Goal: Task Accomplishment & Management: Manage account settings

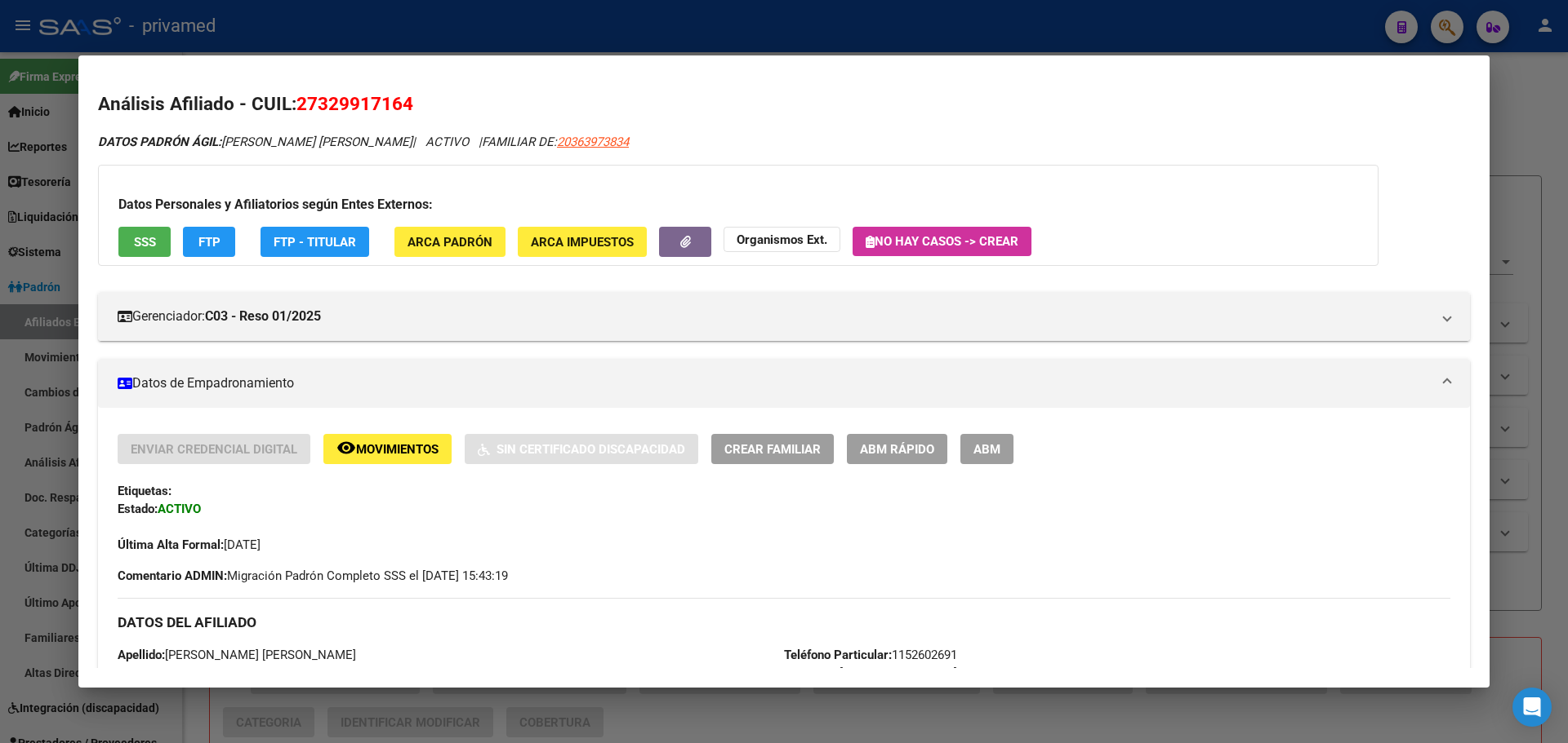
click at [862, 10] on div at bounding box center [784, 372] width 1568 height 743
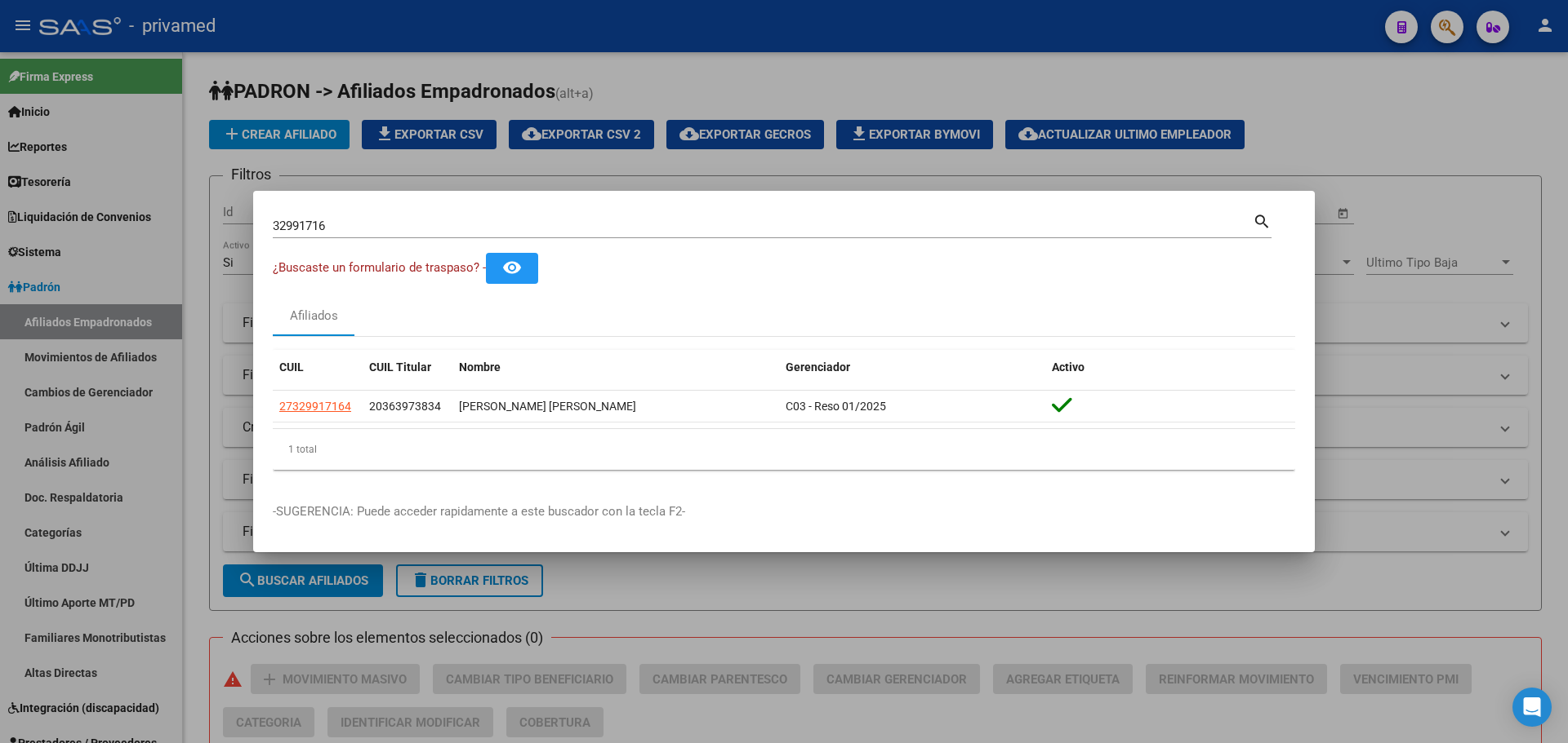
click at [1304, 109] on div at bounding box center [784, 372] width 1568 height 743
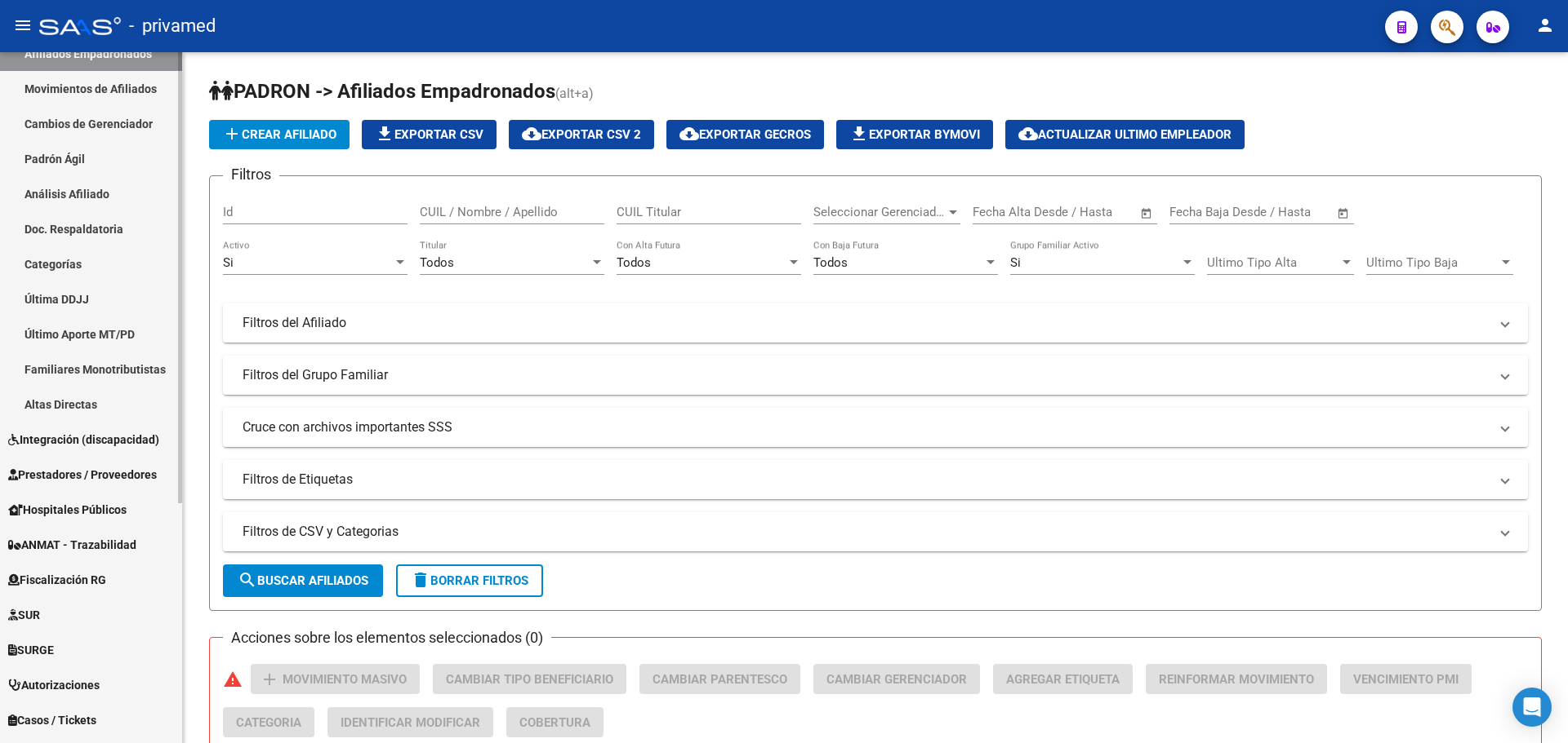
scroll to position [368, 0]
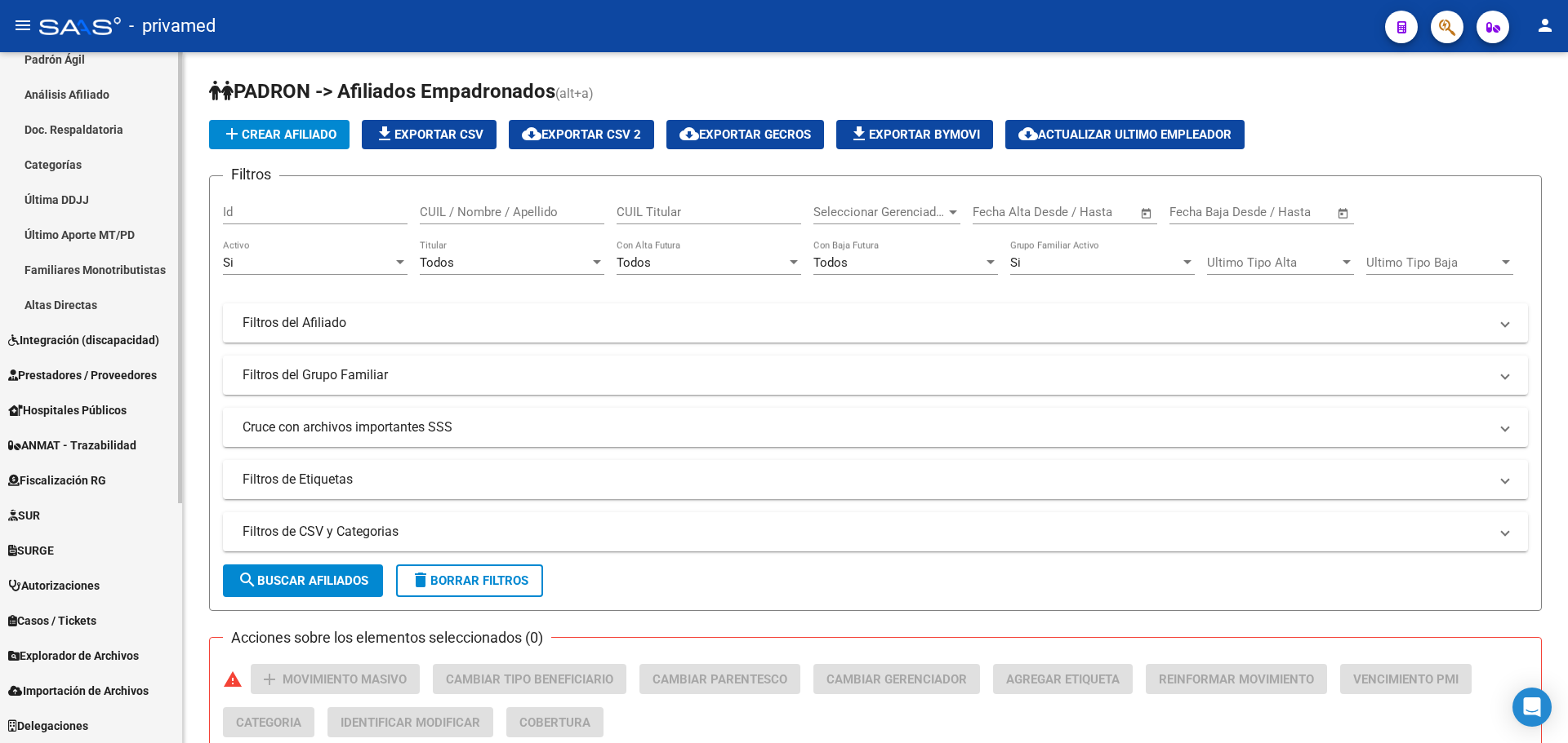
click at [103, 660] on span "Explorador de Archivos" at bounding box center [74, 655] width 130 height 18
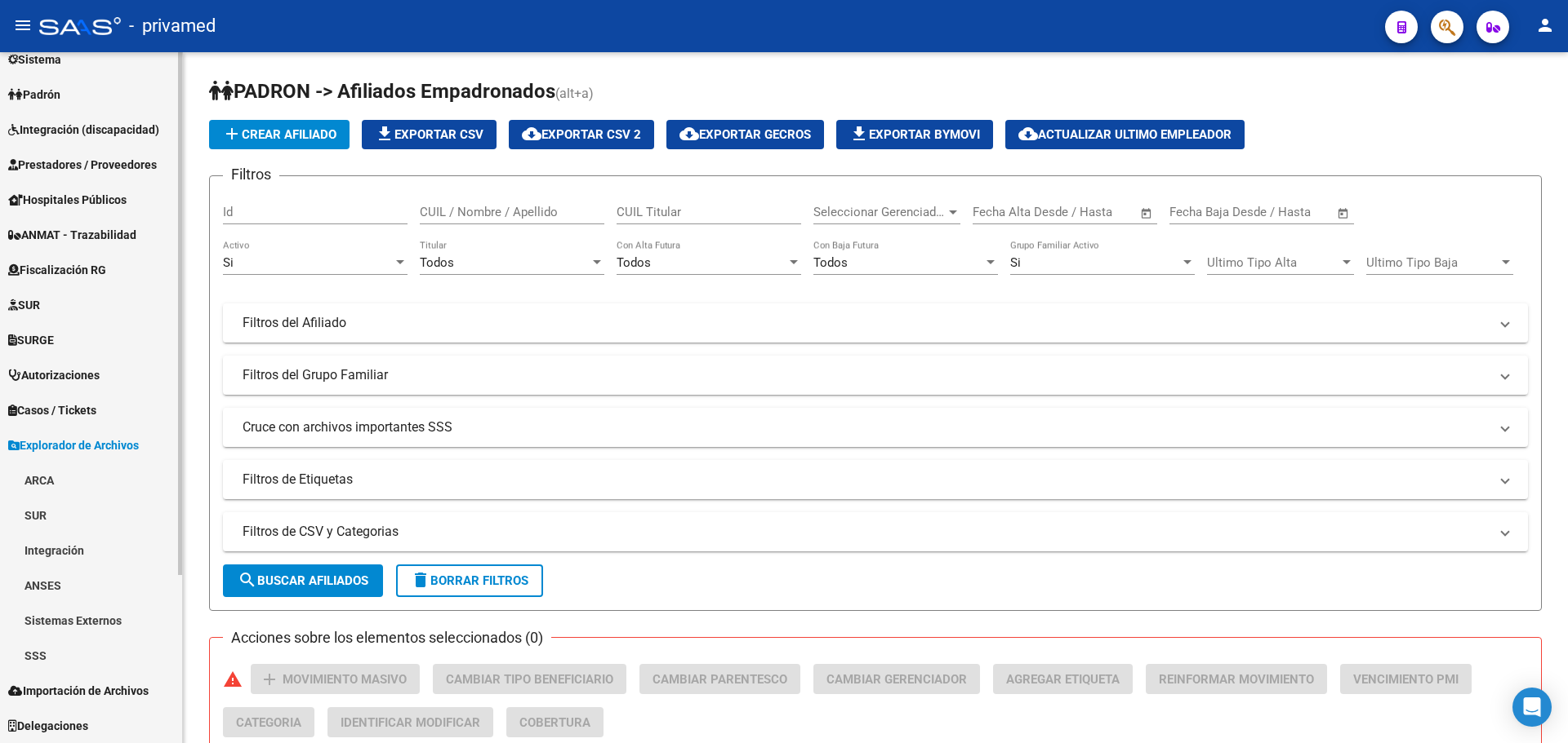
scroll to position [192, 0]
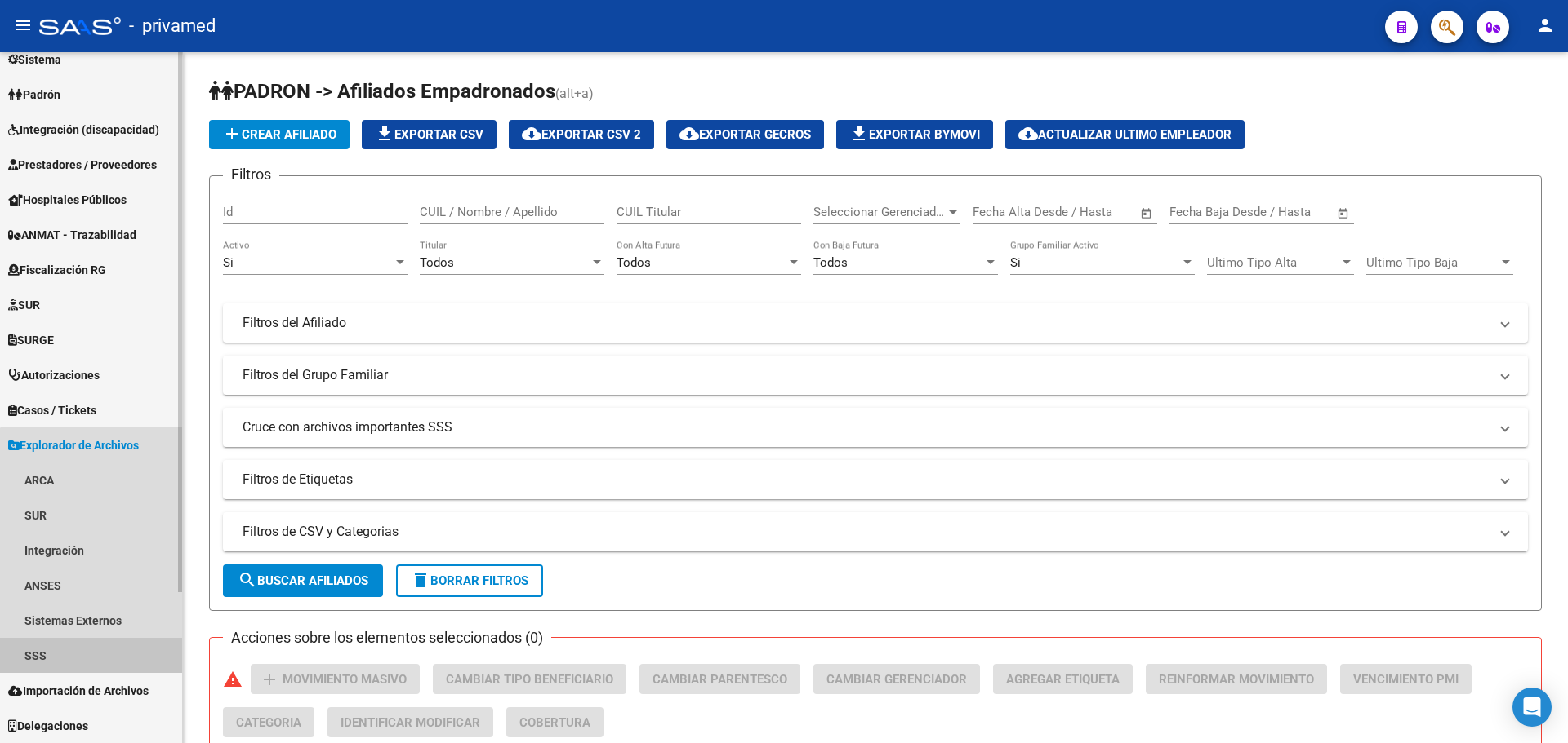
click at [99, 652] on link "SSS" at bounding box center [91, 655] width 182 height 35
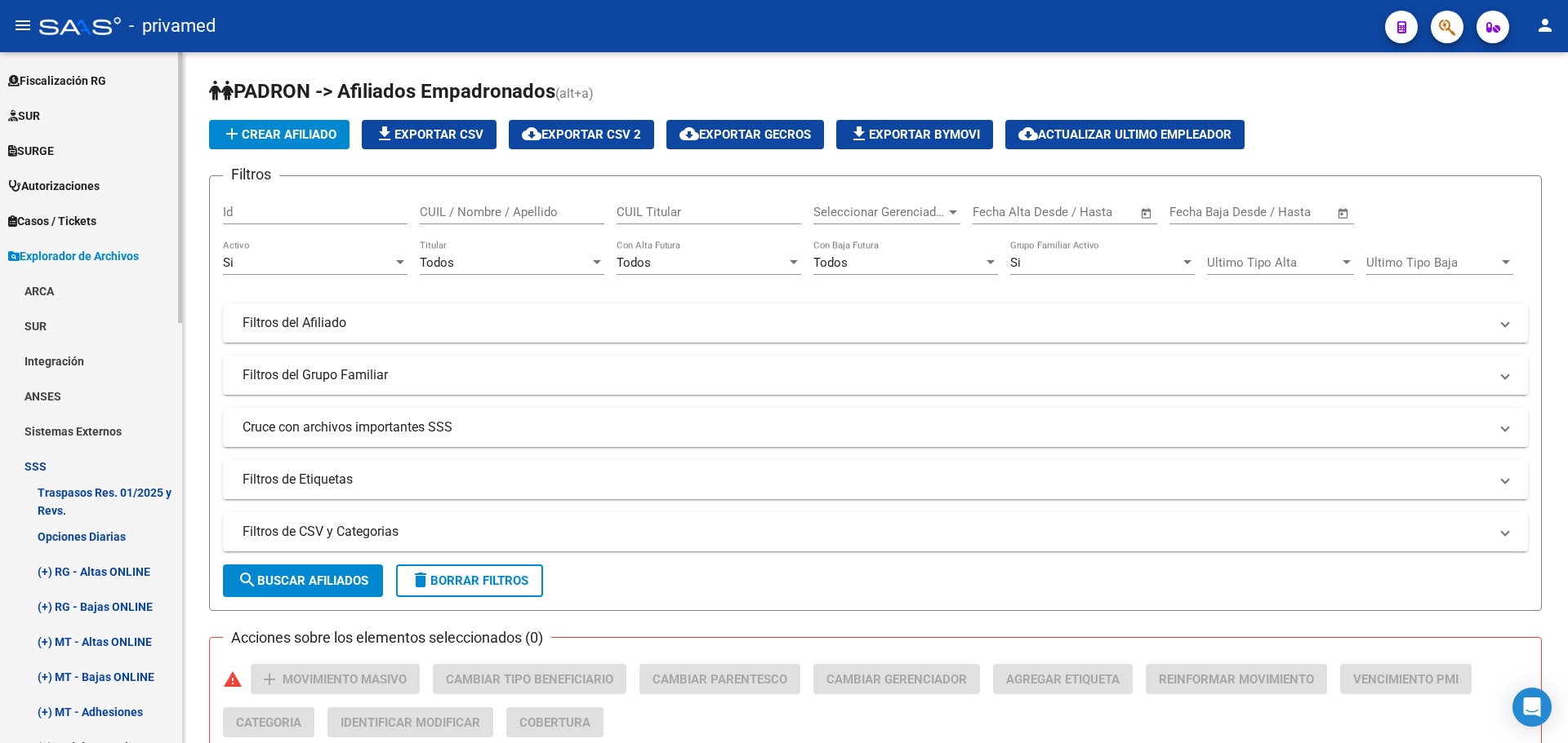
scroll to position [438, 0]
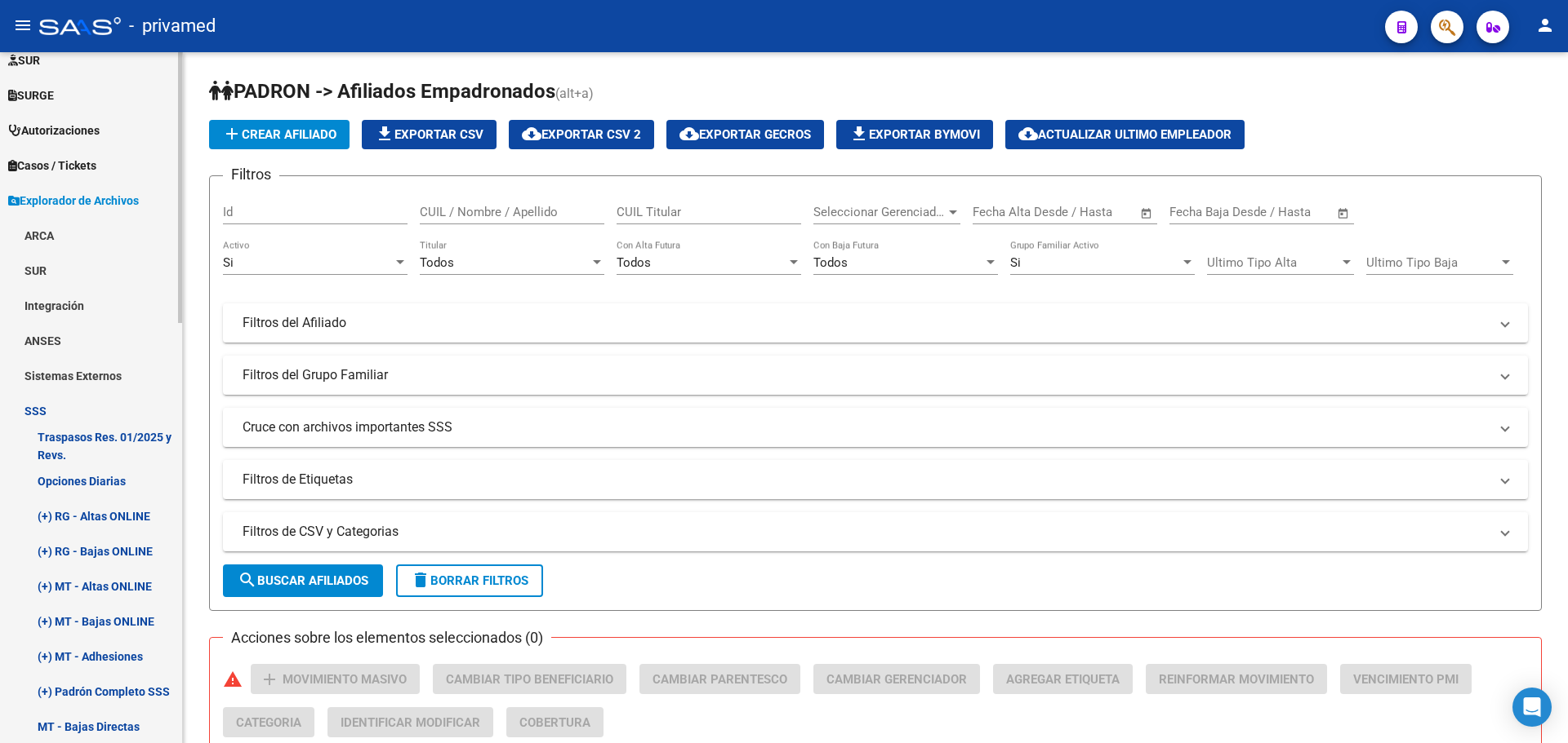
click at [135, 619] on link "(+) MT - Bajas ONLINE" at bounding box center [91, 620] width 182 height 35
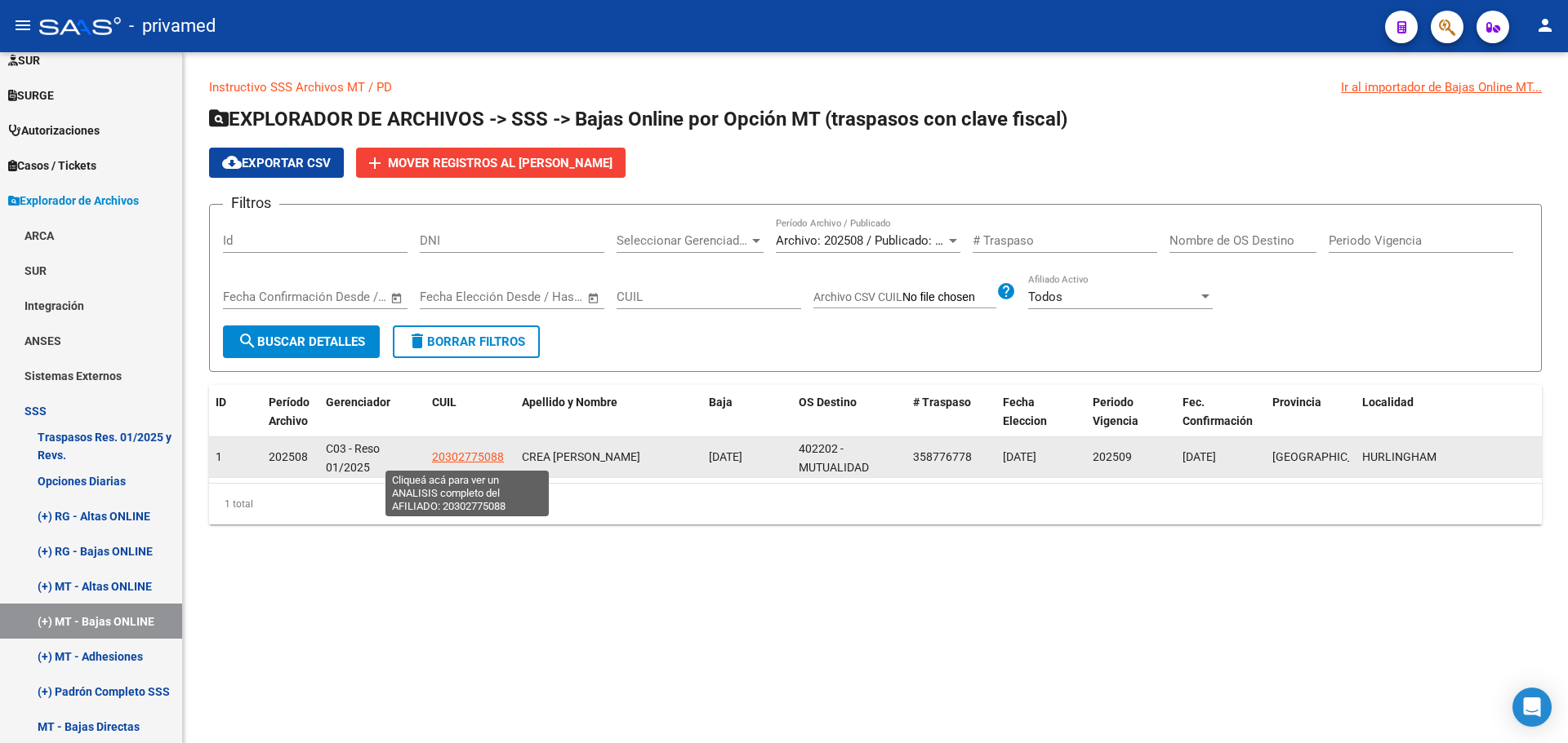
drag, startPoint x: 512, startPoint y: 458, endPoint x: 425, endPoint y: 459, distance: 87.0
click at [425, 459] on div "1 202508 C03 - Reso 01/2025 20302775088 CREA ARIEL ALEJANDRO 01/09/2025 402202 …" at bounding box center [876, 457] width 1332 height 41
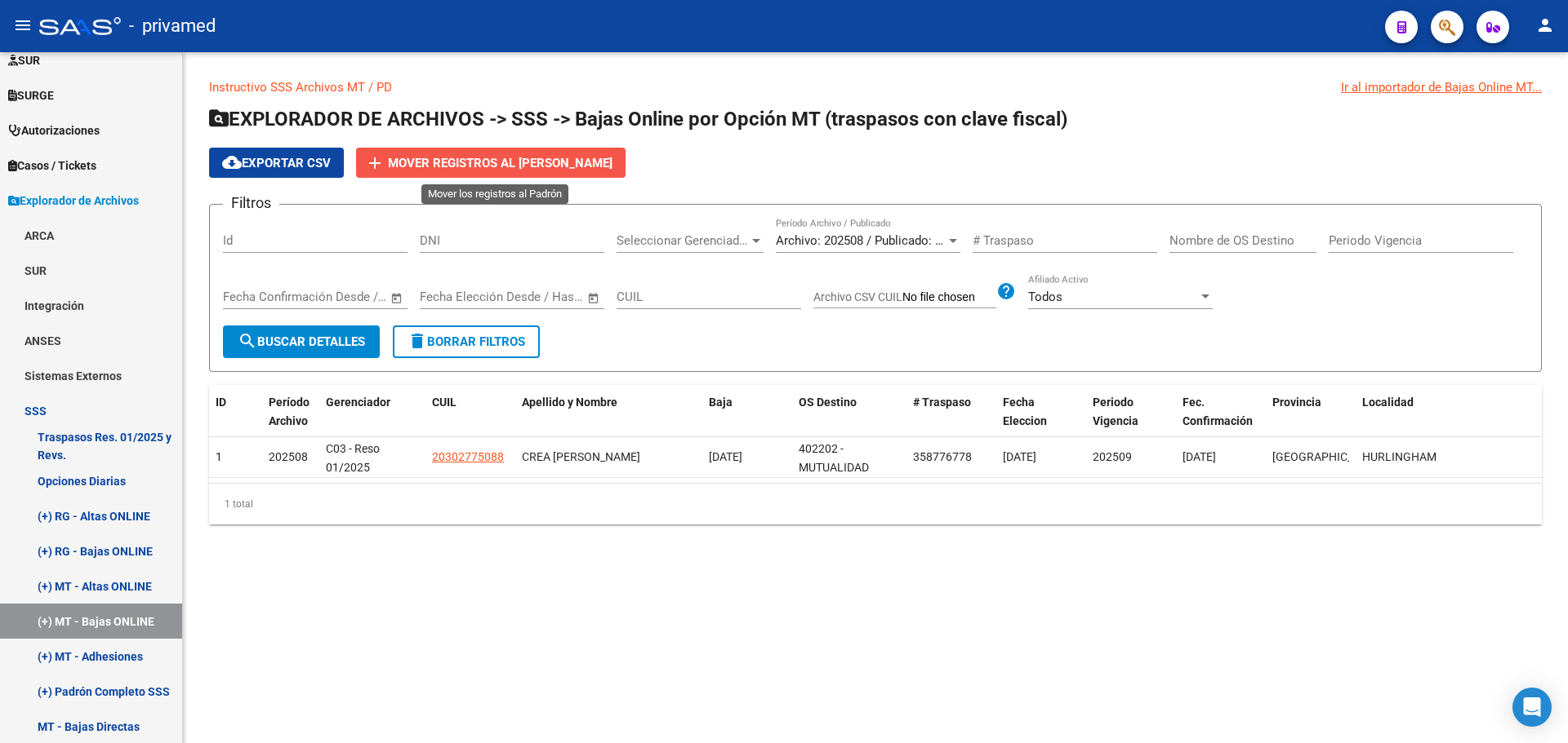
click at [503, 164] on span "Mover registros al PADRÓN de SAAS" at bounding box center [500, 163] width 225 height 15
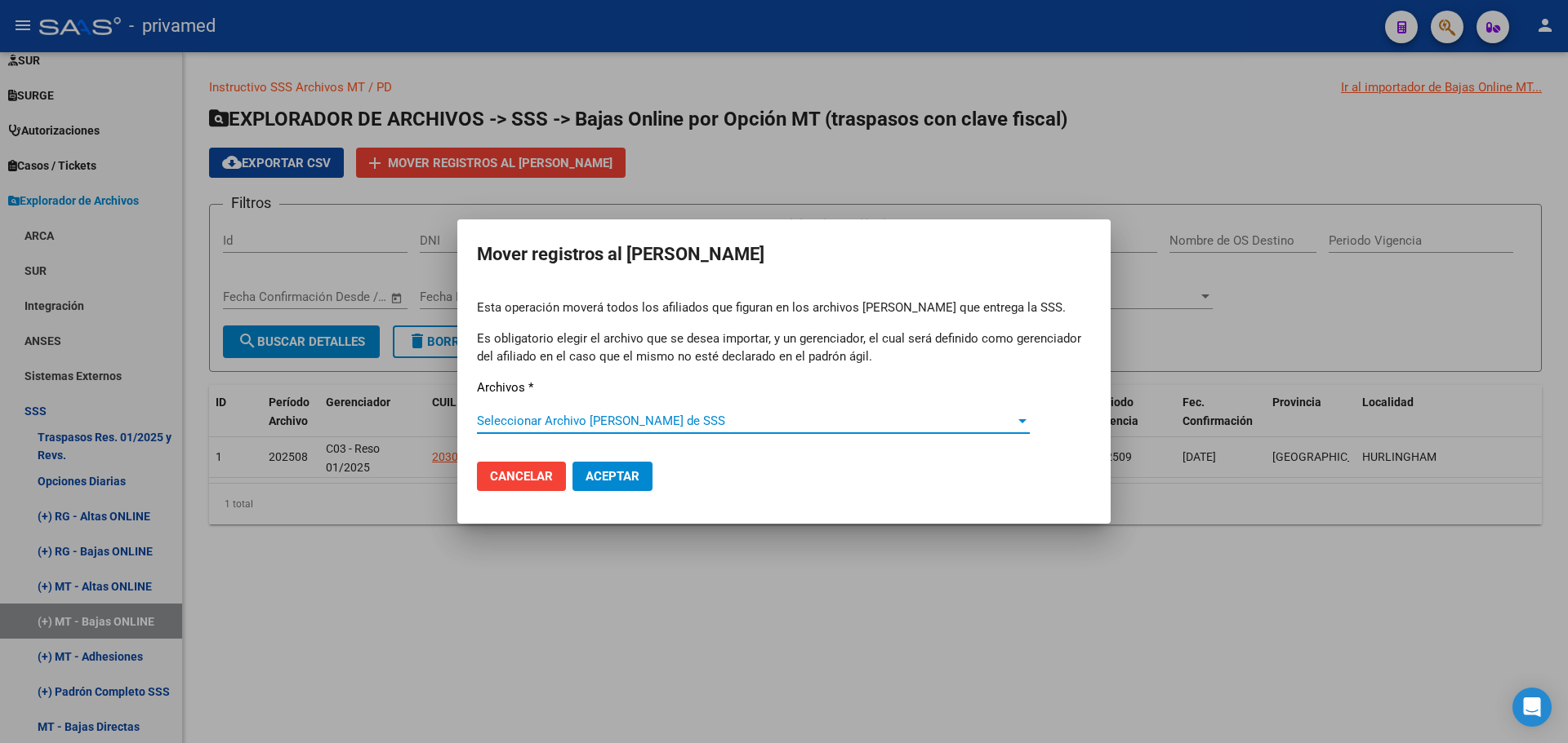
click at [528, 418] on span "Seleccionar Archivo de Padrón de SSS" at bounding box center [745, 421] width 538 height 15
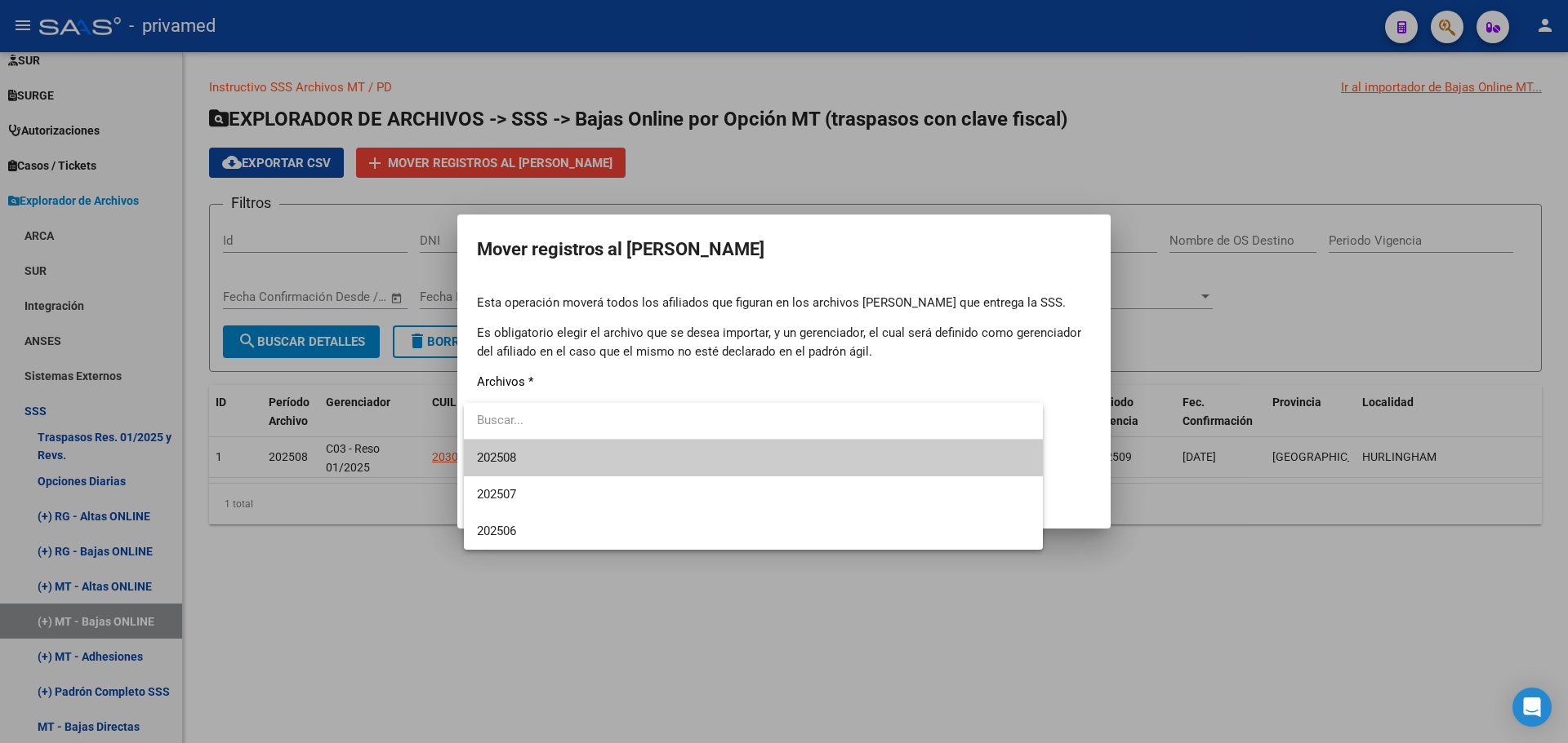
click at [525, 458] on span "202508" at bounding box center [753, 457] width 553 height 37
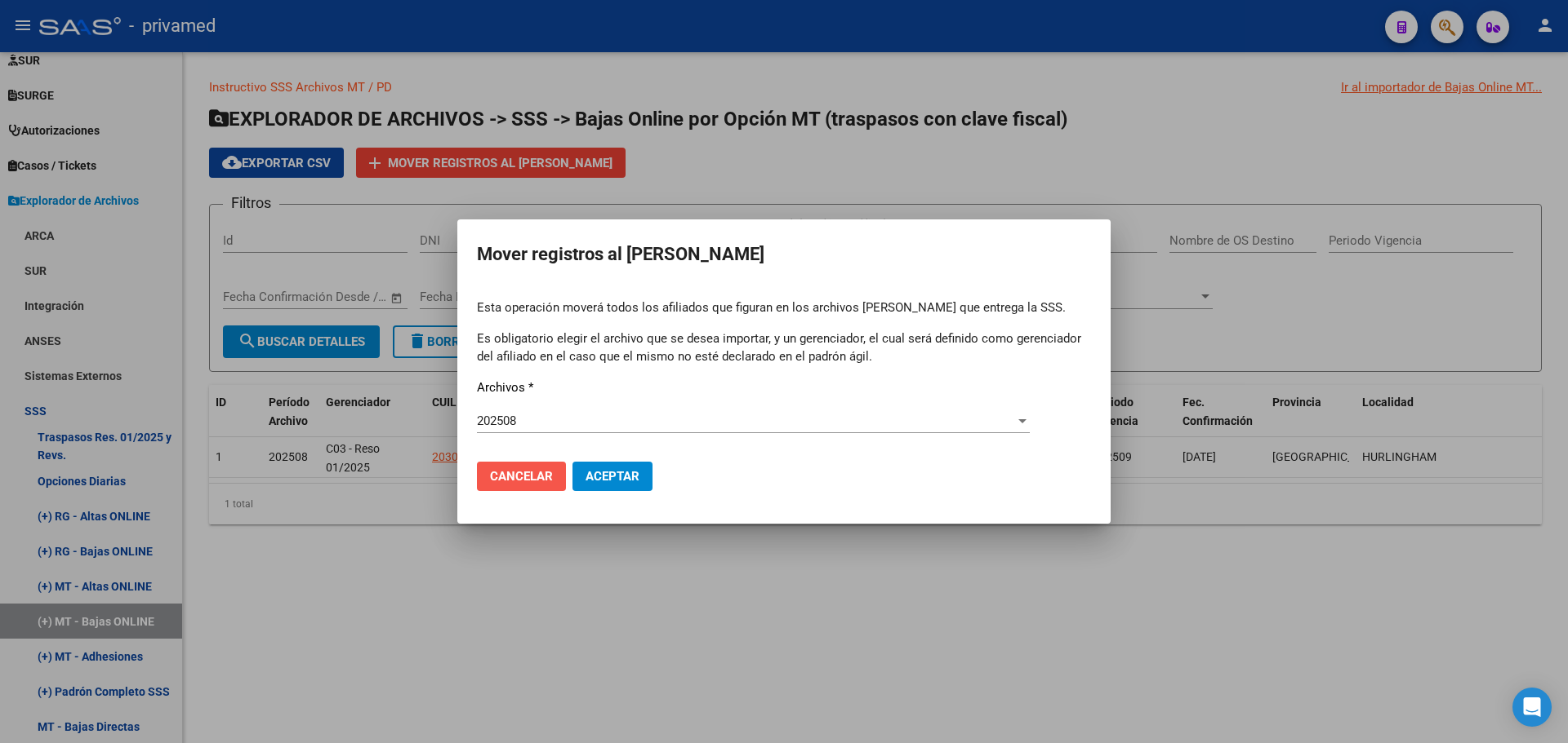
click at [518, 477] on span "Cancelar" at bounding box center [521, 477] width 63 height 15
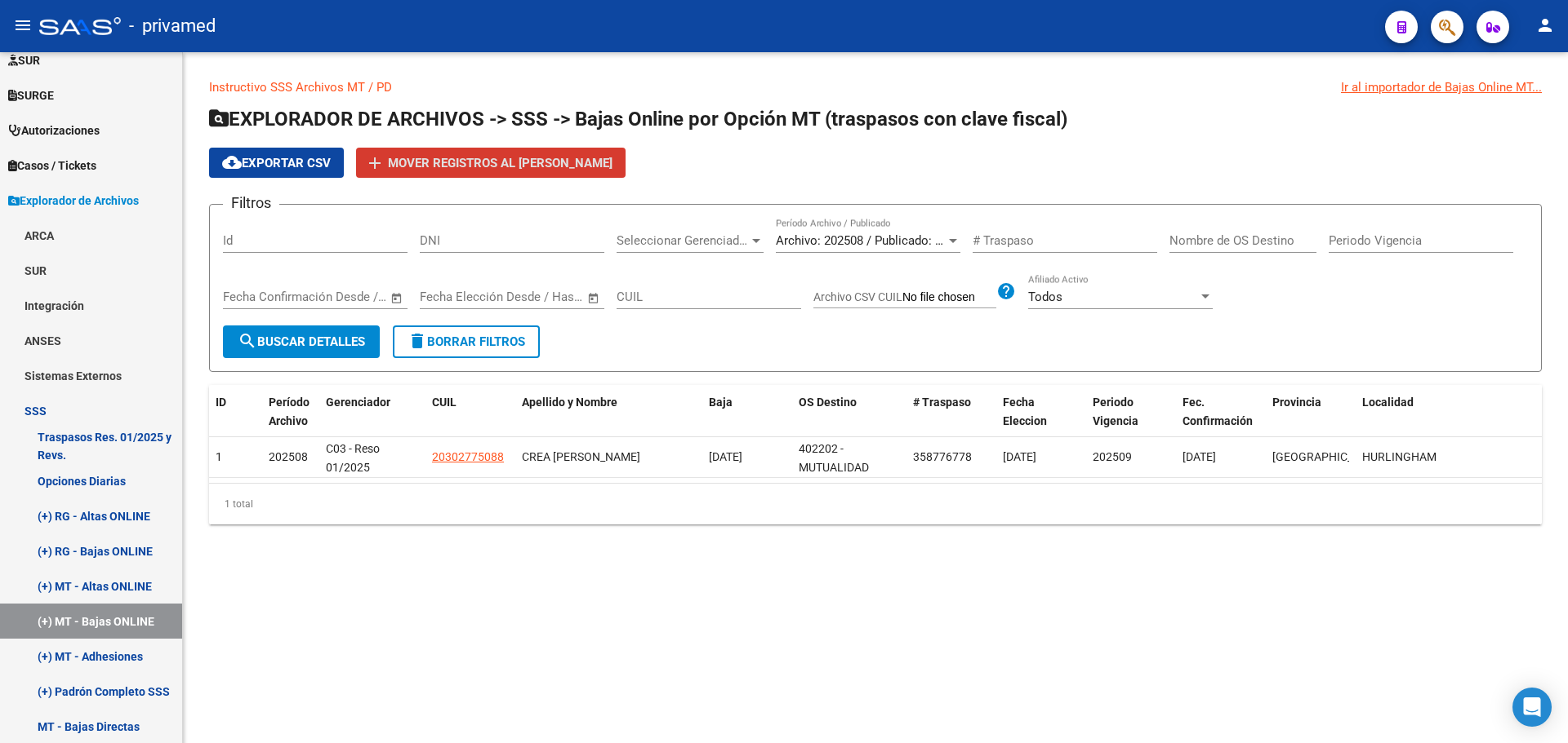
click at [827, 242] on span "Archivo: 202508 / Publicado: 202507" at bounding box center [875, 241] width 198 height 15
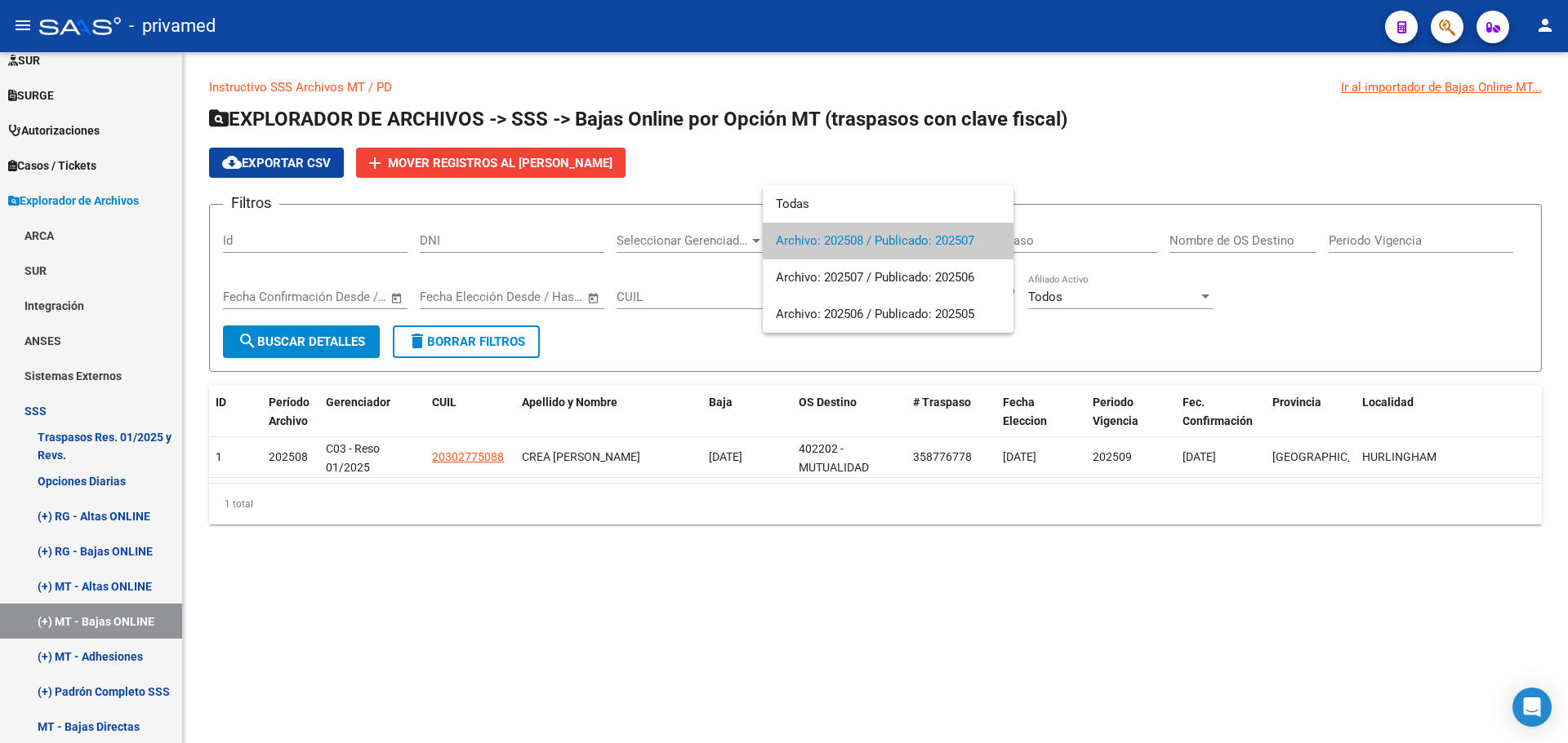
click at [652, 340] on div at bounding box center [784, 372] width 1568 height 743
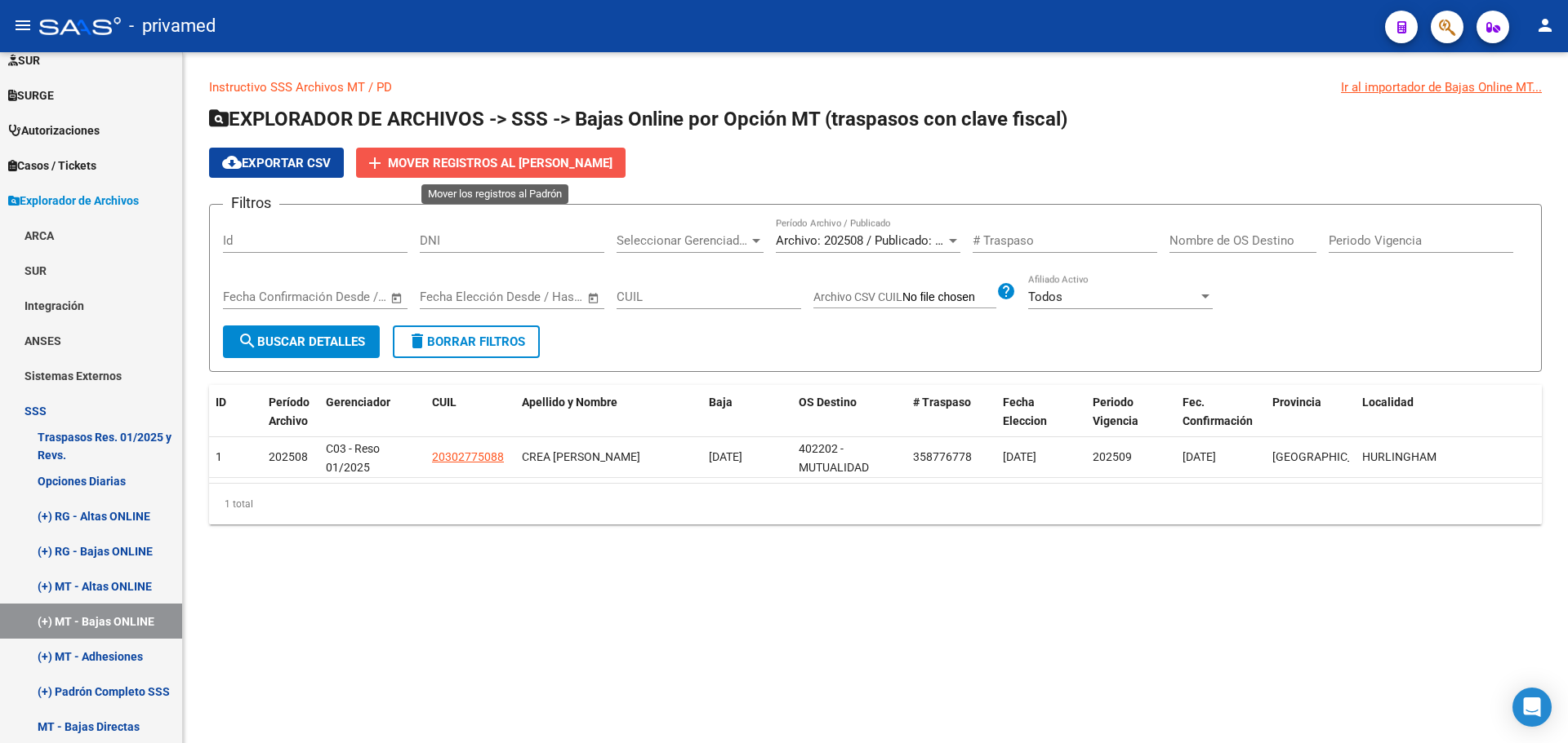
click at [435, 157] on span "Mover registros al PADRÓN de SAAS" at bounding box center [500, 163] width 225 height 15
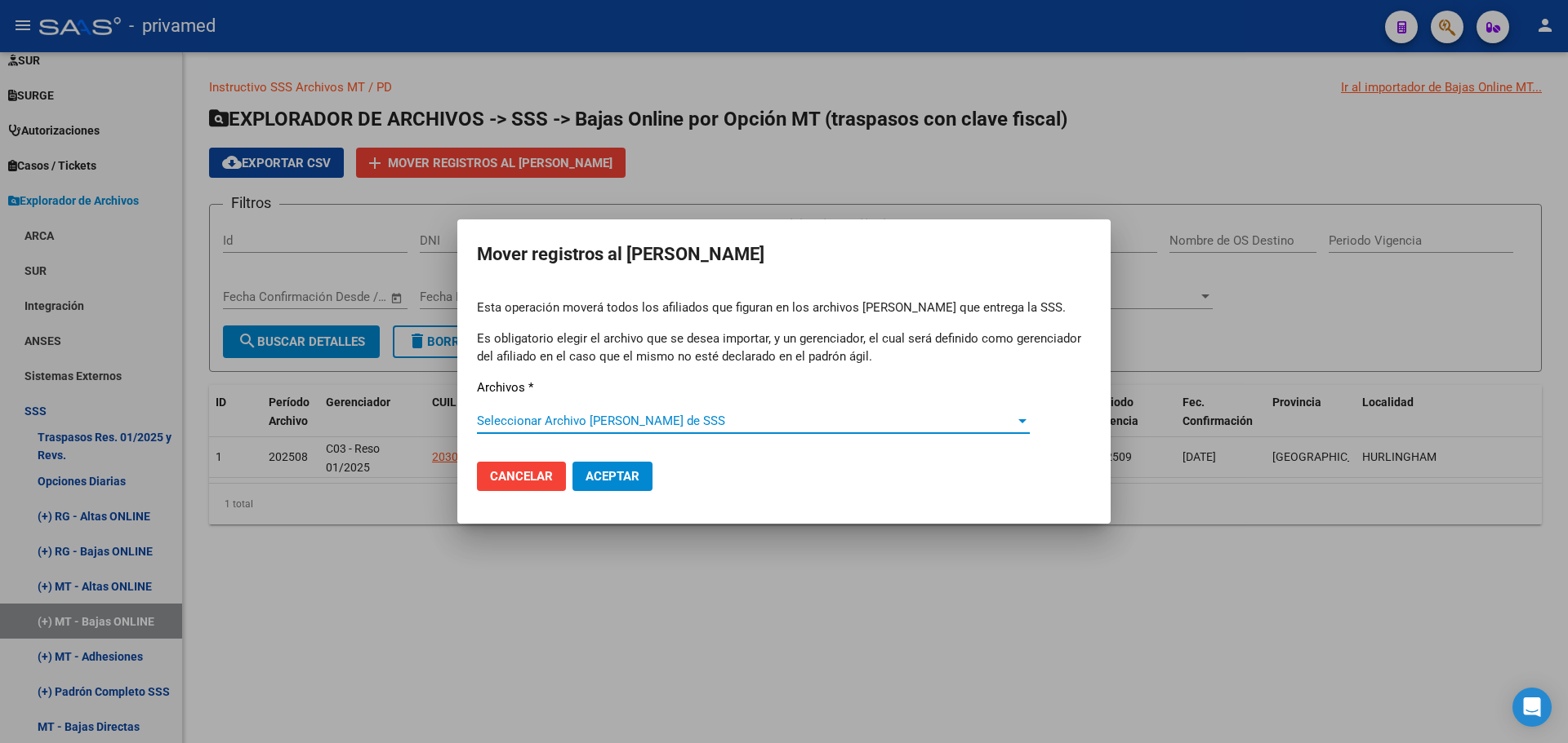
click at [514, 418] on span "Seleccionar Archivo de Padrón de SSS" at bounding box center [745, 421] width 538 height 15
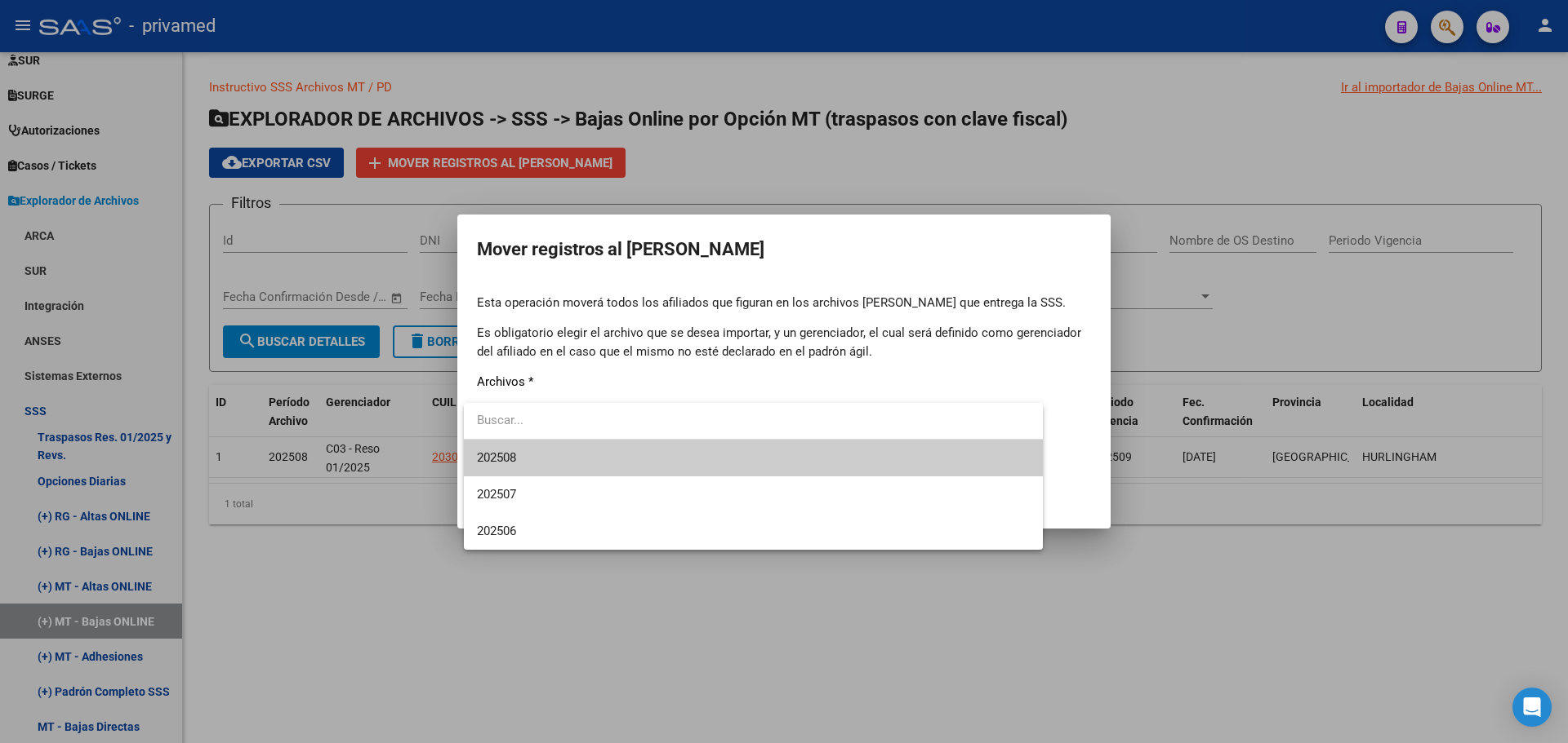
click at [515, 455] on span "202508" at bounding box center [496, 458] width 40 height 15
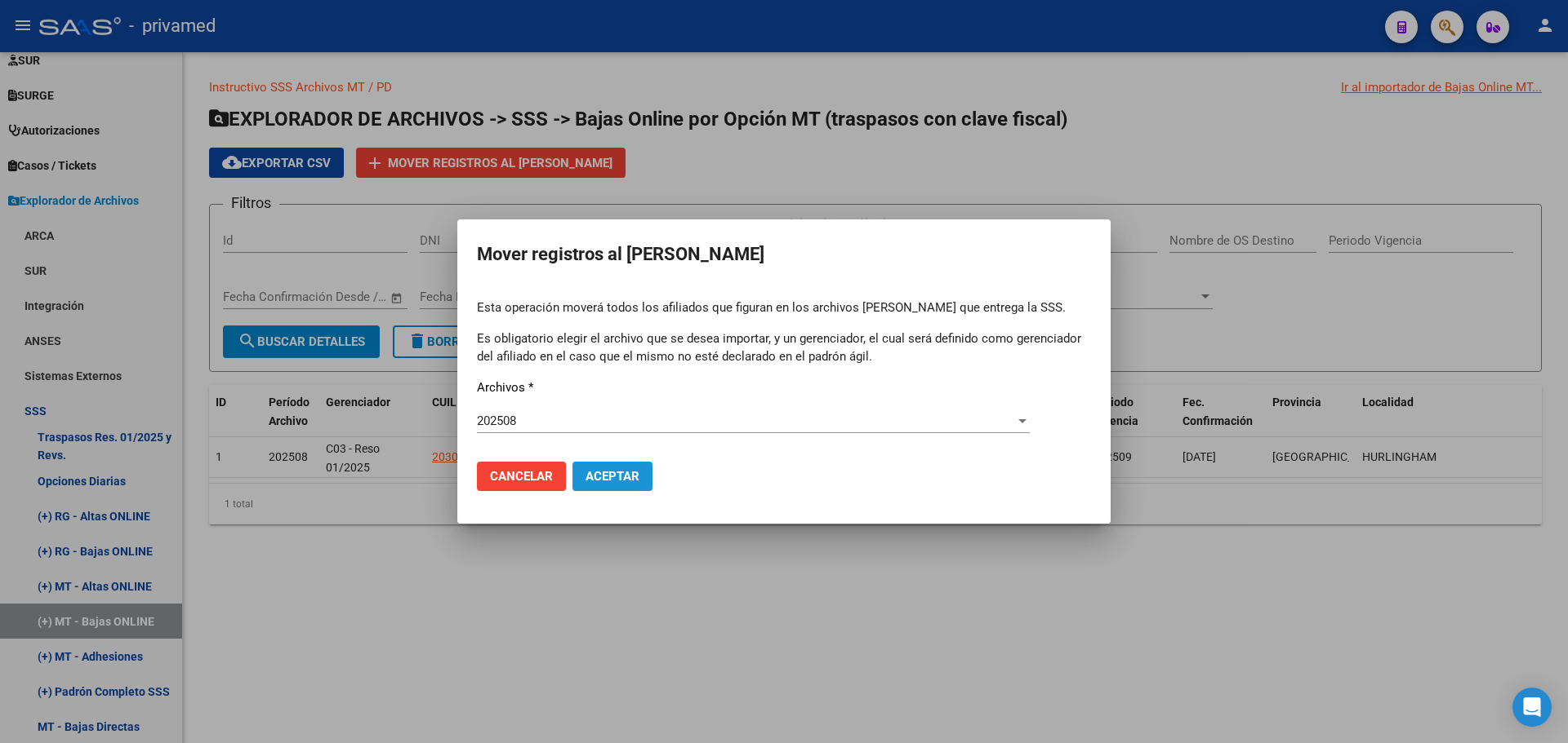
click at [622, 476] on span "Aceptar" at bounding box center [612, 477] width 54 height 15
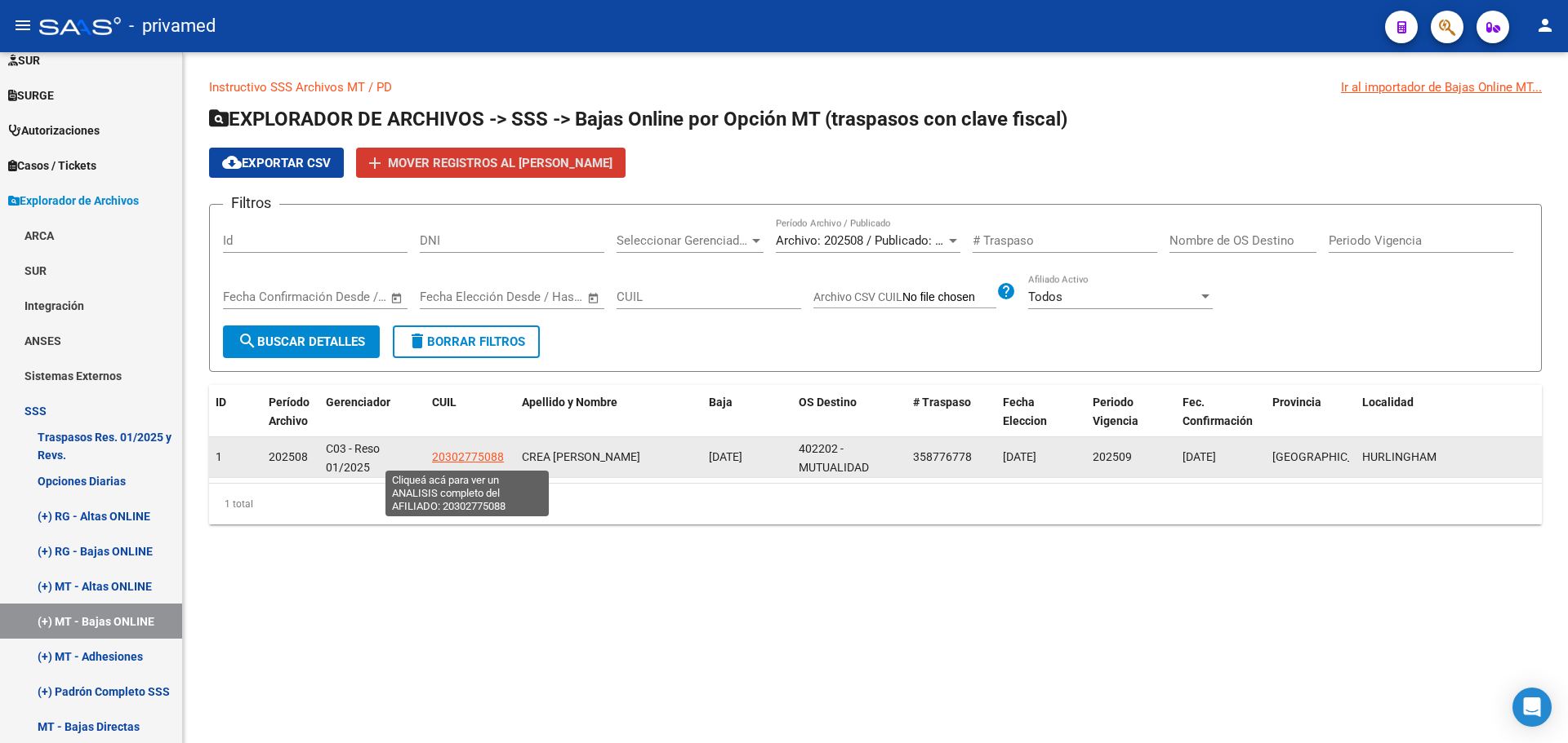
click at [453, 451] on span "20302775088" at bounding box center [468, 457] width 72 height 13
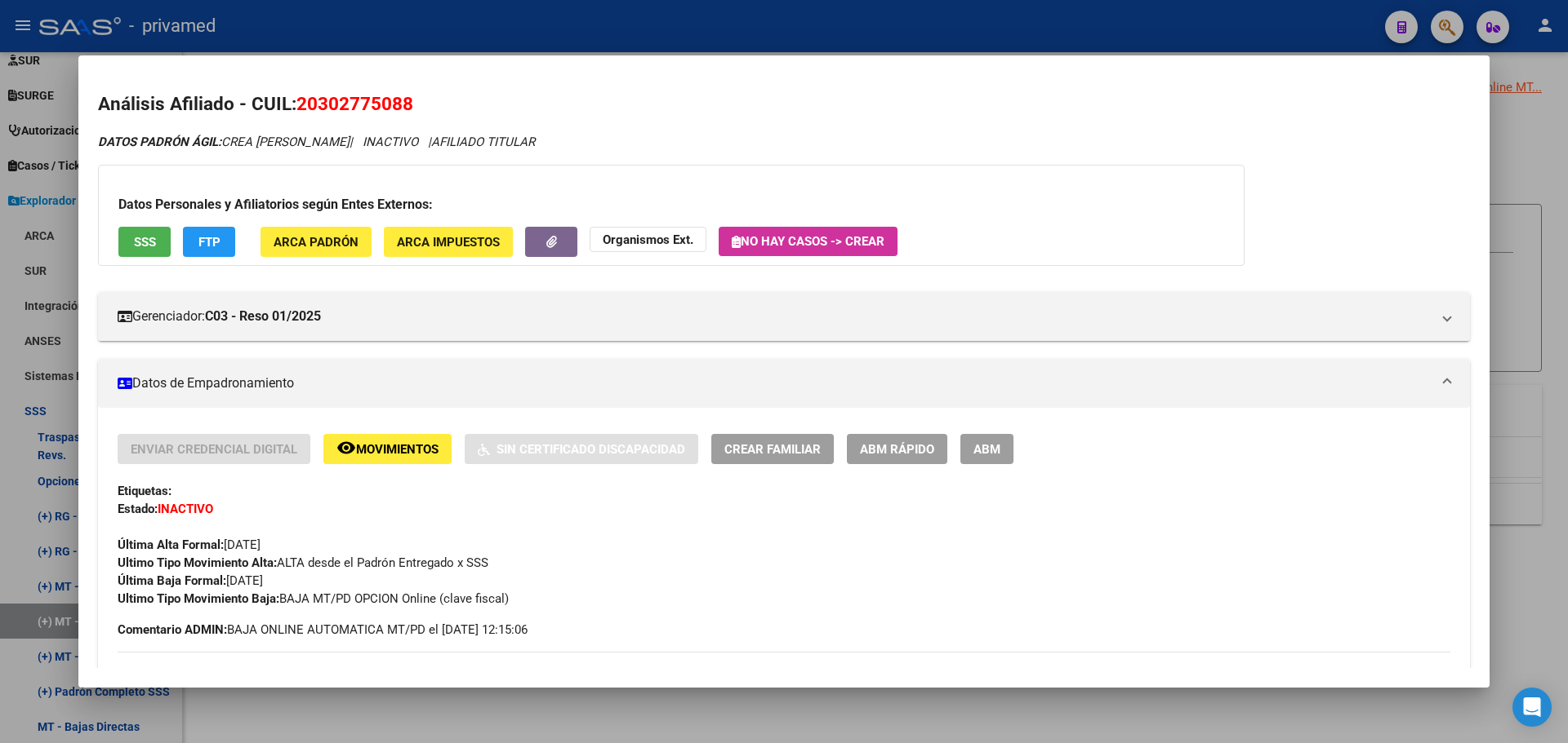
drag, startPoint x: 403, startPoint y: 106, endPoint x: 299, endPoint y: 103, distance: 104.0
click at [299, 103] on h2 "Análisis Afiliado - CUIL: 20302775088" at bounding box center [784, 104] width 1372 height 27
copy span "20302775088"
click at [537, 33] on div at bounding box center [784, 372] width 1568 height 743
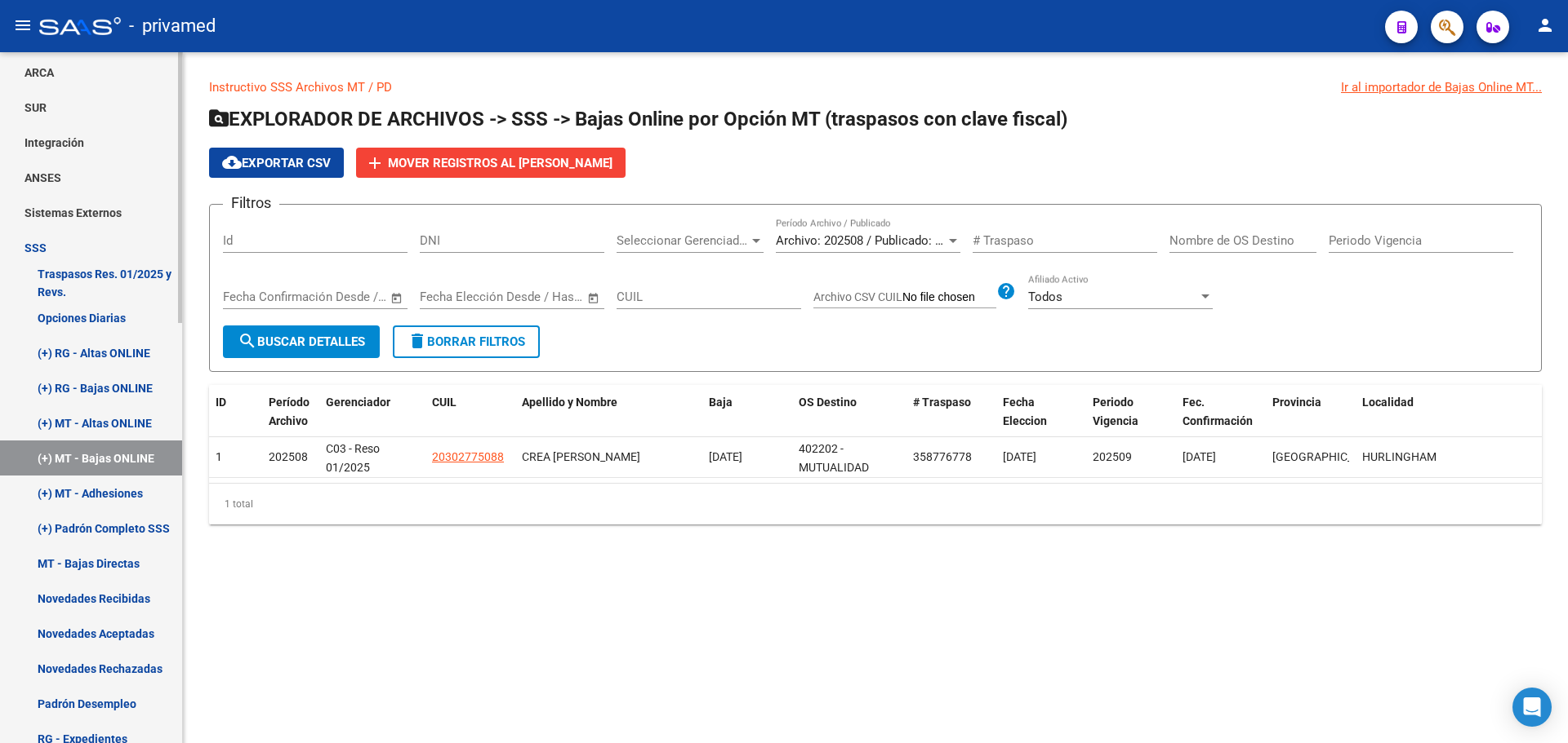
scroll to position [682, 0]
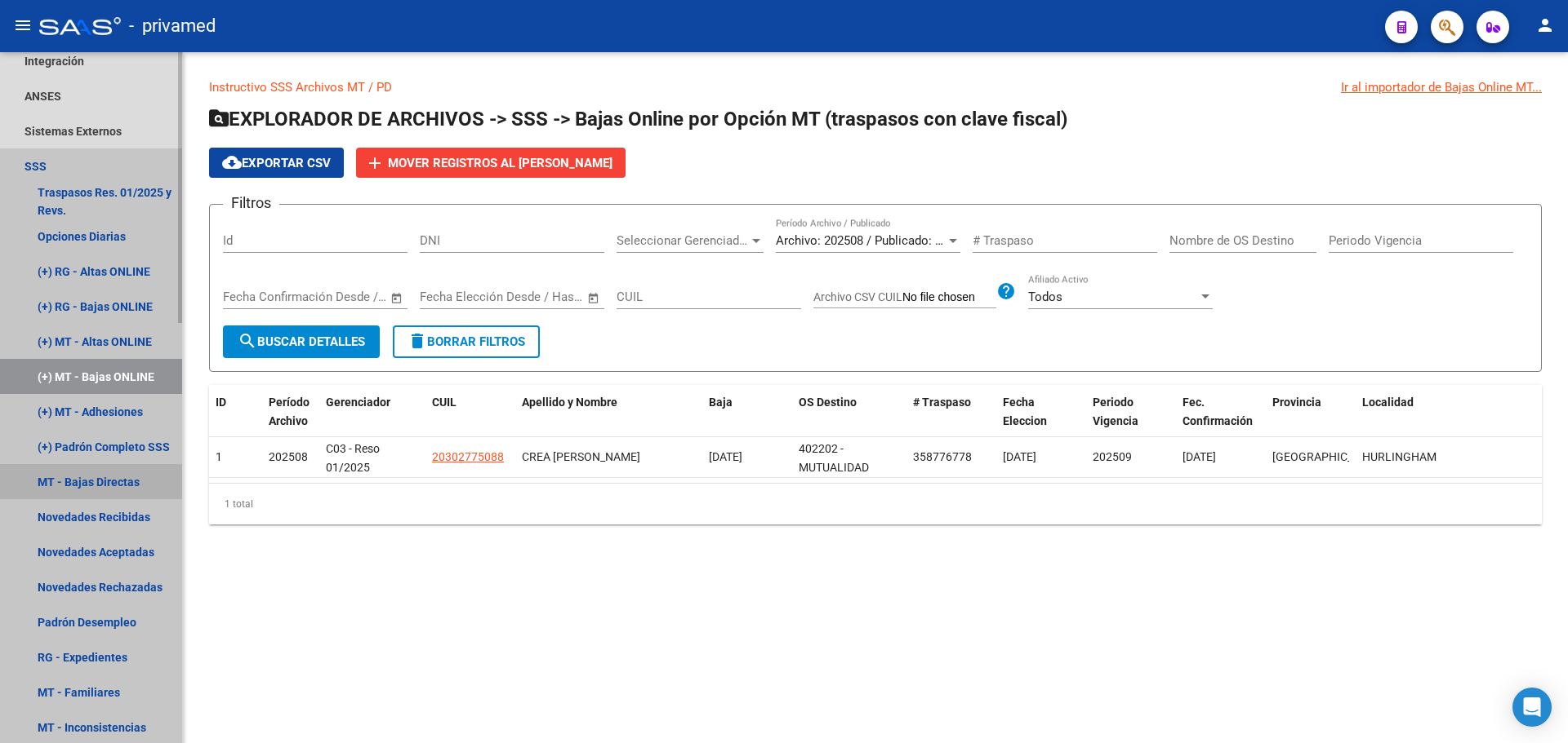
click at [116, 476] on link "MT - Bajas Directas" at bounding box center [91, 481] width 182 height 35
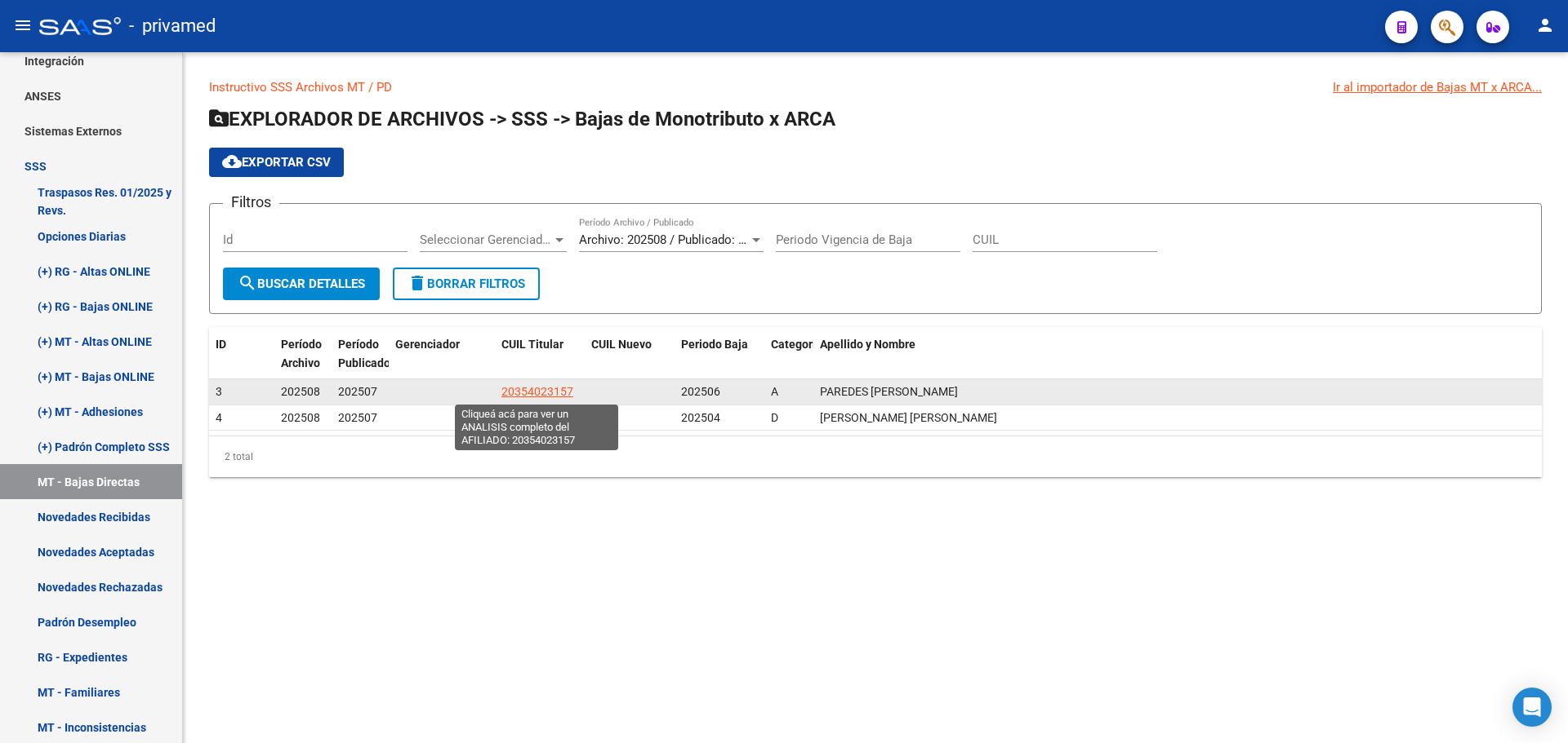
click at [543, 392] on span "20354023157" at bounding box center [537, 391] width 72 height 13
type textarea "20354023157"
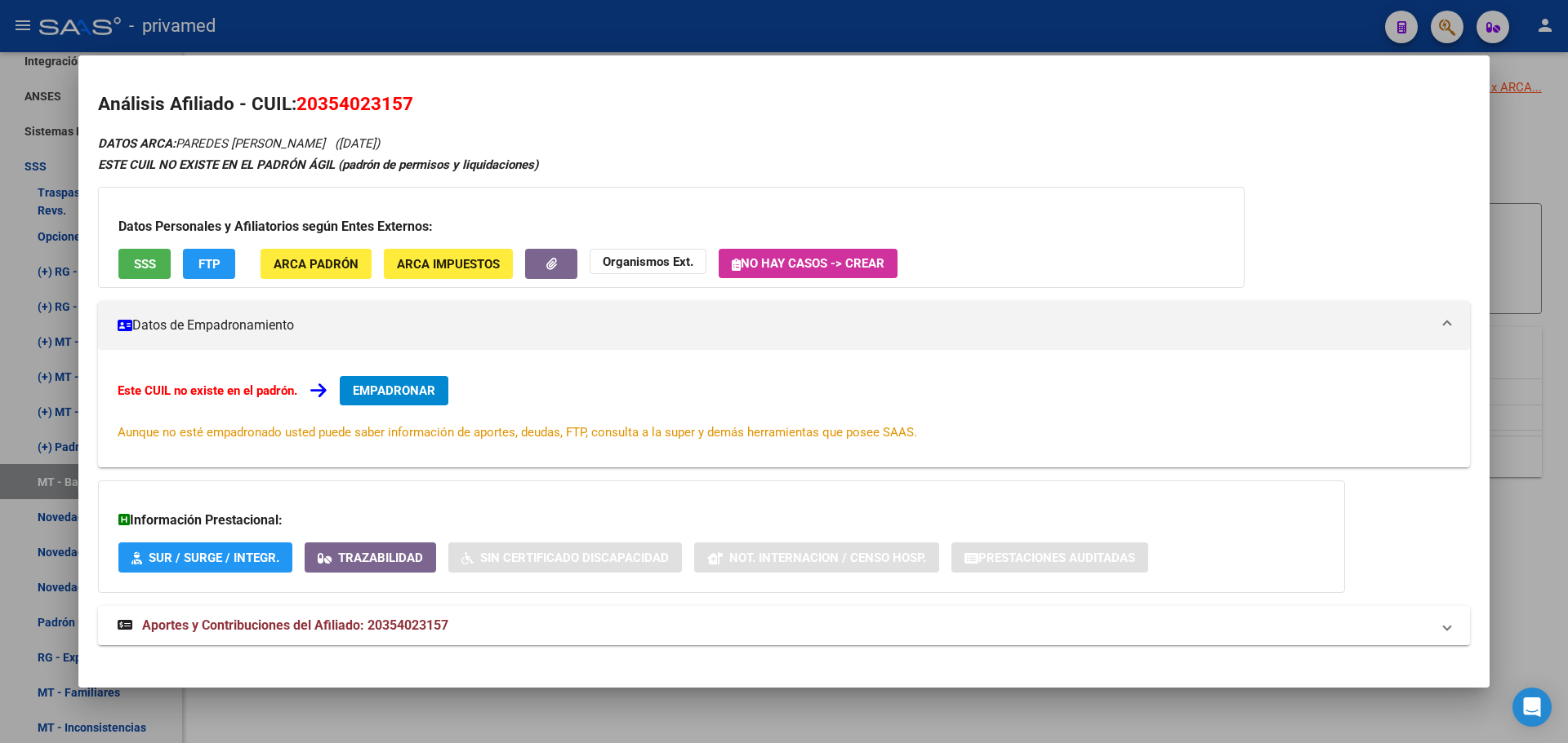
click at [151, 259] on span "SSS" at bounding box center [144, 265] width 22 height 15
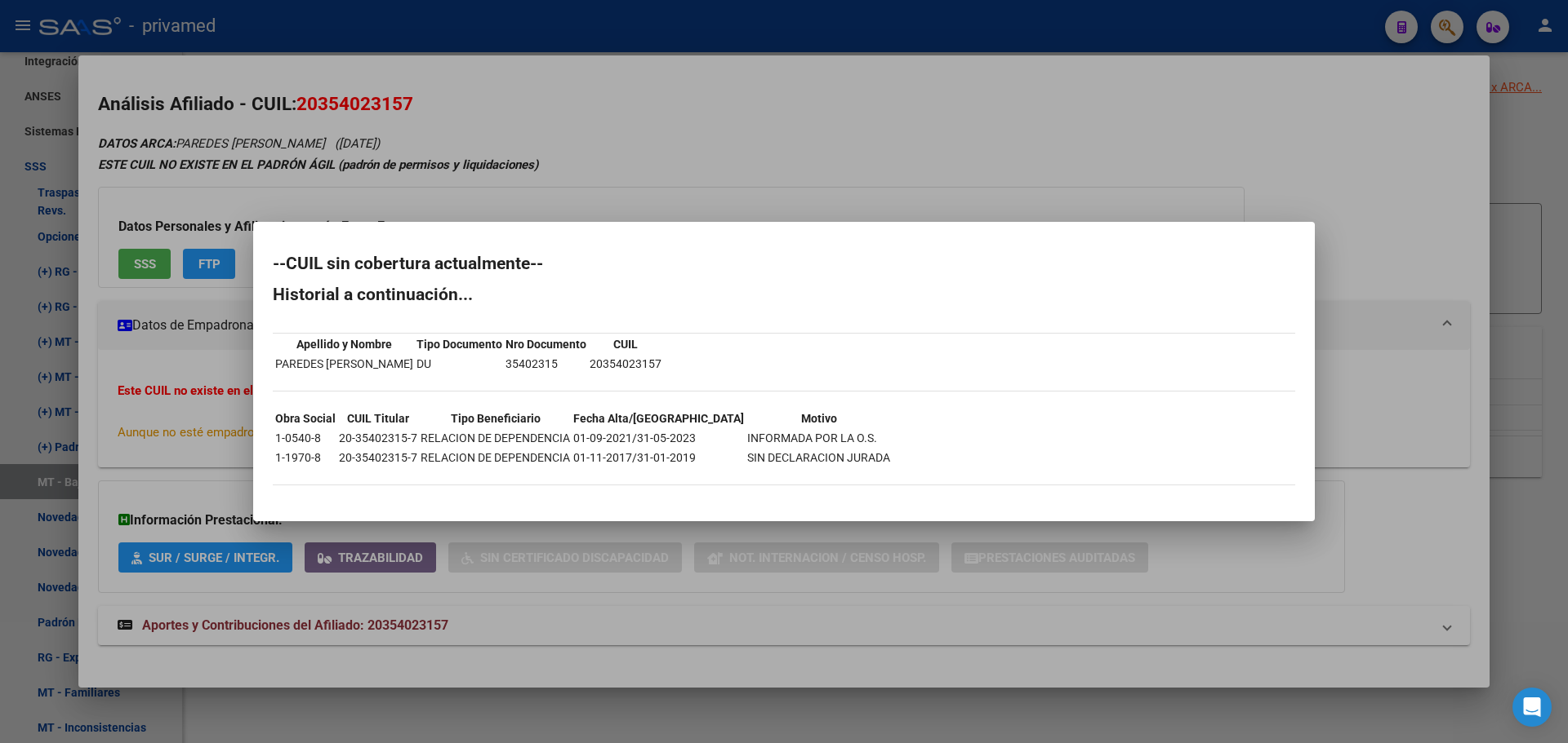
click at [664, 174] on div at bounding box center [784, 372] width 1568 height 743
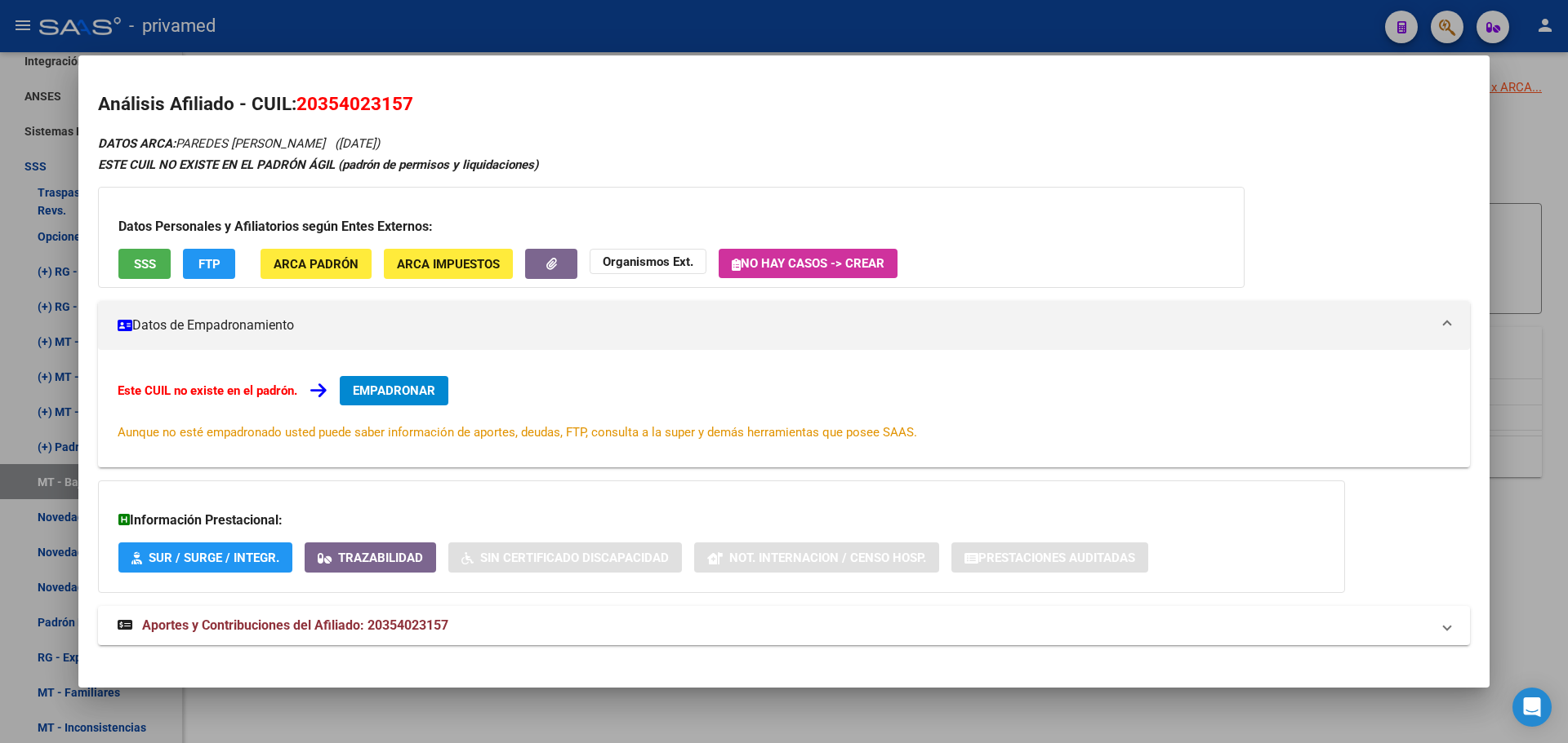
drag, startPoint x: 436, startPoint y: 99, endPoint x: 299, endPoint y: 100, distance: 137.0
click at [299, 100] on h2 "Análisis Afiliado - CUIL: 20354023157" at bounding box center [784, 104] width 1372 height 27
copy span "20354023157"
click at [393, 392] on span "EMPADRONAR" at bounding box center [393, 391] width 82 height 15
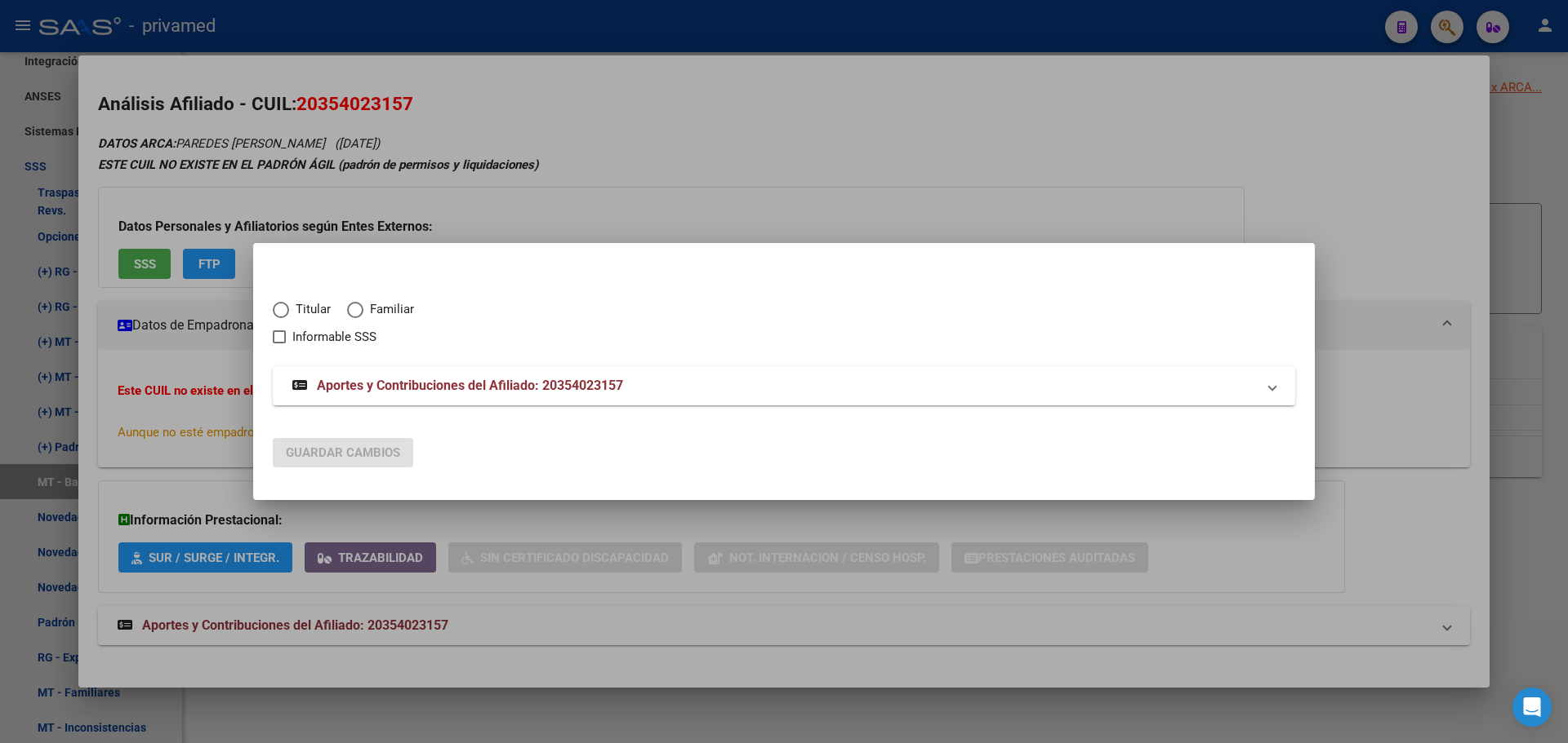
click at [311, 302] on span "Titular" at bounding box center [309, 309] width 42 height 19
click at [289, 302] on input "Titular" at bounding box center [280, 309] width 16 height 16
radio input "true"
checkbox input "true"
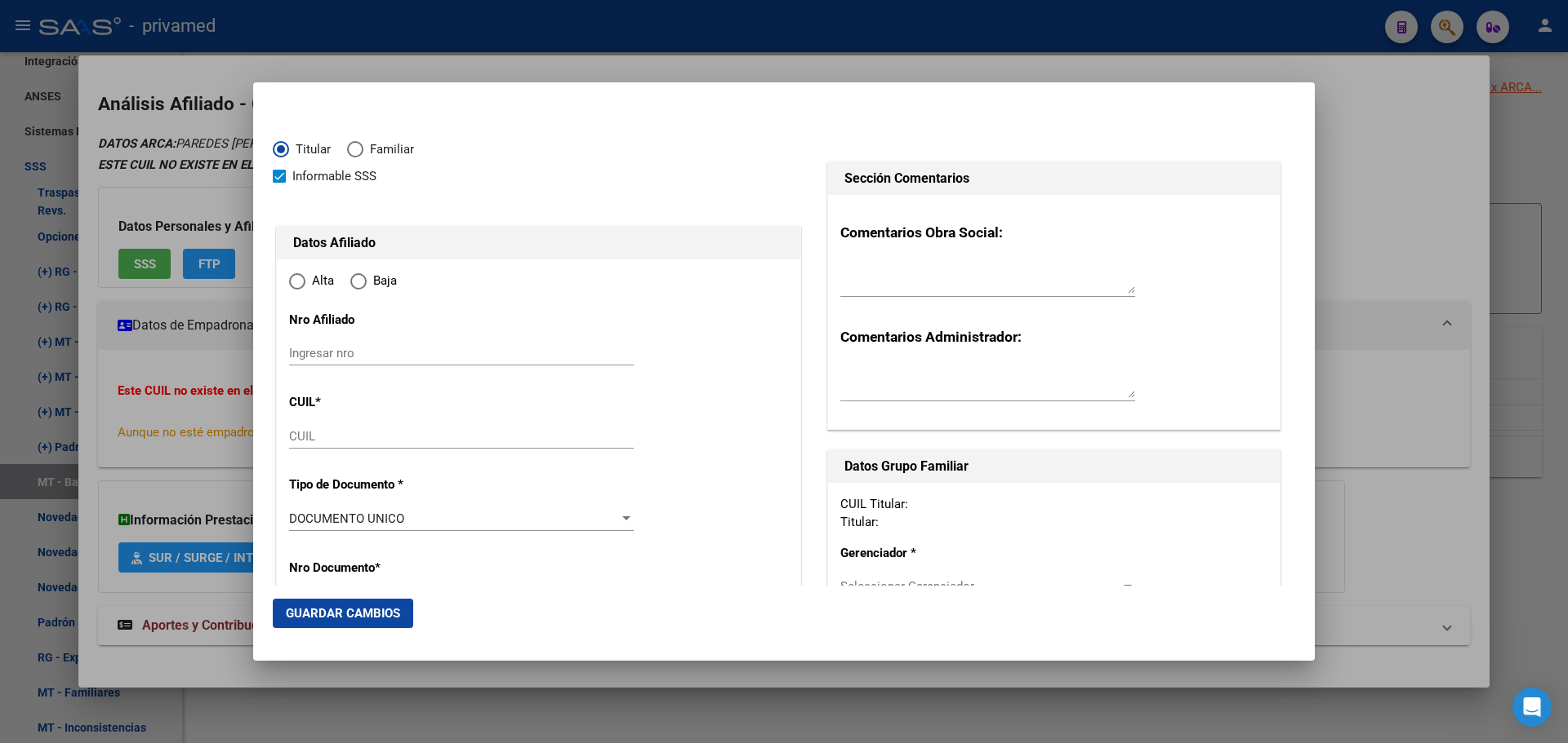
type input "20-35402315-7"
type input "35402315"
type input "PAREDES"
type input "DIEGO MARTIN"
type input "1990-09-29"
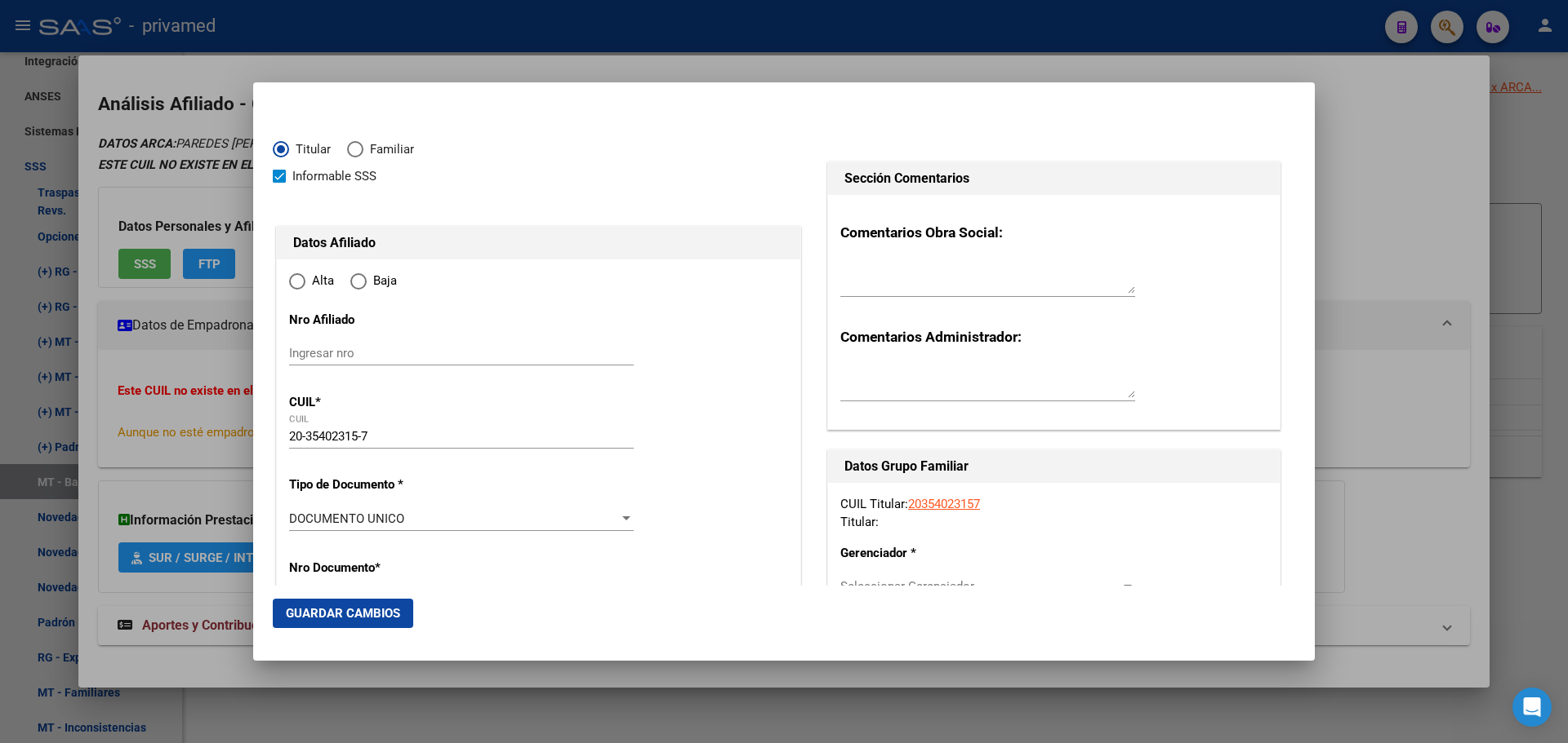
type input "BOSQUES"
type input "1889"
type input "COMBATE DE LOS POZO"
type input "1936"
radio input "true"
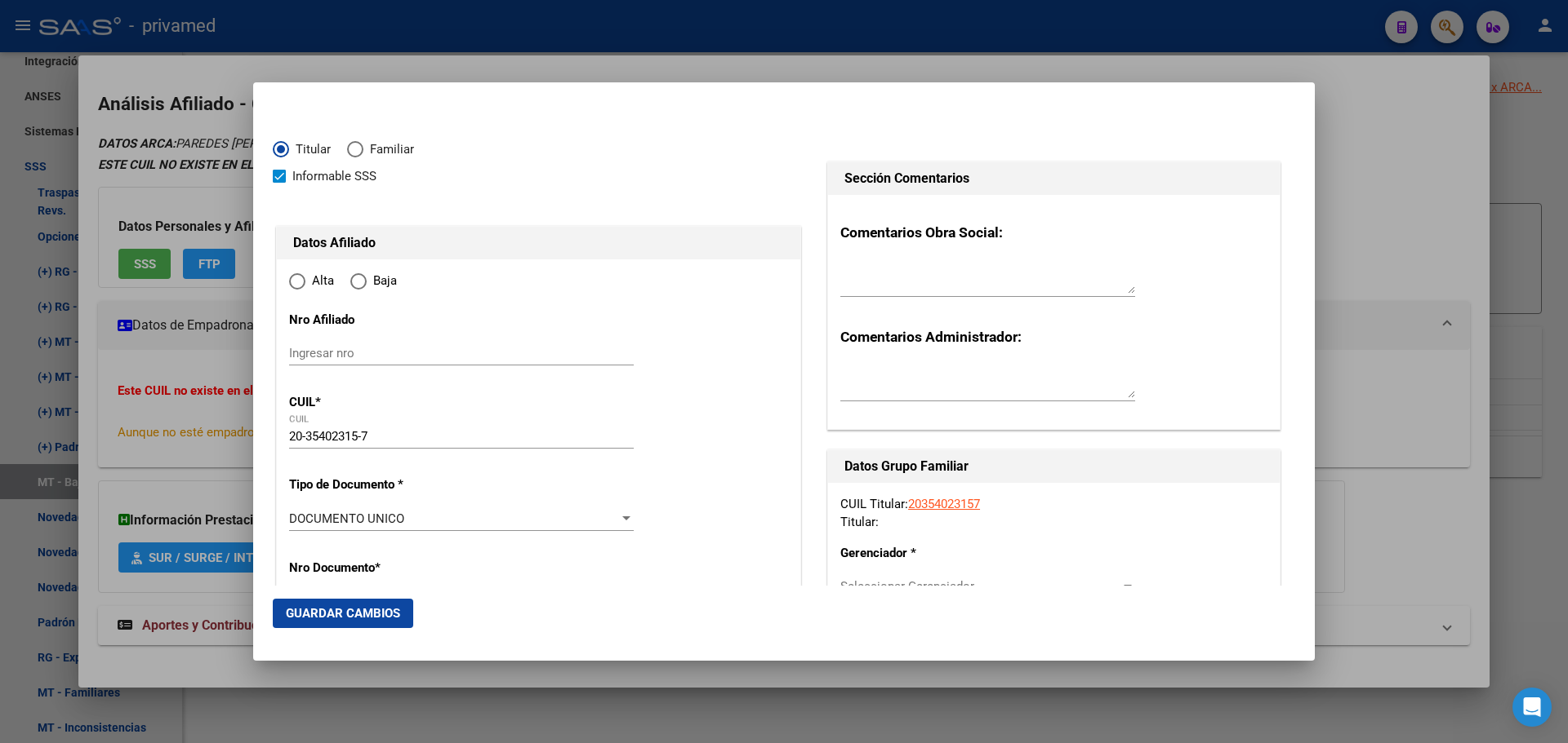
type input "BOSQUES"
click at [293, 516] on input "Ingresar fecha" at bounding box center [460, 523] width 344 height 26
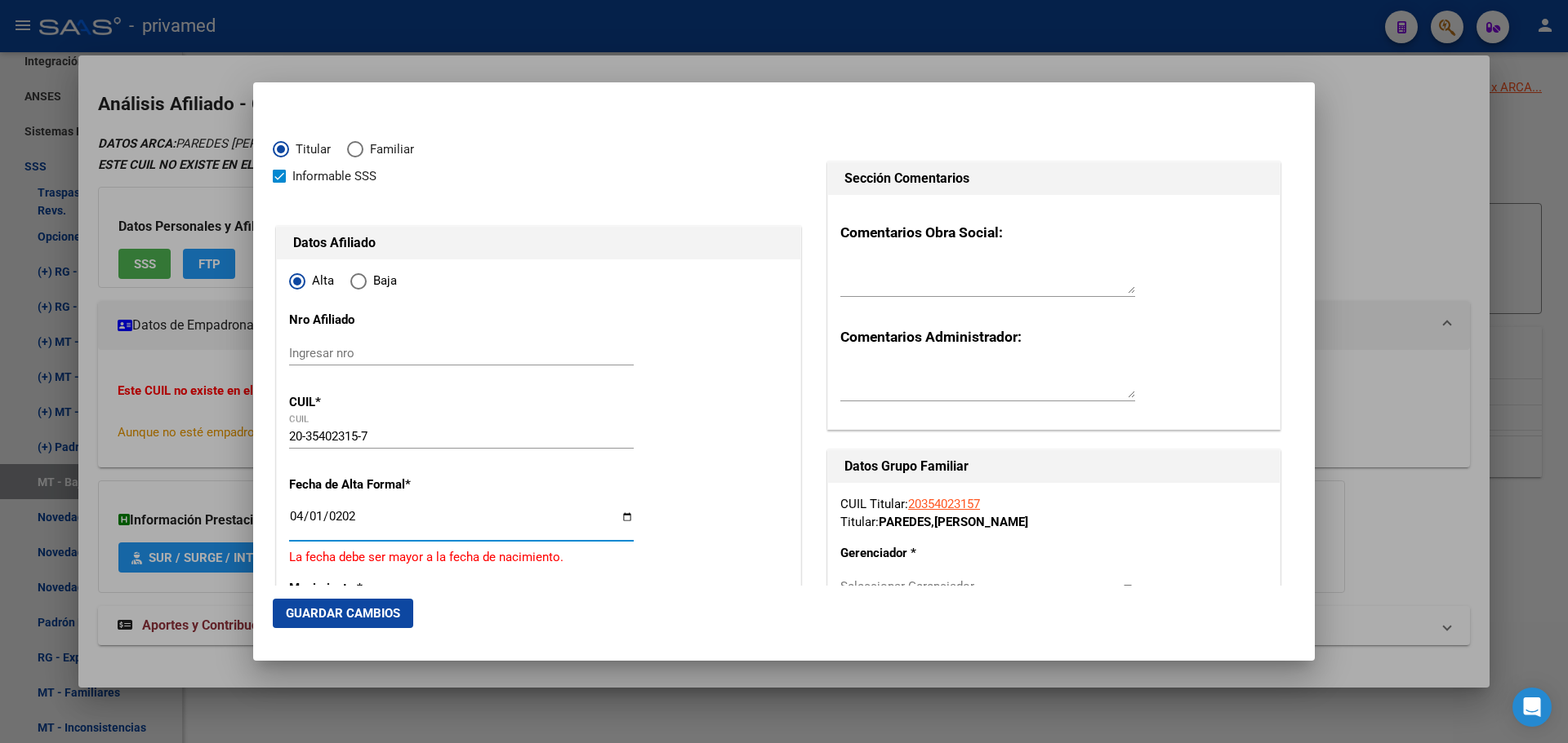
type input "2025-04-01"
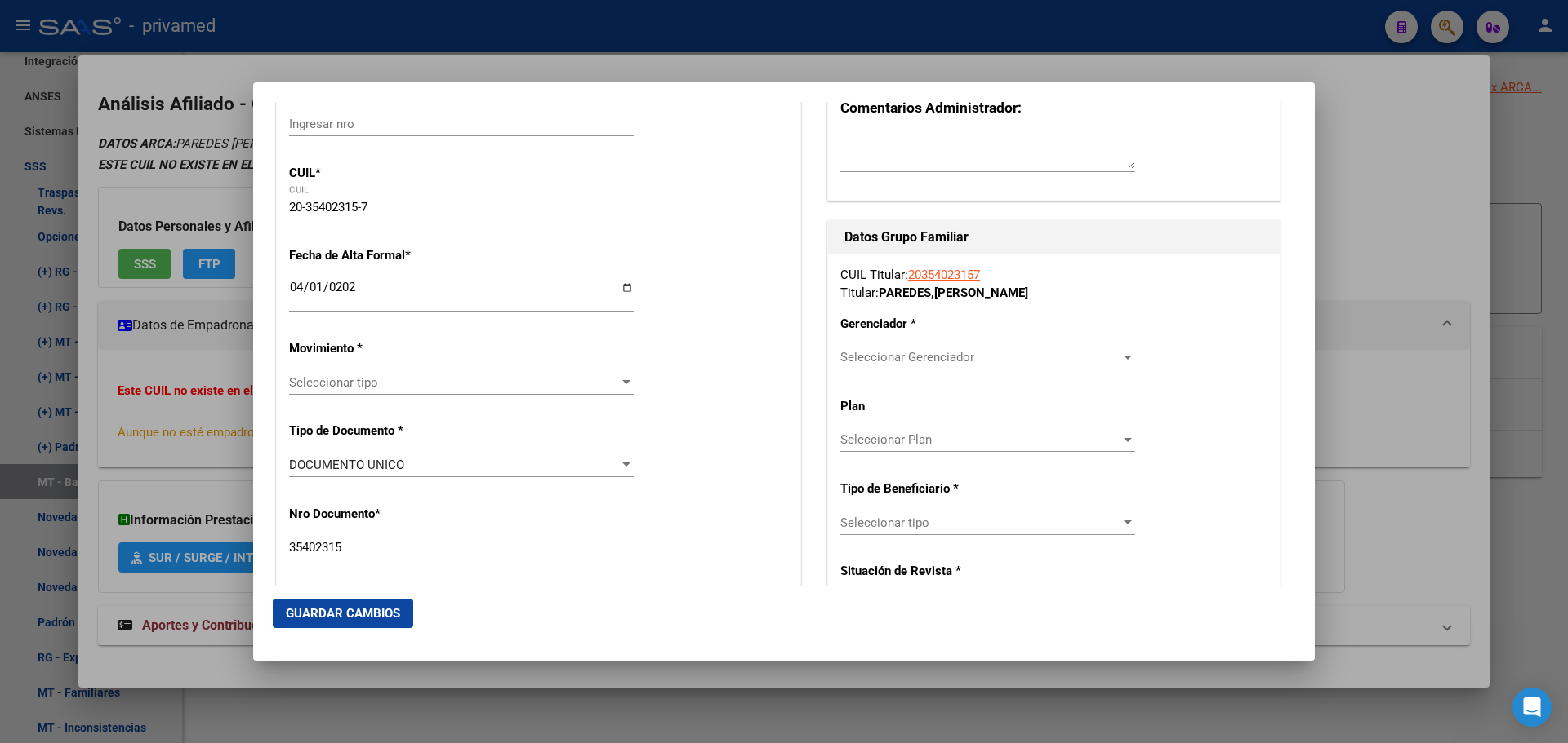
scroll to position [245, 0]
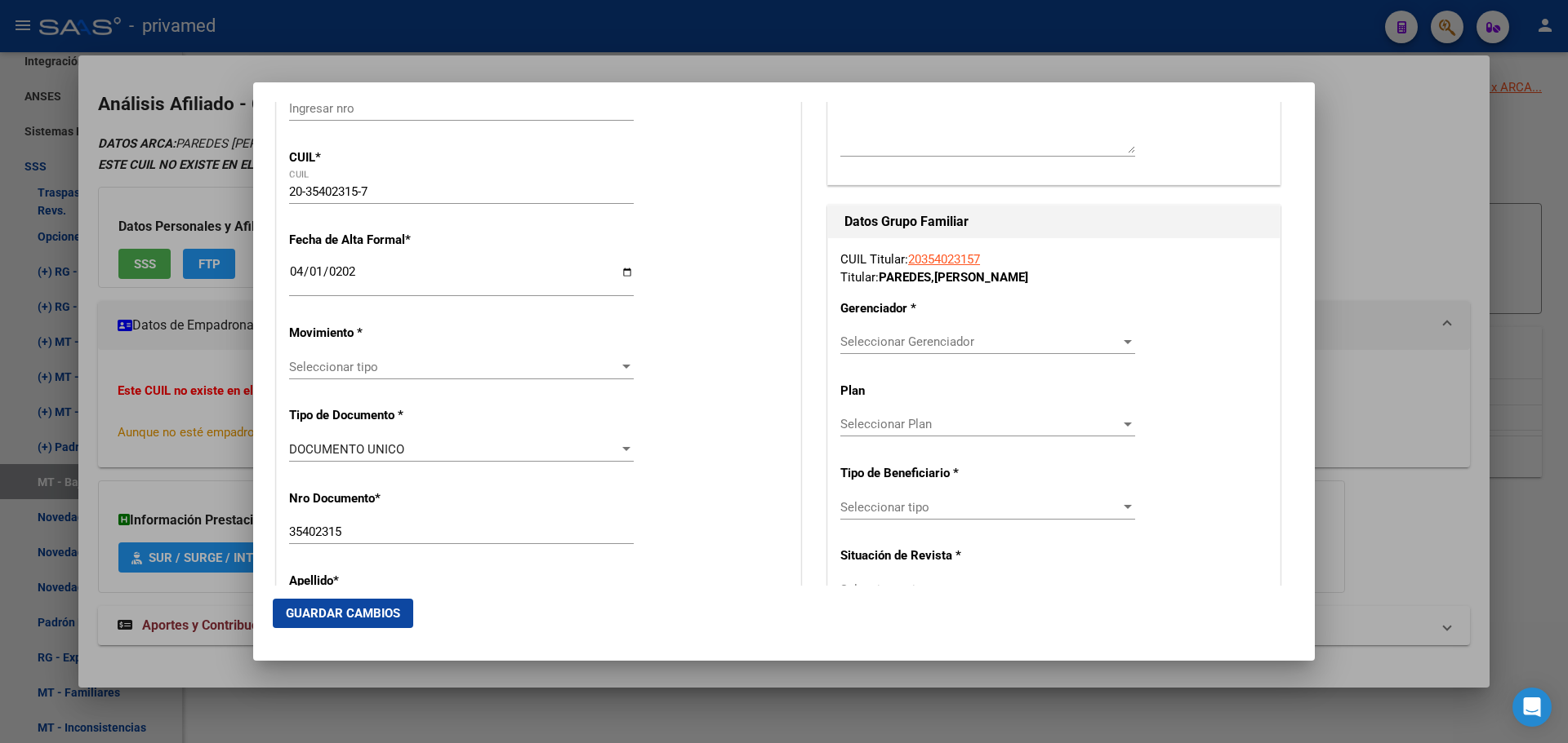
click at [400, 375] on div "Seleccionar tipo Seleccionar tipo" at bounding box center [460, 367] width 344 height 25
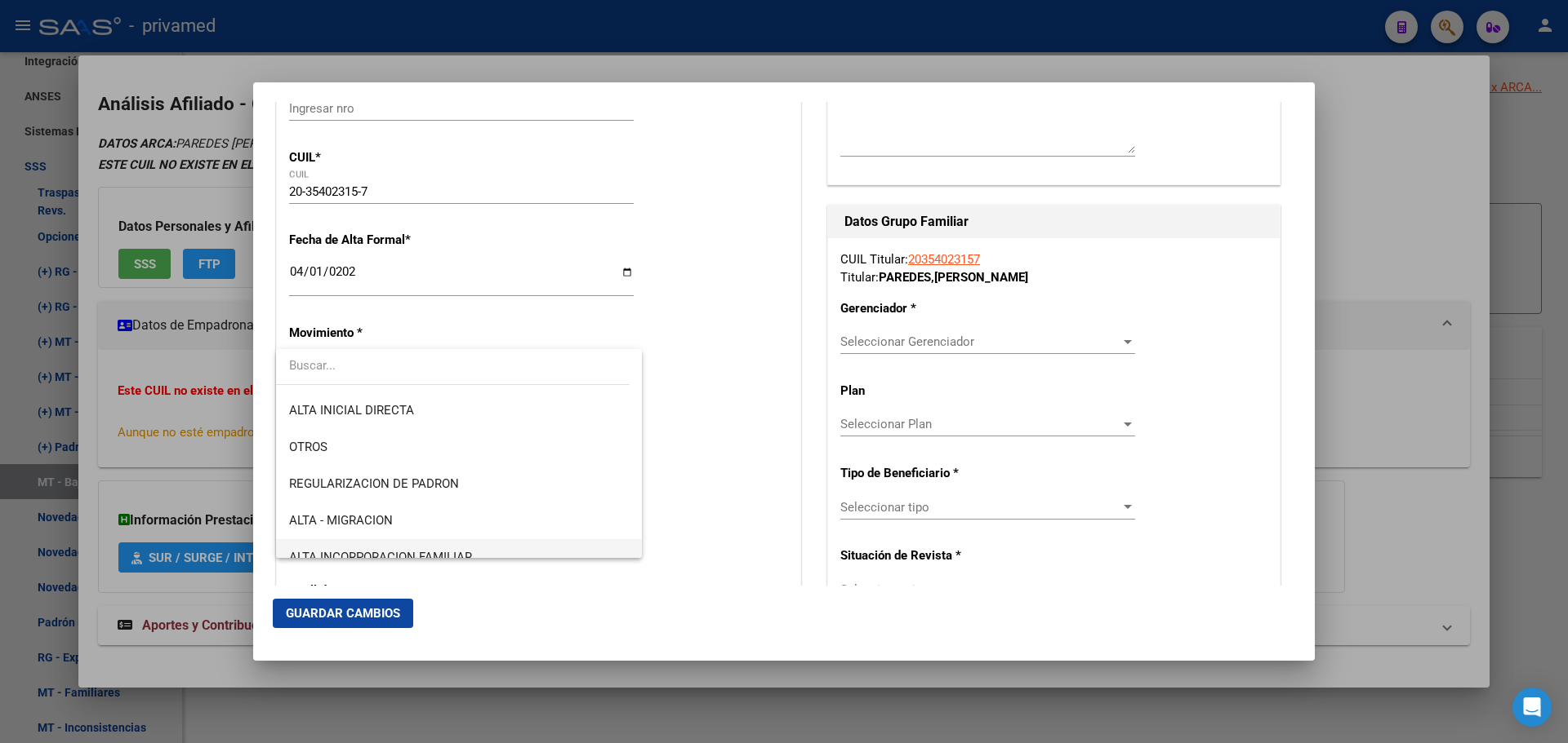
scroll to position [163, 0]
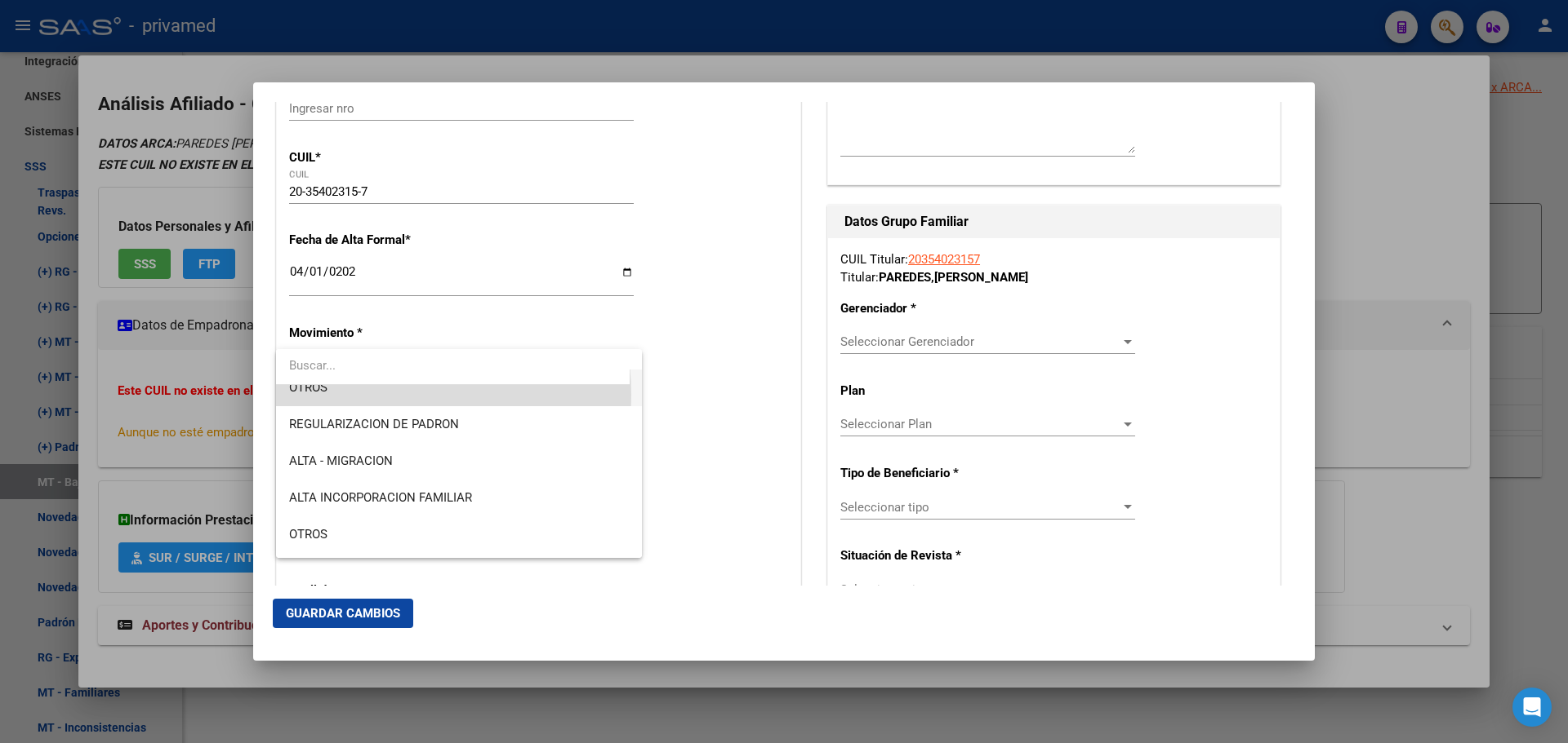
click at [358, 395] on span "OTROS" at bounding box center [459, 388] width 340 height 37
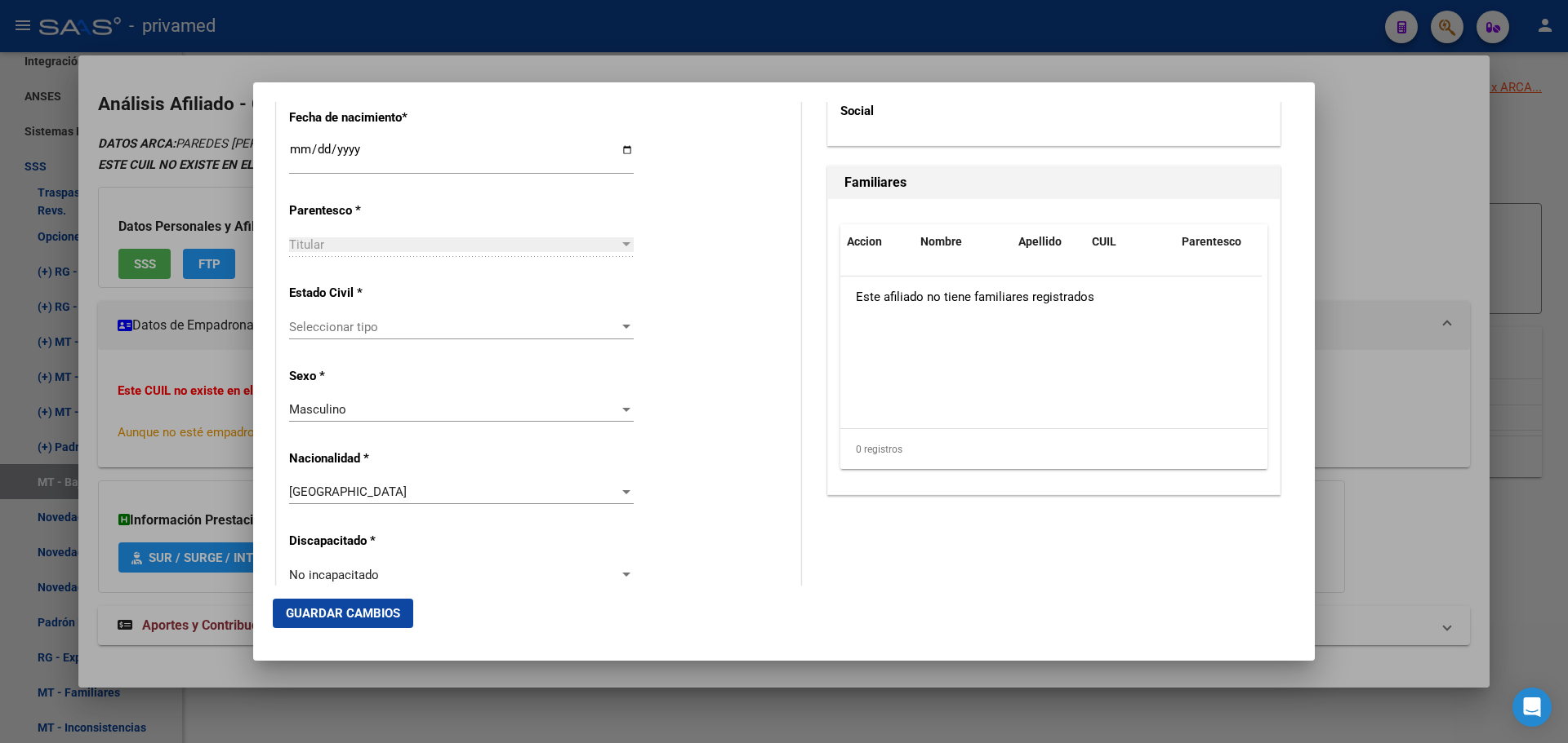
scroll to position [898, 0]
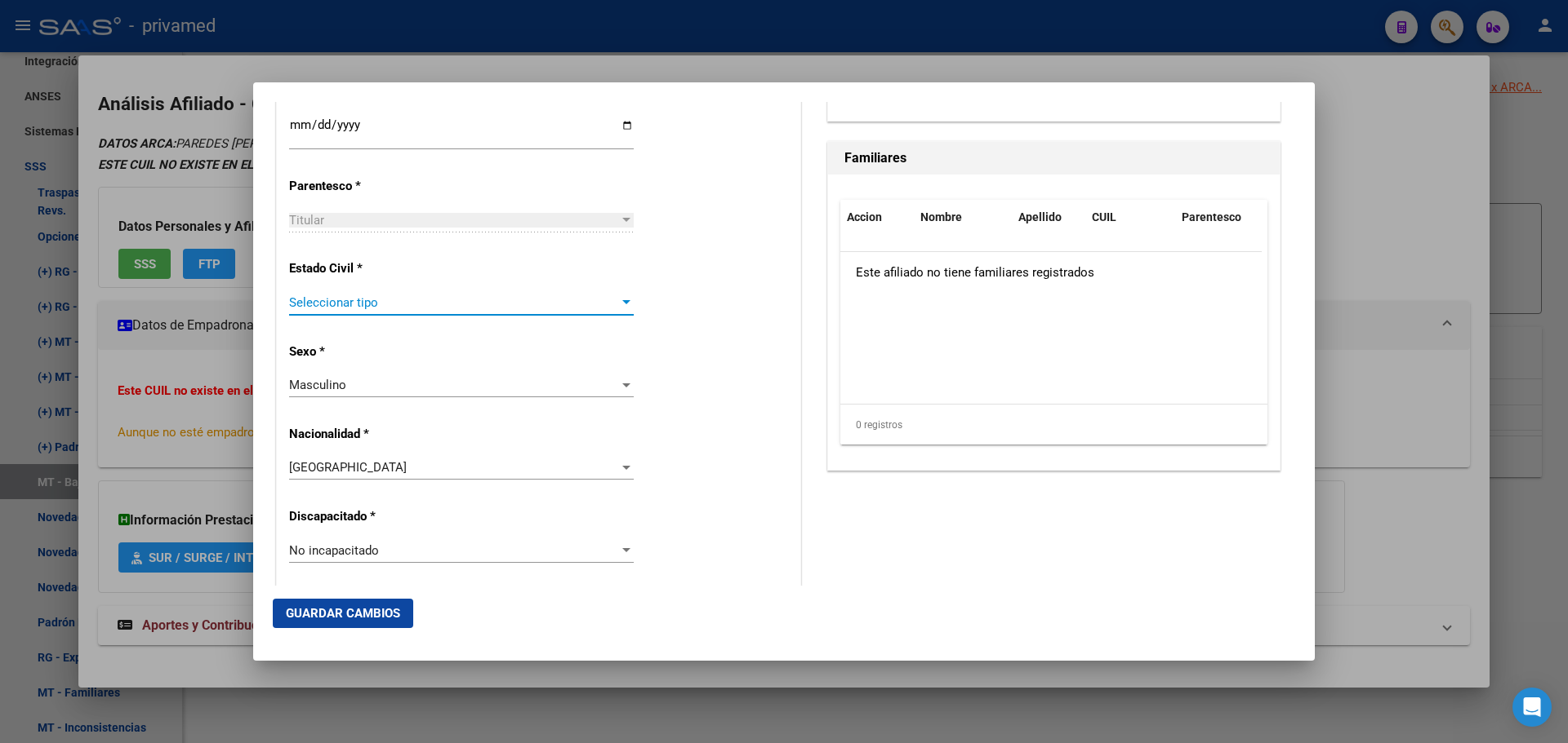
click at [386, 303] on span "Seleccionar tipo" at bounding box center [454, 303] width 330 height 15
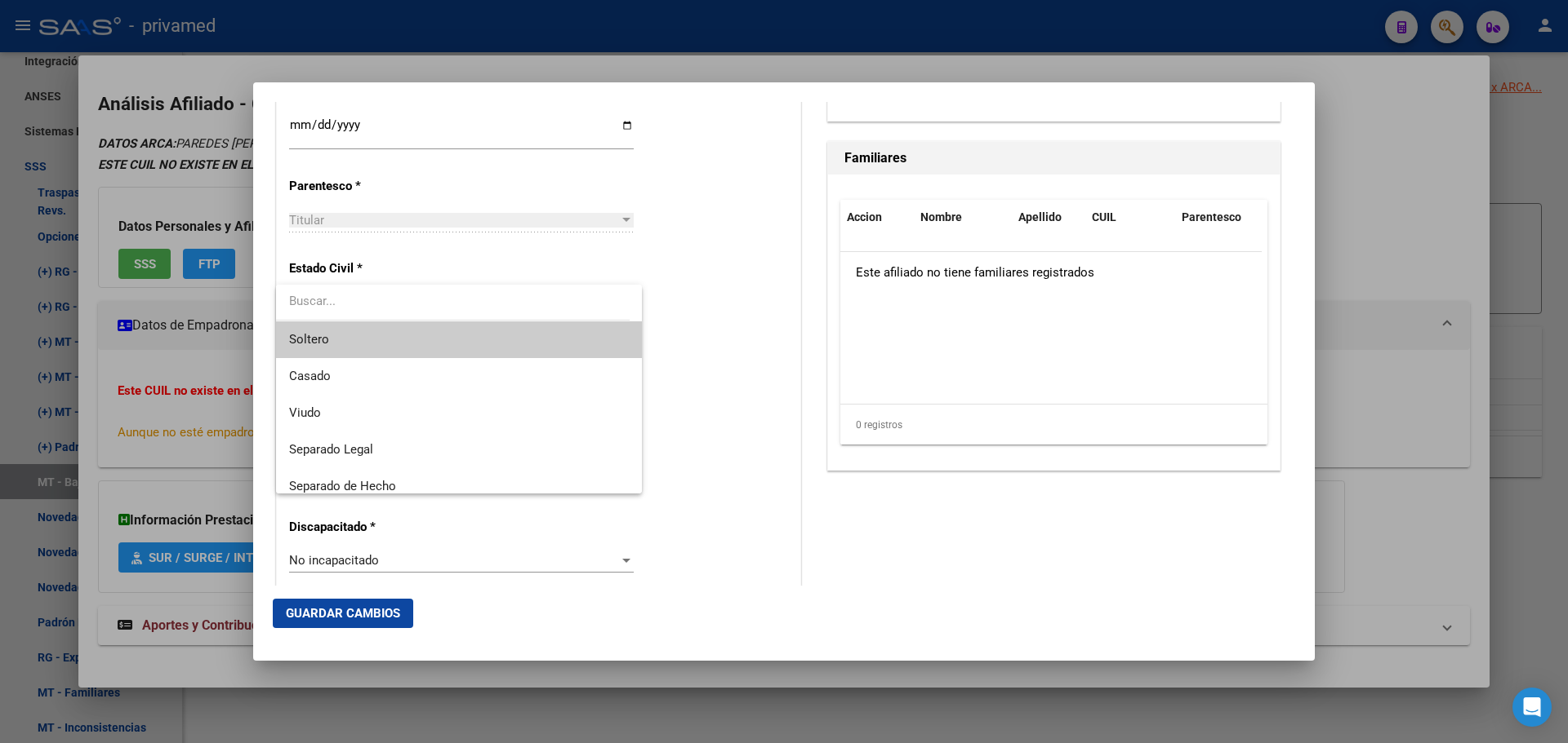
click at [359, 335] on span "Soltero" at bounding box center [459, 339] width 340 height 37
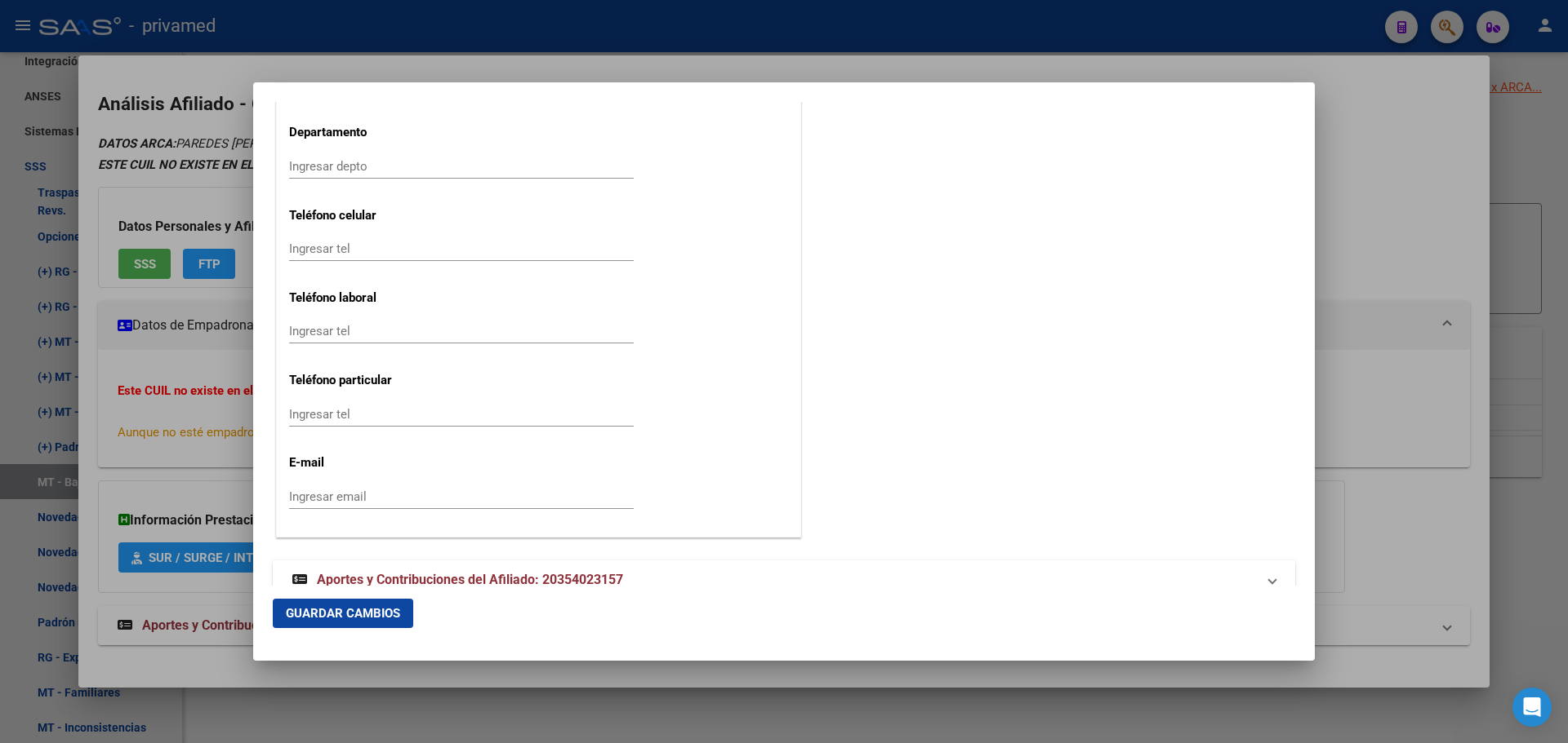
scroll to position [2088, 0]
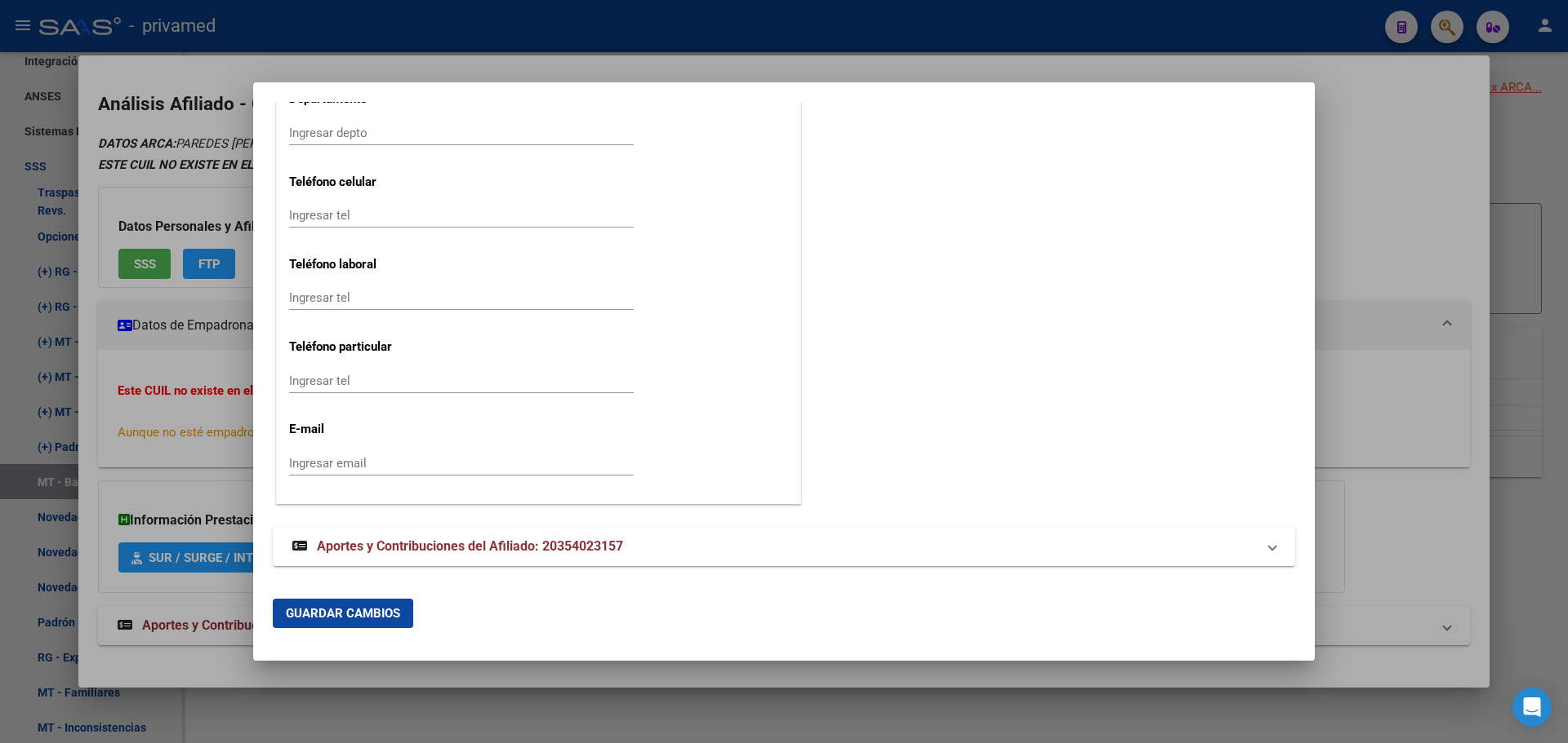
click at [373, 615] on span "Guardar Cambios" at bounding box center [342, 614] width 114 height 15
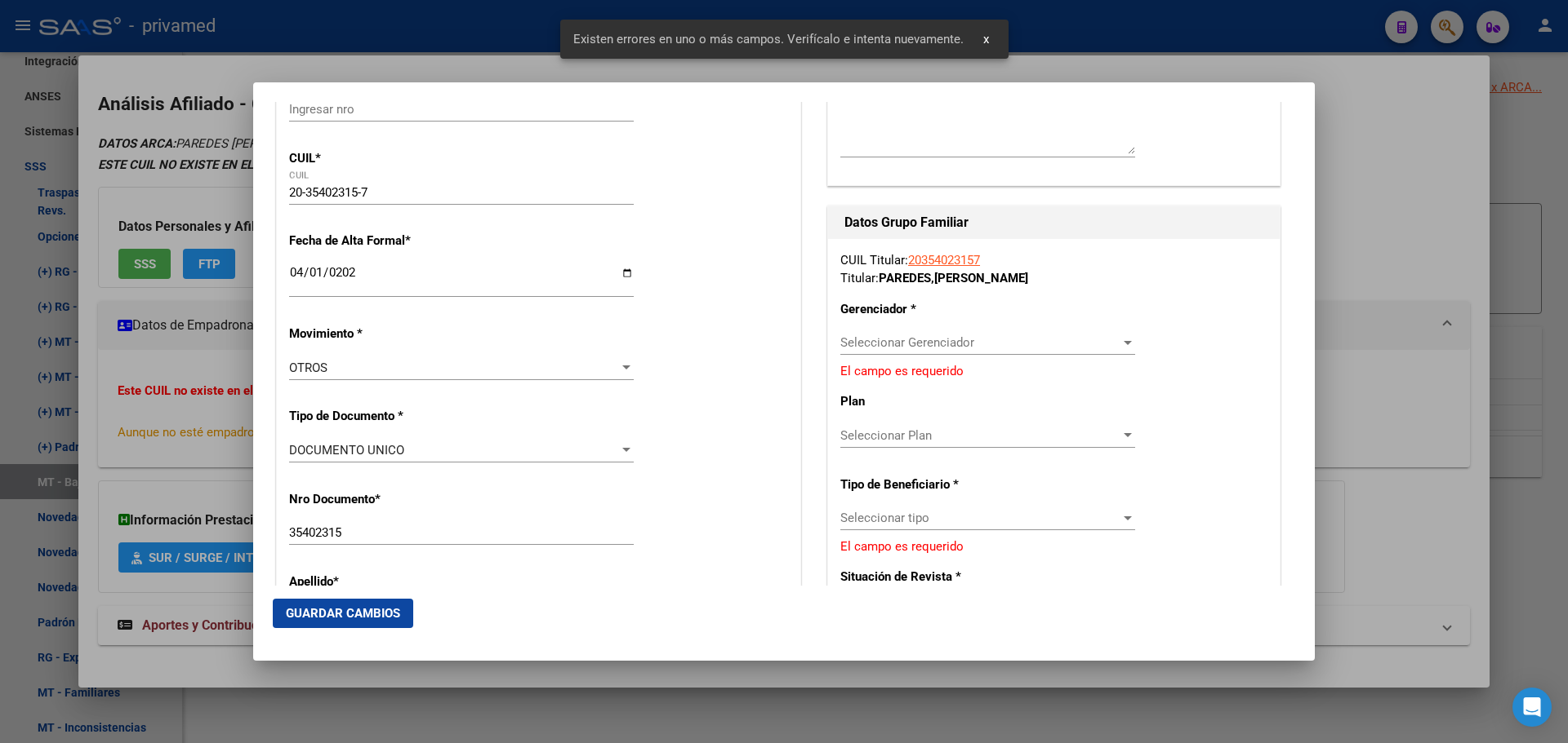
scroll to position [210, 0]
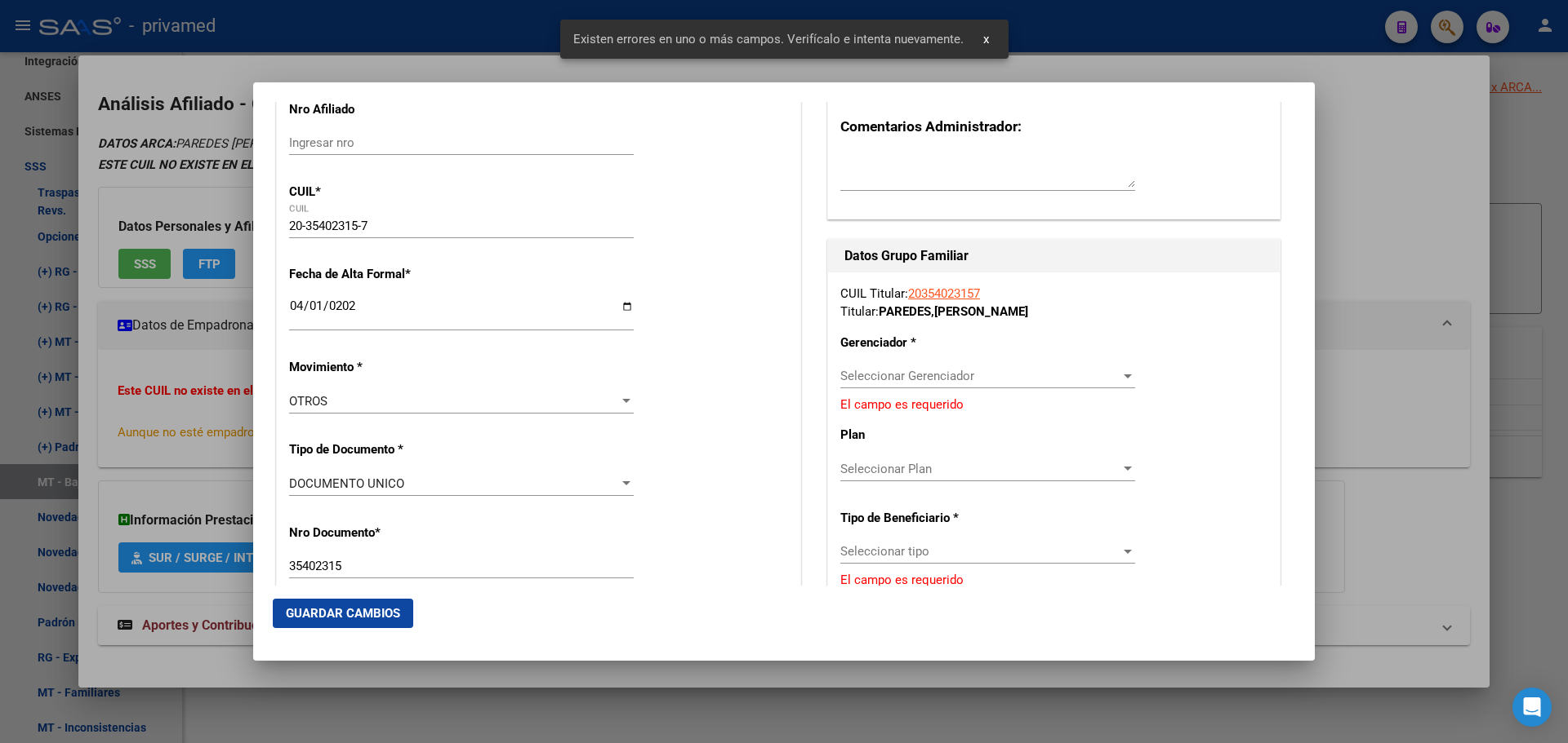
click at [940, 372] on span "Seleccionar Gerenciador" at bounding box center [980, 376] width 280 height 15
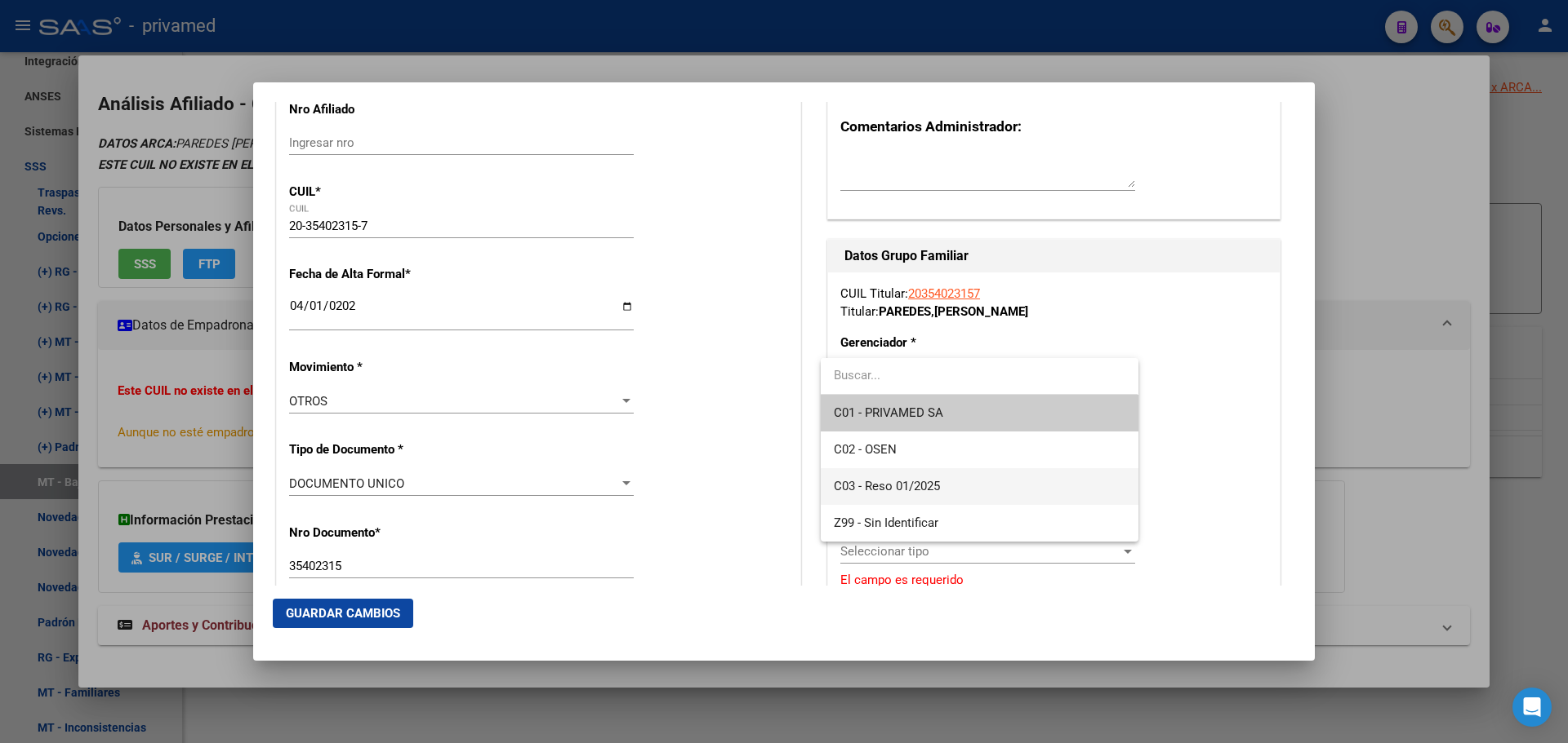
click at [968, 487] on span "C03 - Reso 01/2025" at bounding box center [979, 487] width 291 height 37
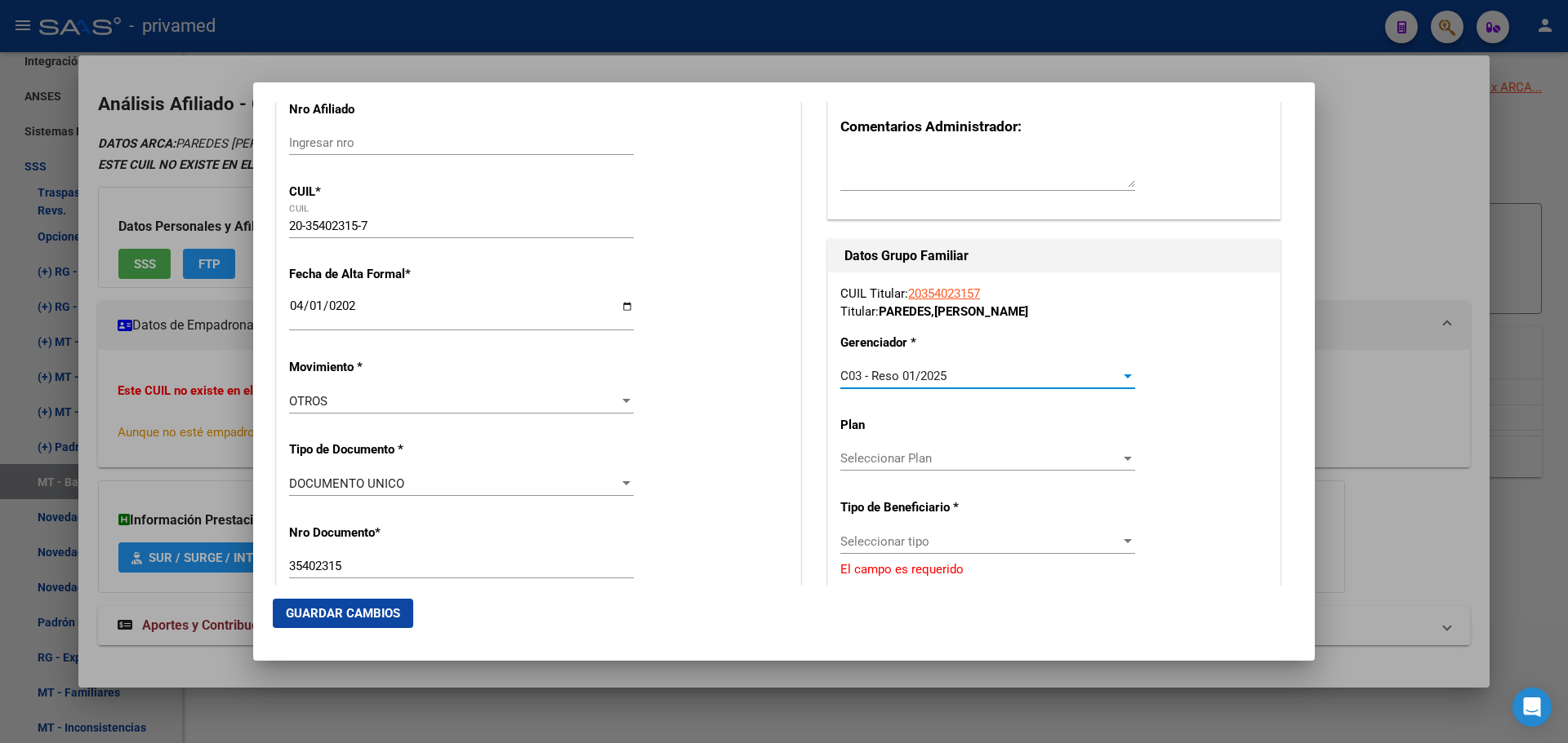
click at [944, 533] on div "Seleccionar tipo Seleccionar tipo" at bounding box center [988, 542] width 294 height 25
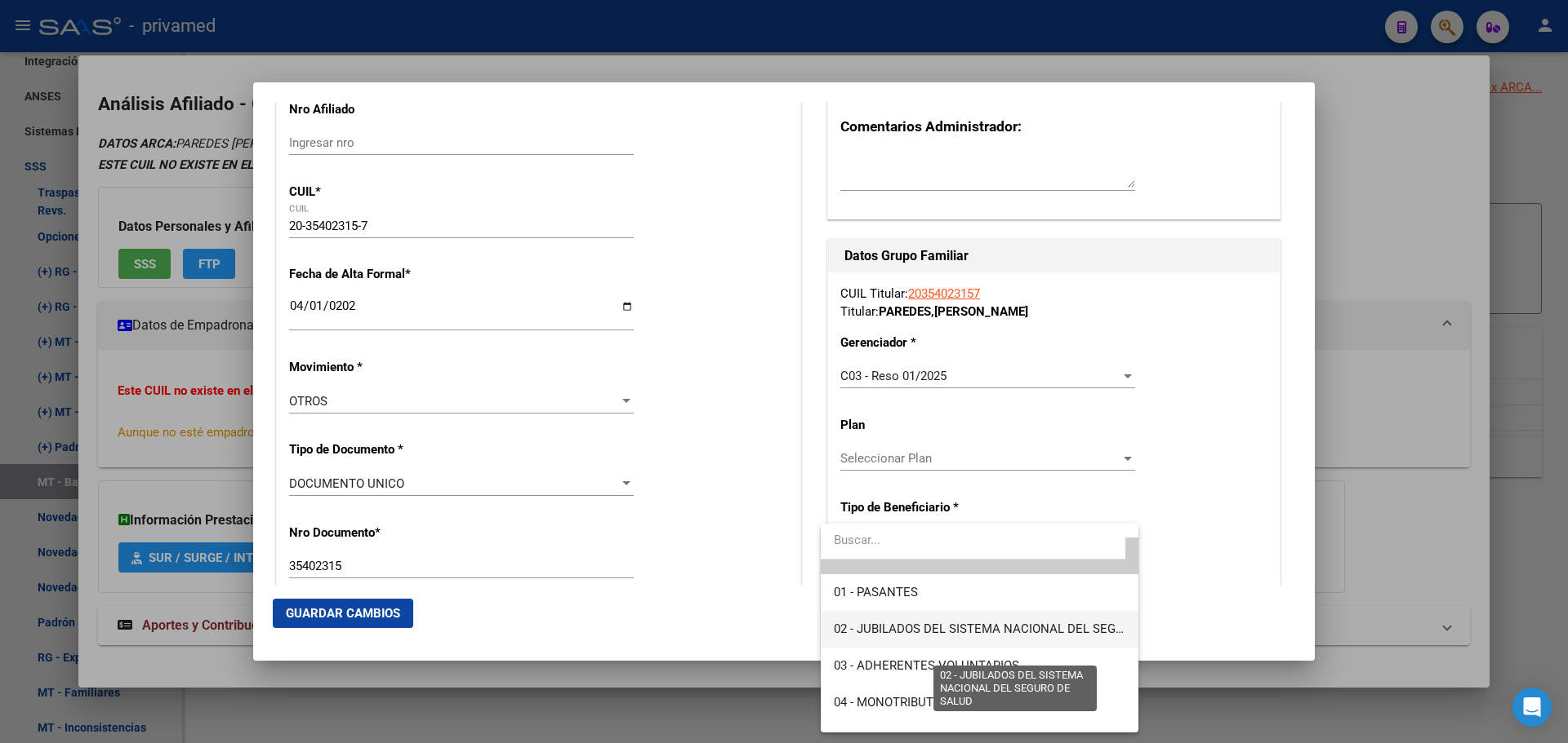
scroll to position [82, 0]
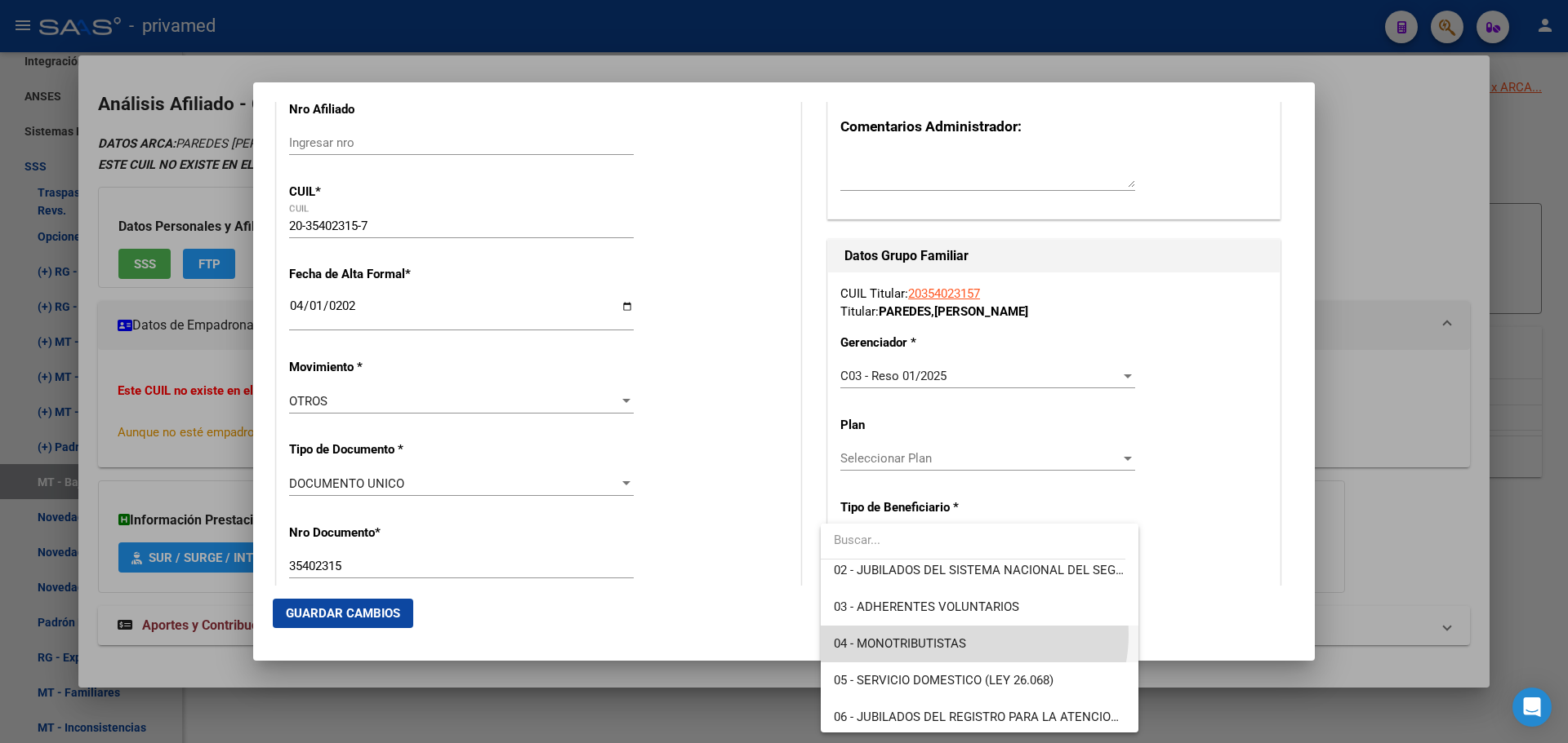
click at [973, 635] on span "04 - MONOTRIBUTISTAS" at bounding box center [979, 644] width 291 height 37
type input "20-35402315-7"
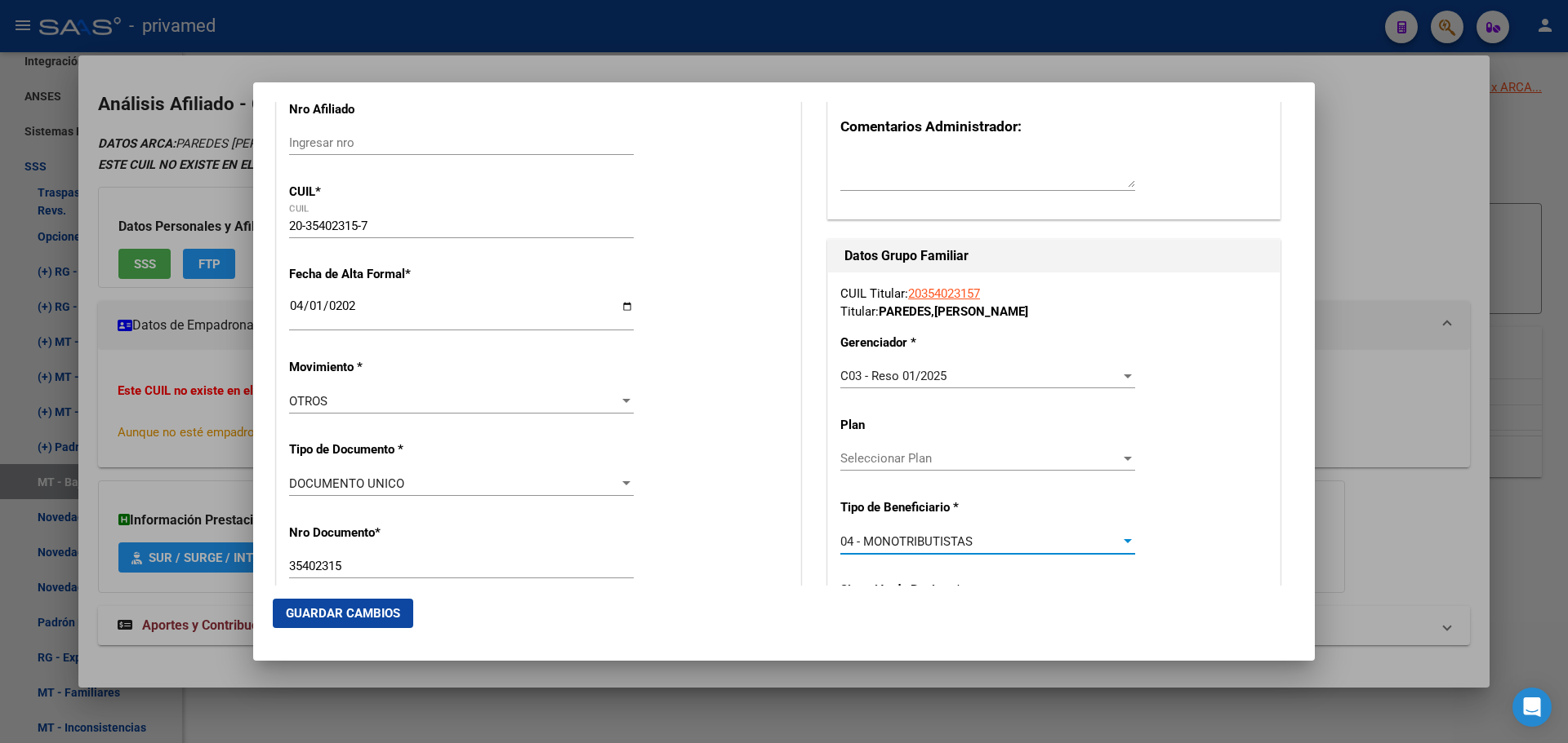
click at [974, 537] on div "04 - MONOTRIBUTISTAS" at bounding box center [980, 542] width 280 height 15
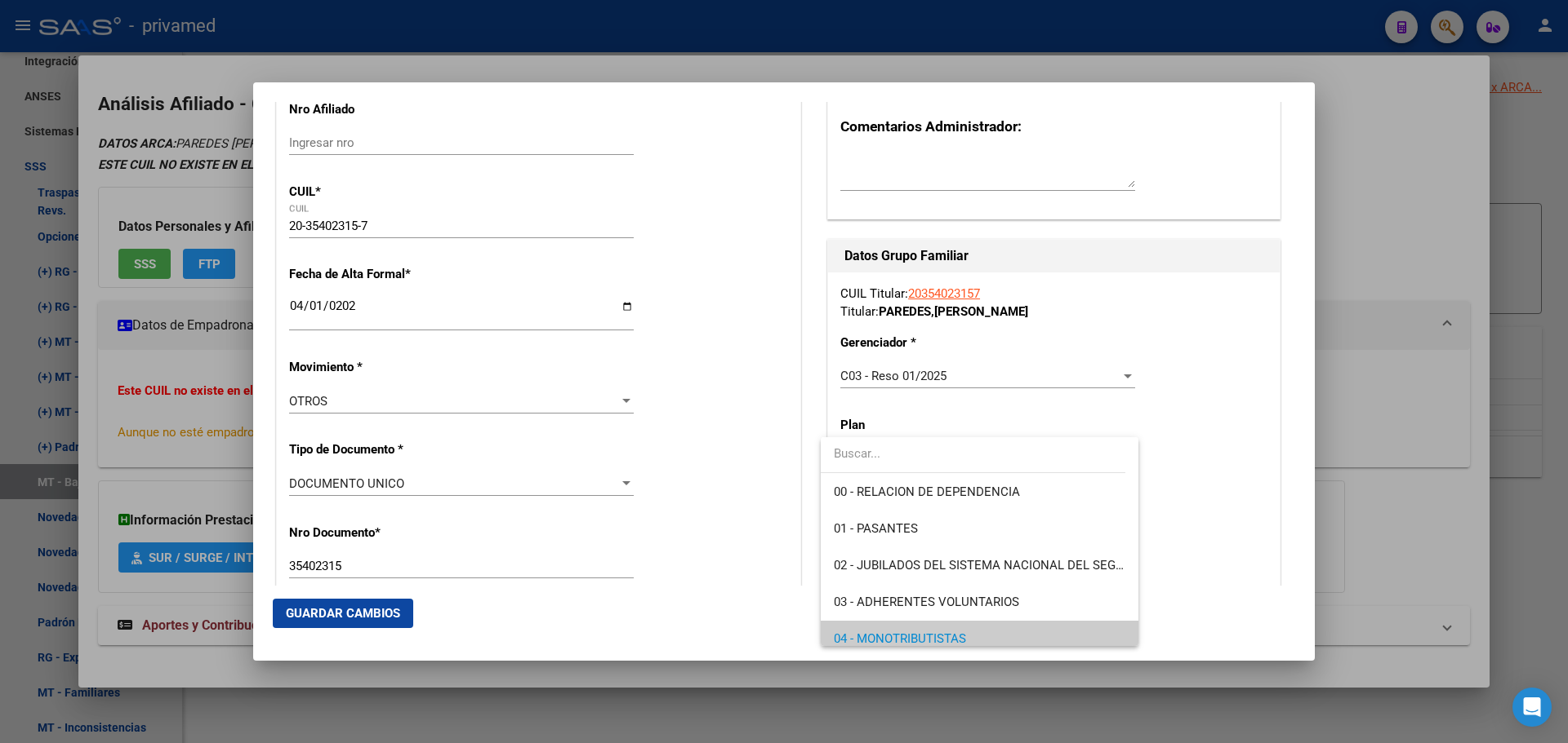
scroll to position [98, 0]
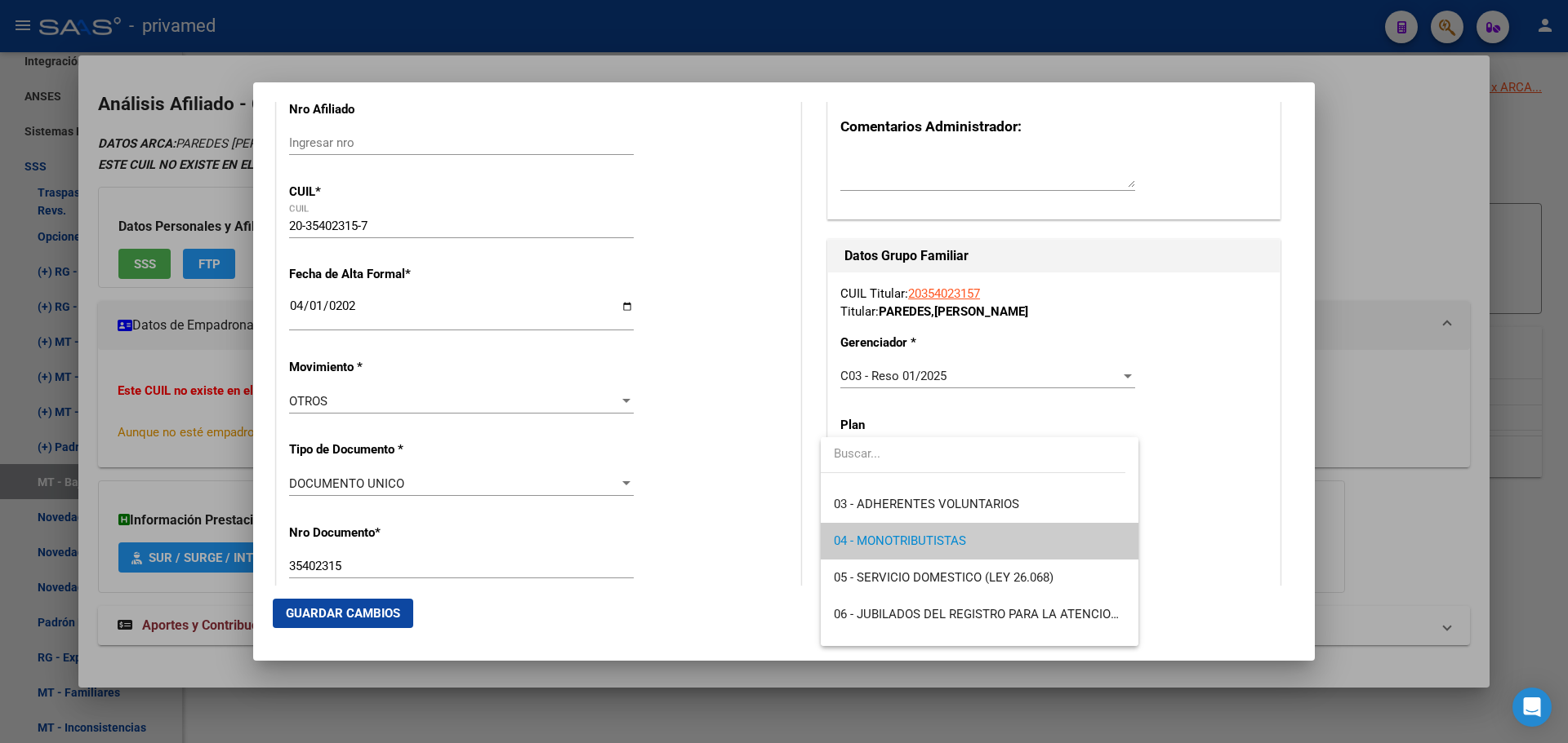
click at [992, 539] on span "04 - MONOTRIBUTISTAS" at bounding box center [979, 541] width 291 height 37
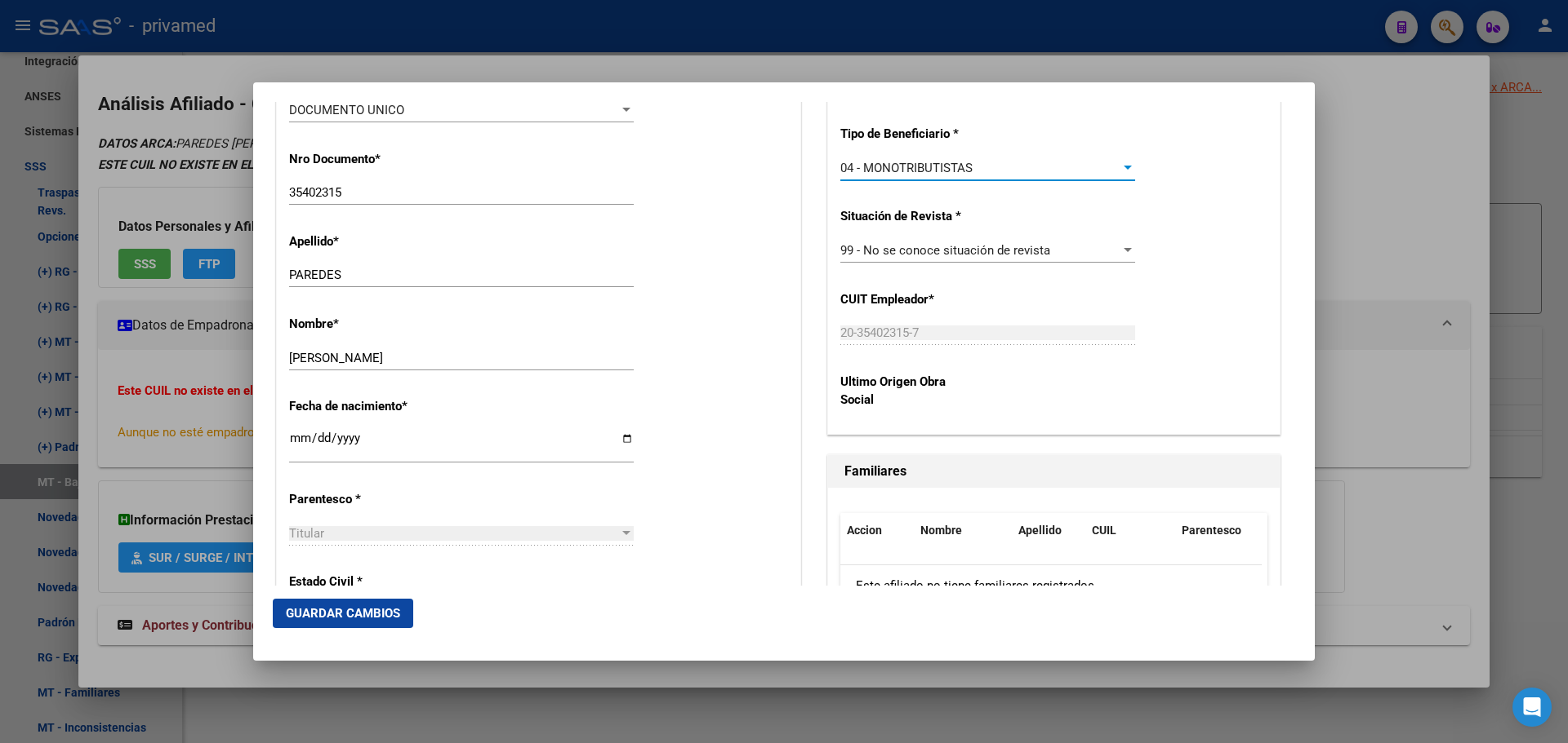
scroll to position [945, 0]
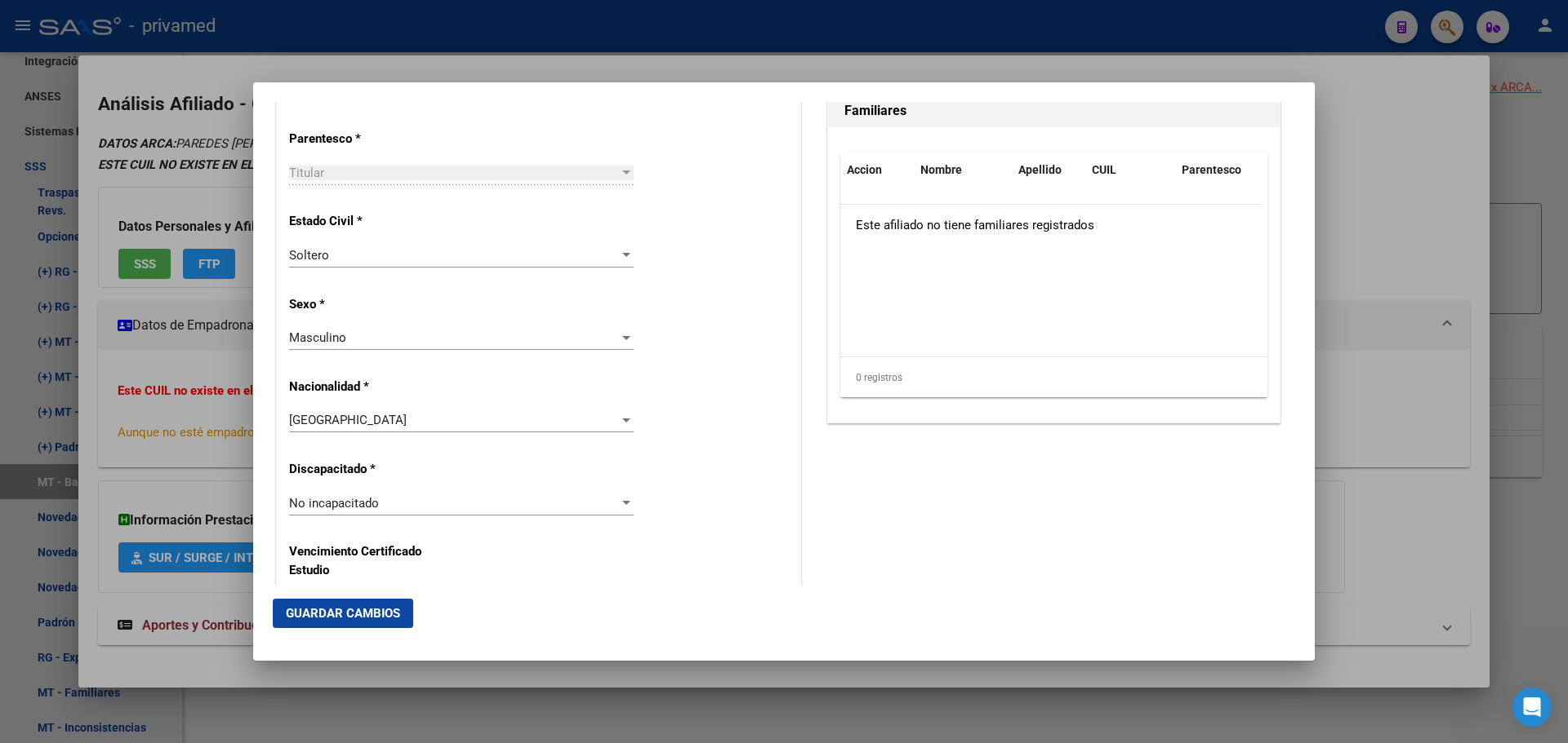
click at [336, 619] on span "Guardar Cambios" at bounding box center [342, 614] width 114 height 15
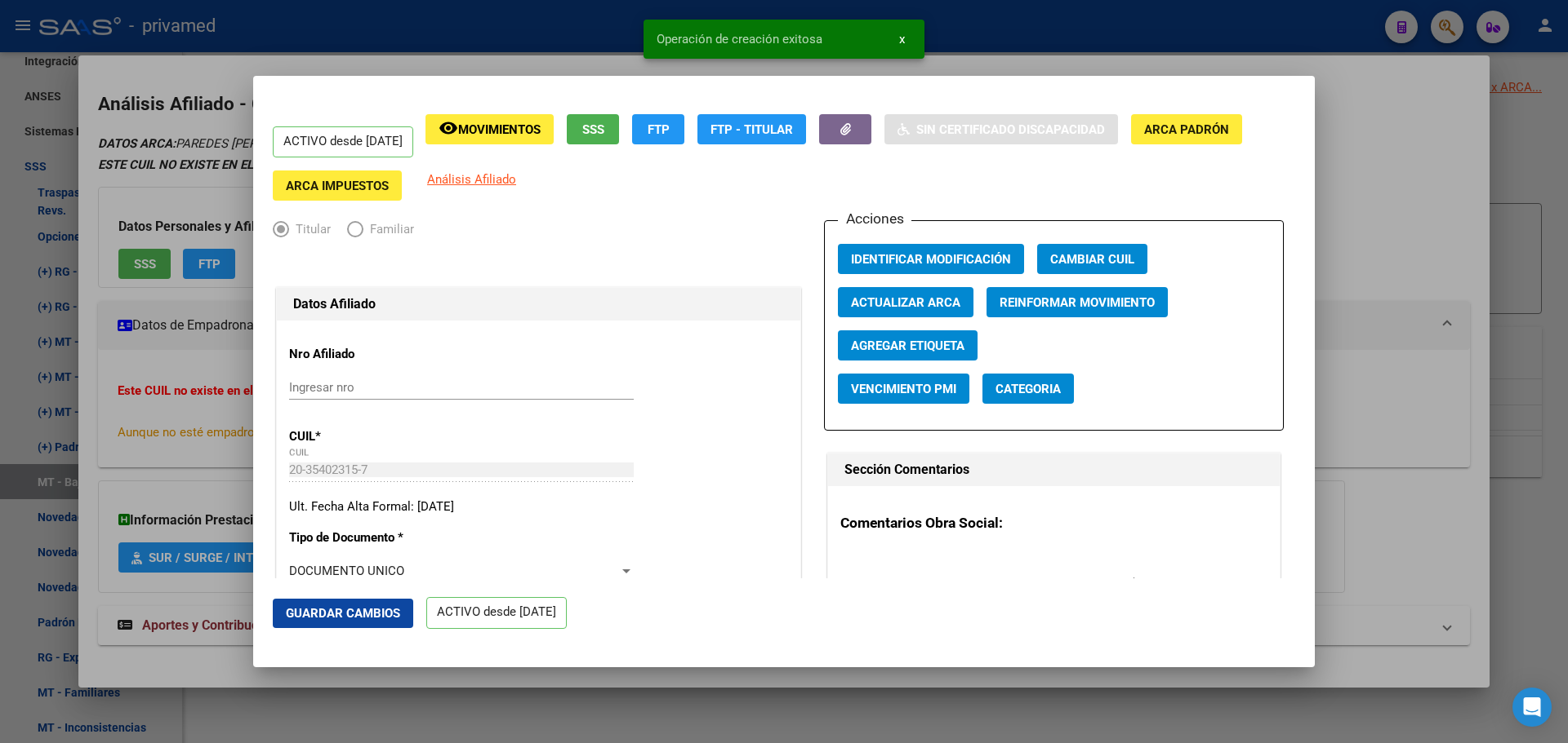
click at [362, 618] on span "Guardar Cambios" at bounding box center [342, 614] width 114 height 15
click at [1049, 62] on div at bounding box center [784, 372] width 1568 height 743
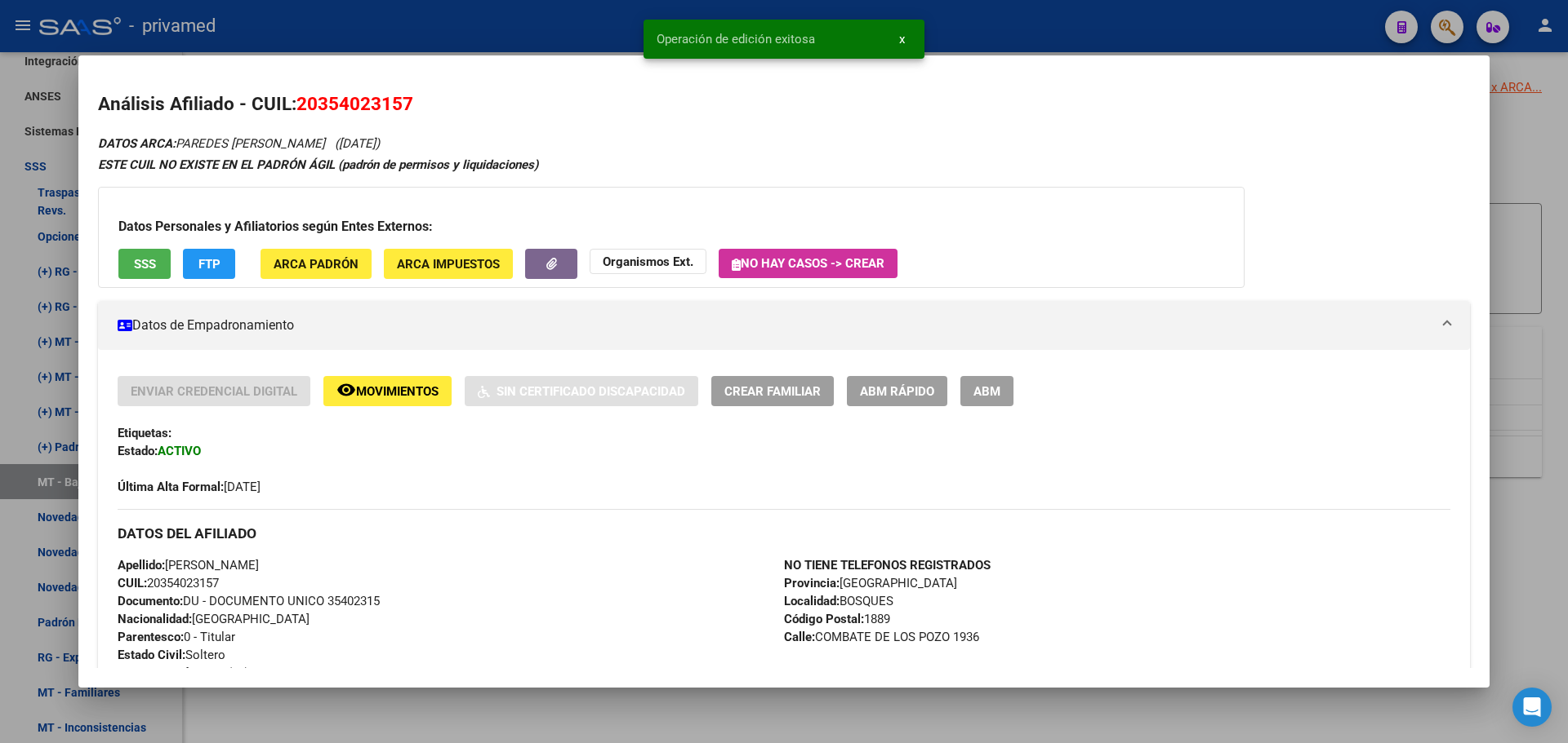
click at [983, 388] on span "ABM" at bounding box center [987, 392] width 27 height 15
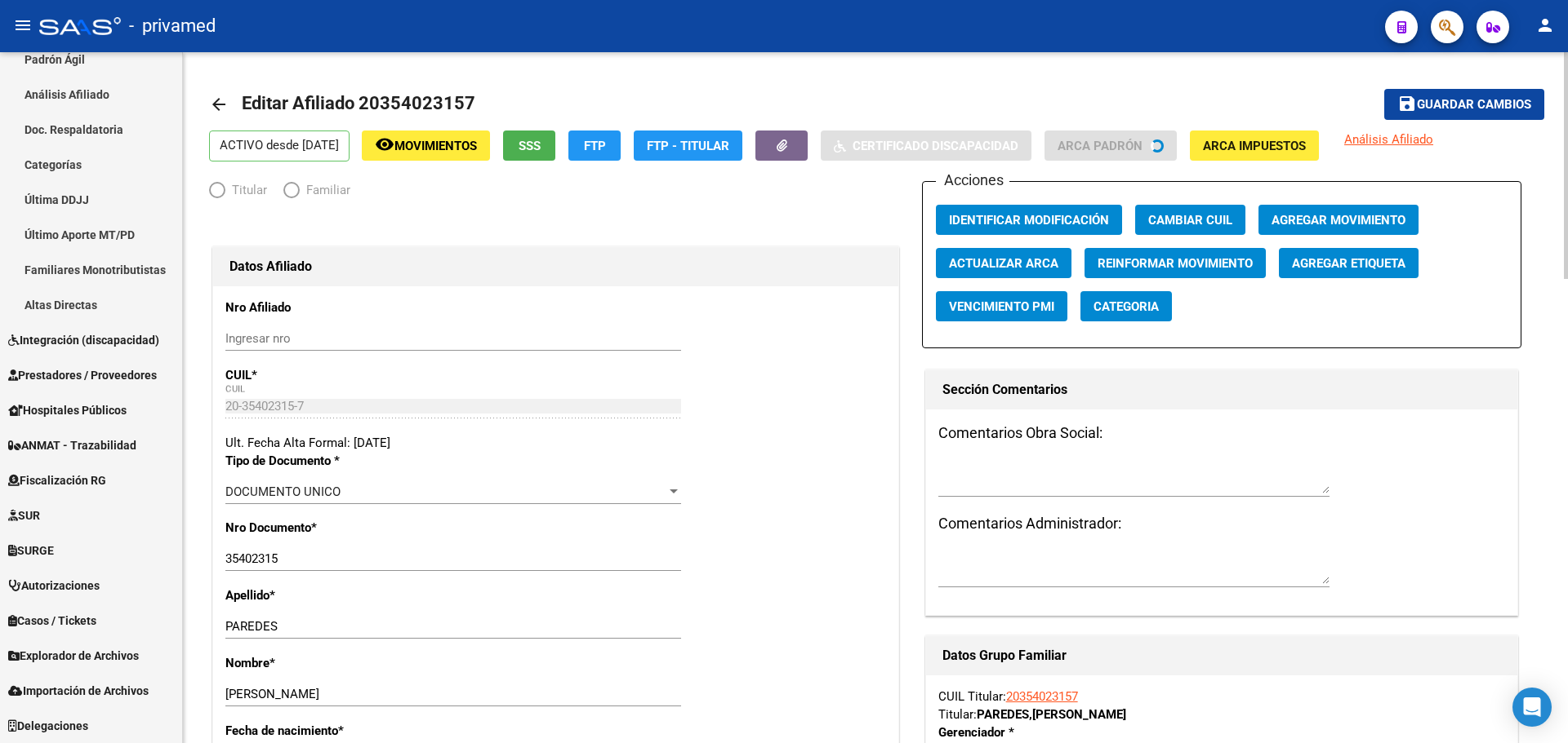
scroll to position [368, 0]
radio input "true"
type input "20-35402315-7"
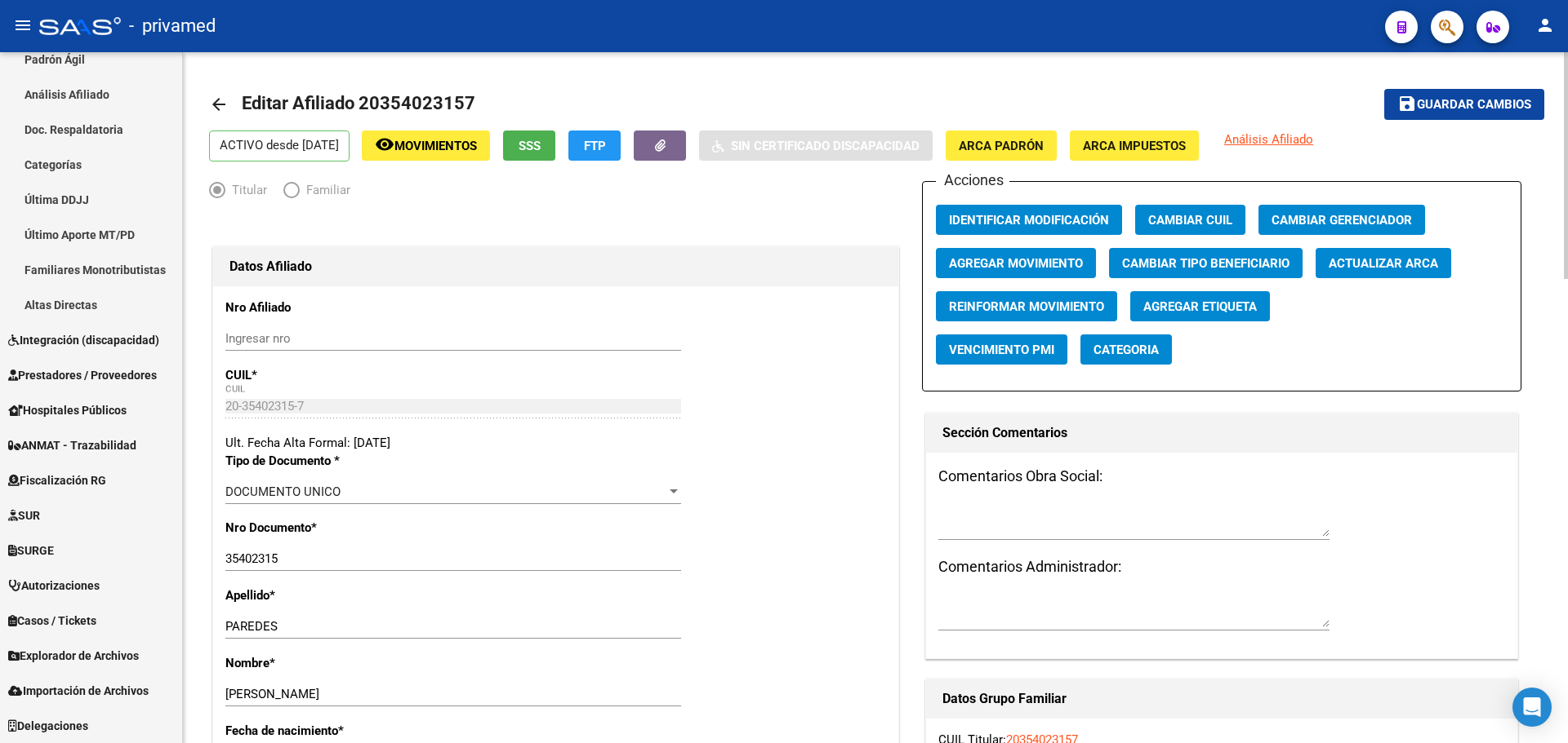
click at [1040, 252] on button "Agregar Movimiento" at bounding box center [1016, 263] width 160 height 30
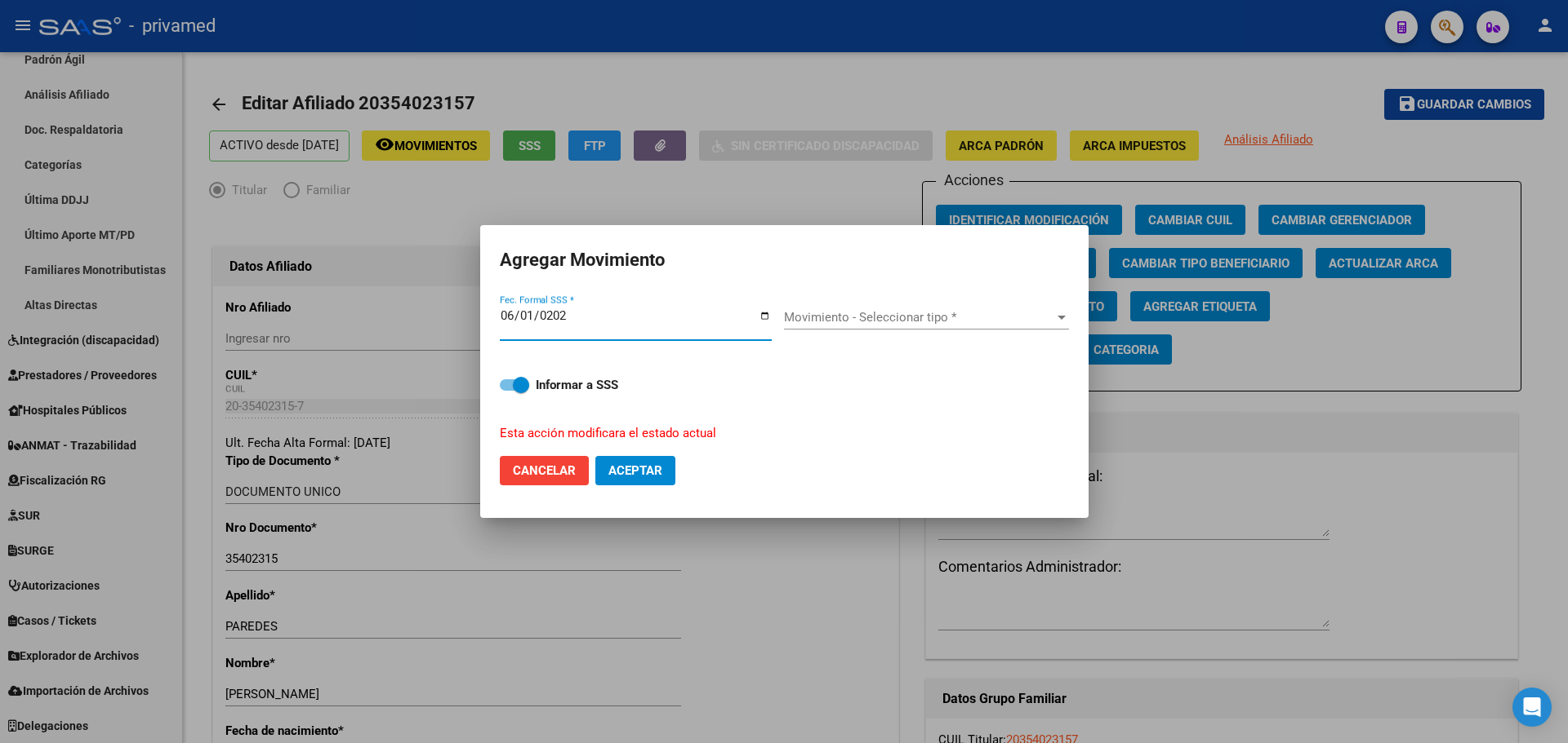
type input "2025-06-01"
click at [864, 321] on span "Movimiento - Seleccionar tipo *" at bounding box center [919, 318] width 270 height 15
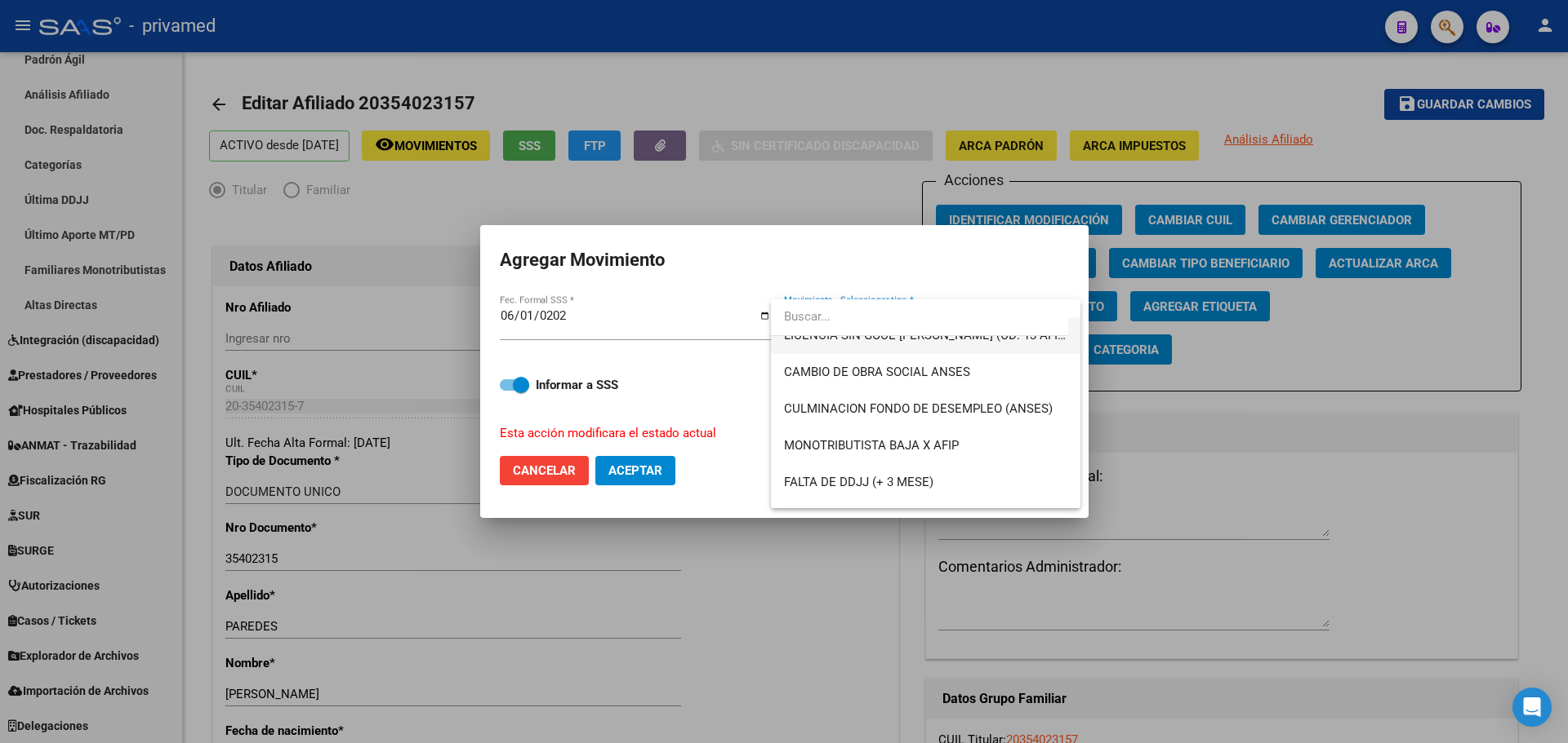
scroll to position [408, 0]
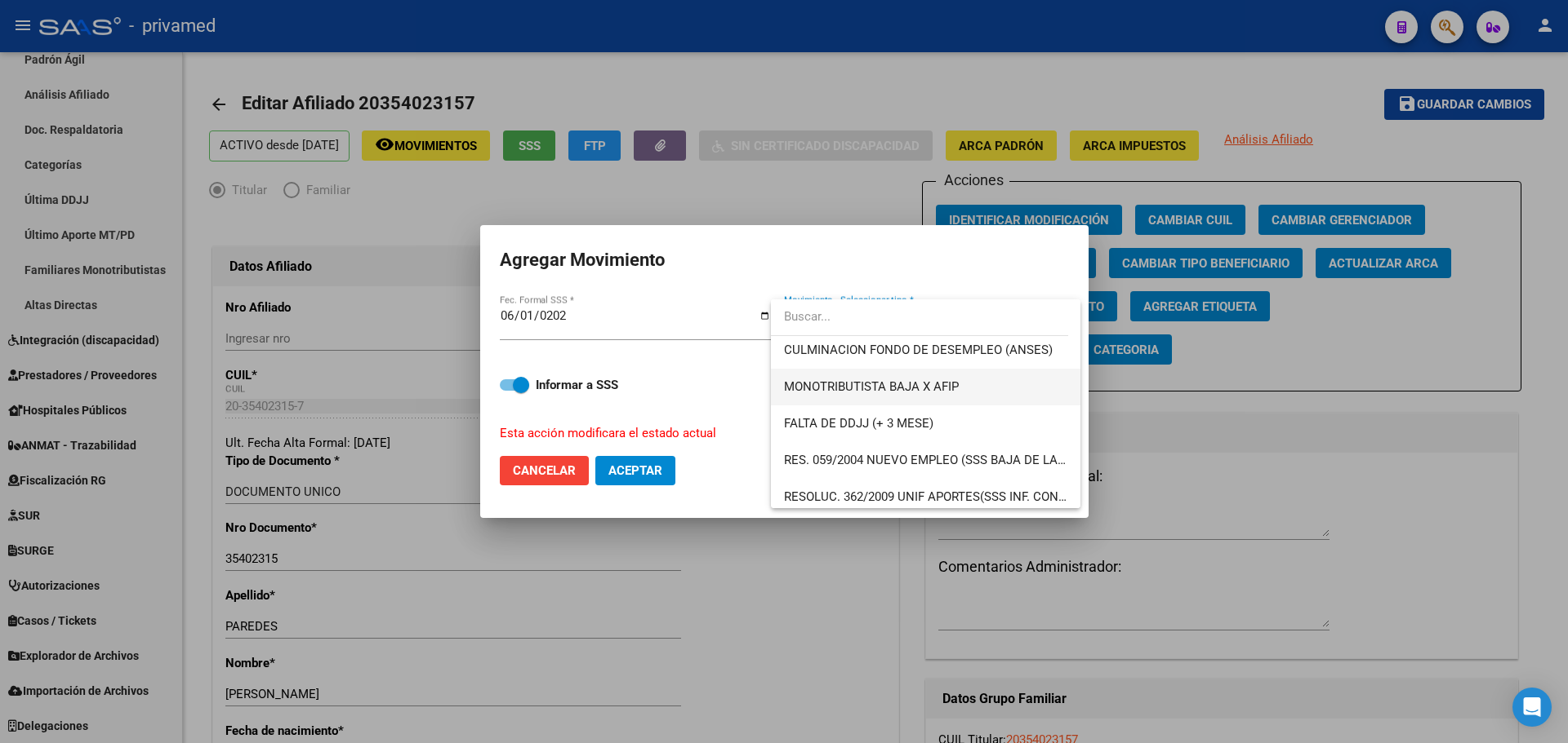
click at [975, 385] on span "MONOTRIBUTISTA BAJA X AFIP" at bounding box center [926, 387] width 283 height 37
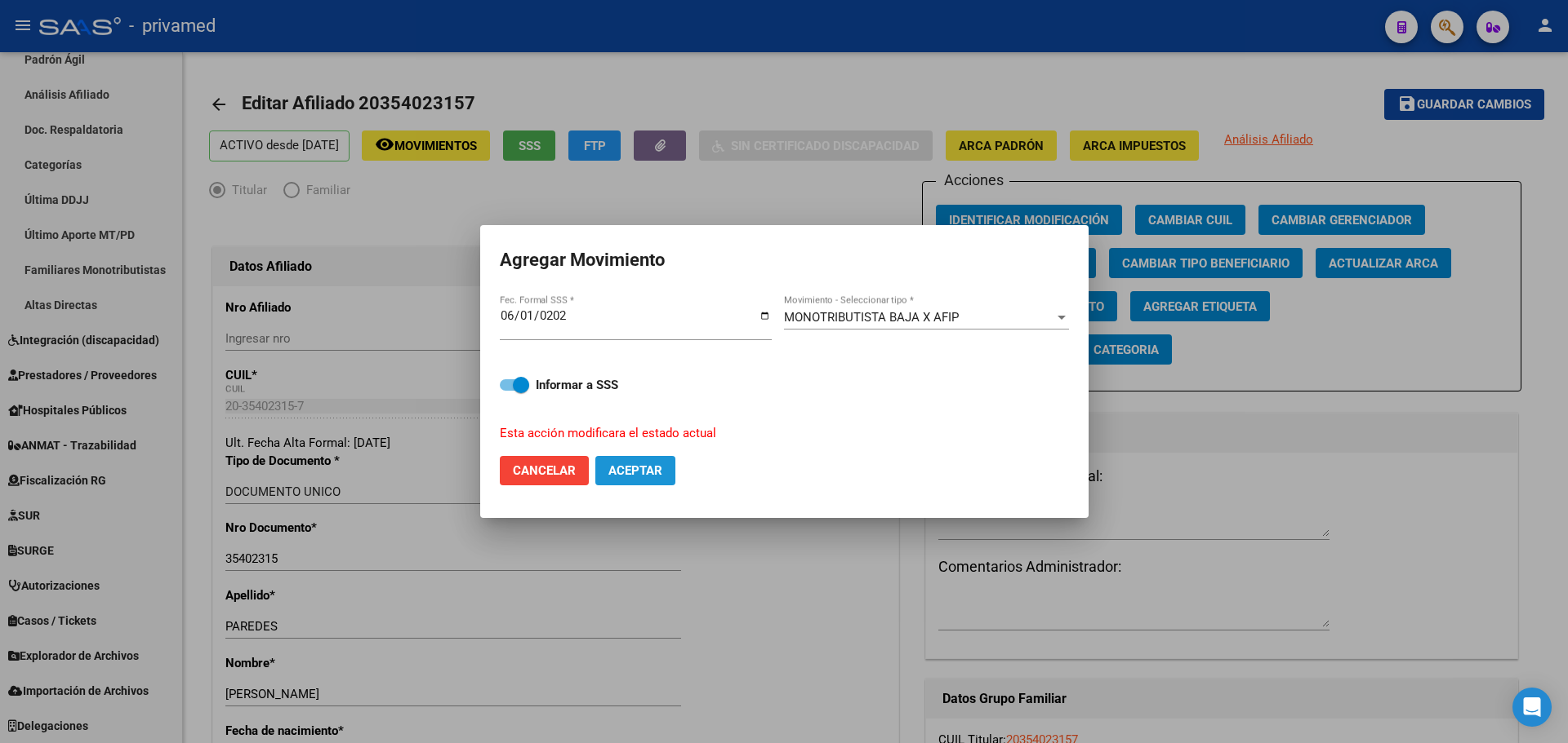
click at [649, 471] on span "Aceptar" at bounding box center [635, 471] width 54 height 15
checkbox input "false"
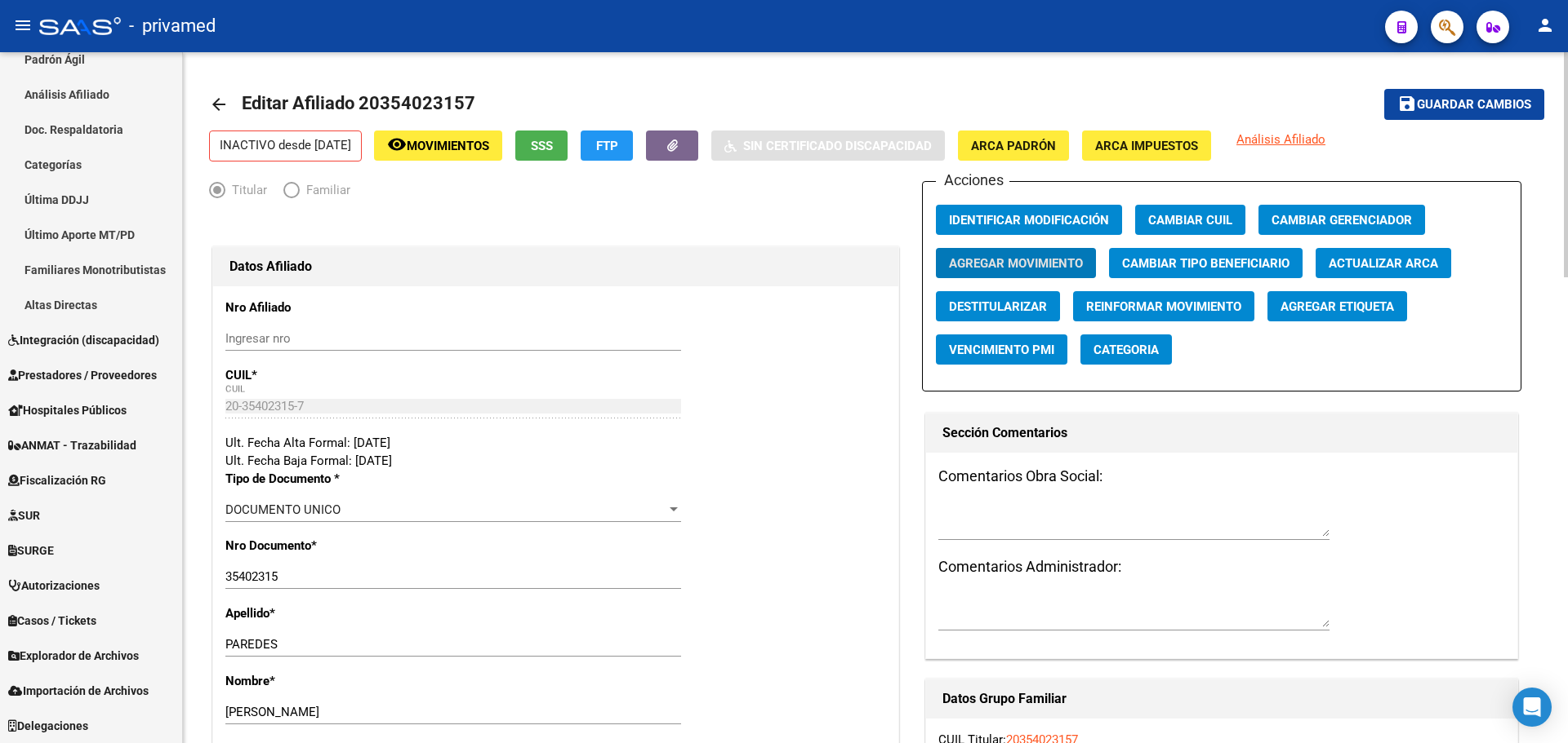
click at [215, 100] on mat-icon "arrow_back" at bounding box center [219, 104] width 20 height 20
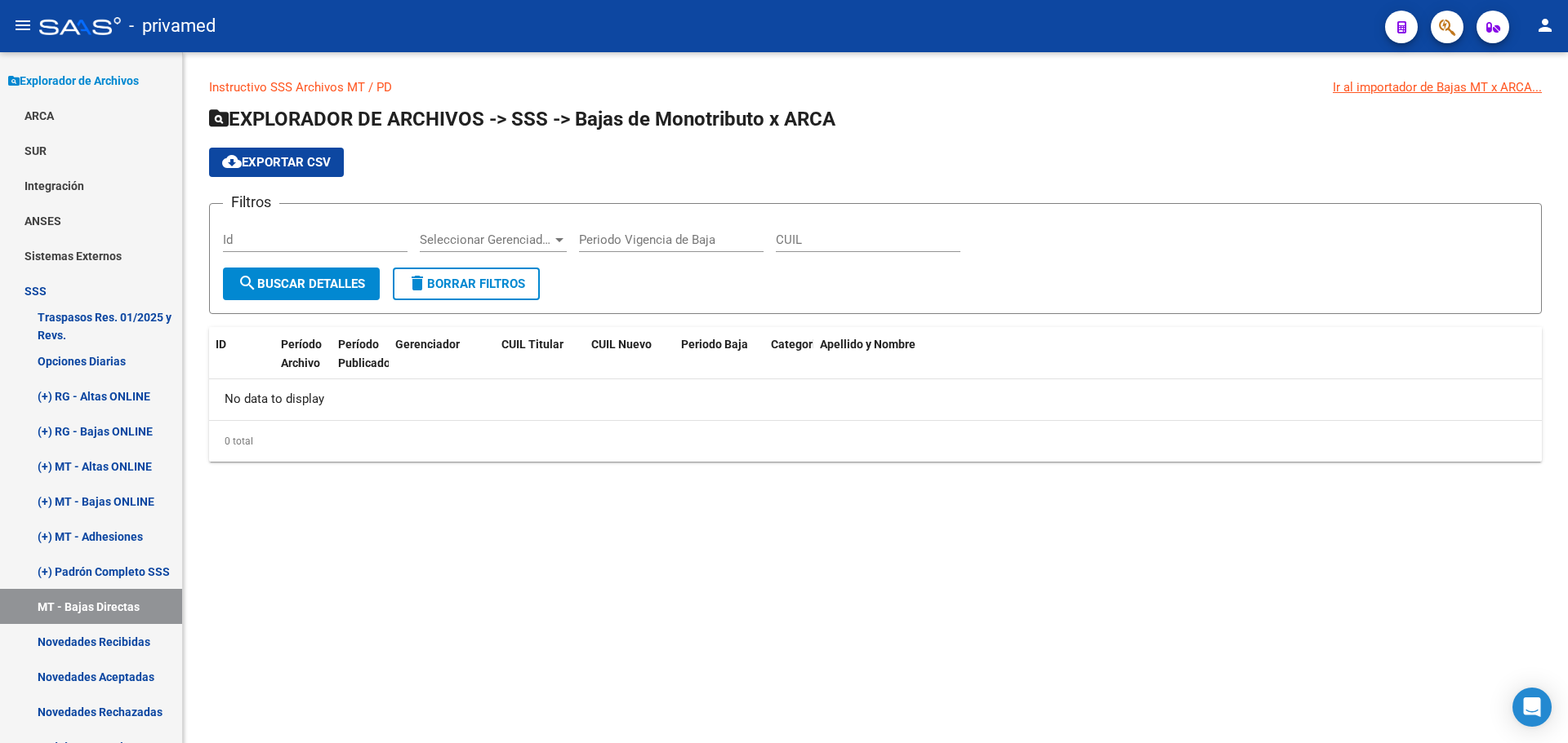
scroll to position [527, 0]
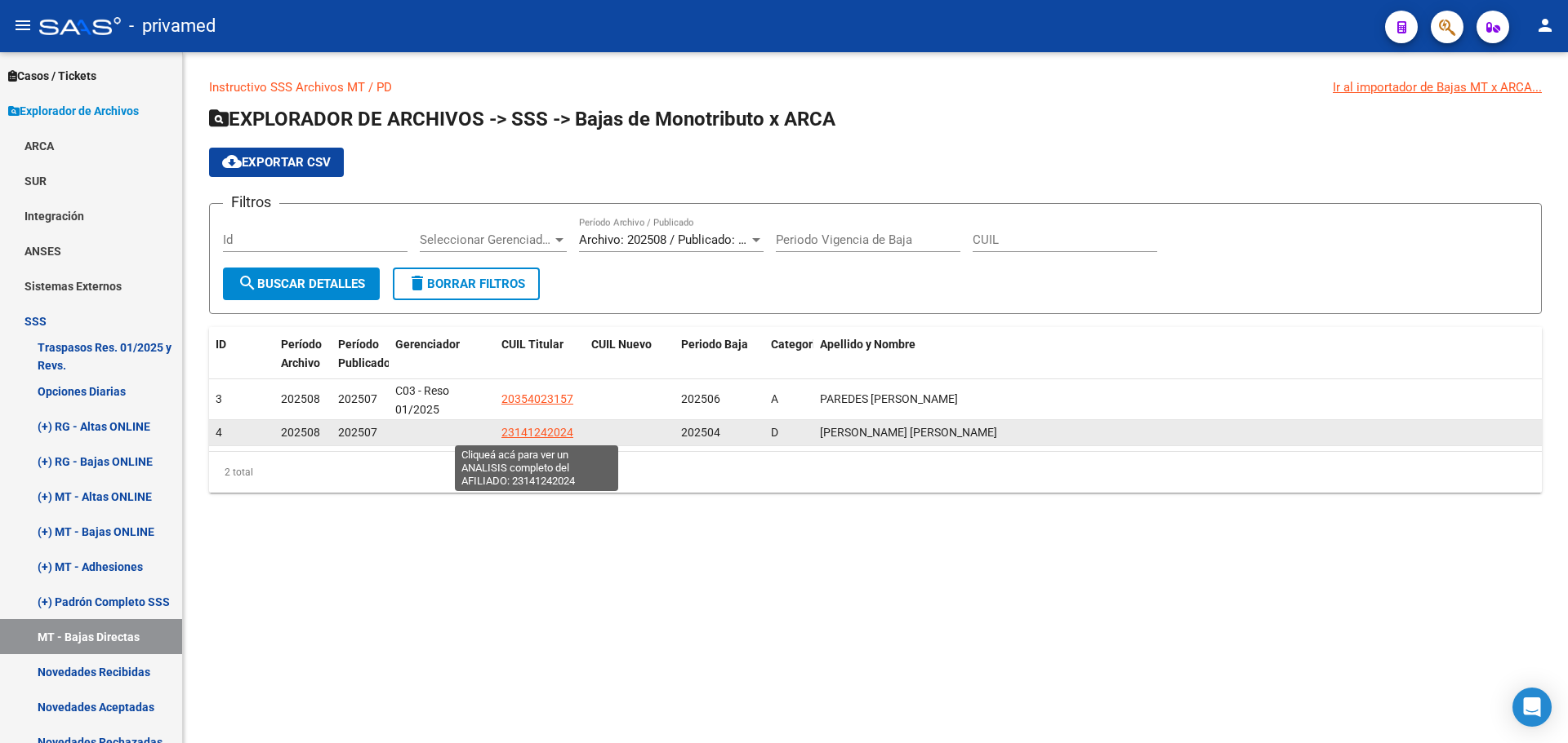
click at [542, 430] on span "23141242024" at bounding box center [537, 433] width 72 height 13
type textarea "23141242024"
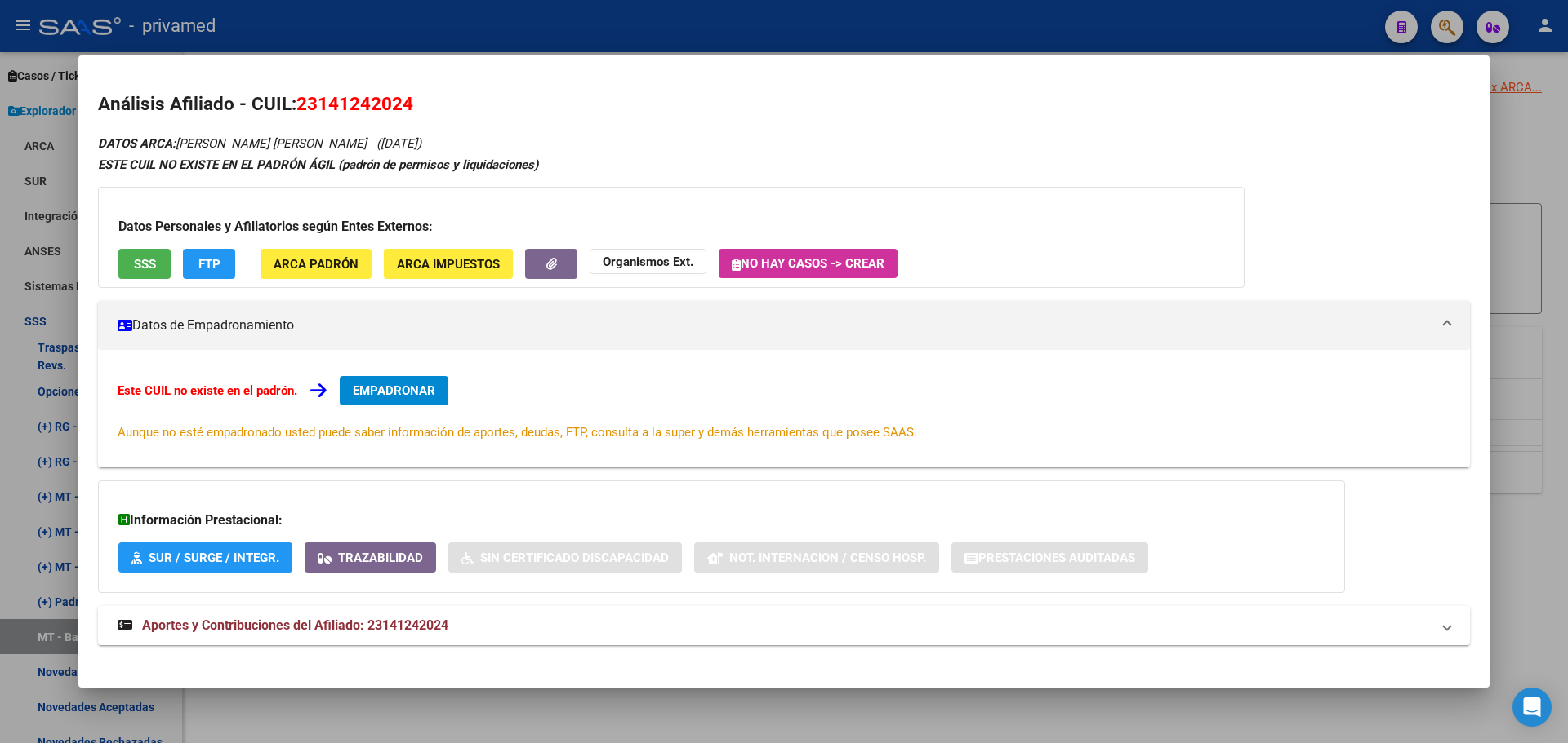
drag, startPoint x: 419, startPoint y: 103, endPoint x: 300, endPoint y: 98, distance: 119.1
click at [300, 98] on h2 "Análisis Afiliado - CUIL: 23141242024" at bounding box center [784, 104] width 1372 height 27
copy span "23141242024"
click at [379, 392] on span "EMPADRONAR" at bounding box center [393, 391] width 82 height 15
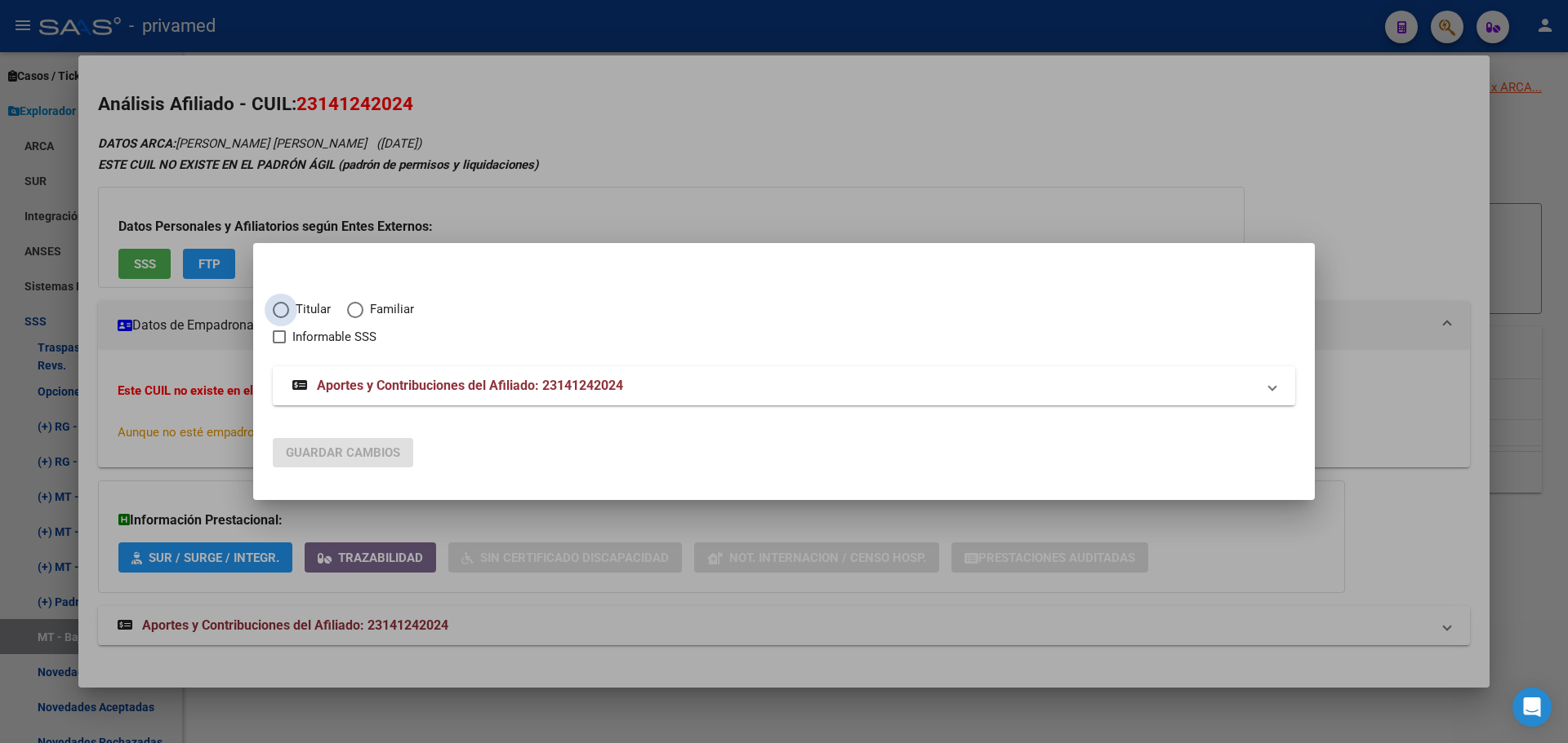
click at [302, 301] on span "Titular" at bounding box center [309, 309] width 42 height 19
click at [289, 302] on input "Titular" at bounding box center [280, 309] width 16 height 16
radio input "true"
checkbox input "true"
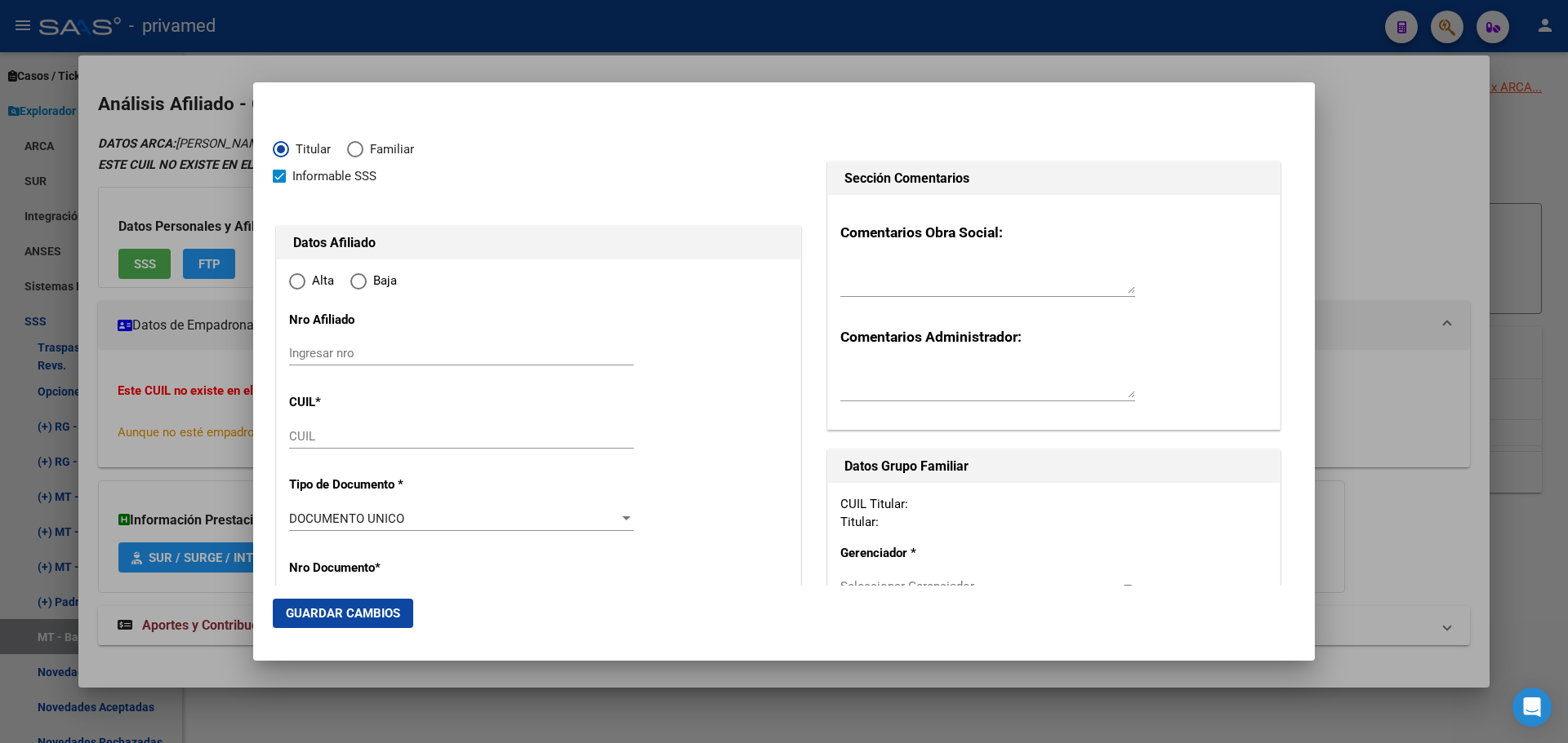
type input "23-14124202-4"
type input "14124202"
type input "IGLESIAS"
type input "SUSANA BEATRIZ"
type input "1960-06-29"
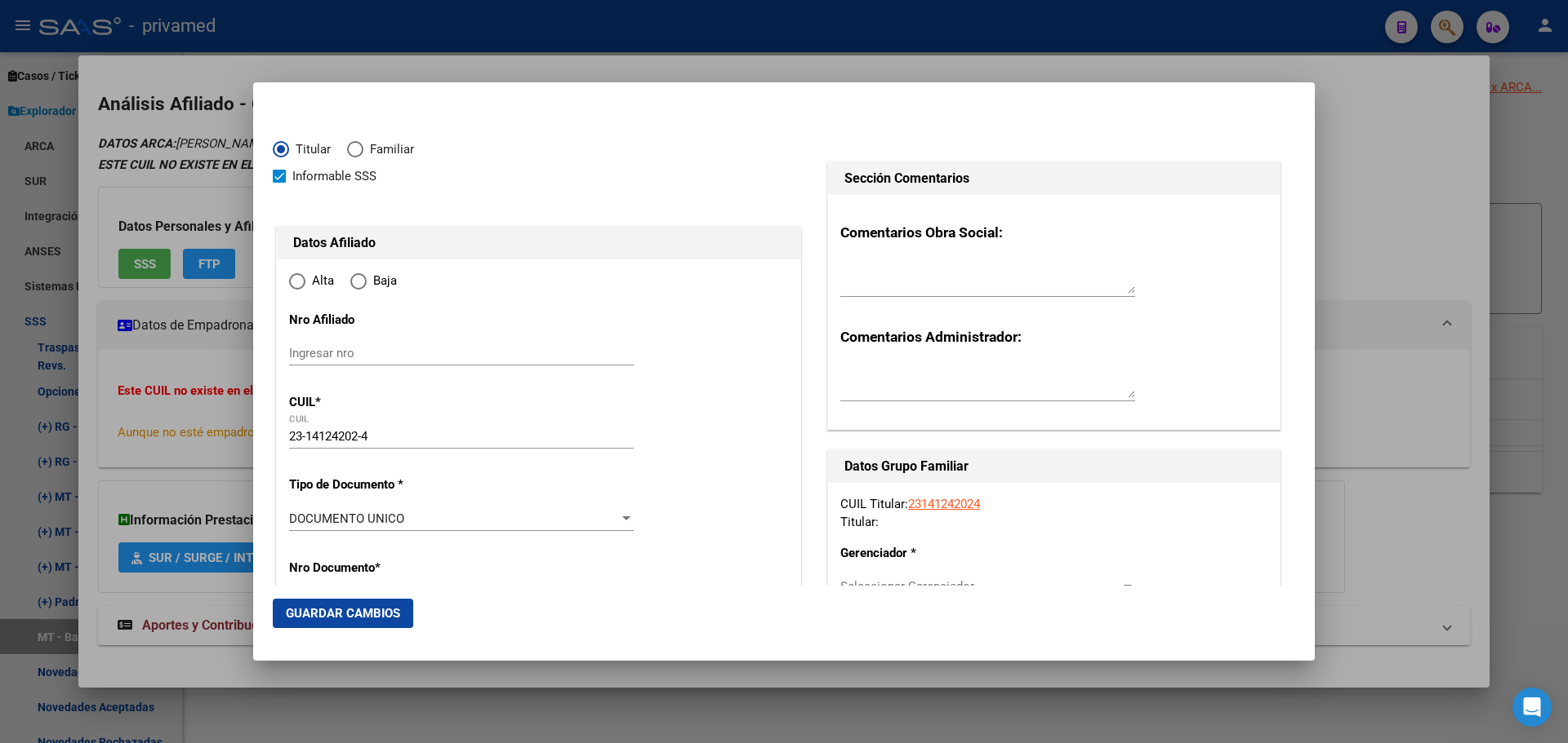
type input "VILLA BALLESTER"
type input "1653"
type input "35 - CHIVILCOY"
type input "4960"
radio input "true"
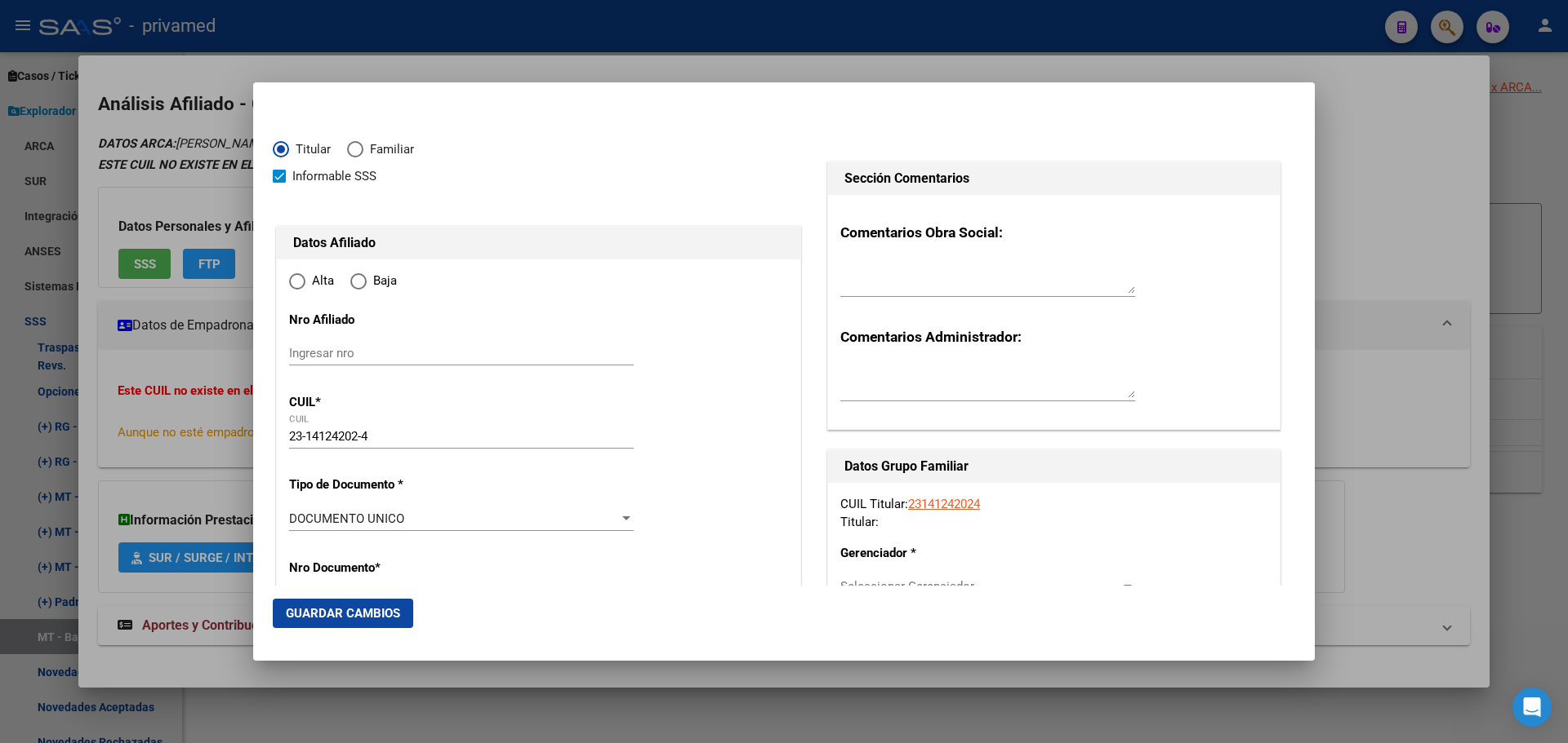
type input "VILLA BALLESTER"
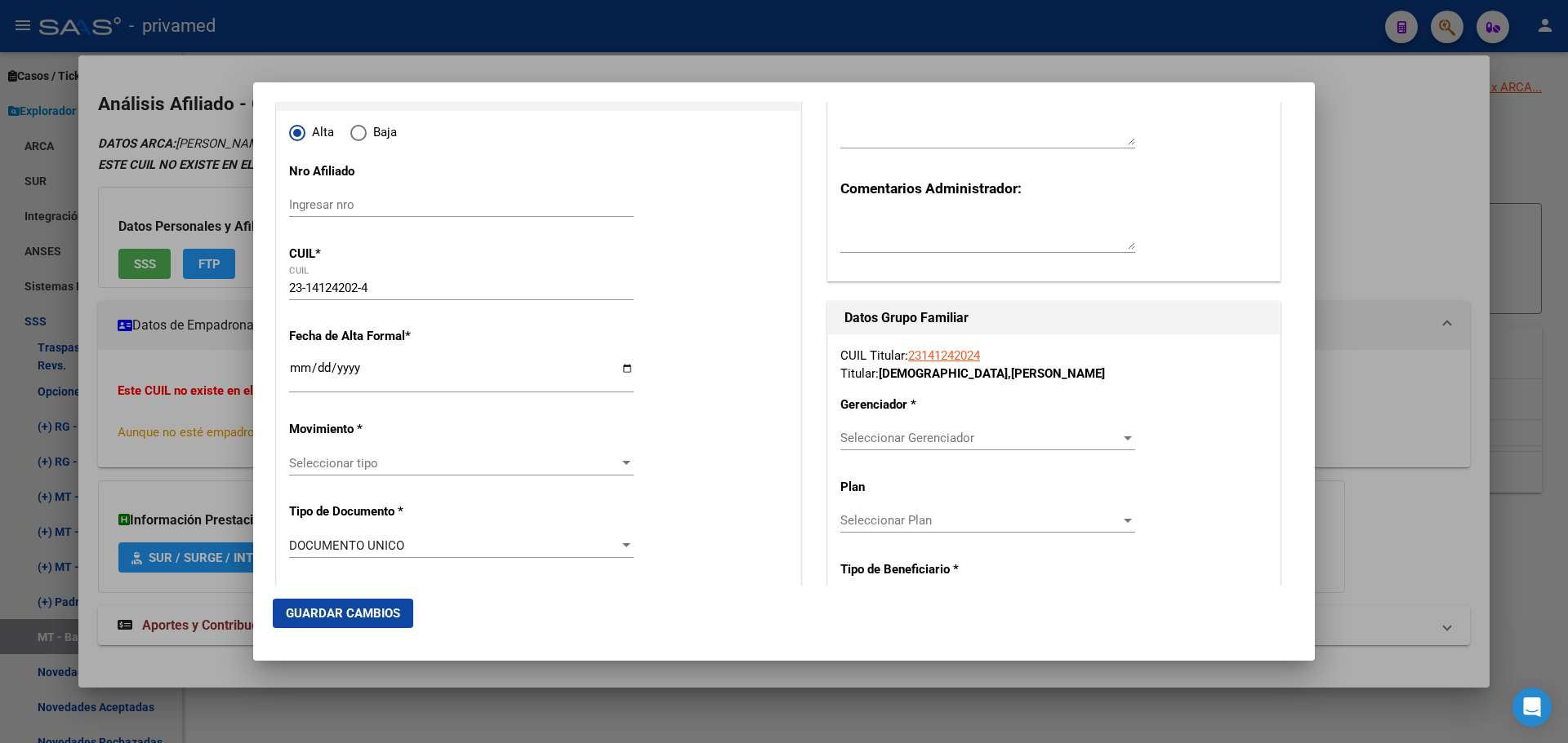
scroll to position [163, 0]
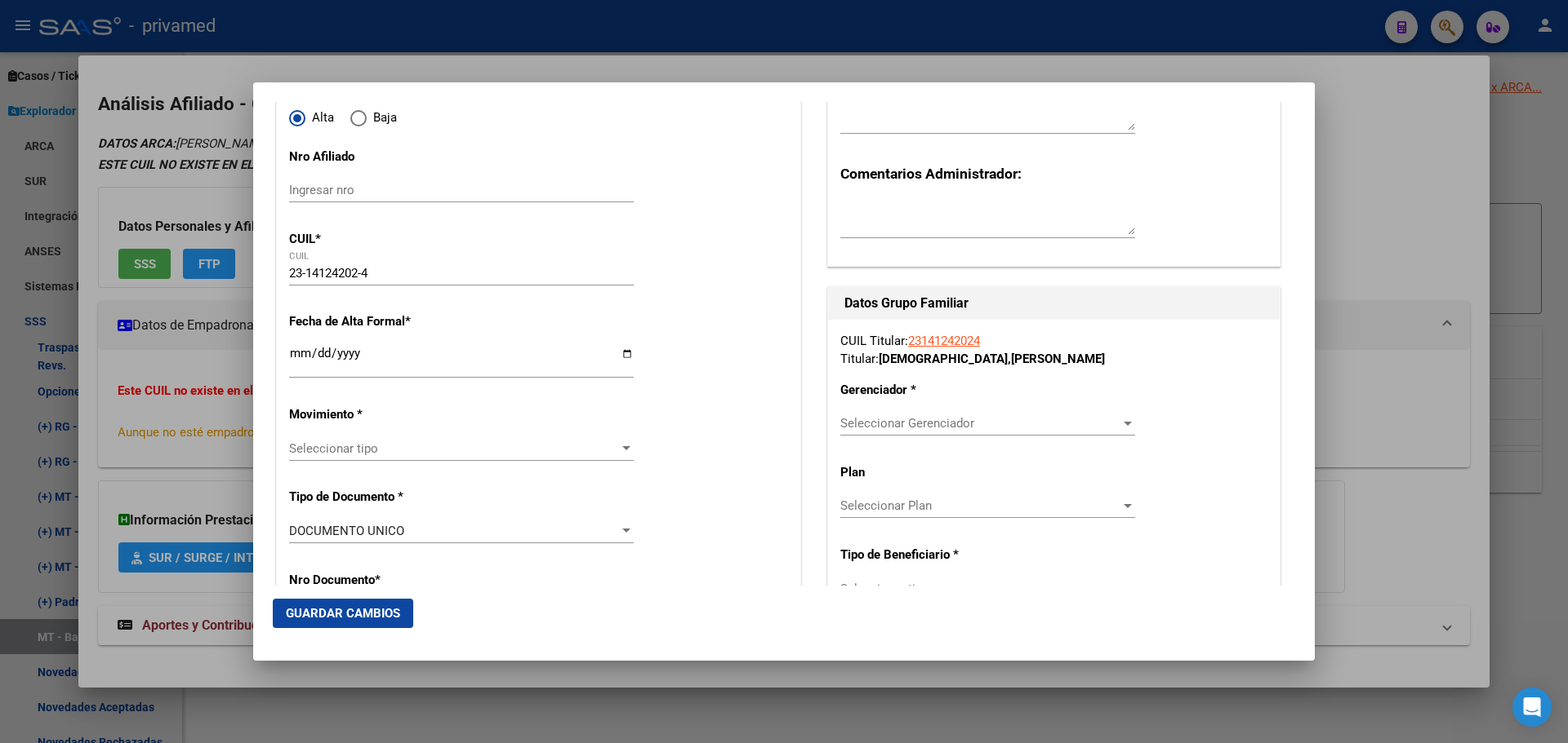
click at [297, 352] on input "Ingresar fecha" at bounding box center [460, 360] width 344 height 26
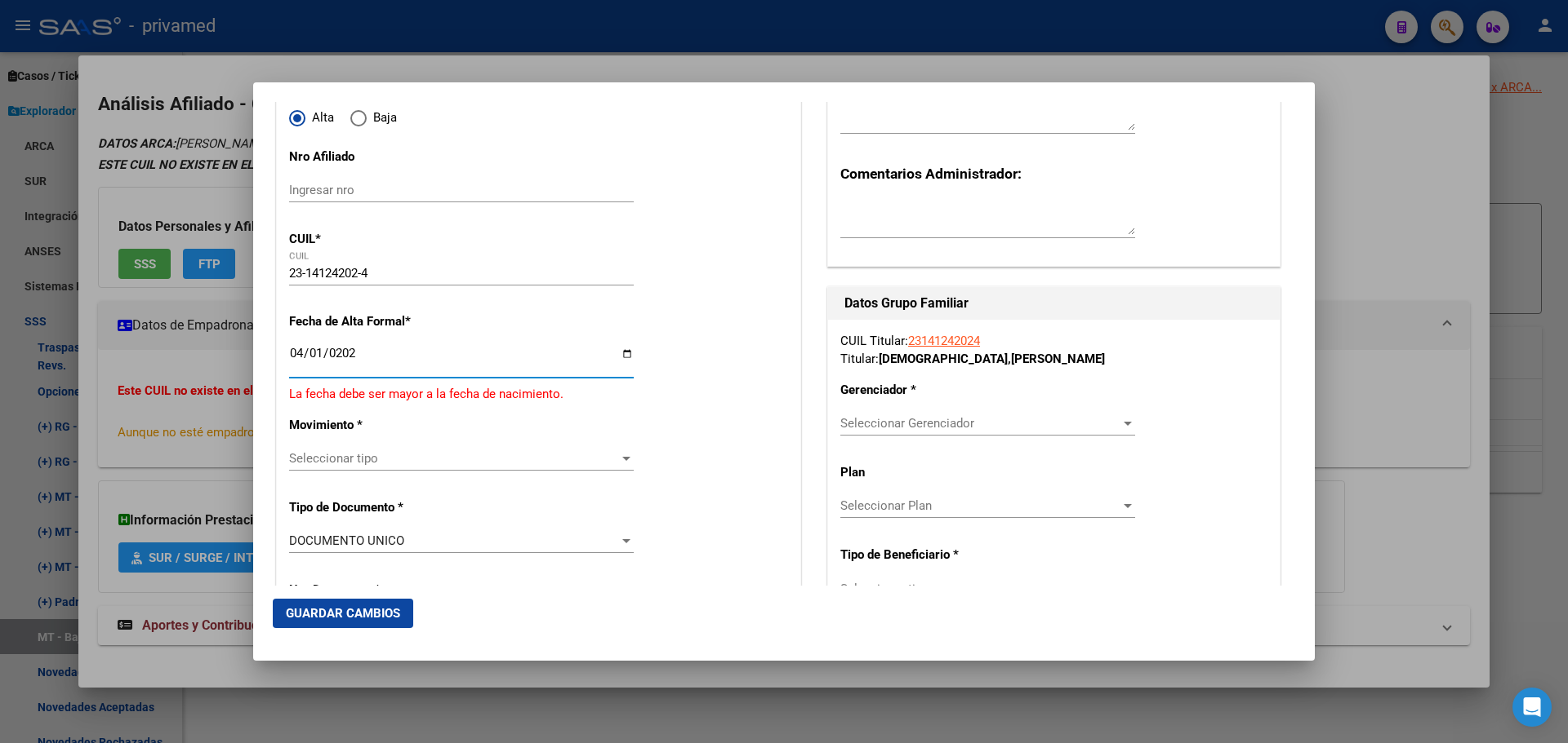
type input "2025-04-01"
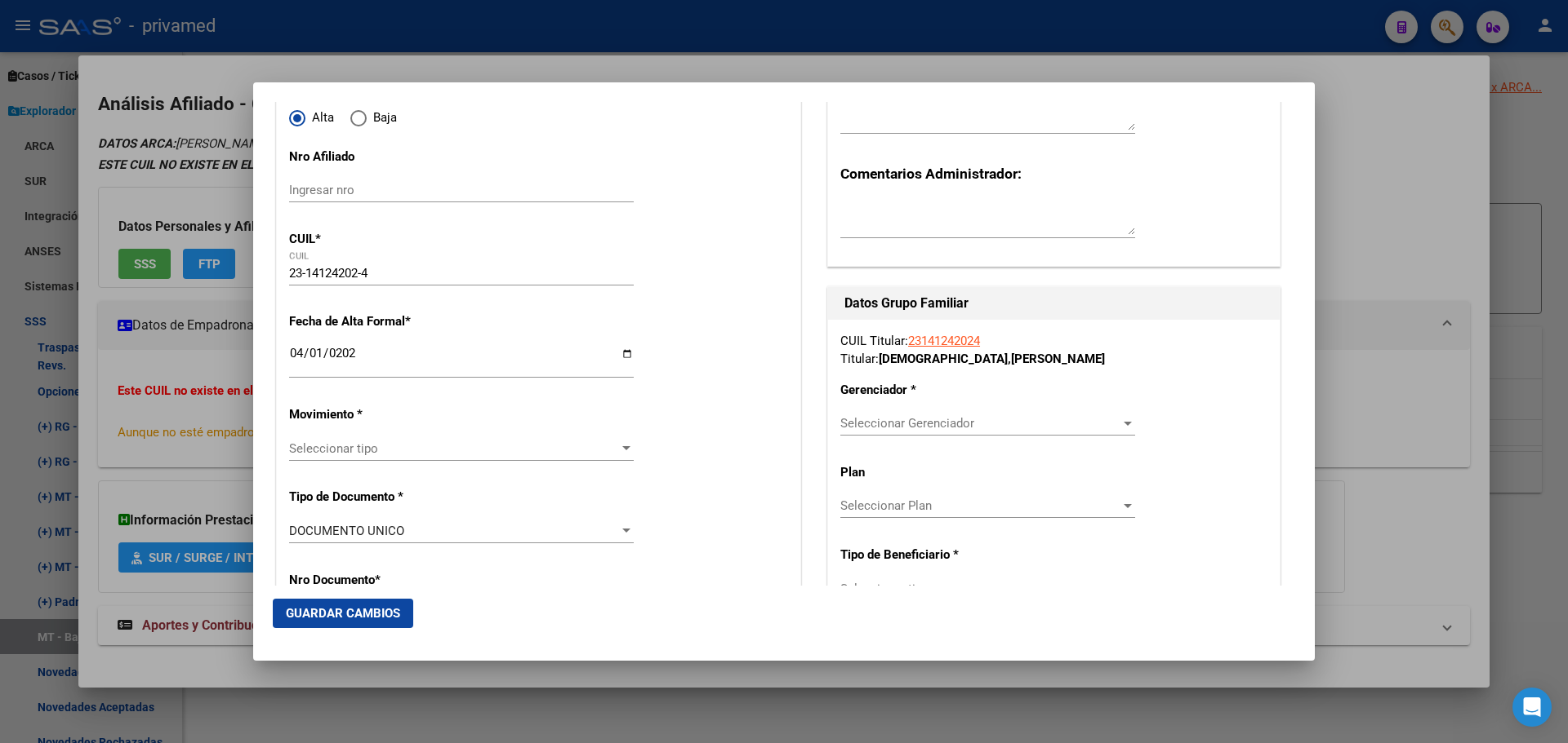
click at [366, 439] on div "Seleccionar tipo Seleccionar tipo" at bounding box center [460, 449] width 344 height 25
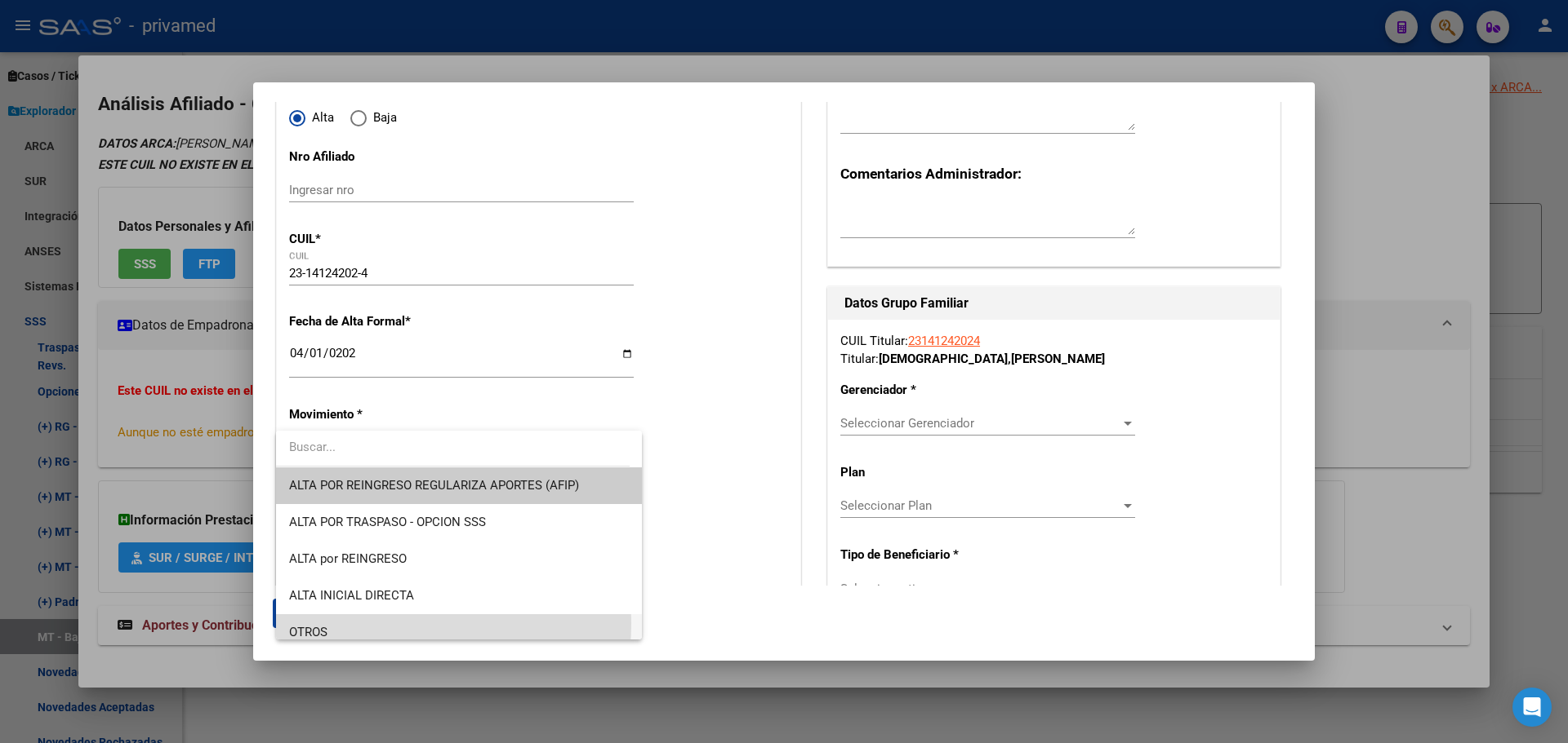
click at [359, 623] on span "OTROS" at bounding box center [459, 633] width 340 height 37
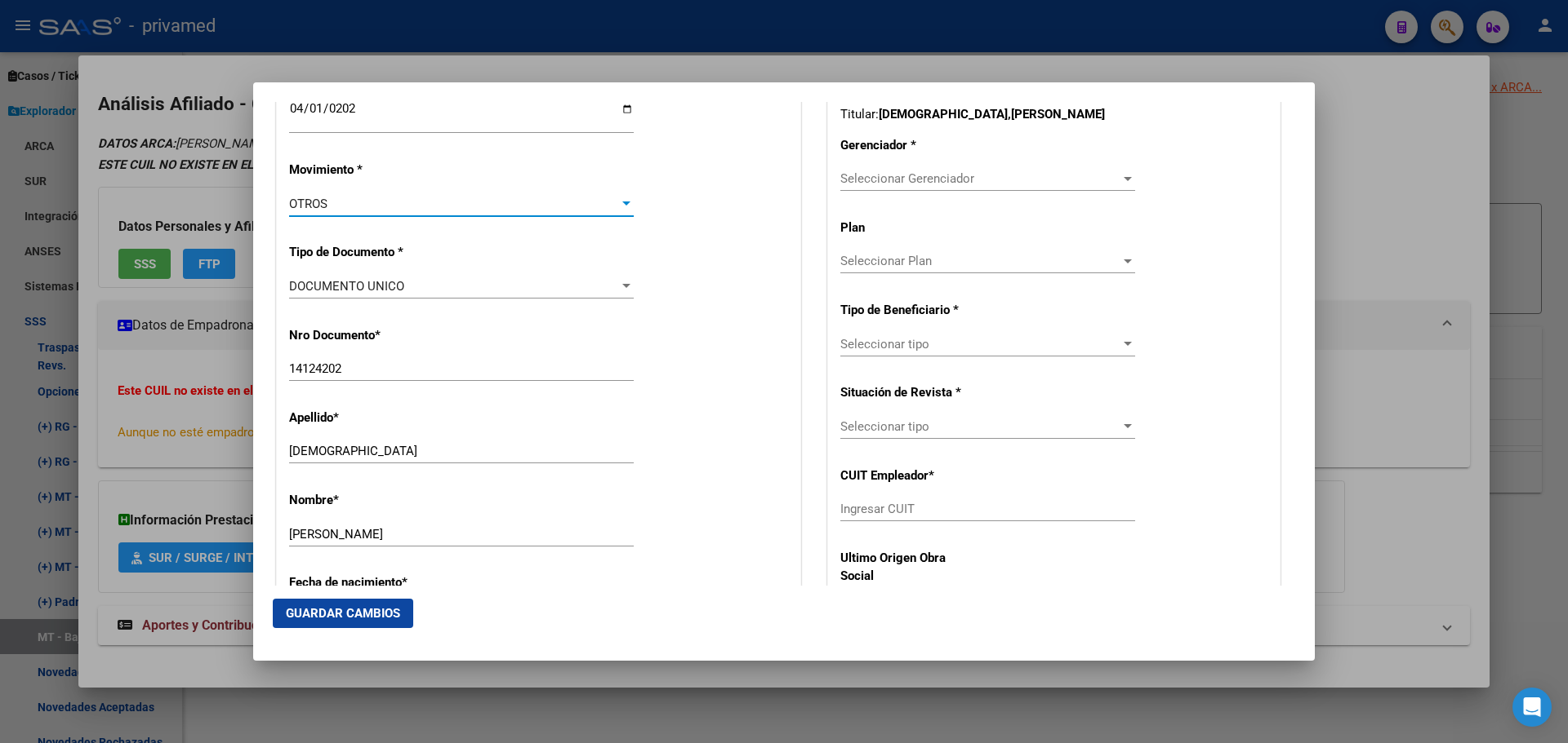
scroll to position [326, 0]
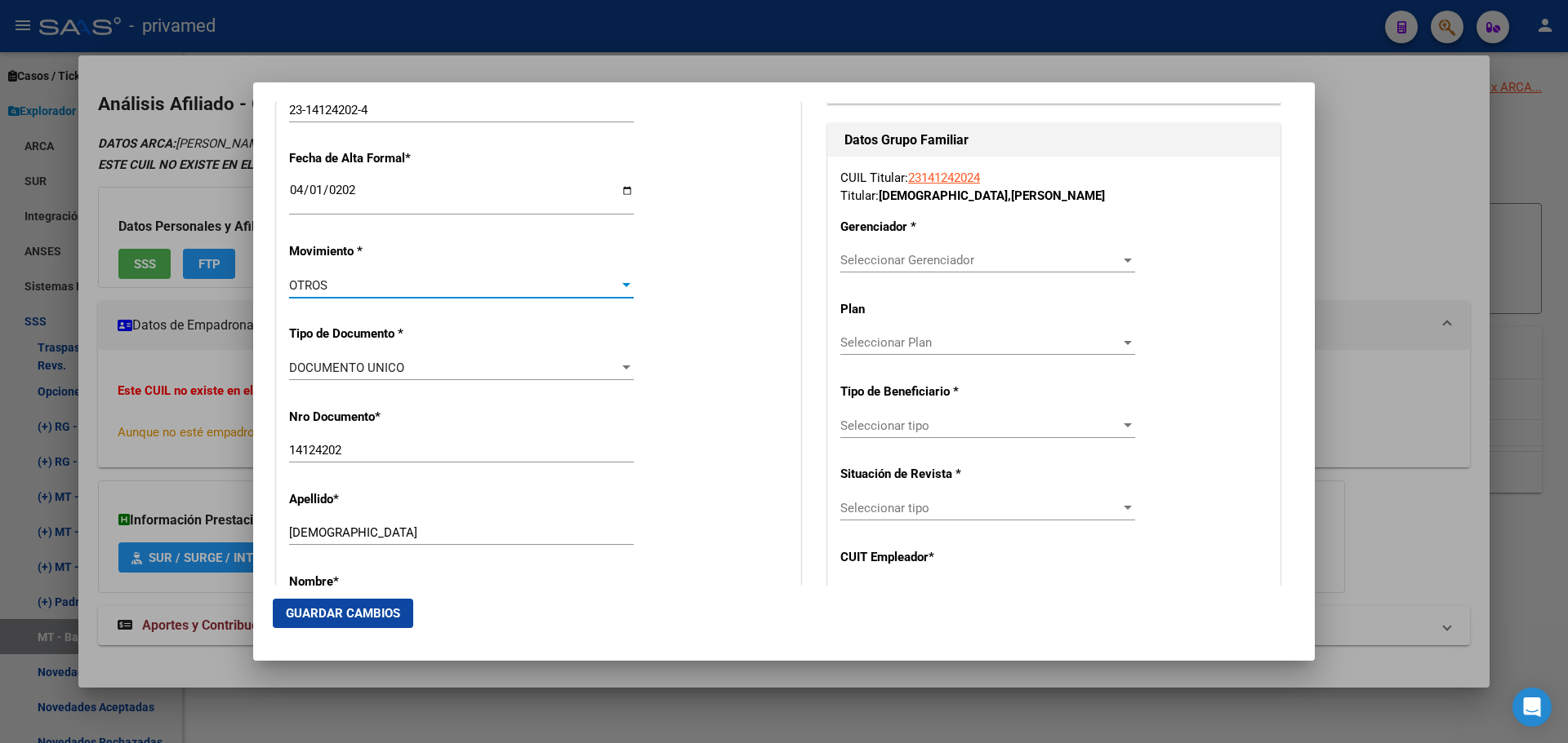
click at [886, 264] on span "Seleccionar Gerenciador" at bounding box center [980, 260] width 280 height 15
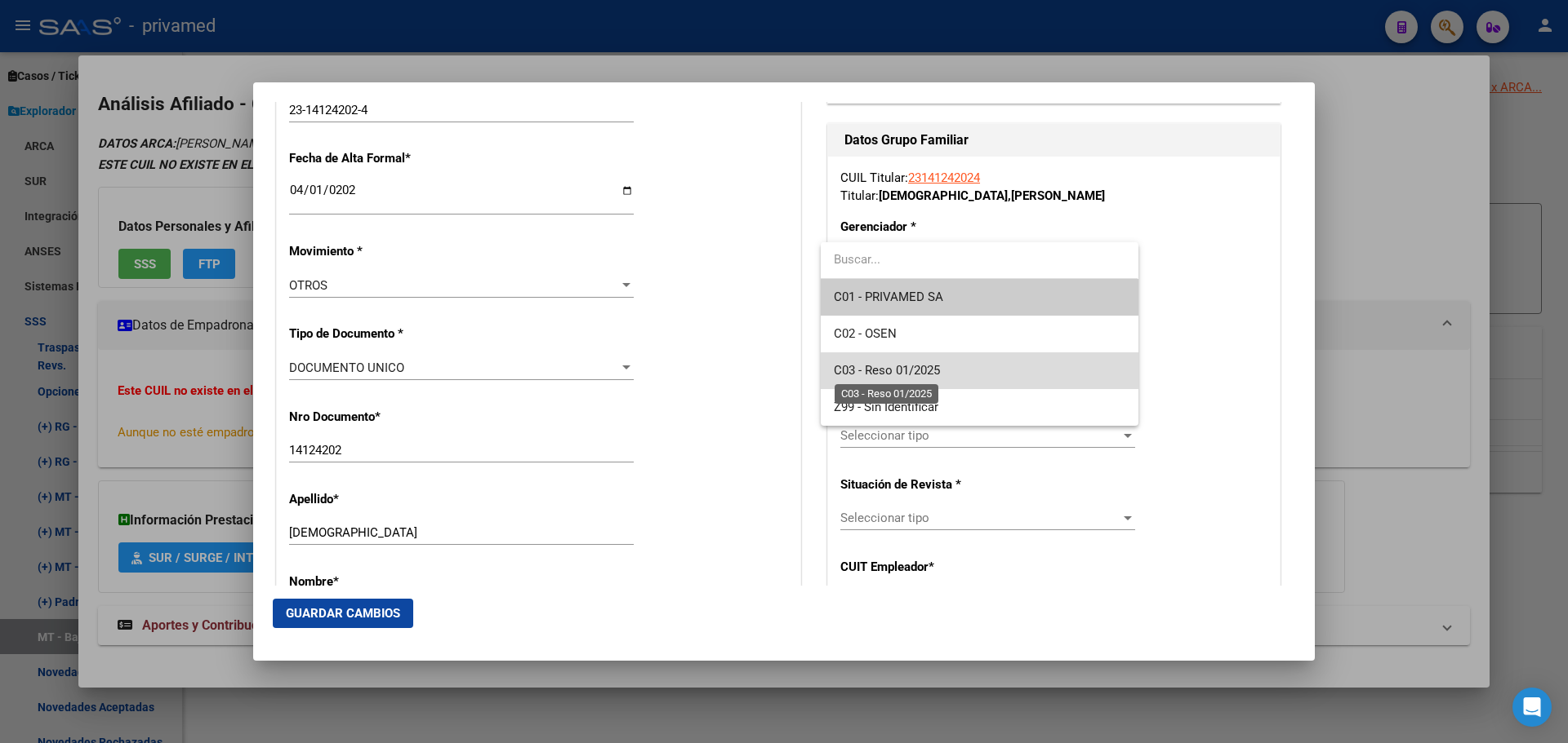
click at [919, 369] on span "C03 - Reso 01/2025" at bounding box center [887, 371] width 107 height 15
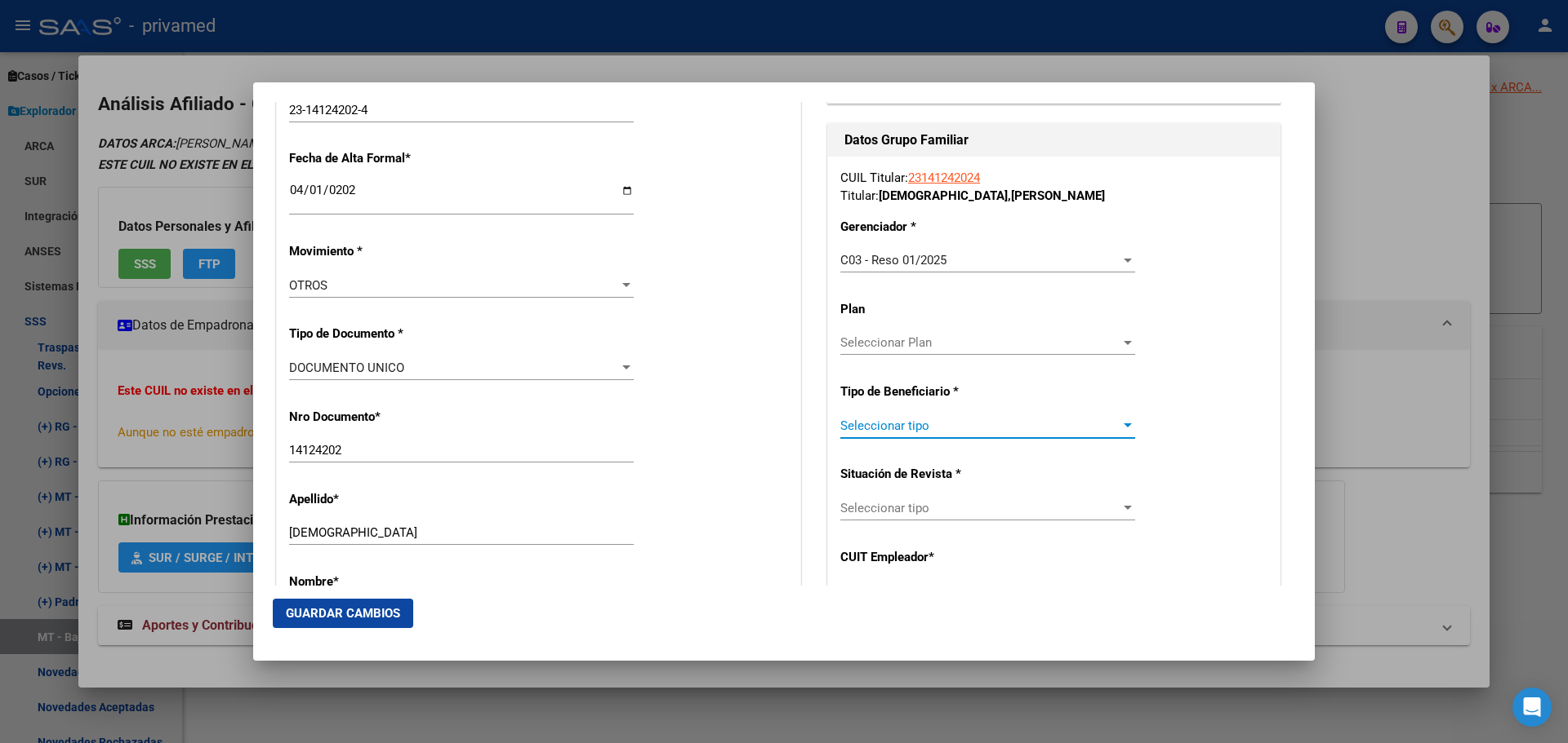
click at [925, 421] on span "Seleccionar tipo" at bounding box center [980, 426] width 280 height 15
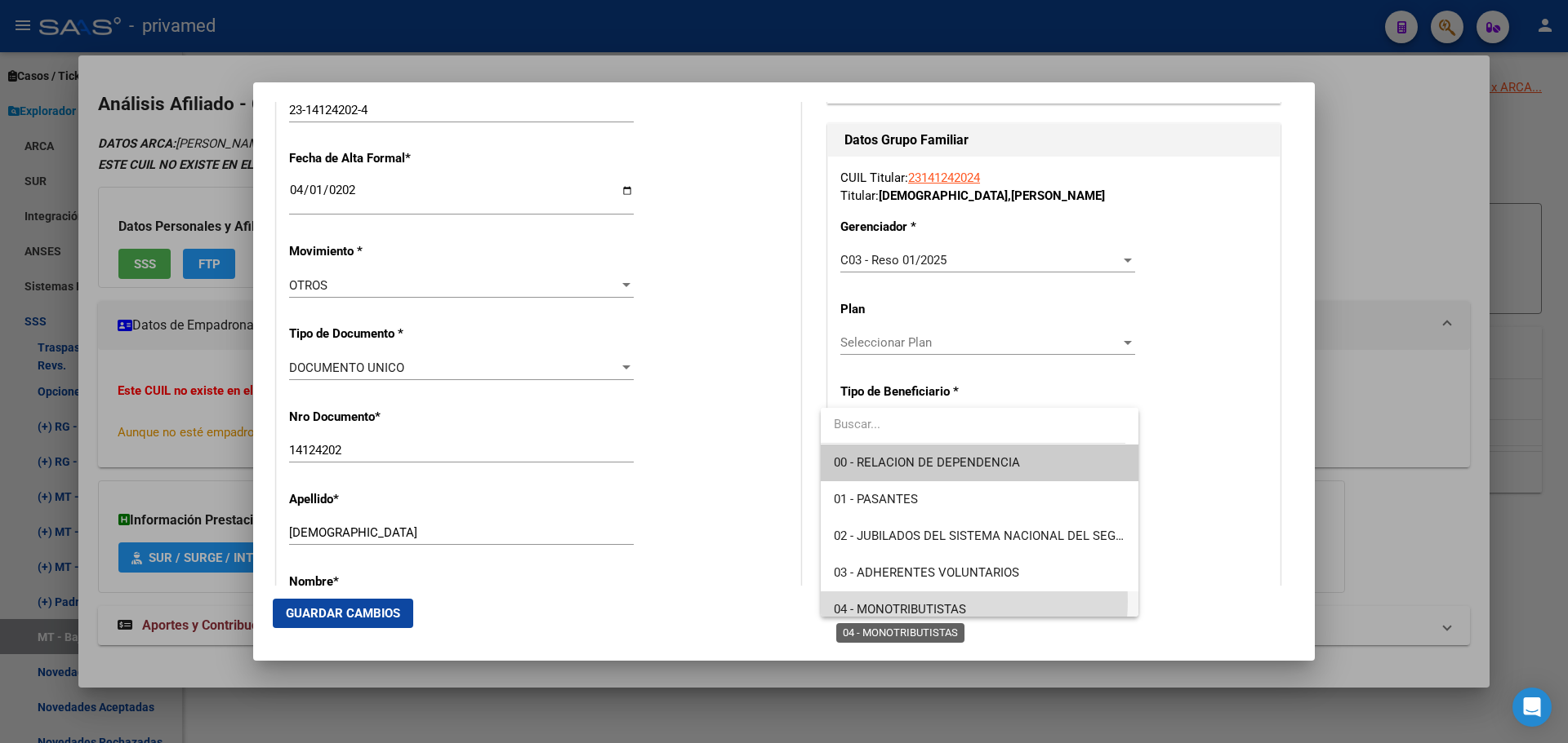
click at [943, 603] on span "04 - MONOTRIBUTISTAS" at bounding box center [900, 610] width 132 height 15
type input "23-14124202-4"
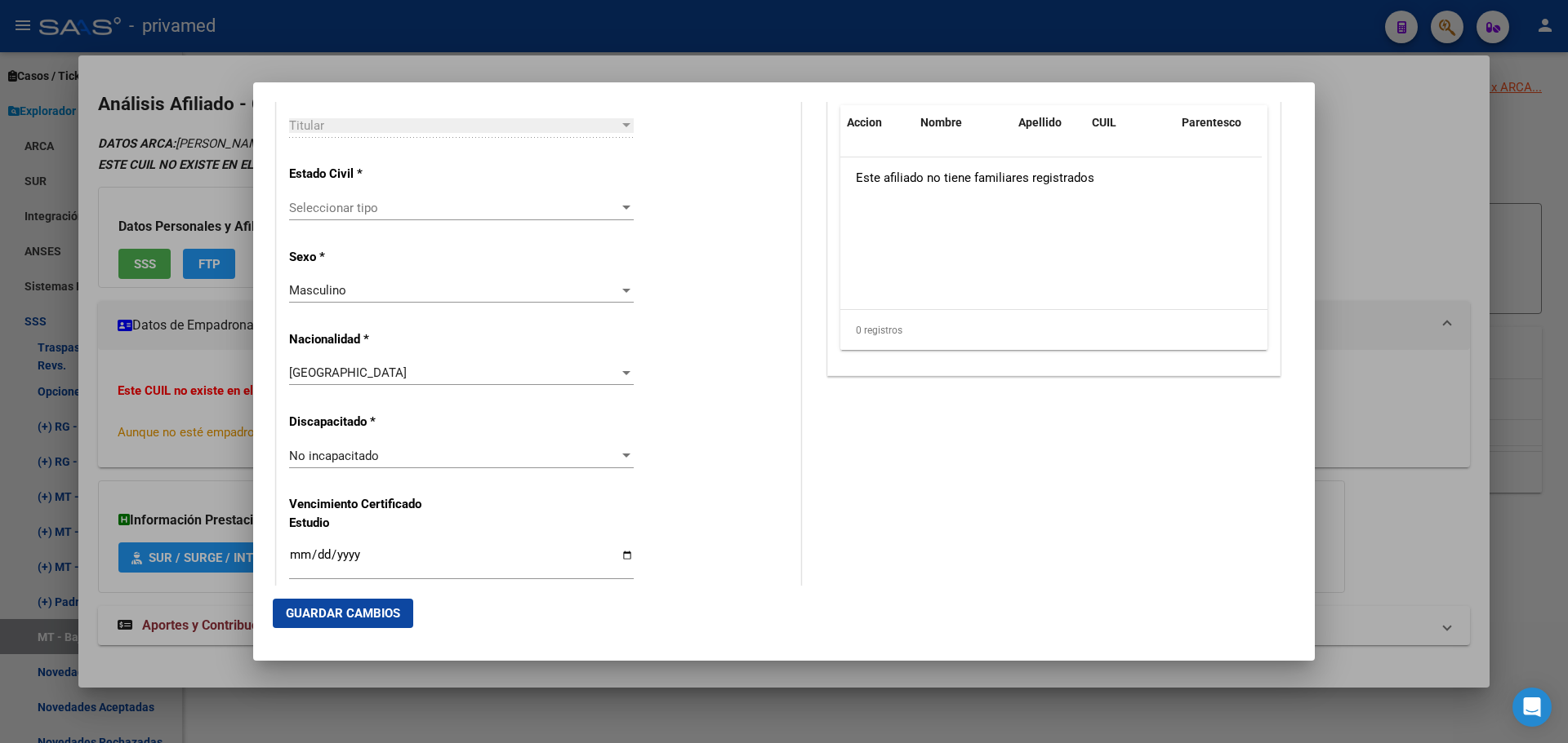
scroll to position [1061, 0]
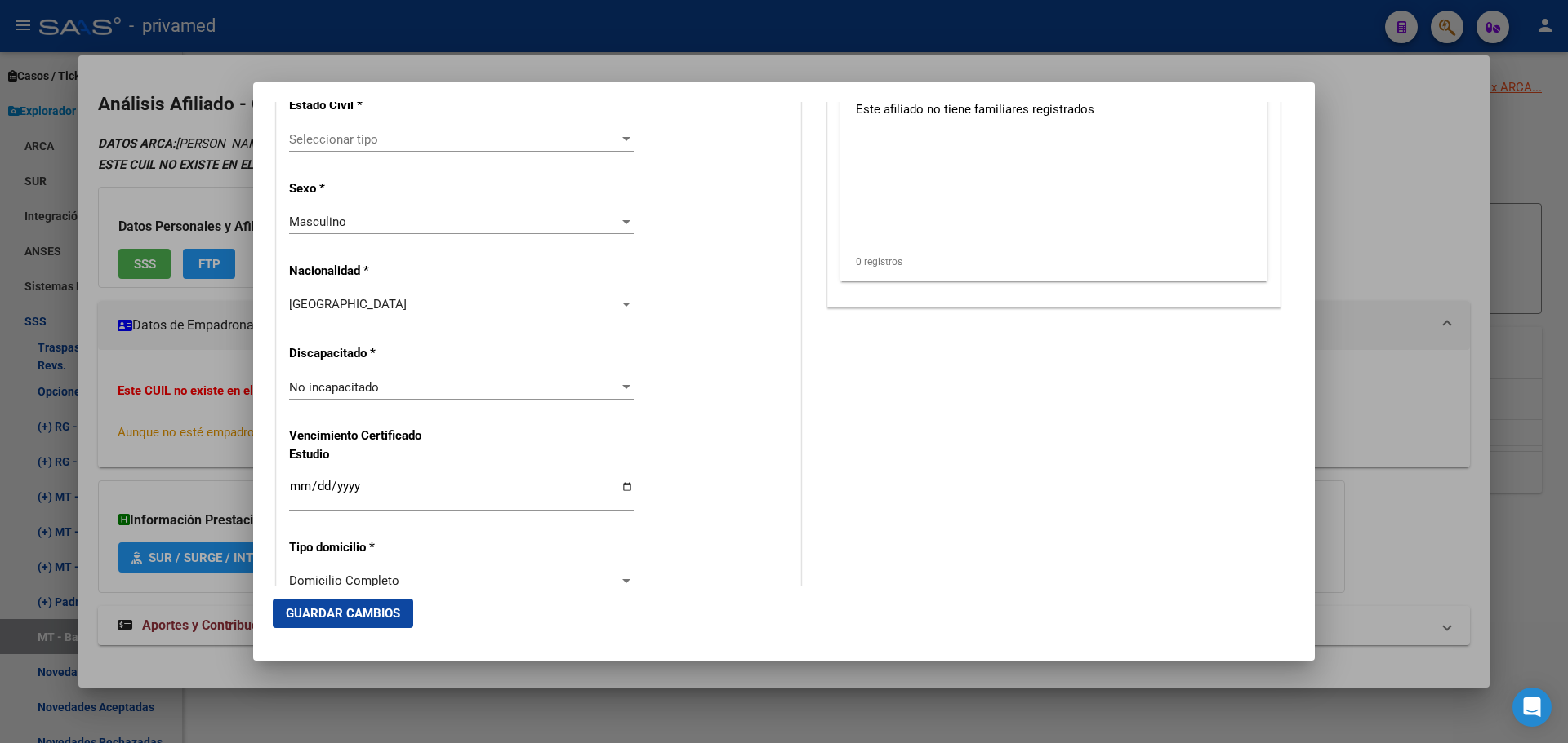
click at [325, 129] on div "Seleccionar tipo Seleccionar tipo" at bounding box center [460, 140] width 344 height 25
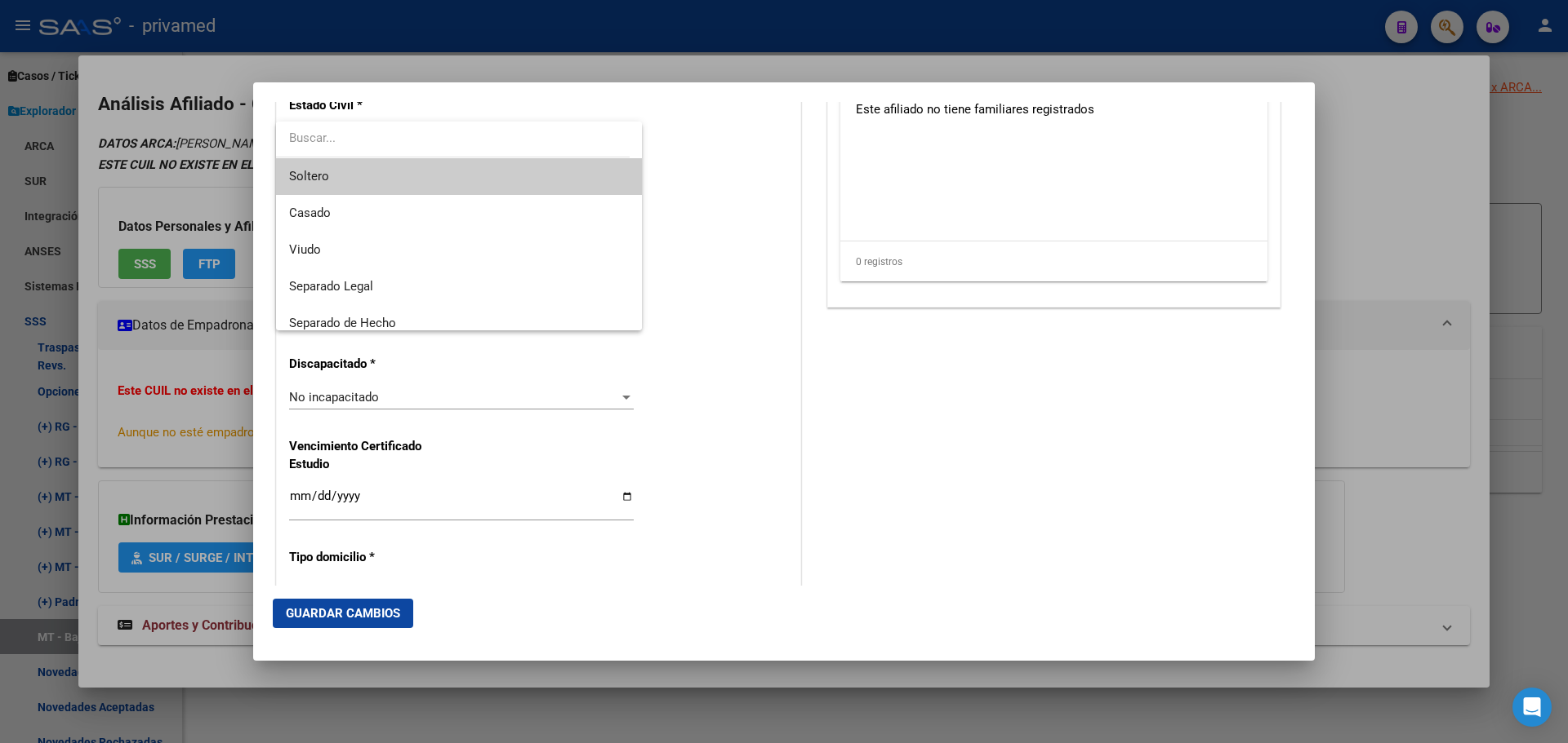
click at [340, 171] on span "Soltero" at bounding box center [459, 176] width 340 height 37
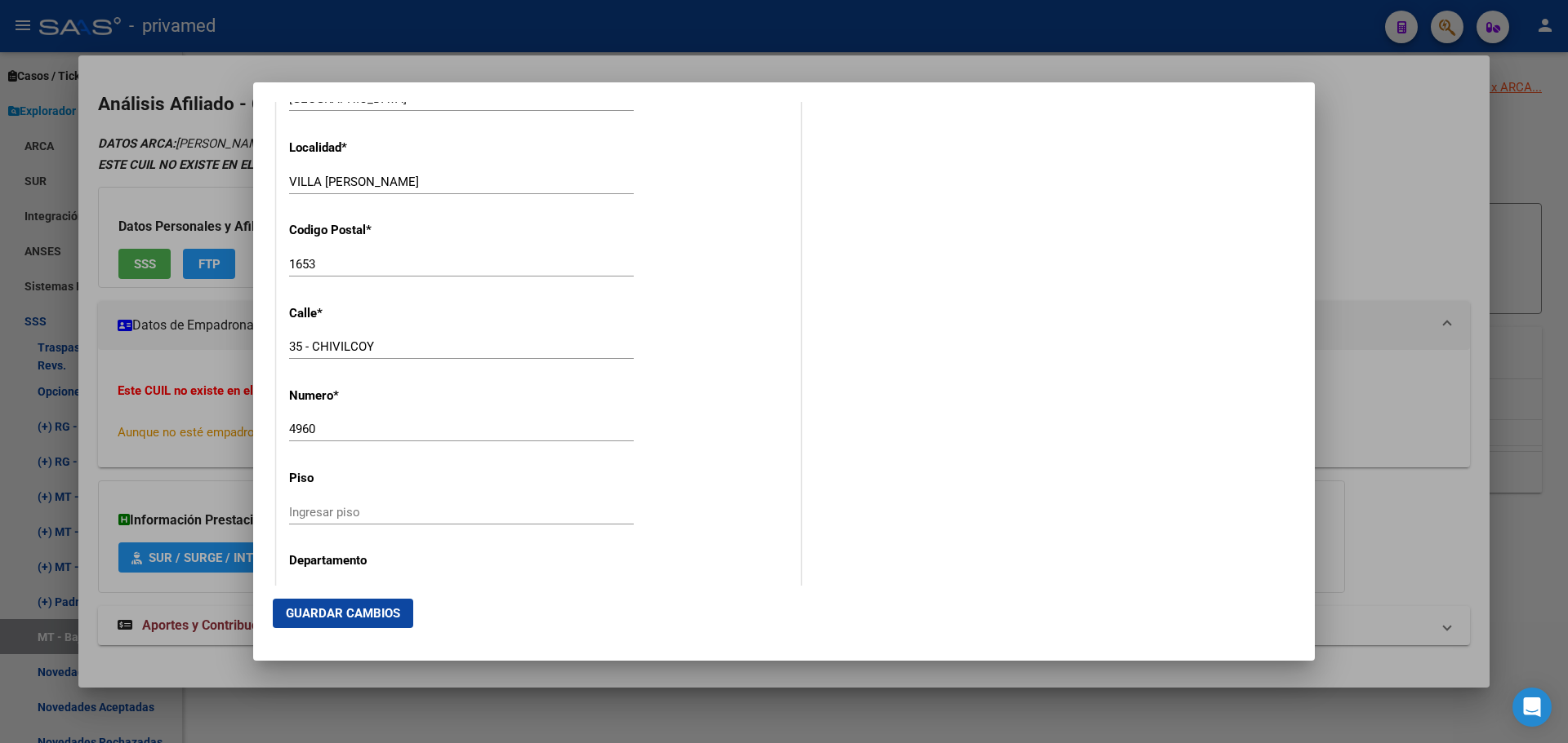
scroll to position [1632, 0]
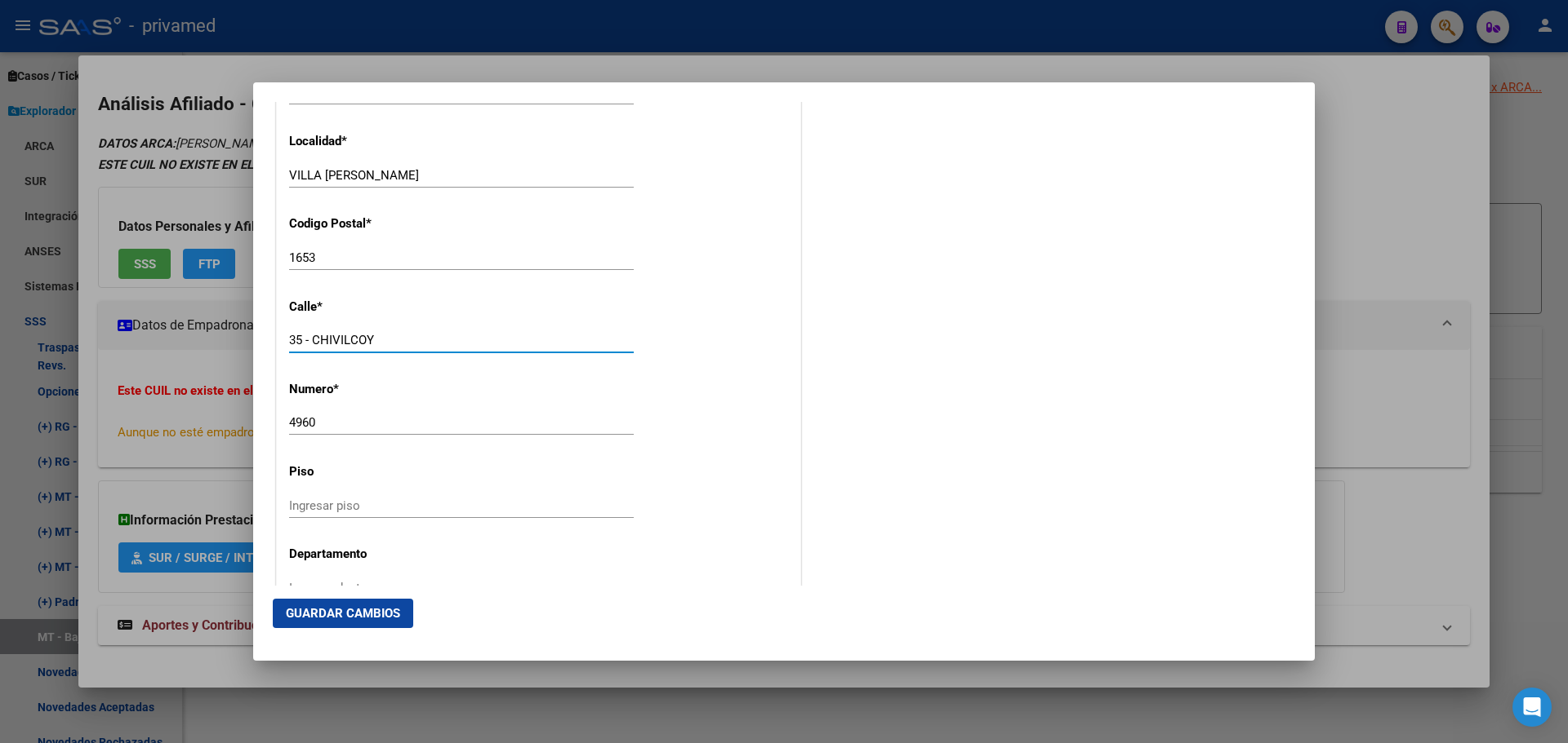
drag, startPoint x: 313, startPoint y: 339, endPoint x: 259, endPoint y: 338, distance: 54.0
click at [259, 338] on mat-dialog-content "Titular Familiar Informable SSS Datos Afiliado Alta Baja Nro Afiliado Ingresar …" at bounding box center [783, 343] width 1061 height 483
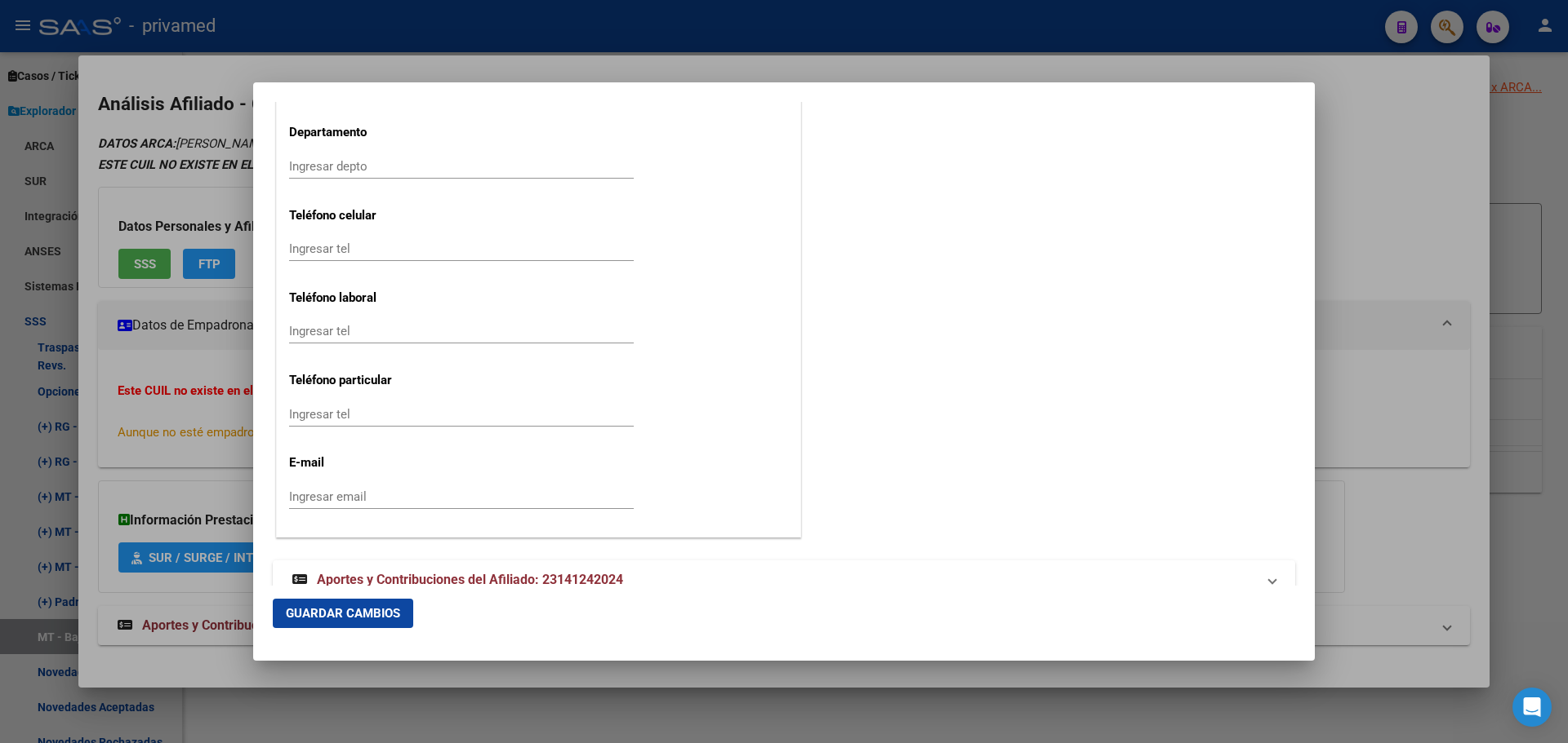
scroll to position [2088, 0]
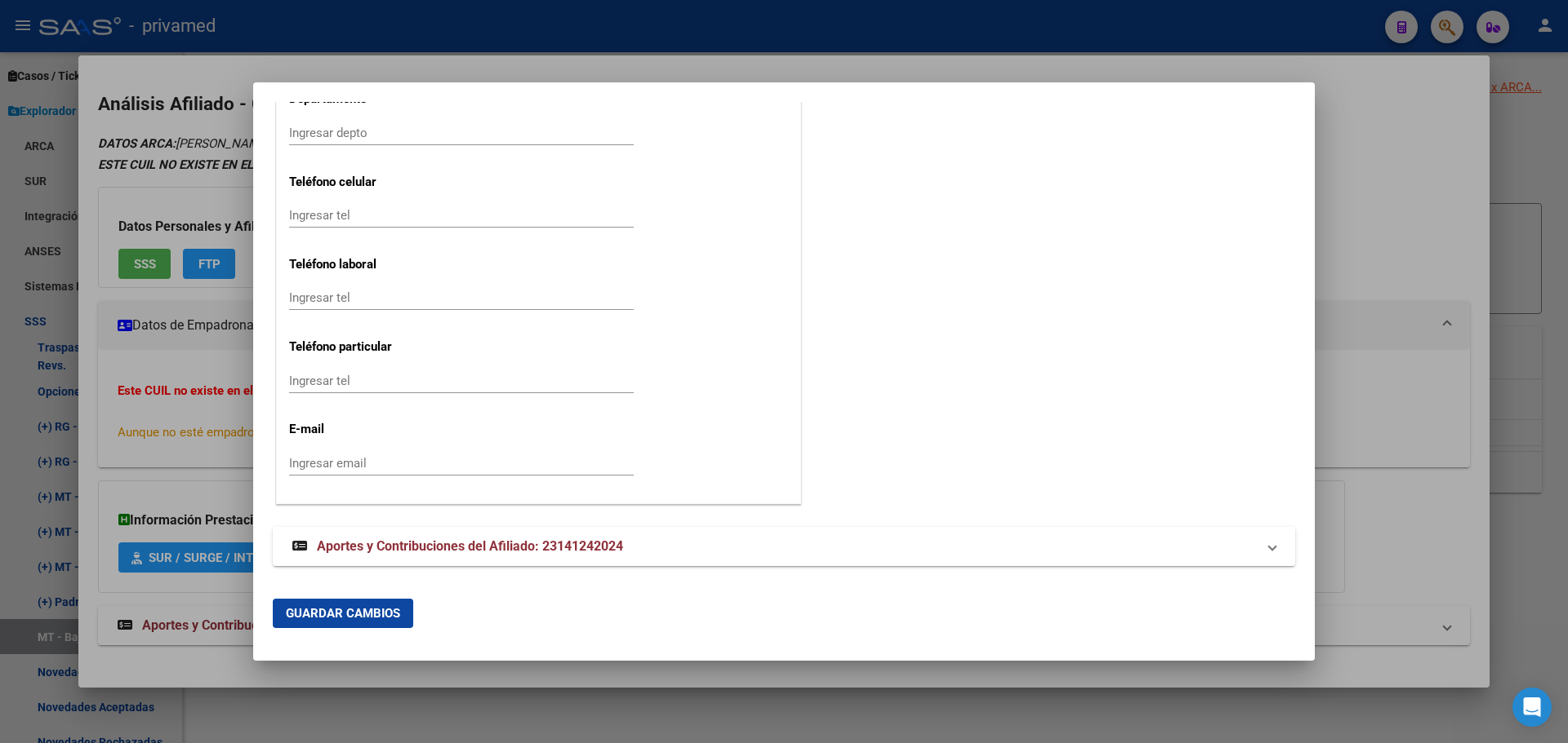
type input "CHIVILCOY"
click at [367, 616] on span "Guardar Cambios" at bounding box center [342, 614] width 114 height 15
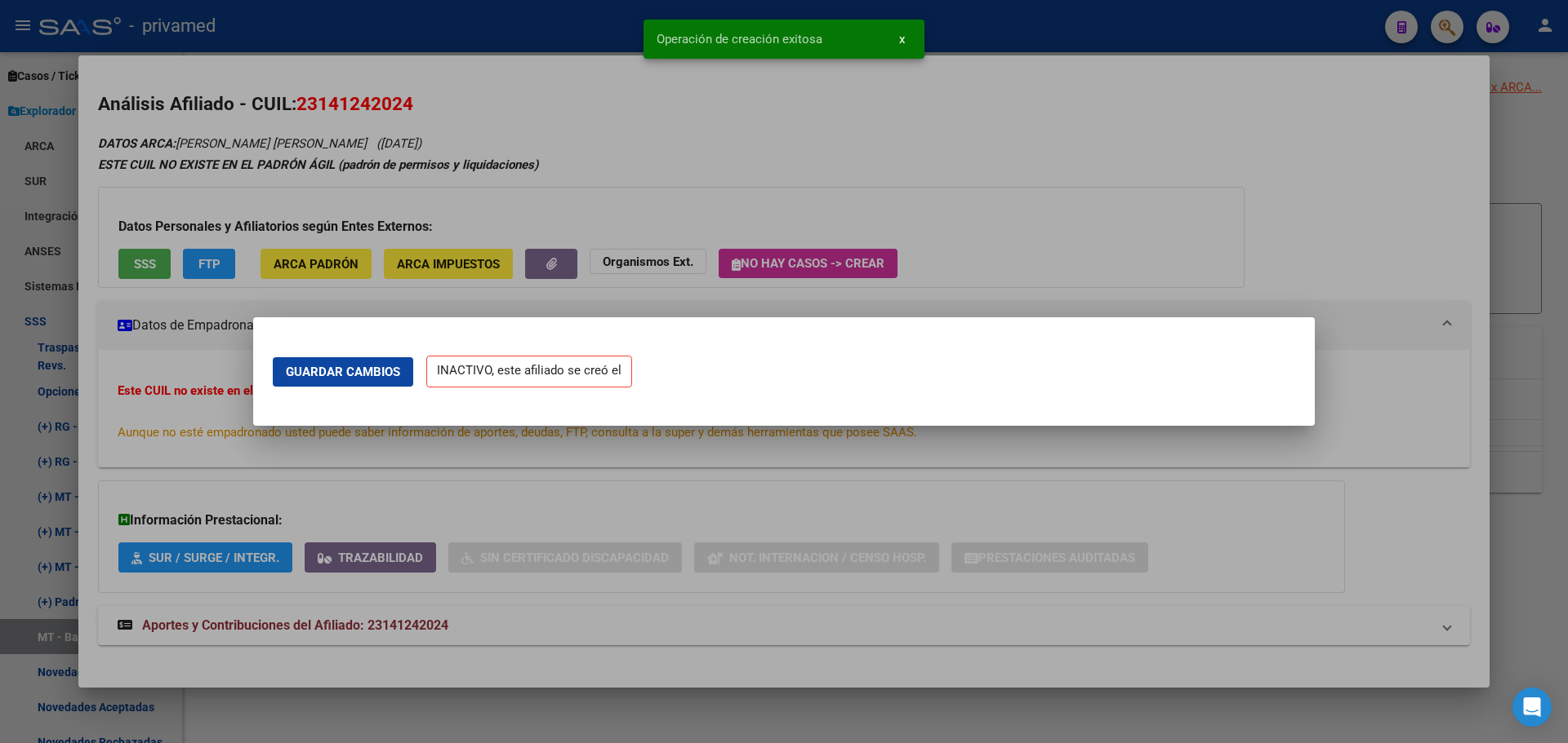
scroll to position [0, 0]
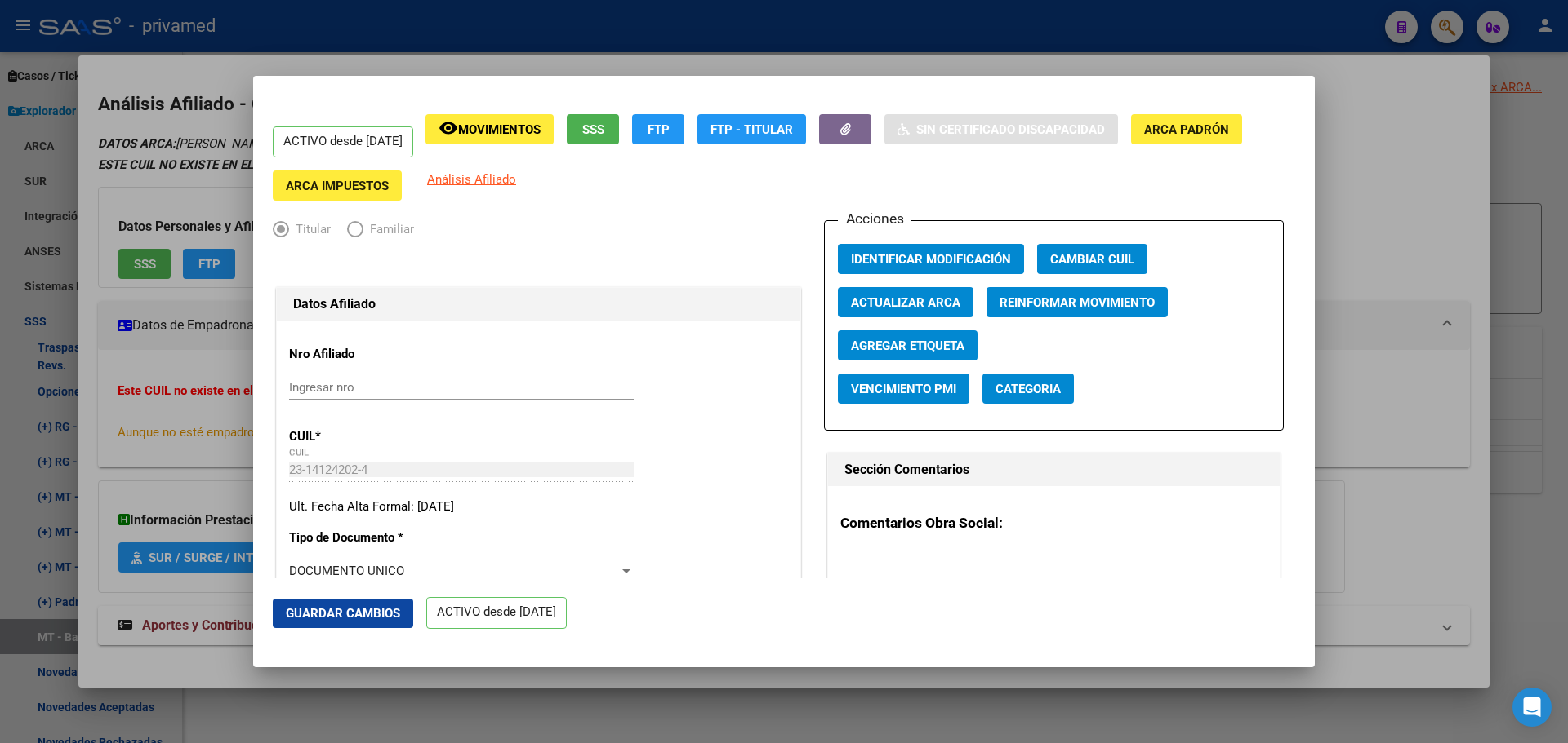
click at [1398, 391] on div at bounding box center [784, 372] width 1568 height 743
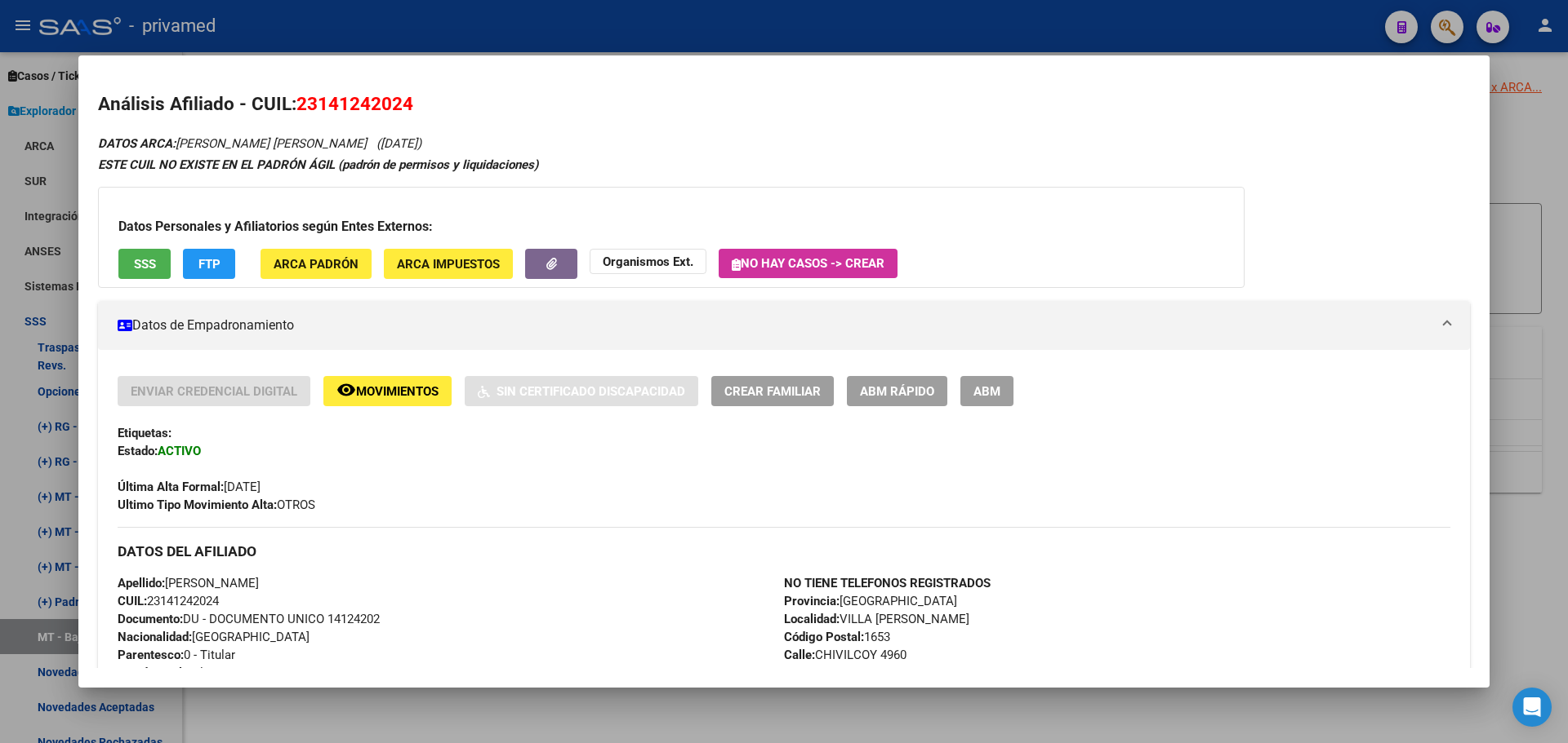
click at [987, 391] on span "ABM" at bounding box center [987, 392] width 27 height 15
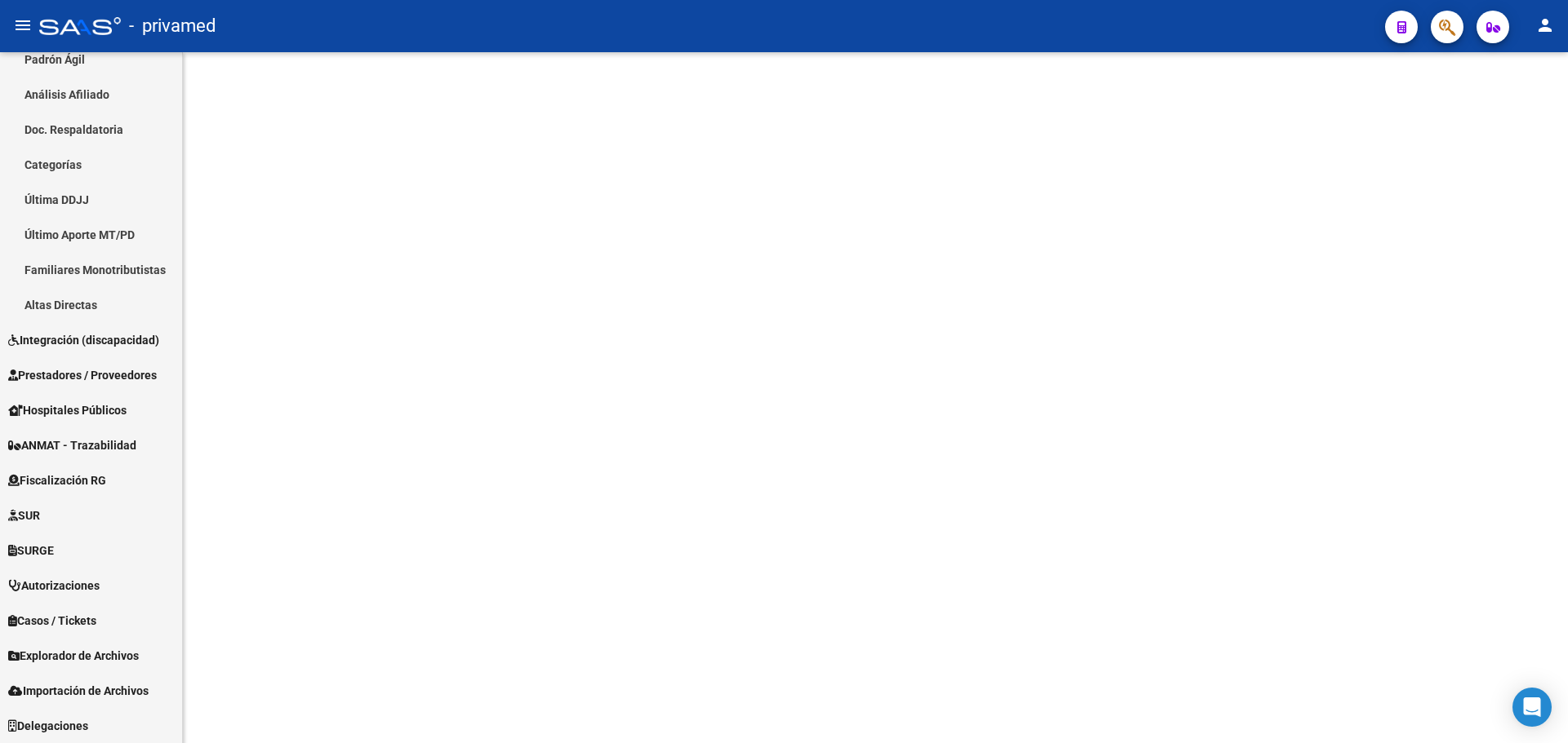
scroll to position [368, 0]
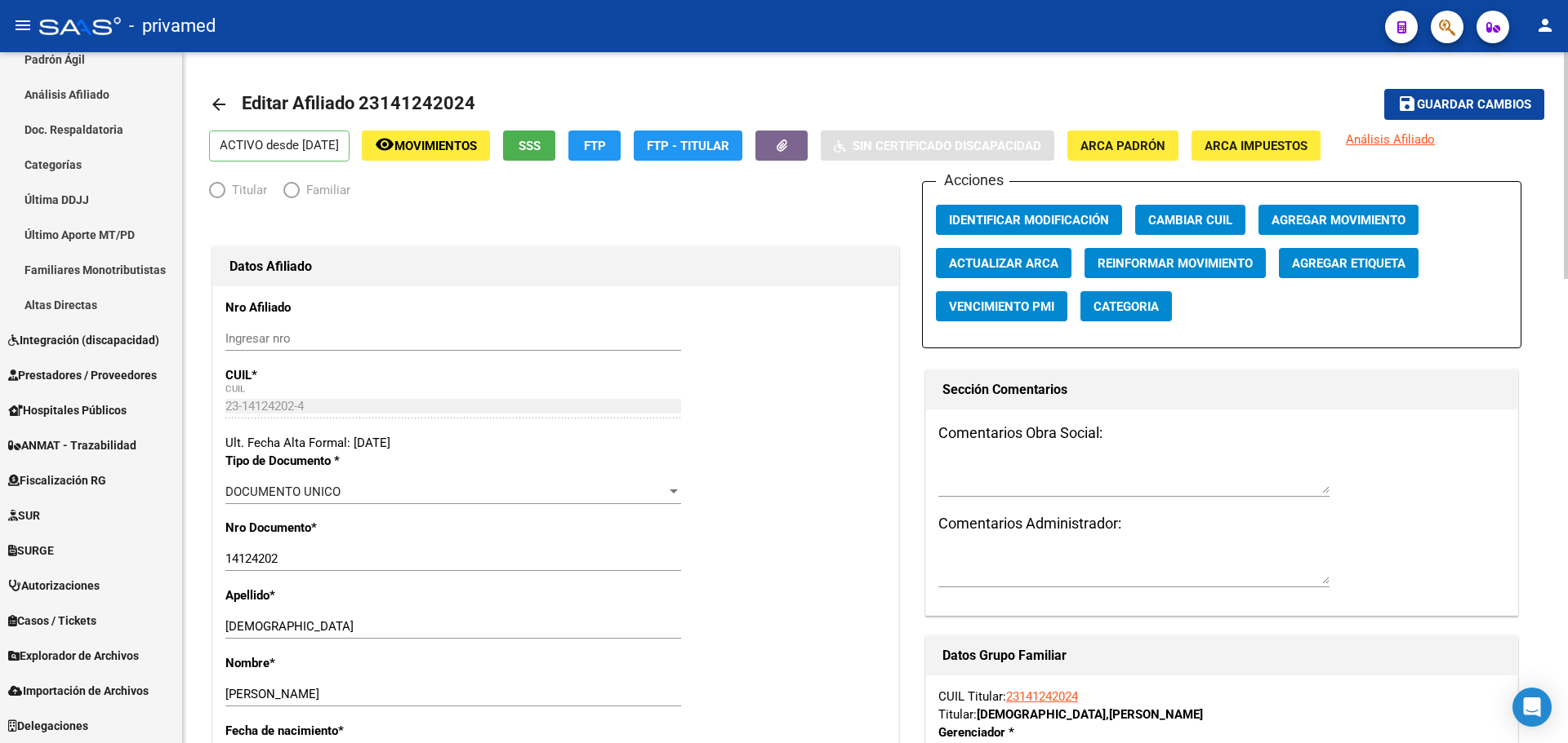
radio input "true"
type input "23-14124202-4"
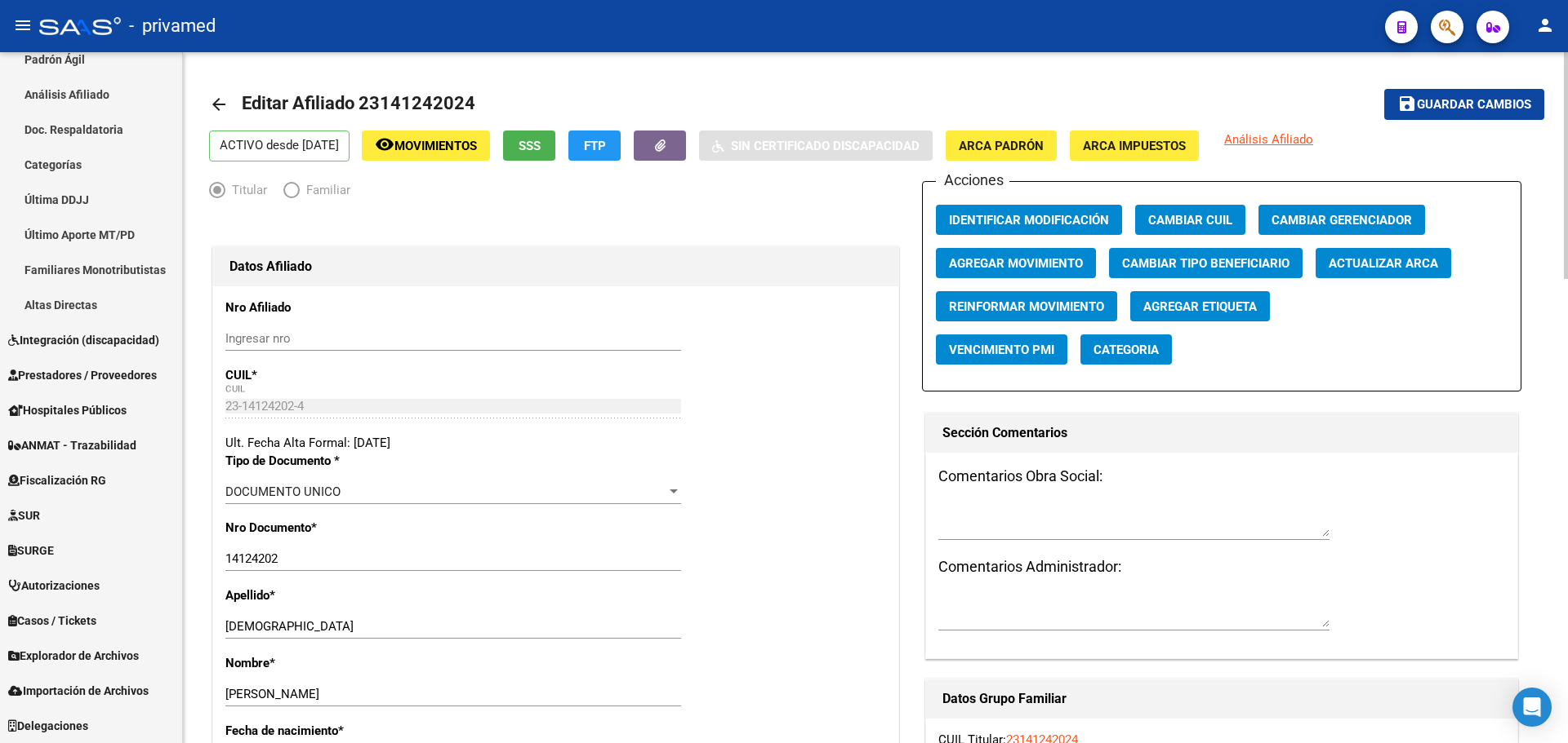
click at [988, 263] on span "Agregar Movimiento" at bounding box center [1016, 264] width 134 height 15
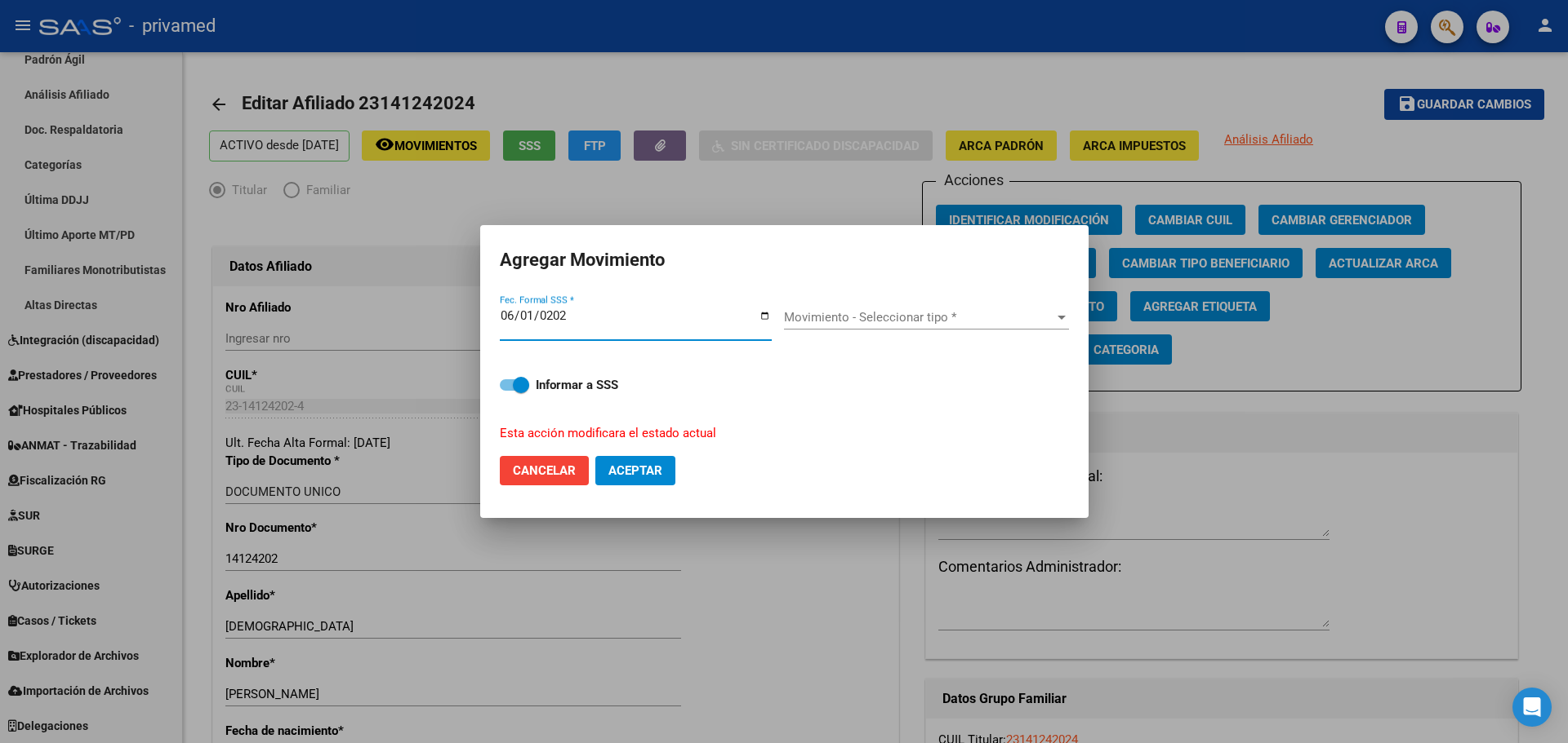
type input "2025-06-01"
click at [864, 318] on span "Movimiento - Seleccionar tipo *" at bounding box center [919, 318] width 270 height 15
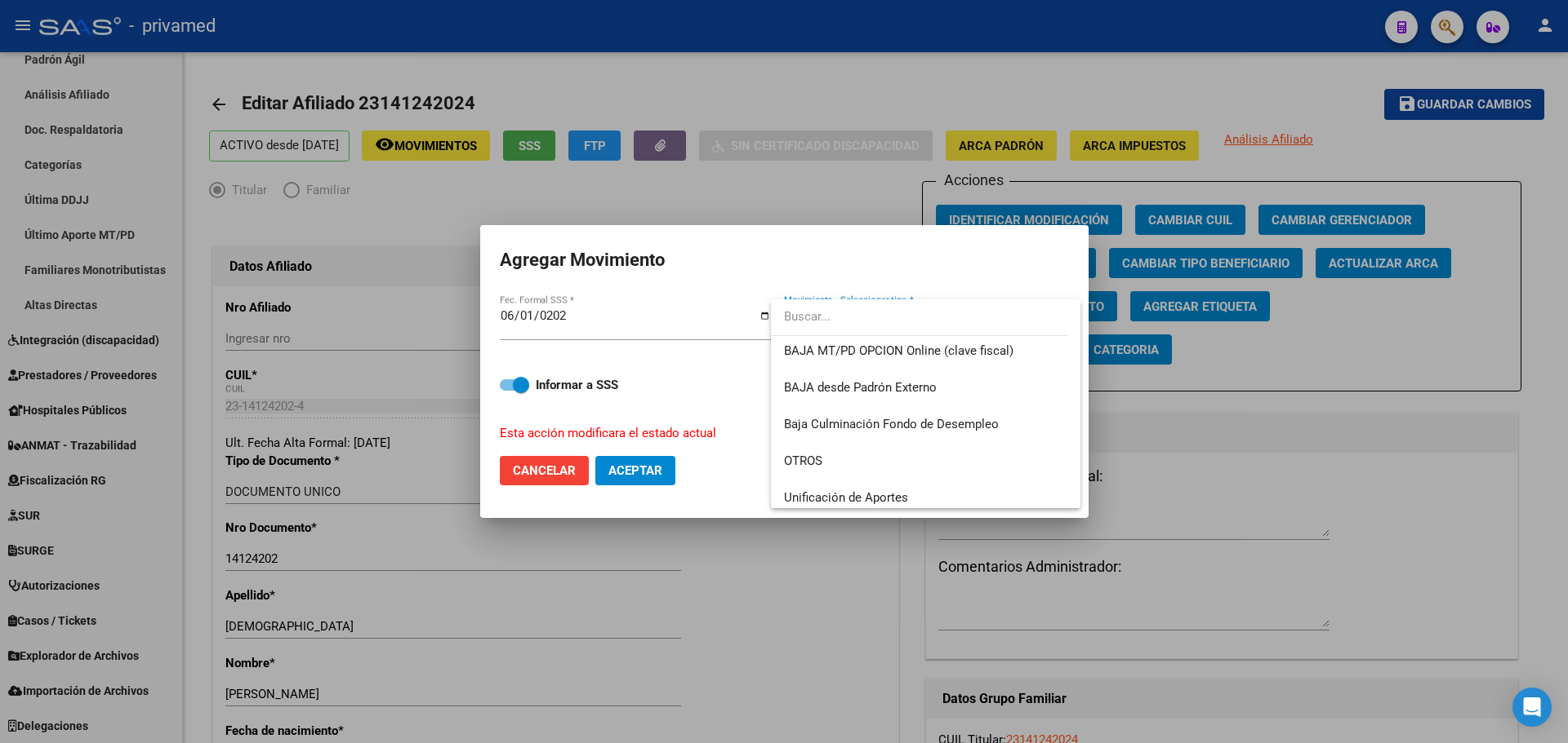
scroll to position [1186, 0]
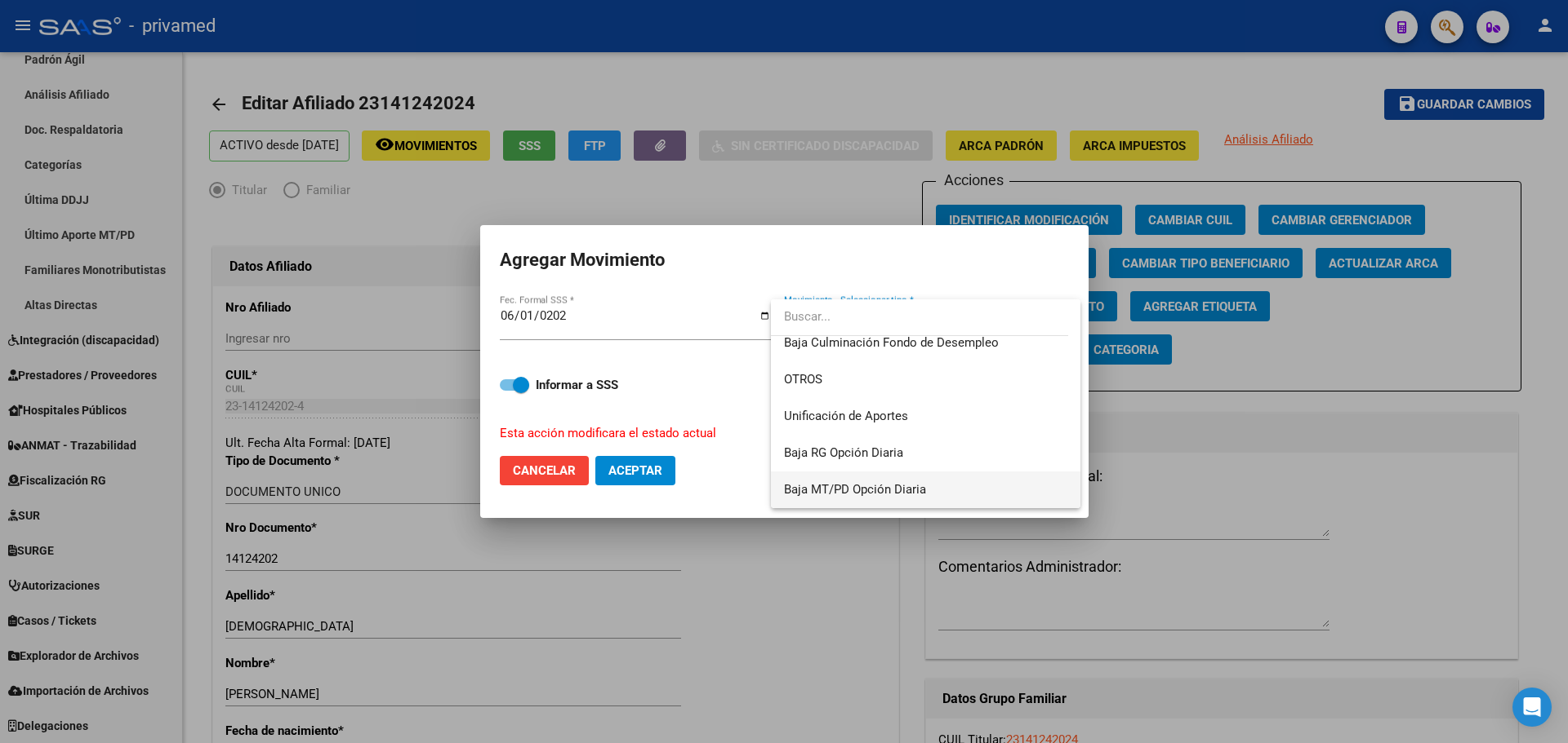
click at [943, 487] on span "Baja MT/PD Opción Diaria" at bounding box center [926, 489] width 283 height 37
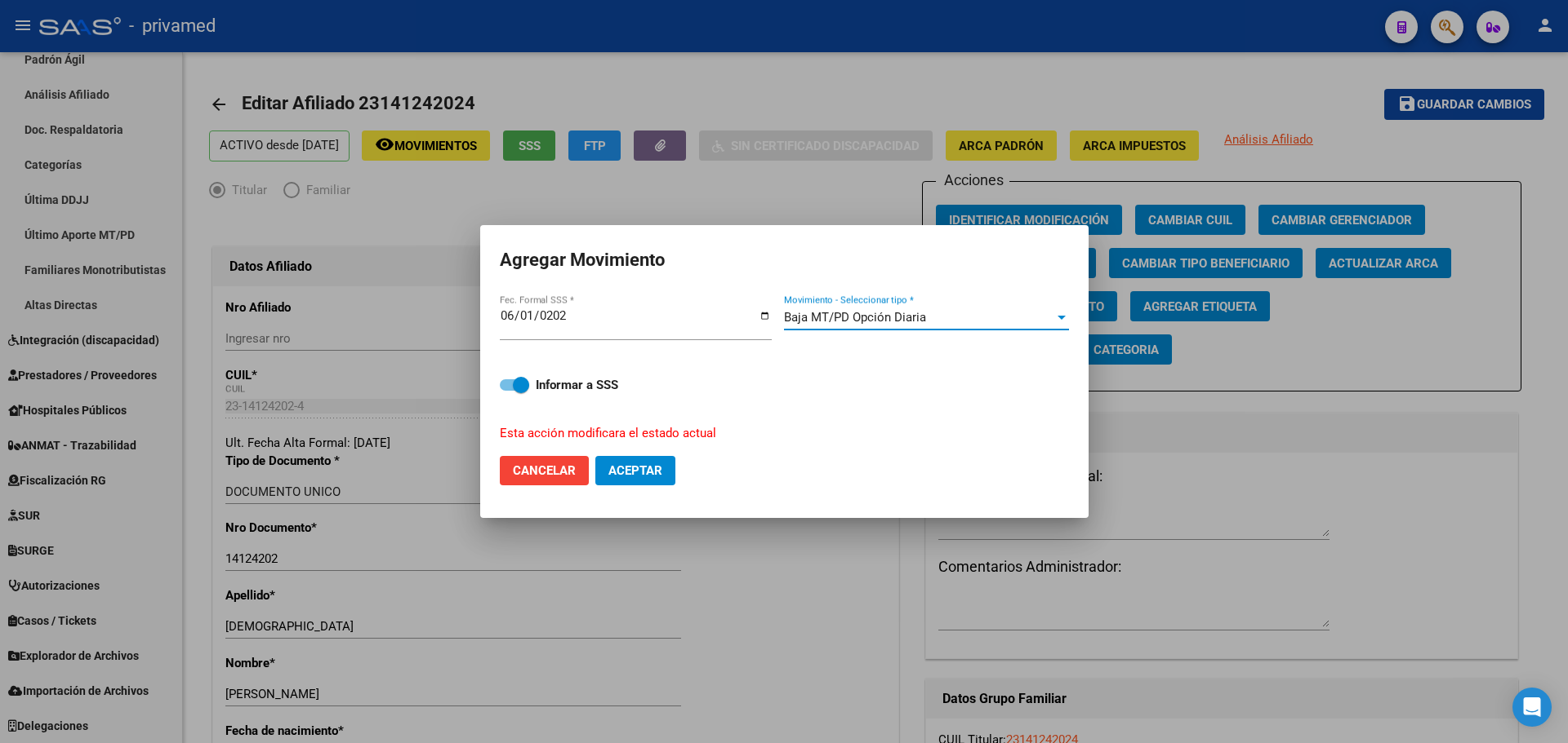
click at [900, 315] on span "Baja MT/PD Opción Diaria" at bounding box center [855, 318] width 142 height 15
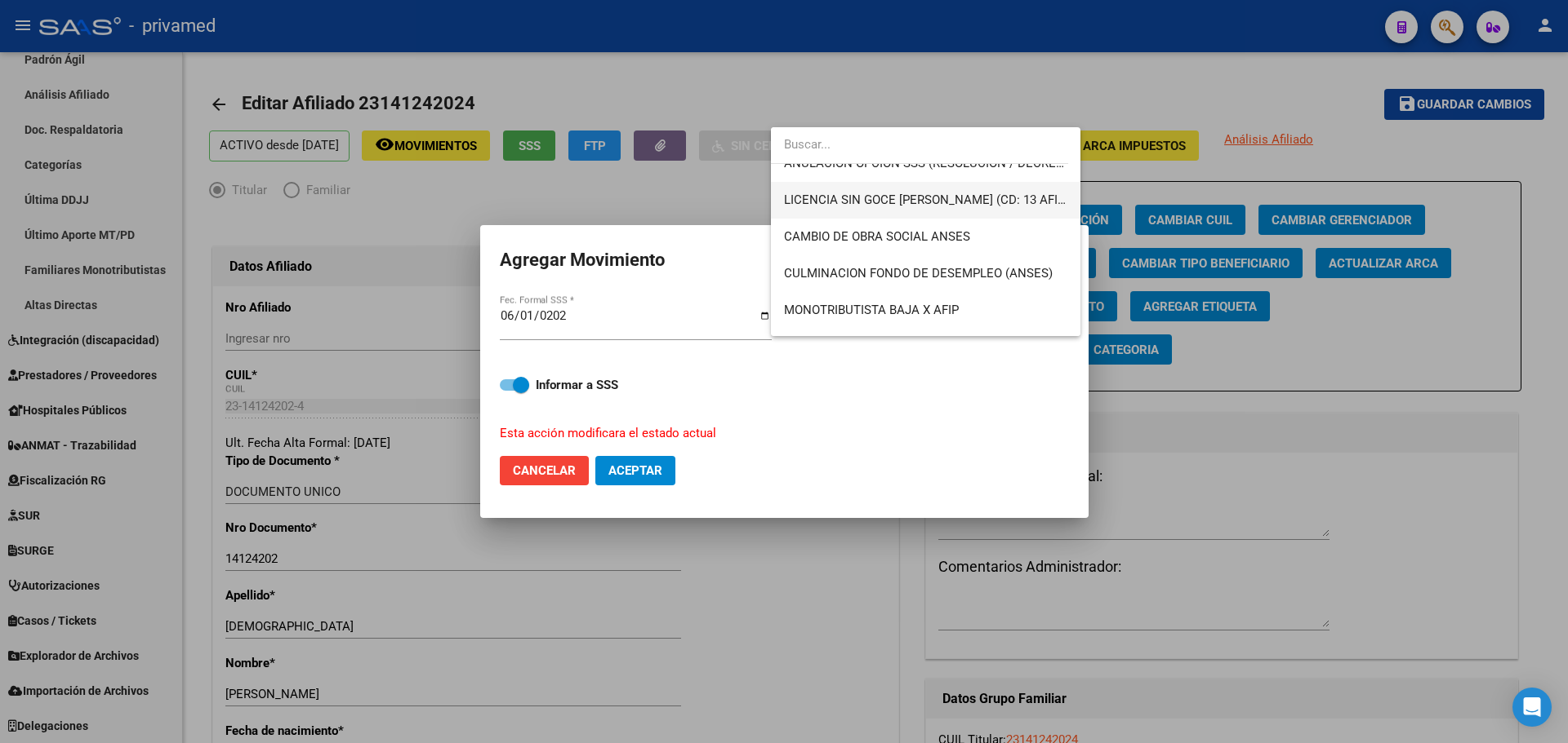
scroll to position [326, 0]
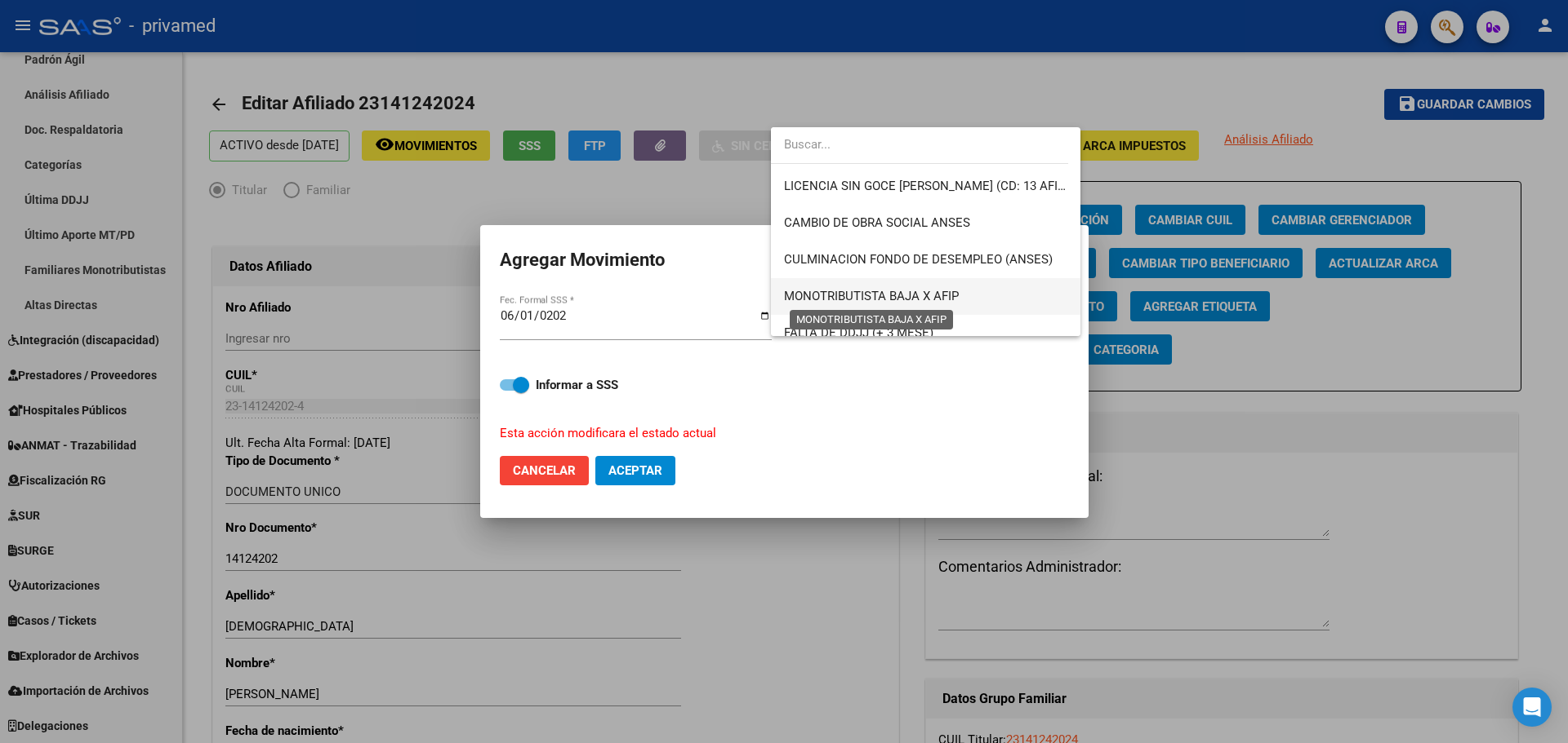
click at [889, 292] on span "MONOTRIBUTISTA BAJA X AFIP" at bounding box center [871, 296] width 175 height 15
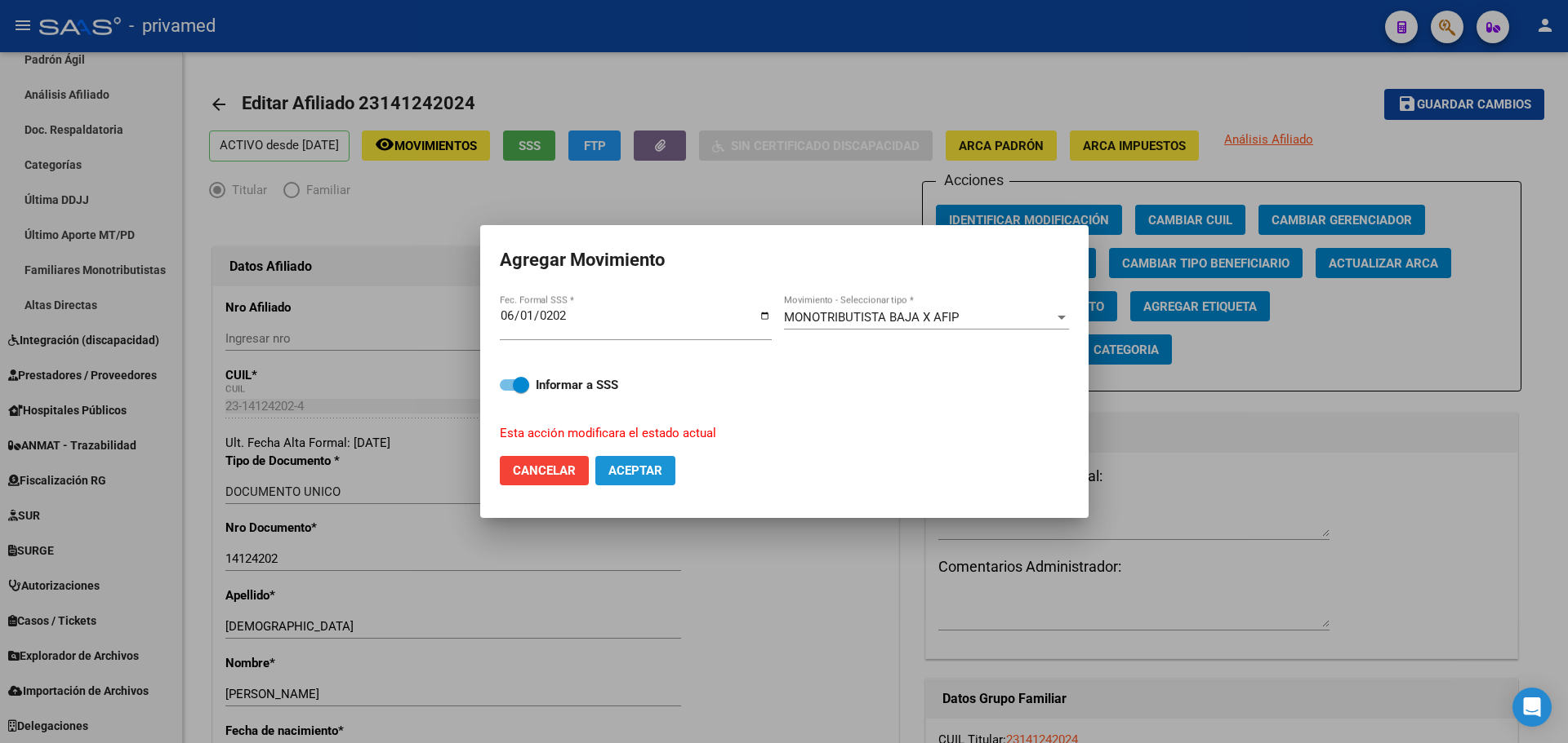
click at [647, 468] on span "Aceptar" at bounding box center [635, 471] width 54 height 15
checkbox input "false"
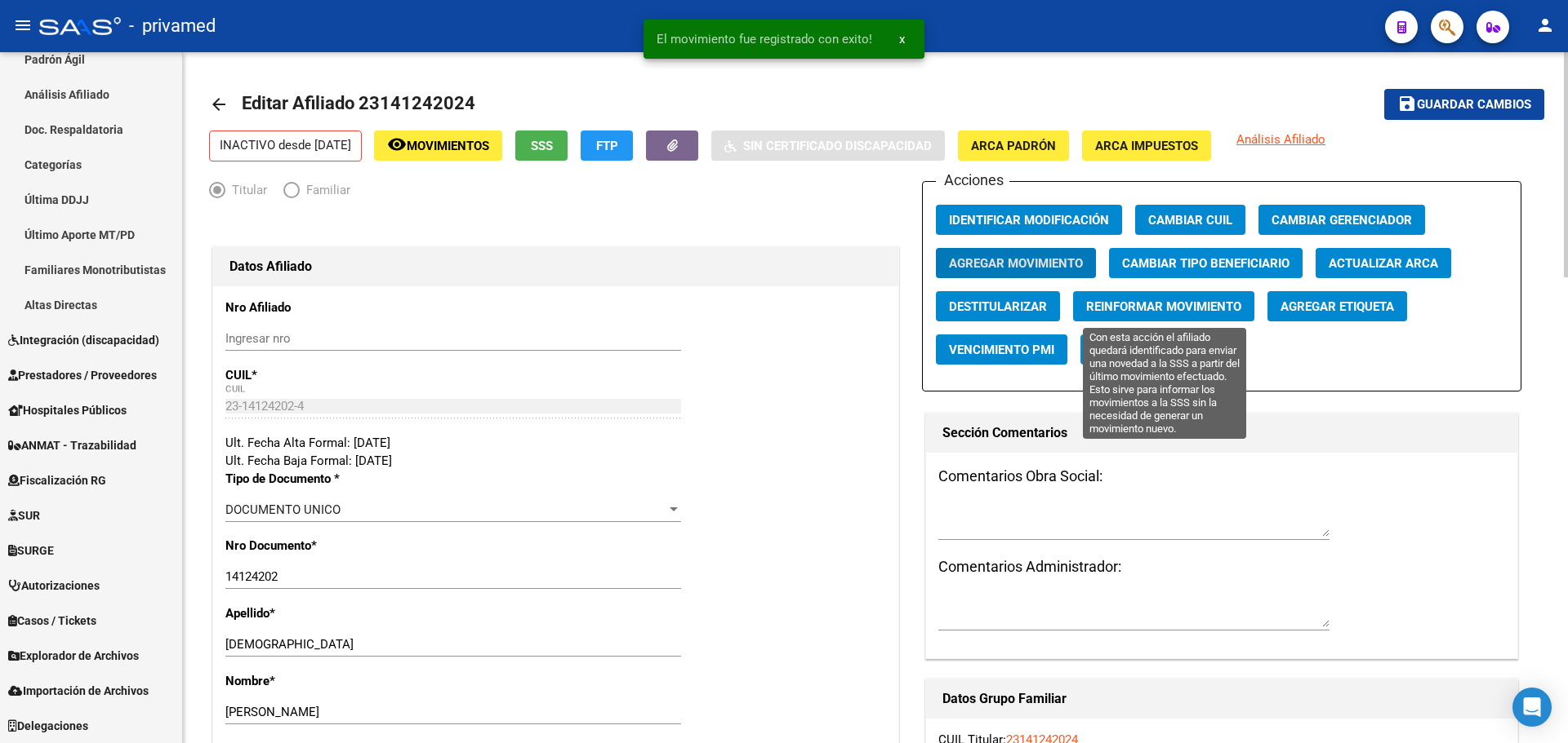
click at [1174, 306] on span "Reinformar Movimiento" at bounding box center [1163, 307] width 155 height 15
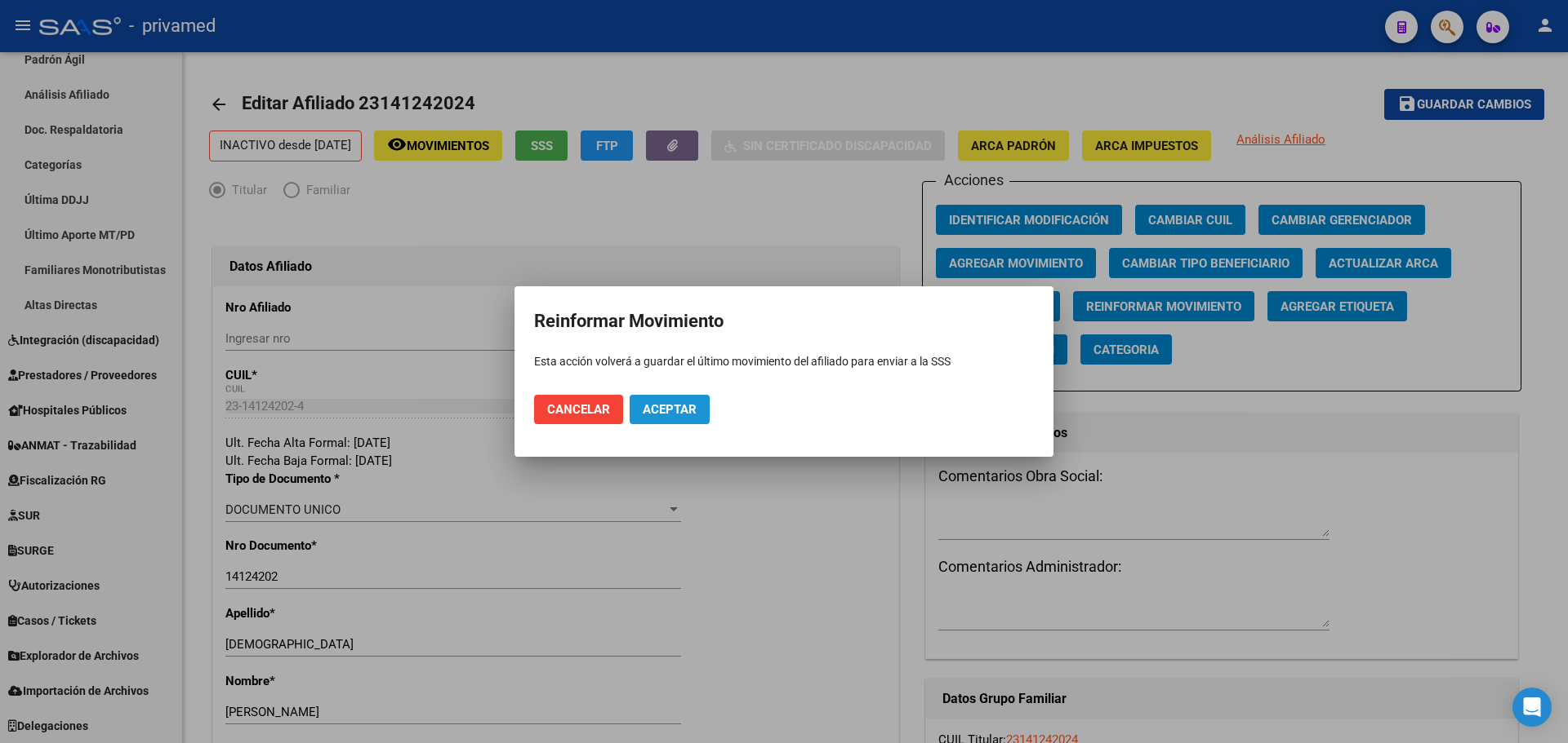
click at [682, 416] on span "Aceptar" at bounding box center [669, 410] width 54 height 15
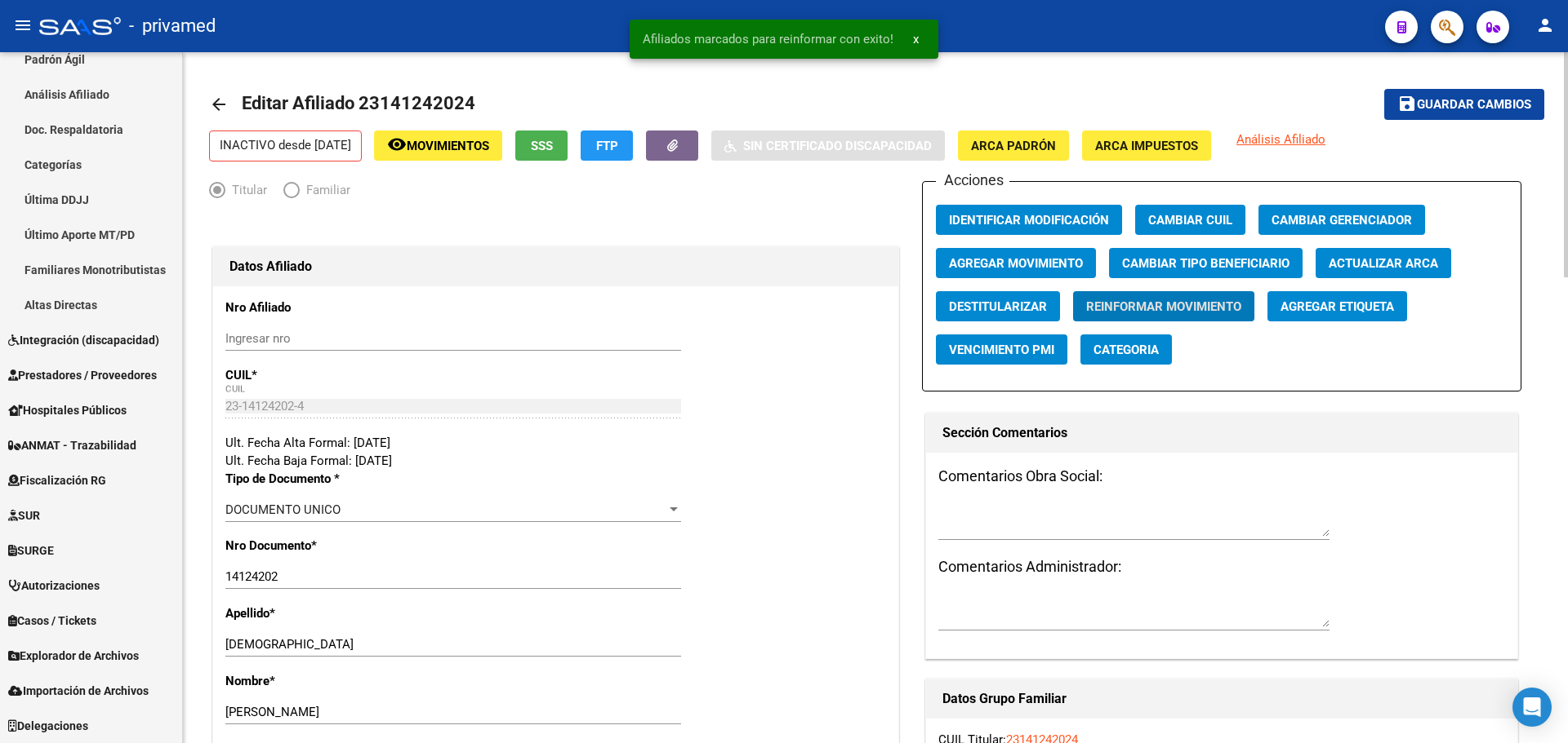
click at [219, 102] on mat-icon "arrow_back" at bounding box center [219, 104] width 20 height 20
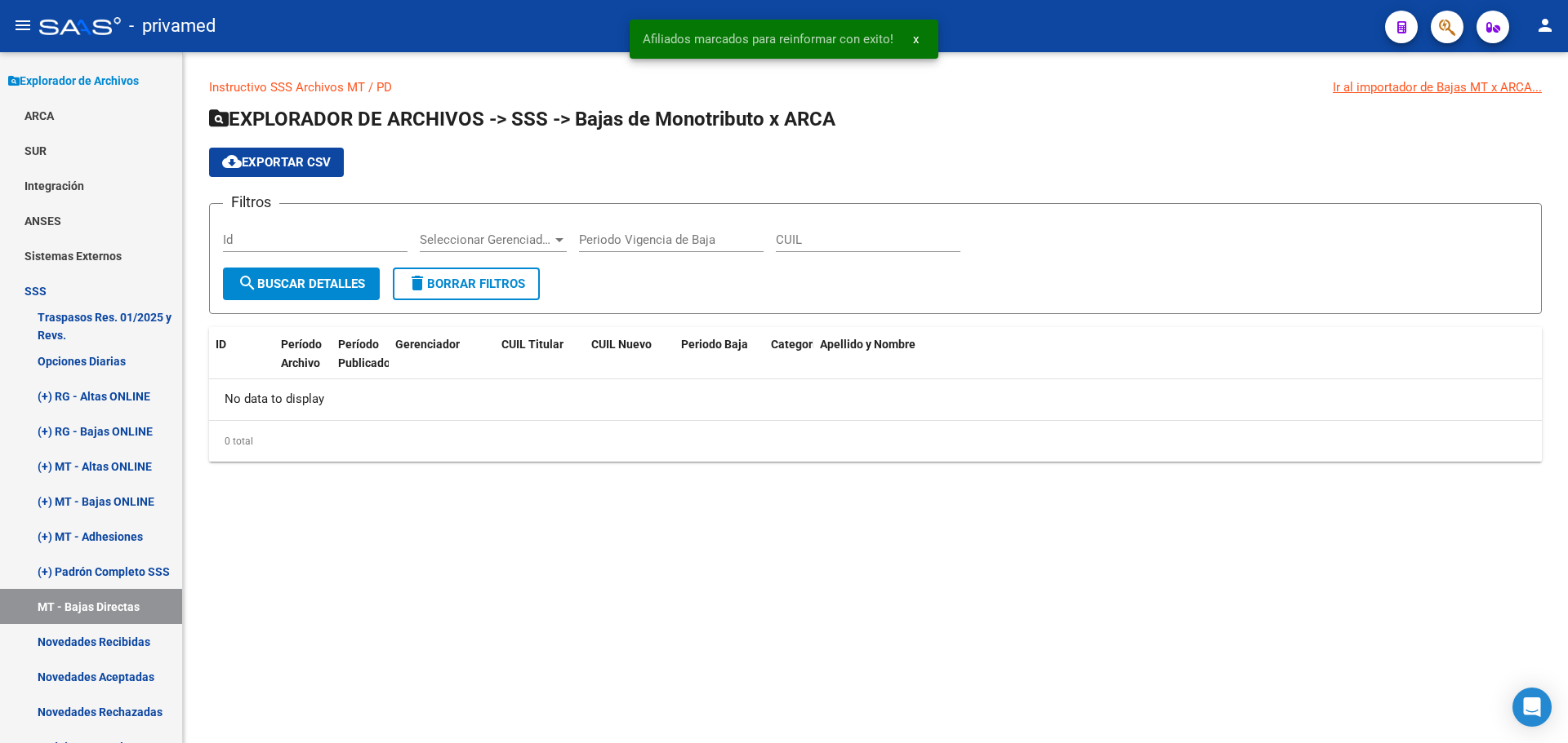
scroll to position [527, 0]
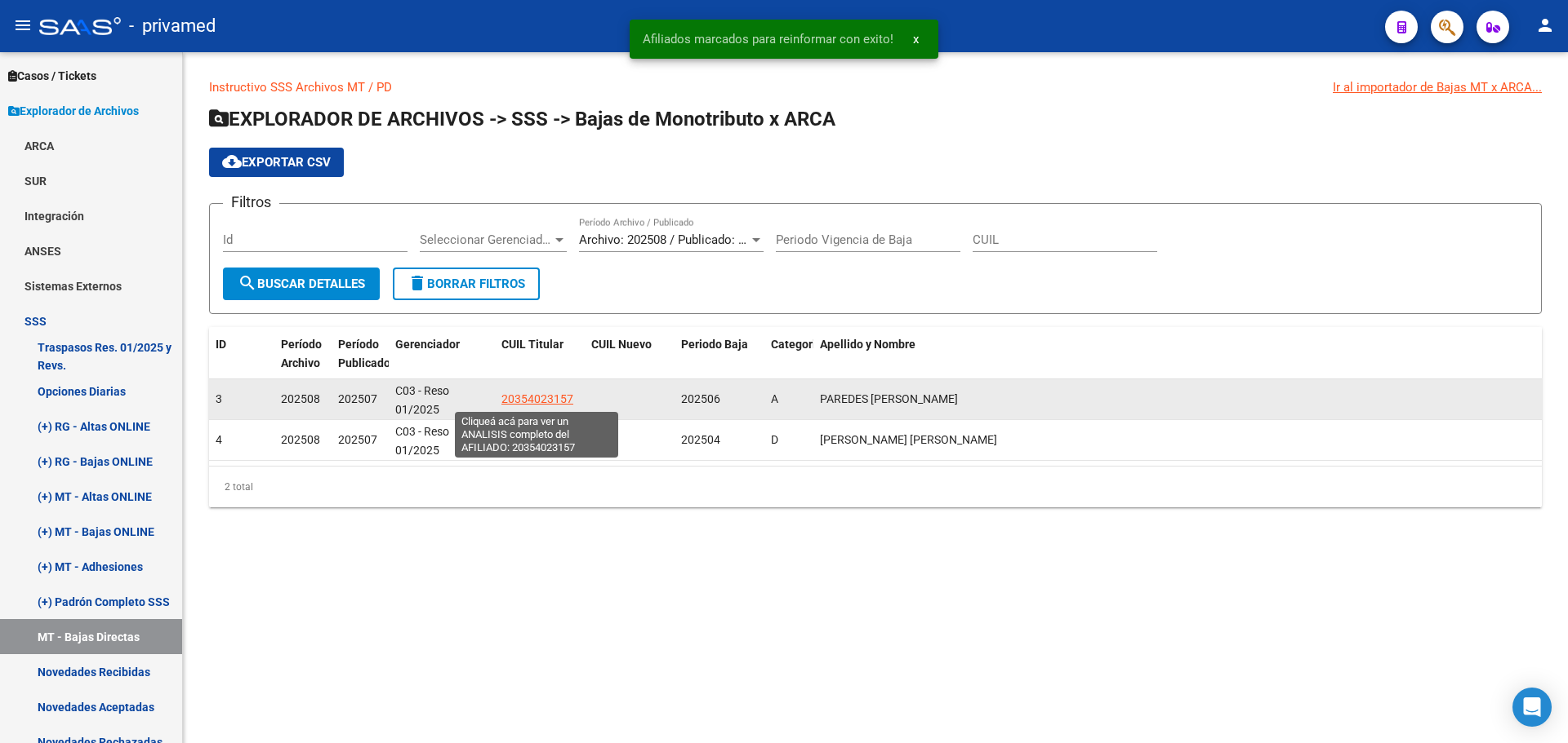
click at [511, 403] on span "20354023157" at bounding box center [537, 399] width 72 height 13
type textarea "20354023157"
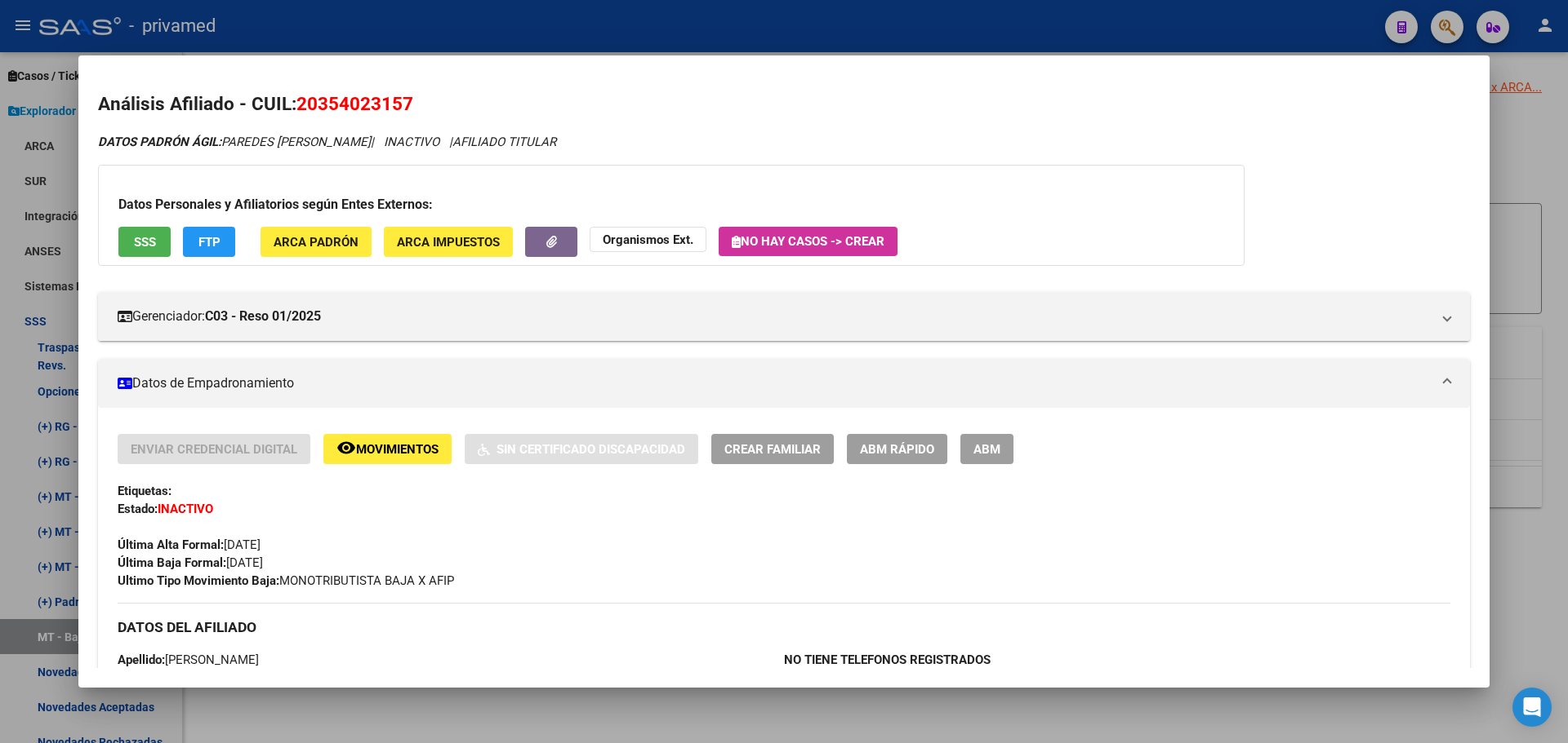
click at [992, 451] on span "ABM" at bounding box center [987, 450] width 27 height 15
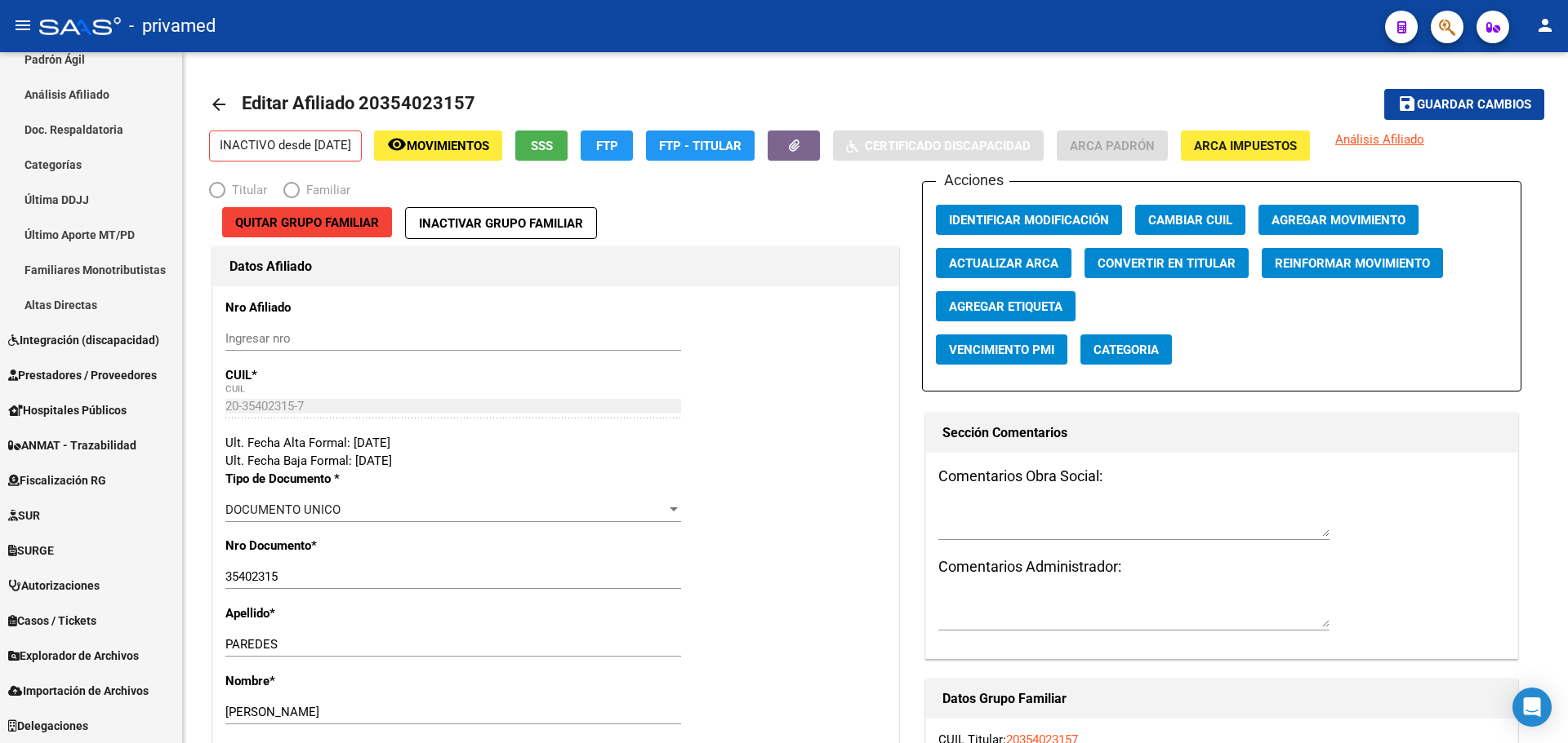
scroll to position [368, 0]
radio input "true"
type input "20-35402315-7"
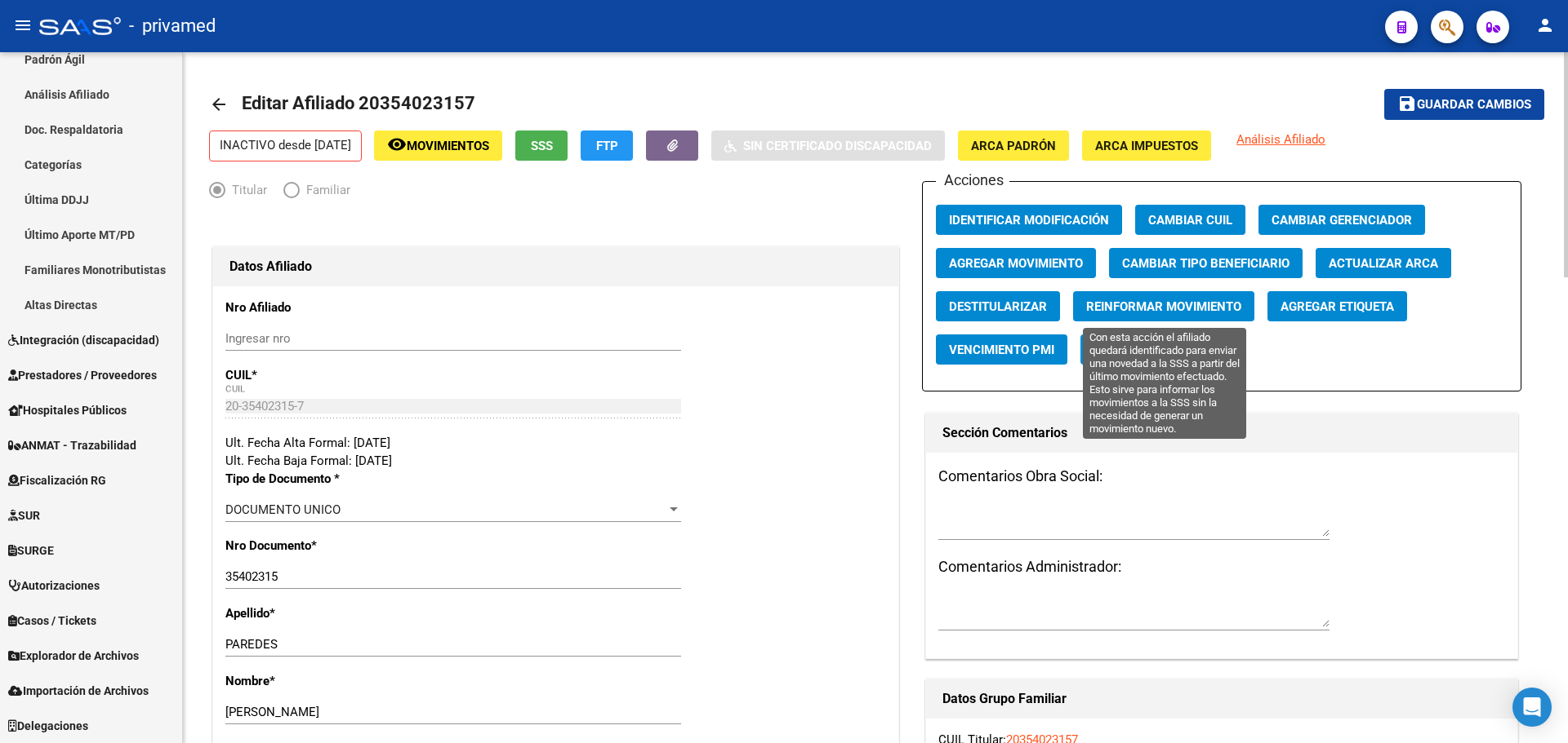
click at [1157, 303] on span "Reinformar Movimiento" at bounding box center [1163, 307] width 155 height 15
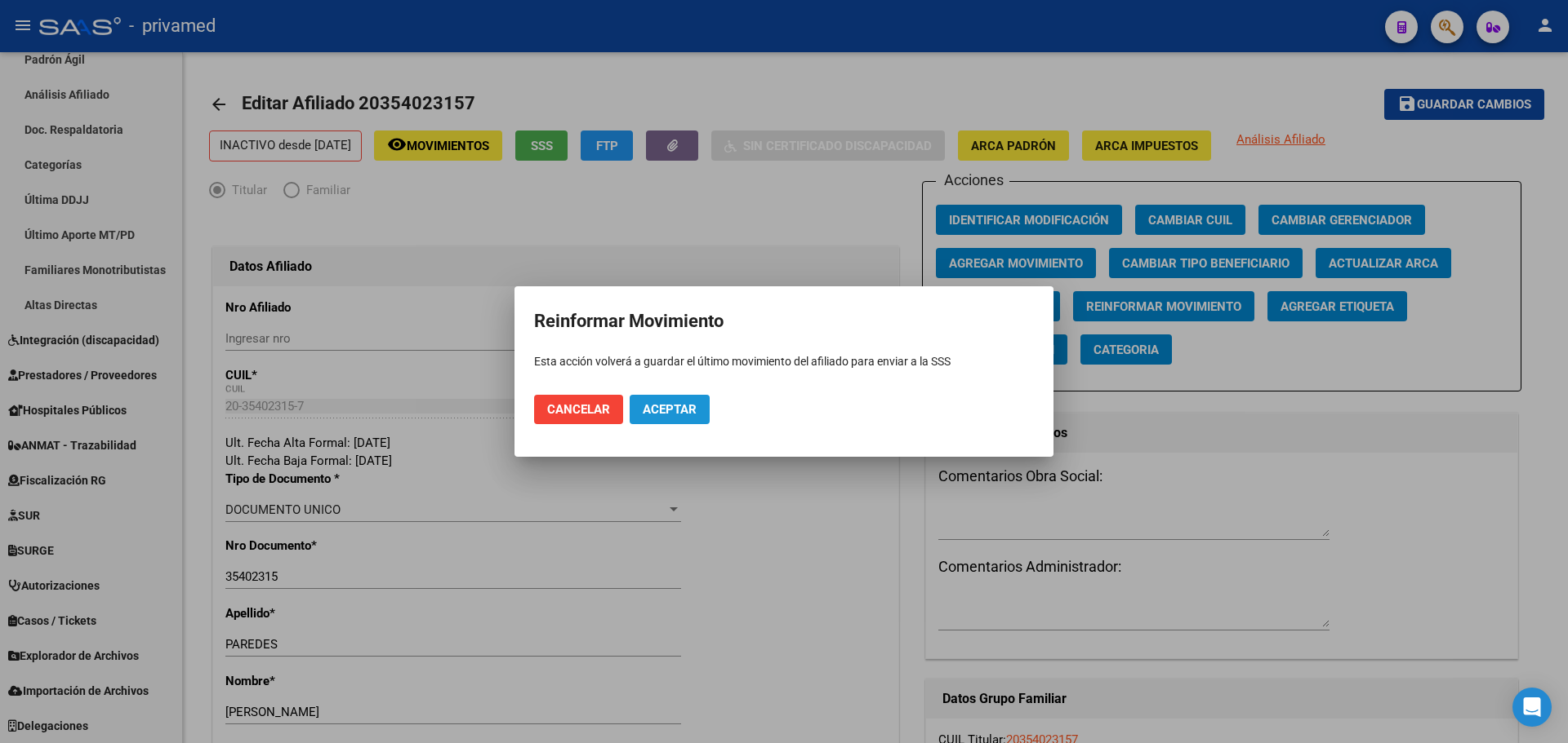
click at [683, 409] on span "Aceptar" at bounding box center [669, 410] width 54 height 15
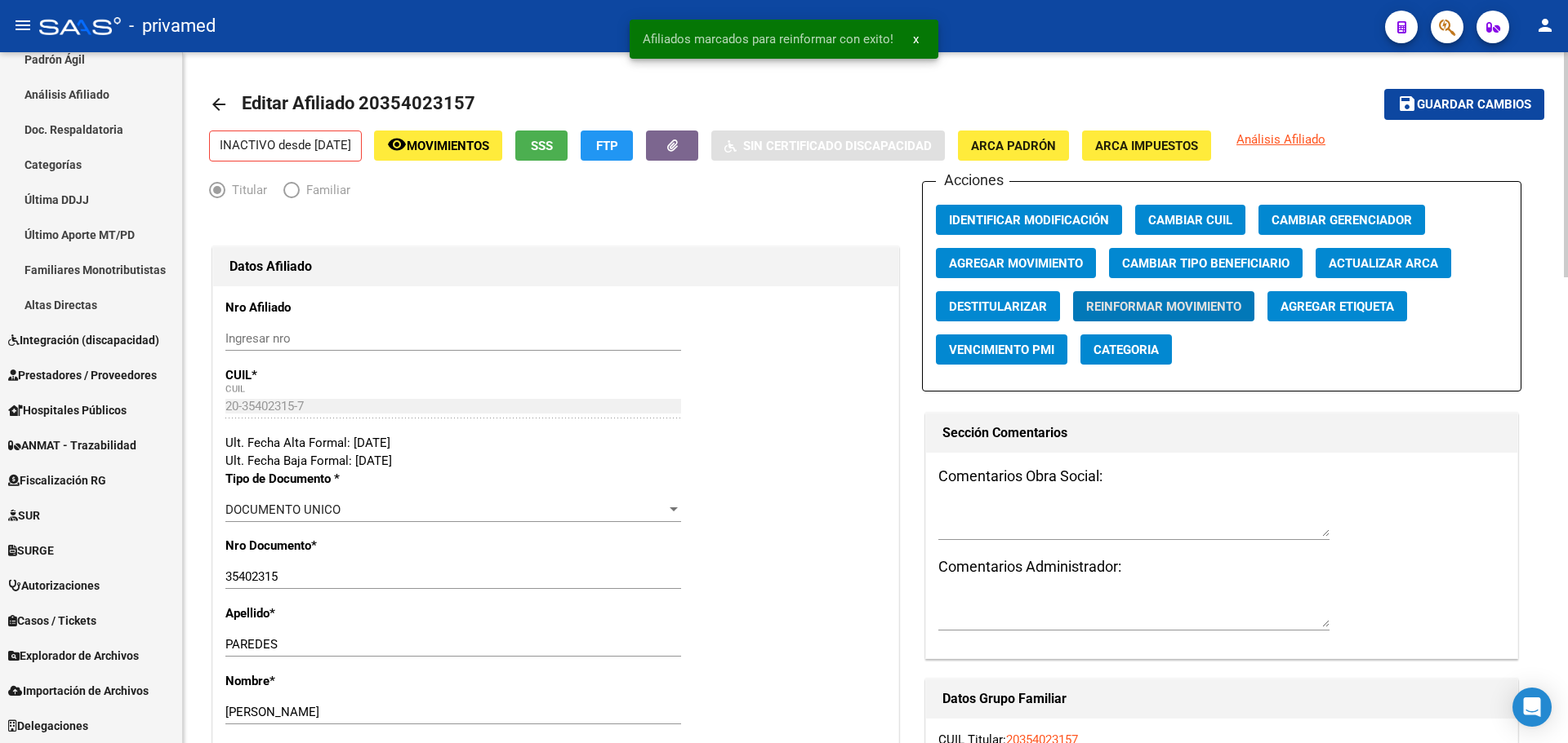
click at [216, 109] on mat-icon "arrow_back" at bounding box center [219, 104] width 20 height 20
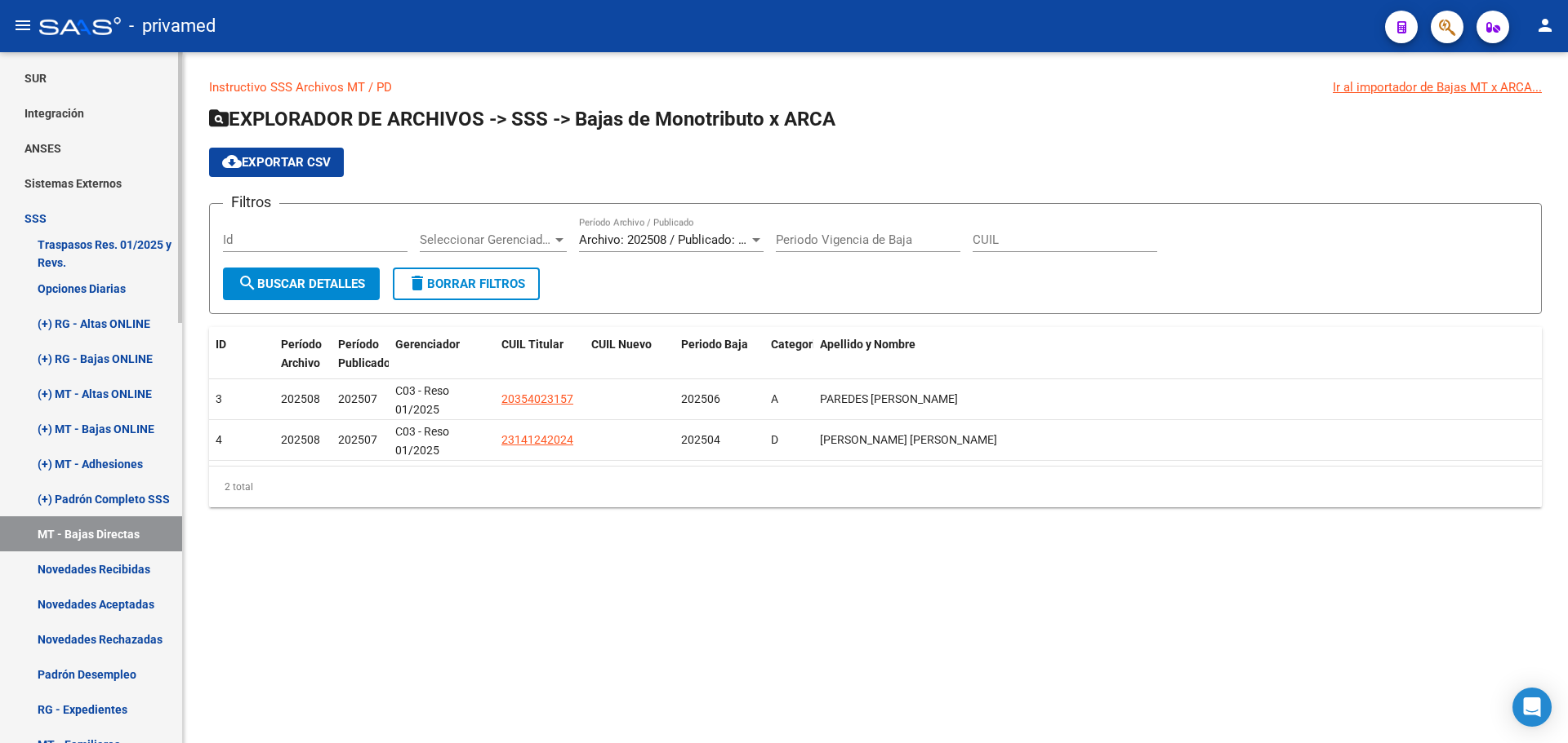
scroll to position [690, 0]
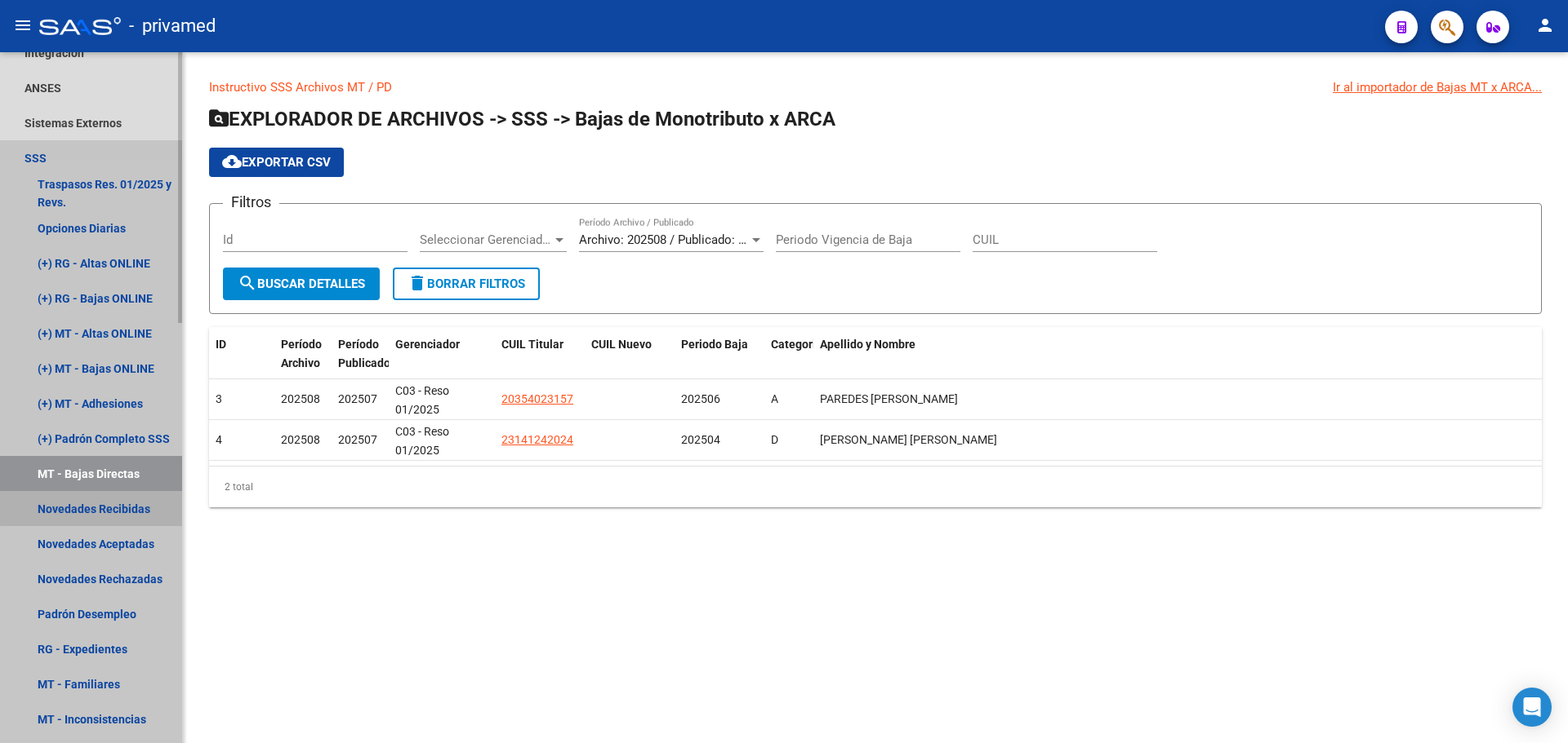
click at [105, 506] on link "Novedades Recibidas" at bounding box center [91, 508] width 182 height 35
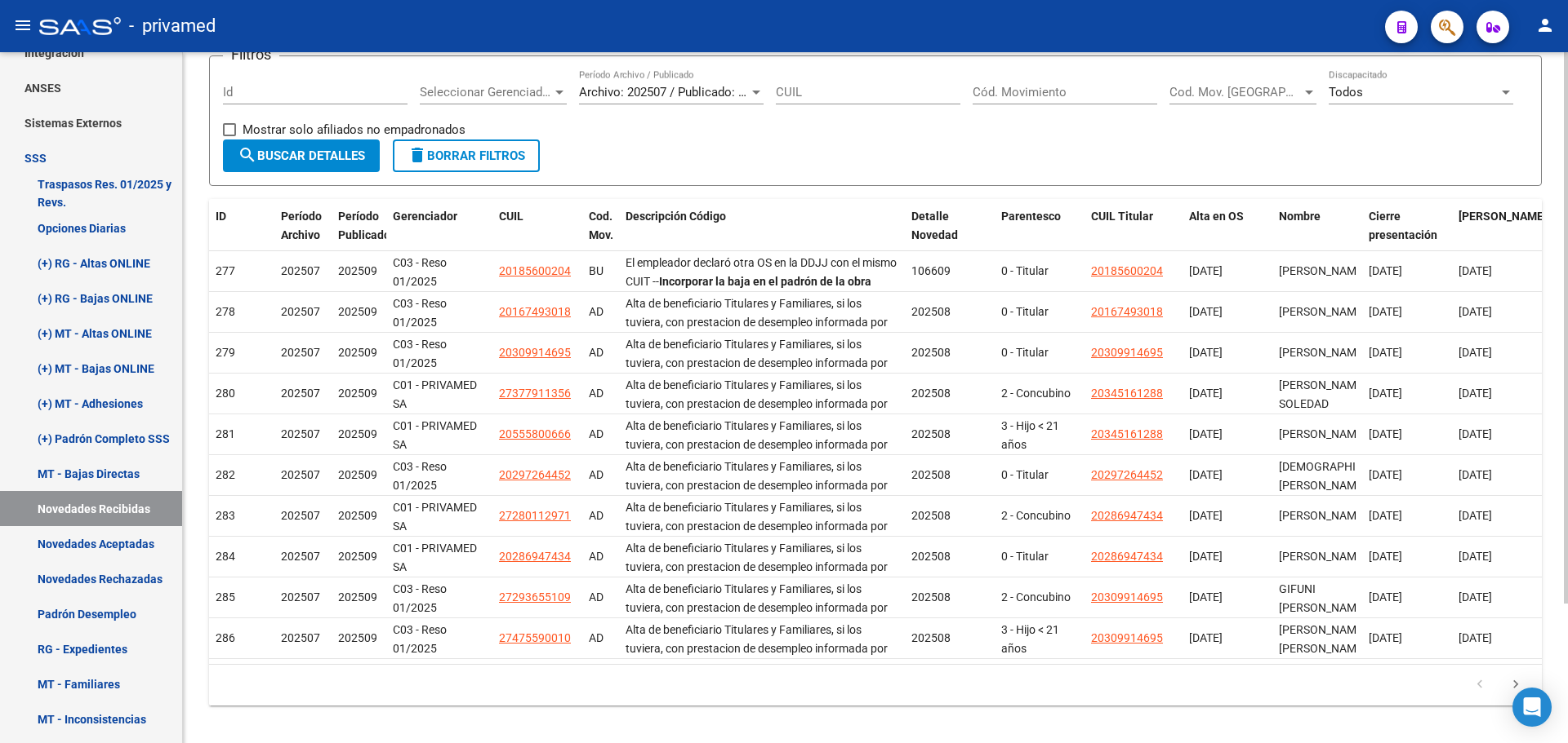
scroll to position [174, 0]
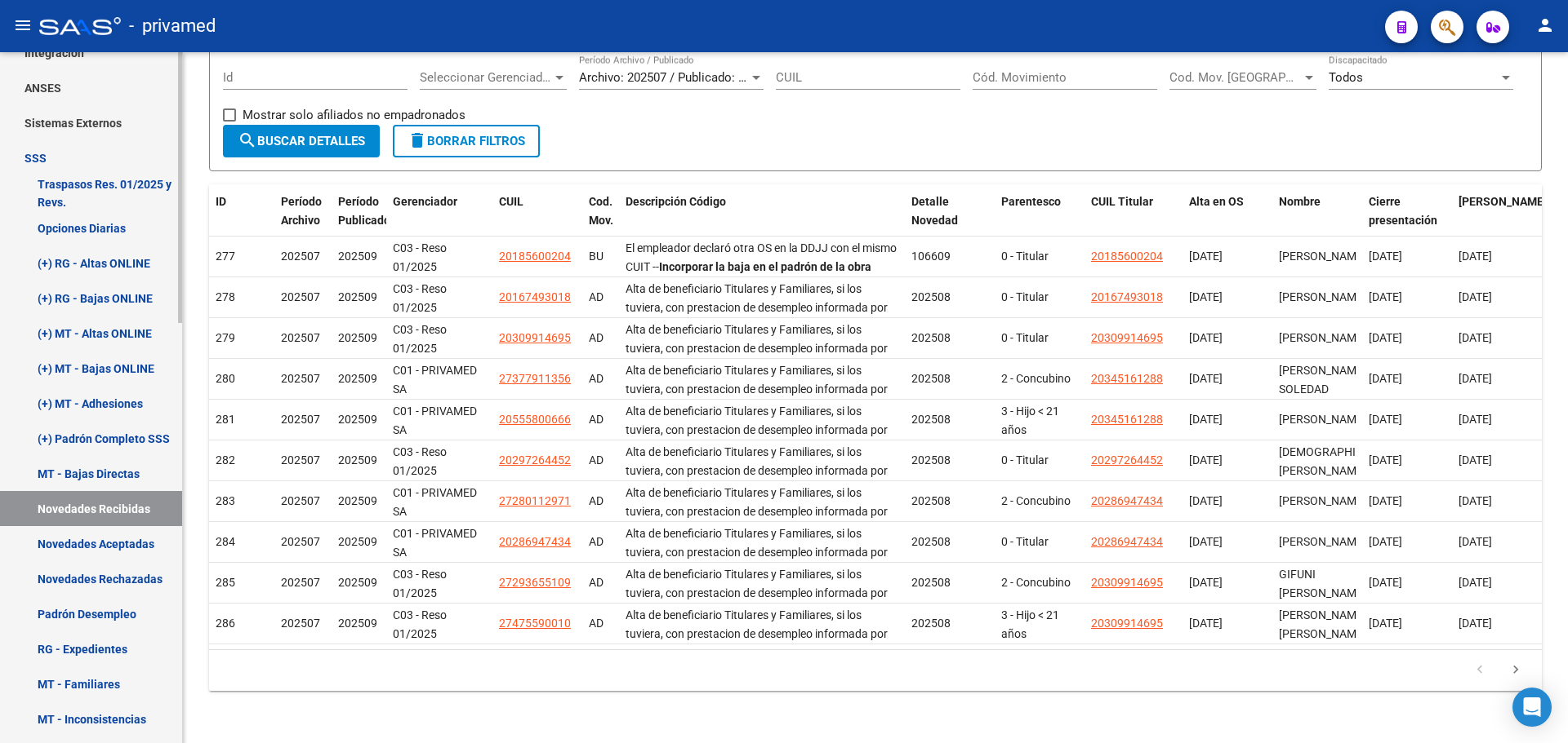
click at [125, 547] on link "Novedades Aceptadas" at bounding box center [91, 543] width 182 height 35
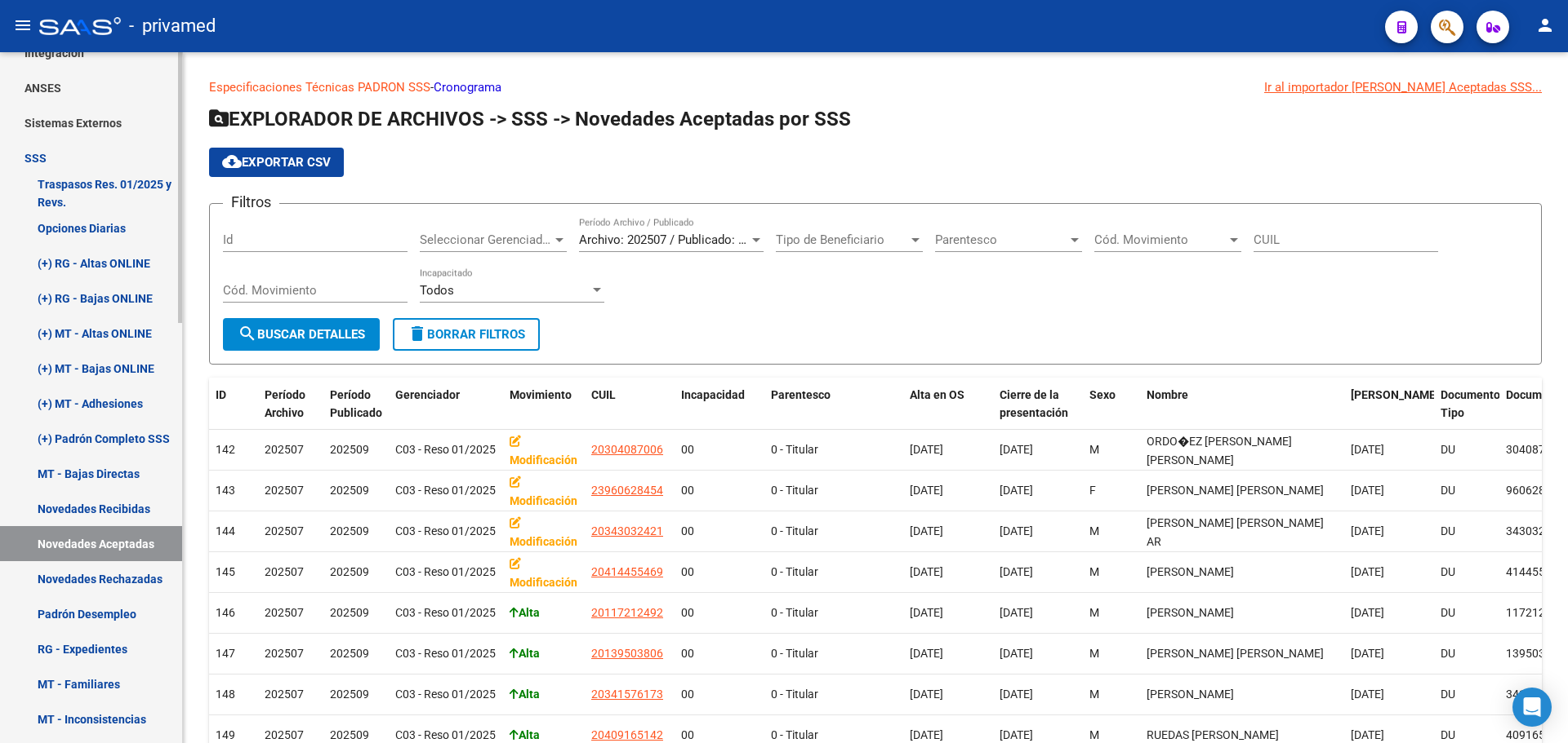
click at [126, 586] on link "Novedades Rechazadas" at bounding box center [91, 578] width 182 height 35
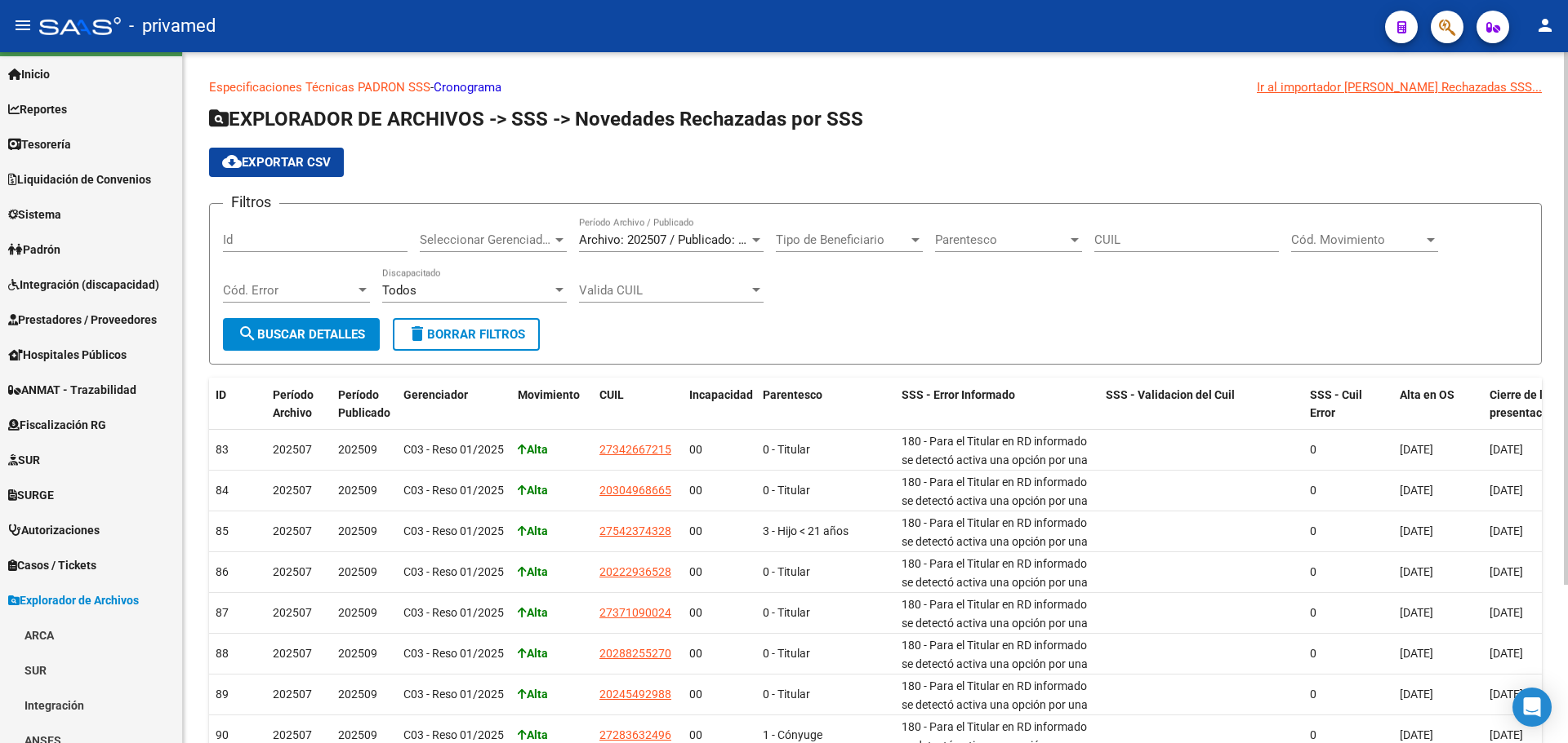
click at [276, 161] on span "cloud_download Exportar CSV" at bounding box center [275, 162] width 108 height 15
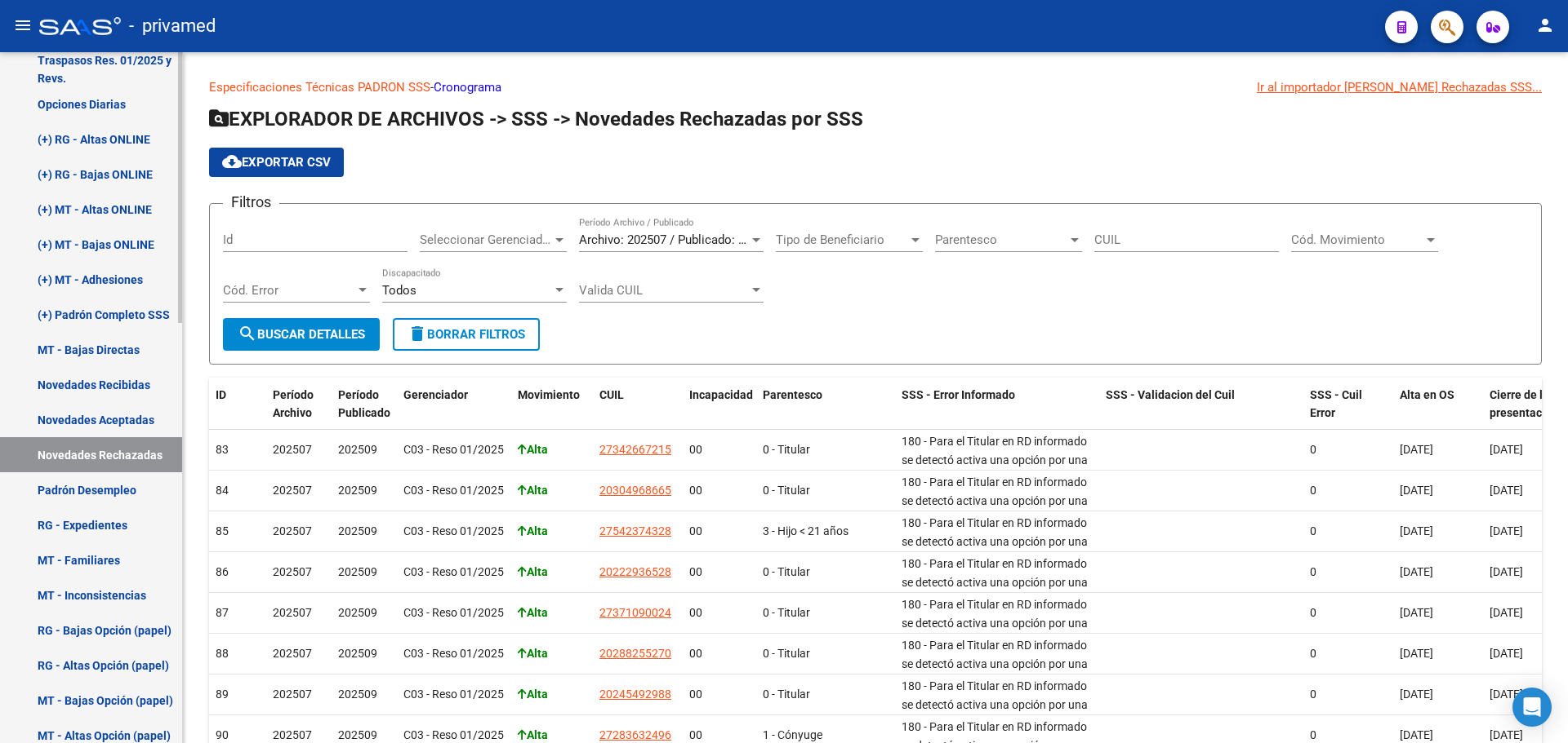
scroll to position [853, 0]
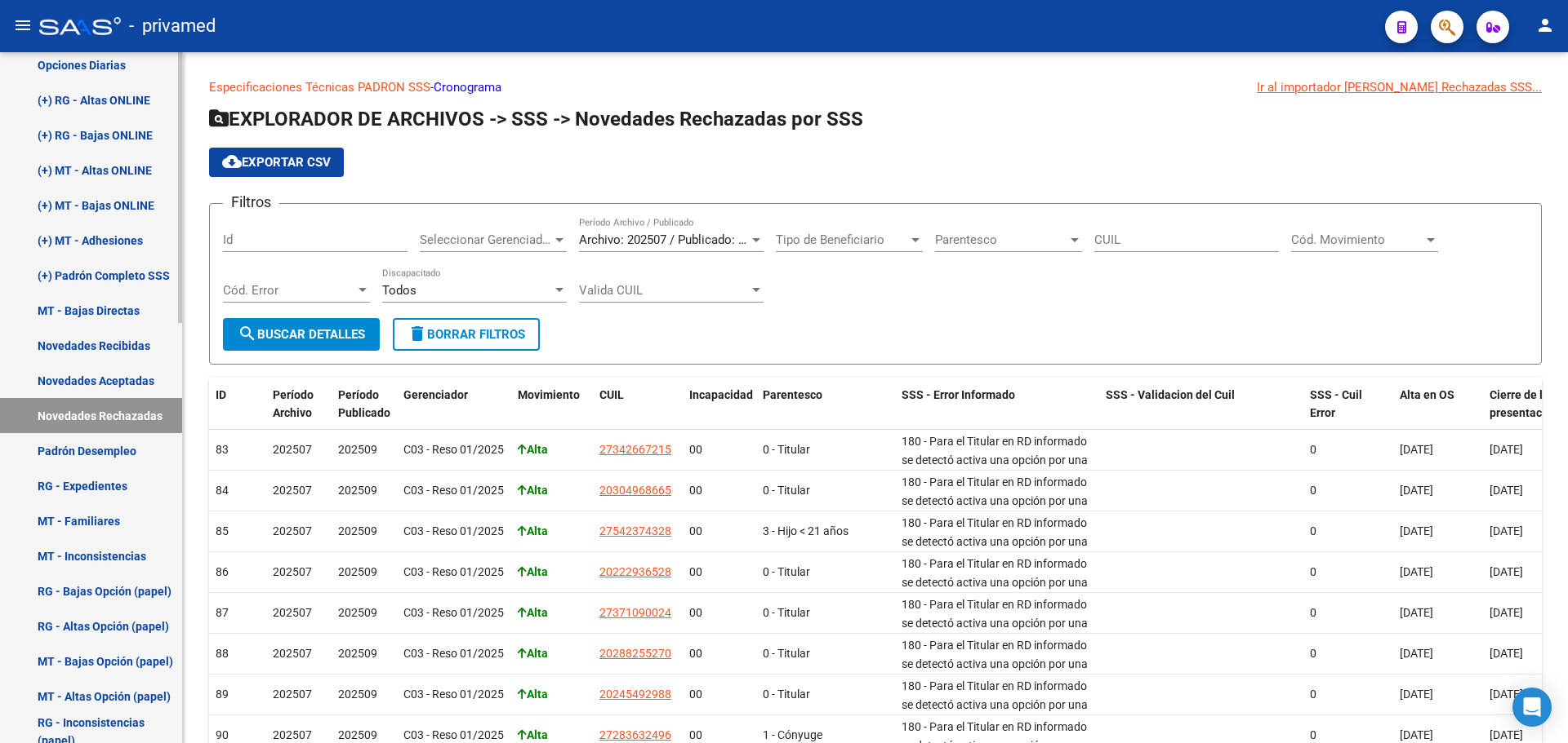
click at [105, 378] on link "Novedades Aceptadas" at bounding box center [91, 380] width 182 height 35
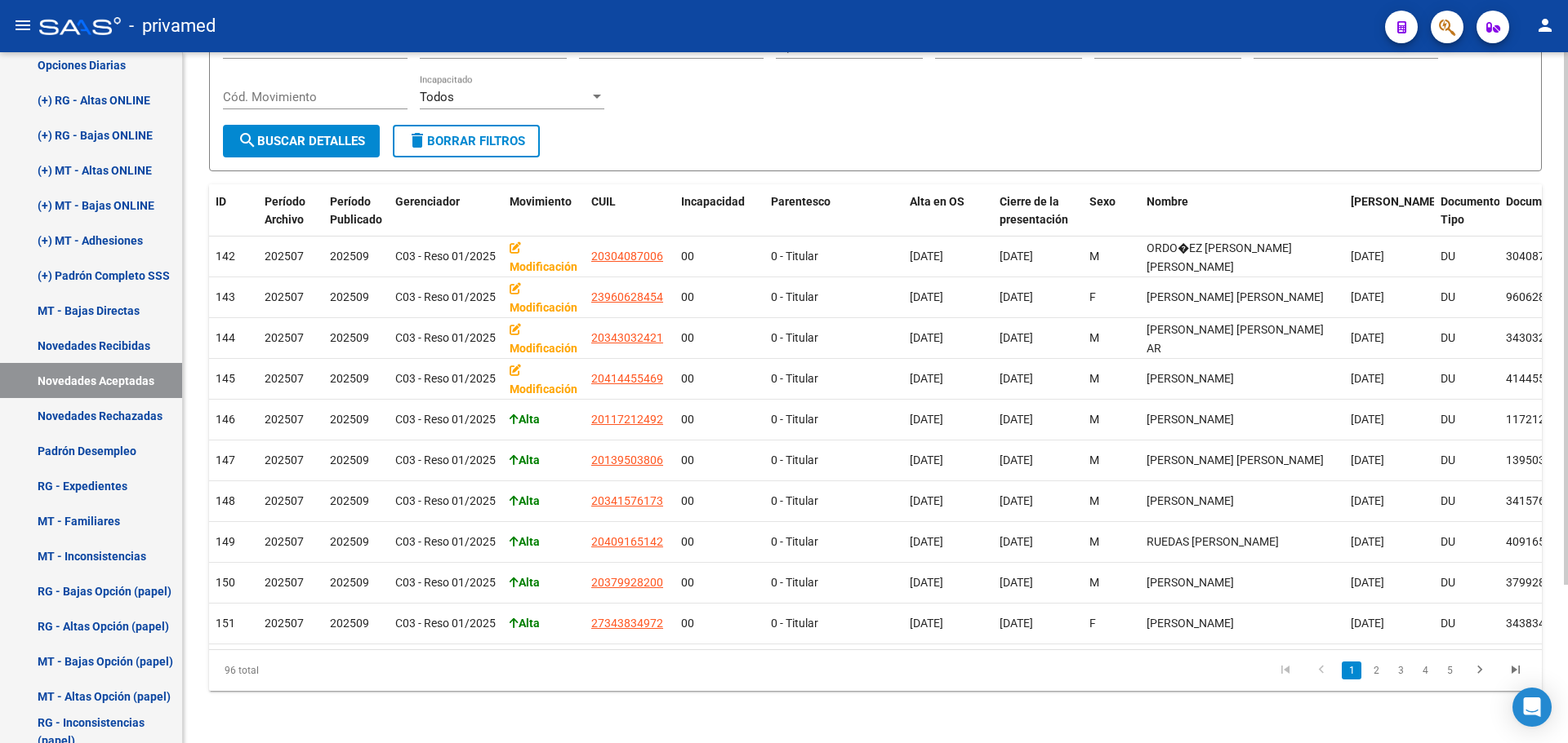
scroll to position [124, 0]
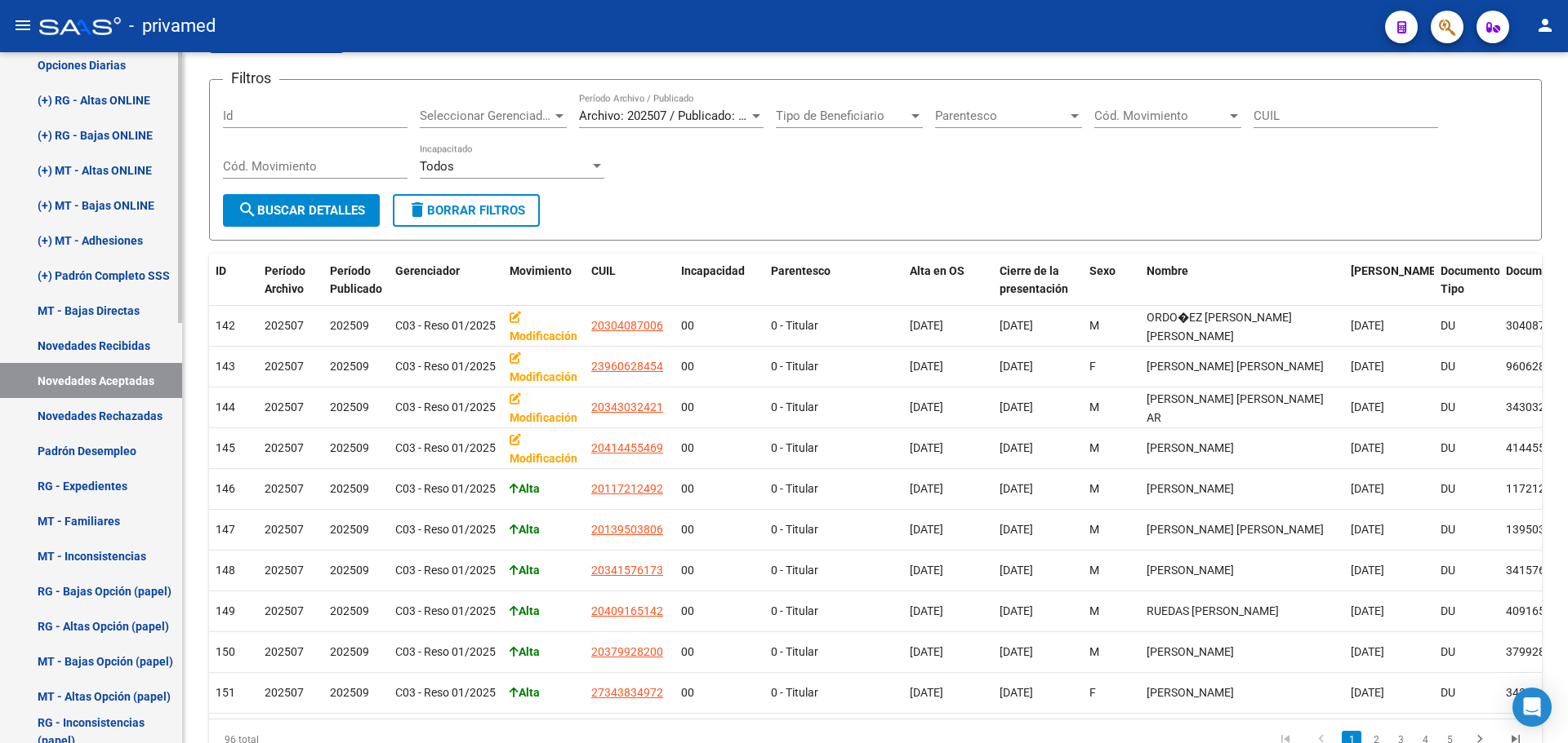
click at [101, 349] on link "Novedades Recibidas" at bounding box center [91, 345] width 182 height 35
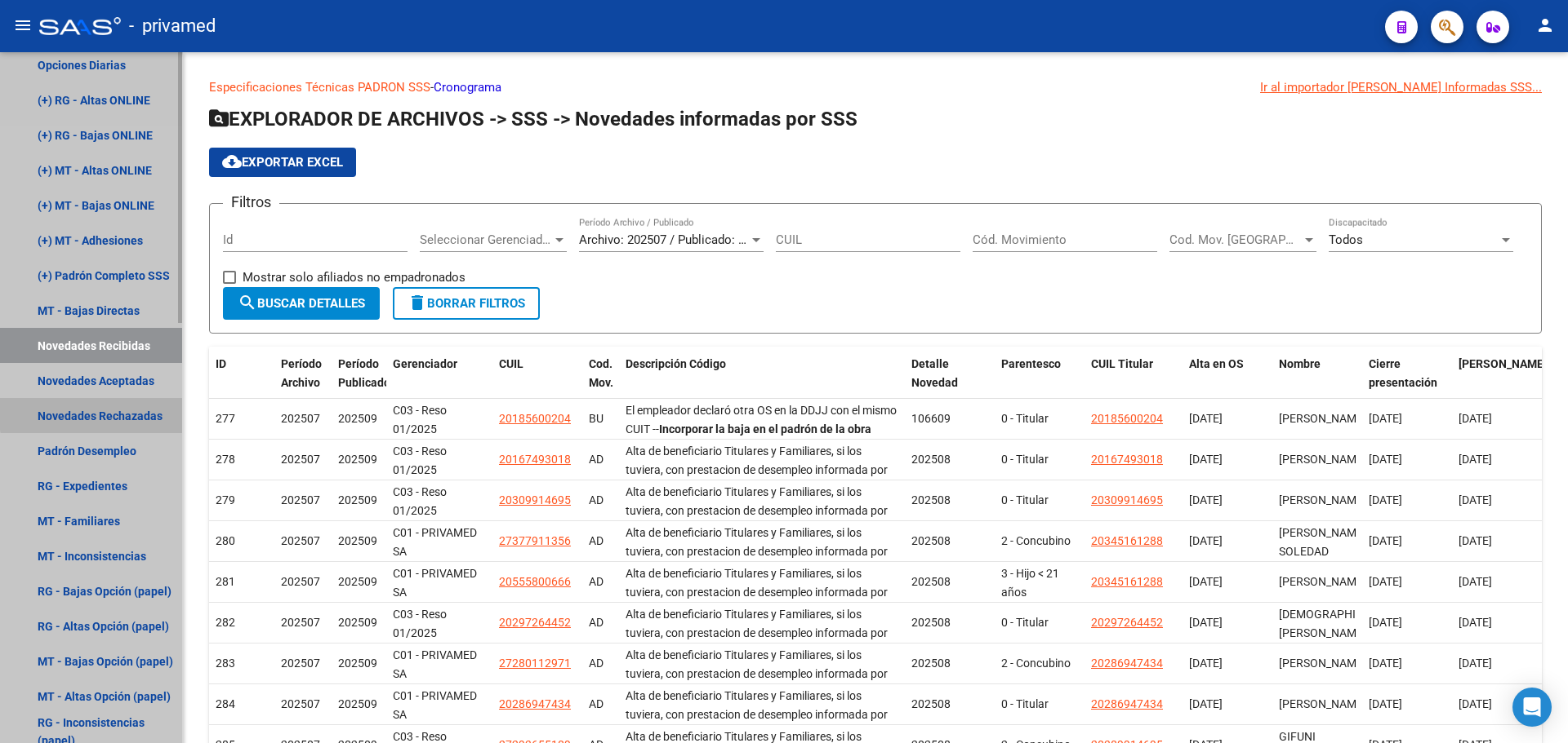
click at [125, 411] on link "Novedades Rechazadas" at bounding box center [91, 415] width 182 height 35
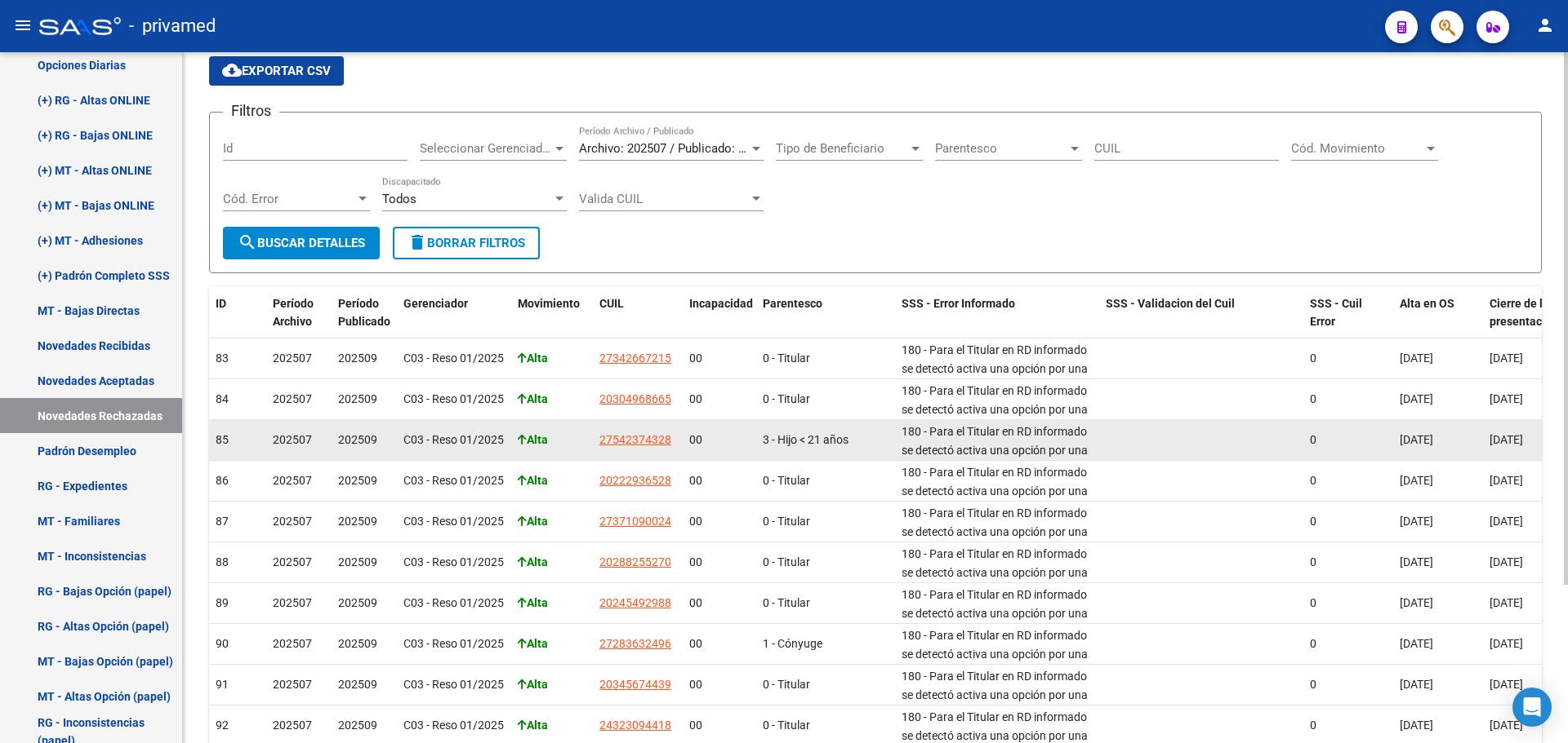
scroll to position [42, 0]
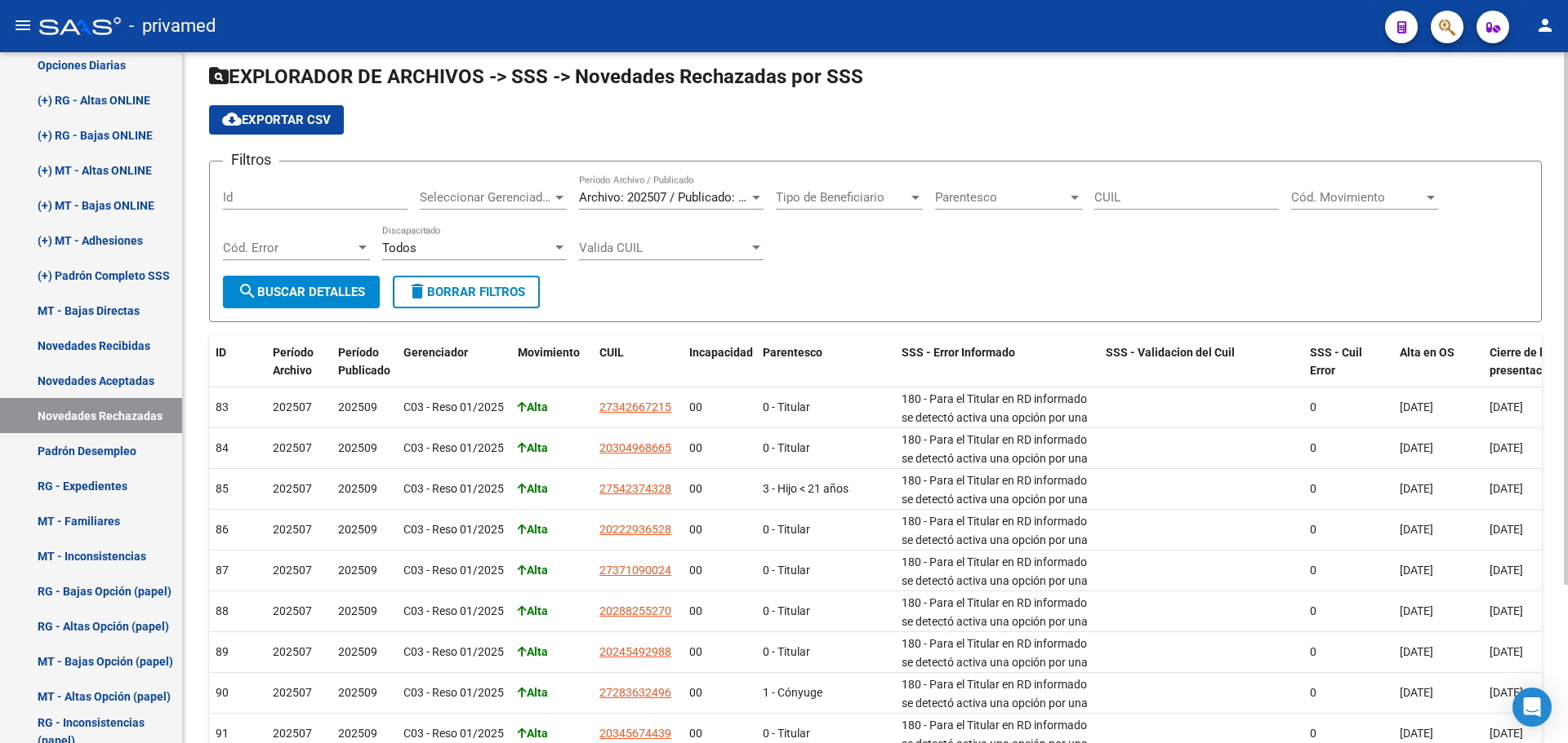
click at [288, 287] on span "search Buscar Detalles" at bounding box center [301, 292] width 127 height 15
click at [280, 111] on button "cloud_download Exportar CSV" at bounding box center [276, 120] width 135 height 29
click at [116, 345] on link "Novedades Recibidas" at bounding box center [91, 345] width 182 height 35
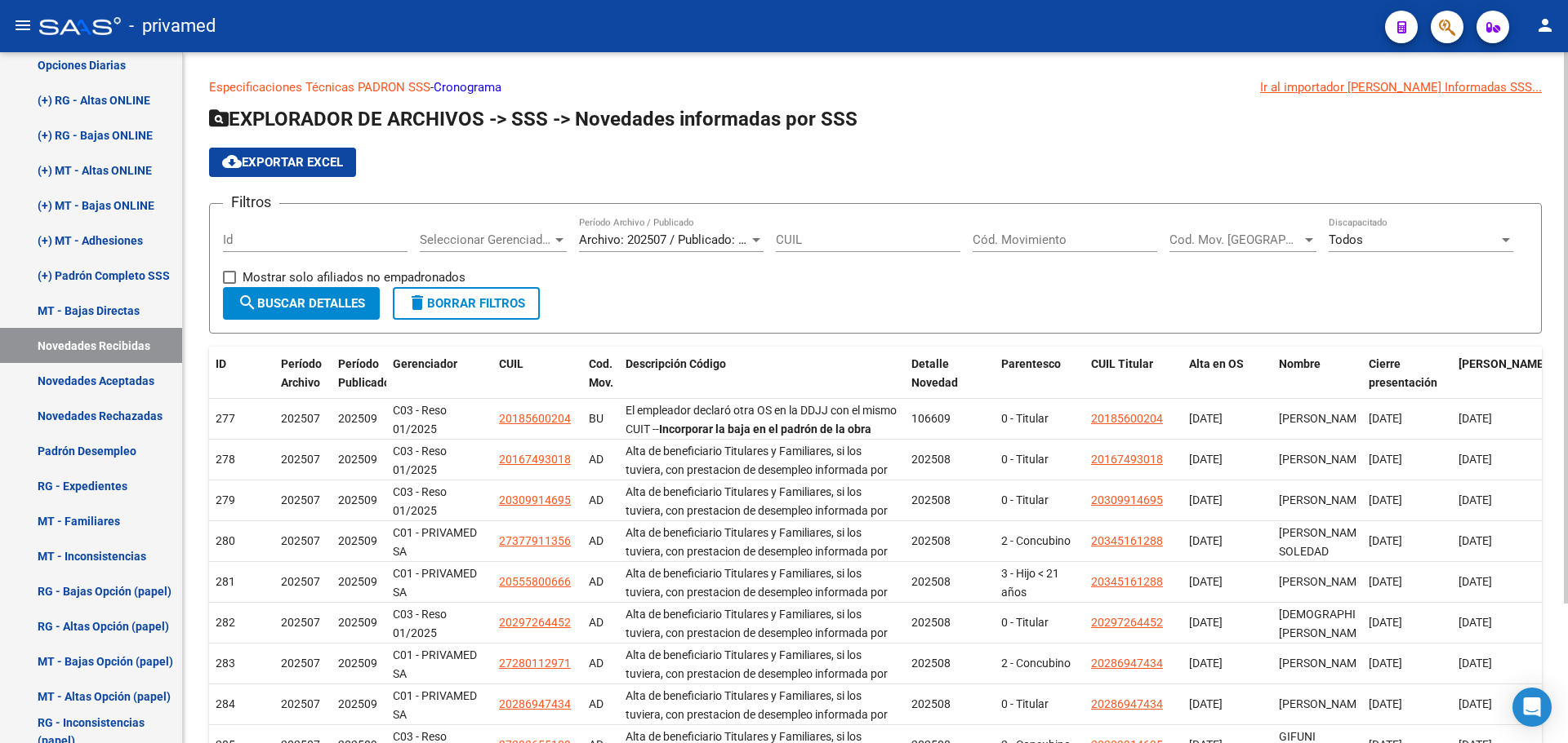
click at [275, 158] on span "cloud_download Exportar EXCEL" at bounding box center [282, 162] width 121 height 15
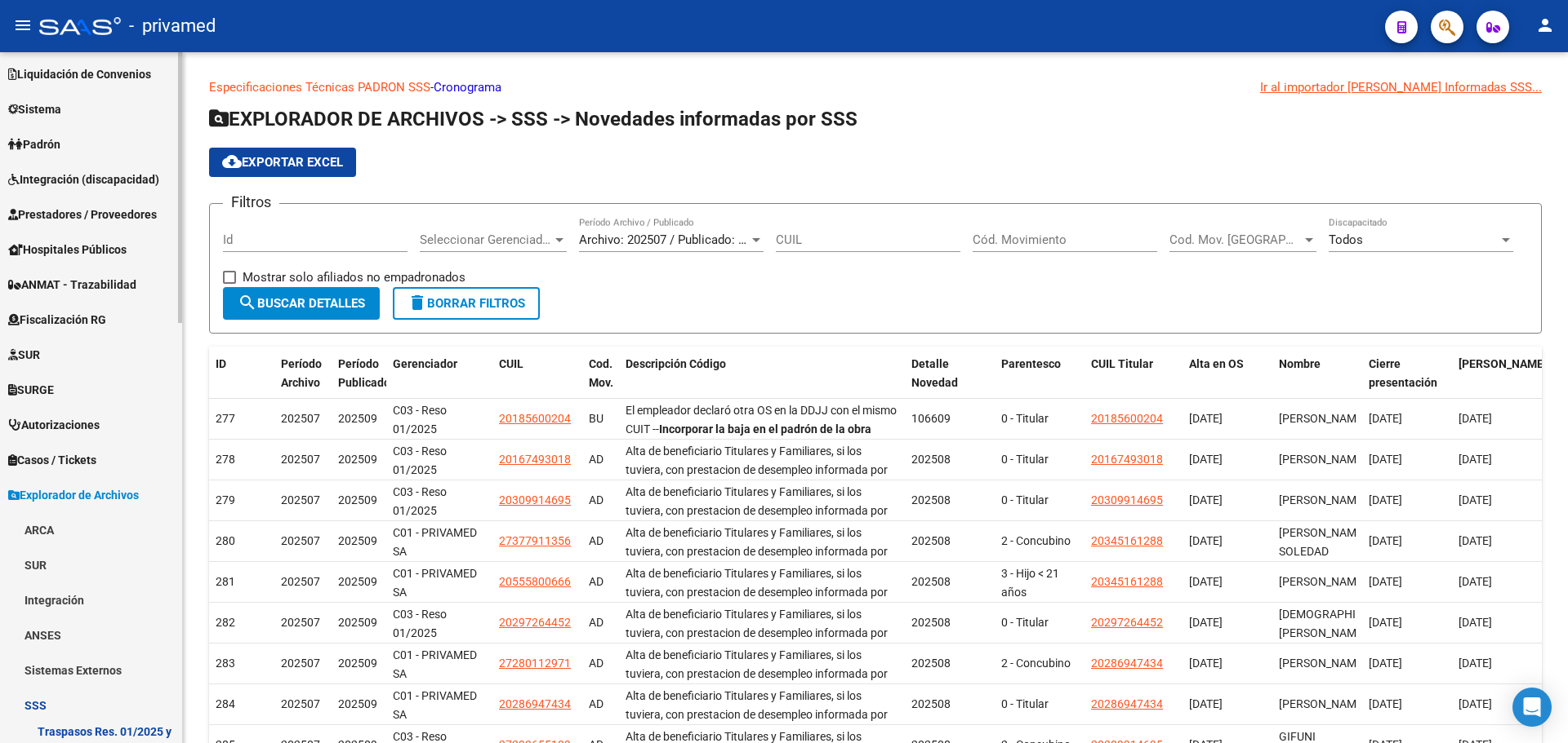
scroll to position [119, 0]
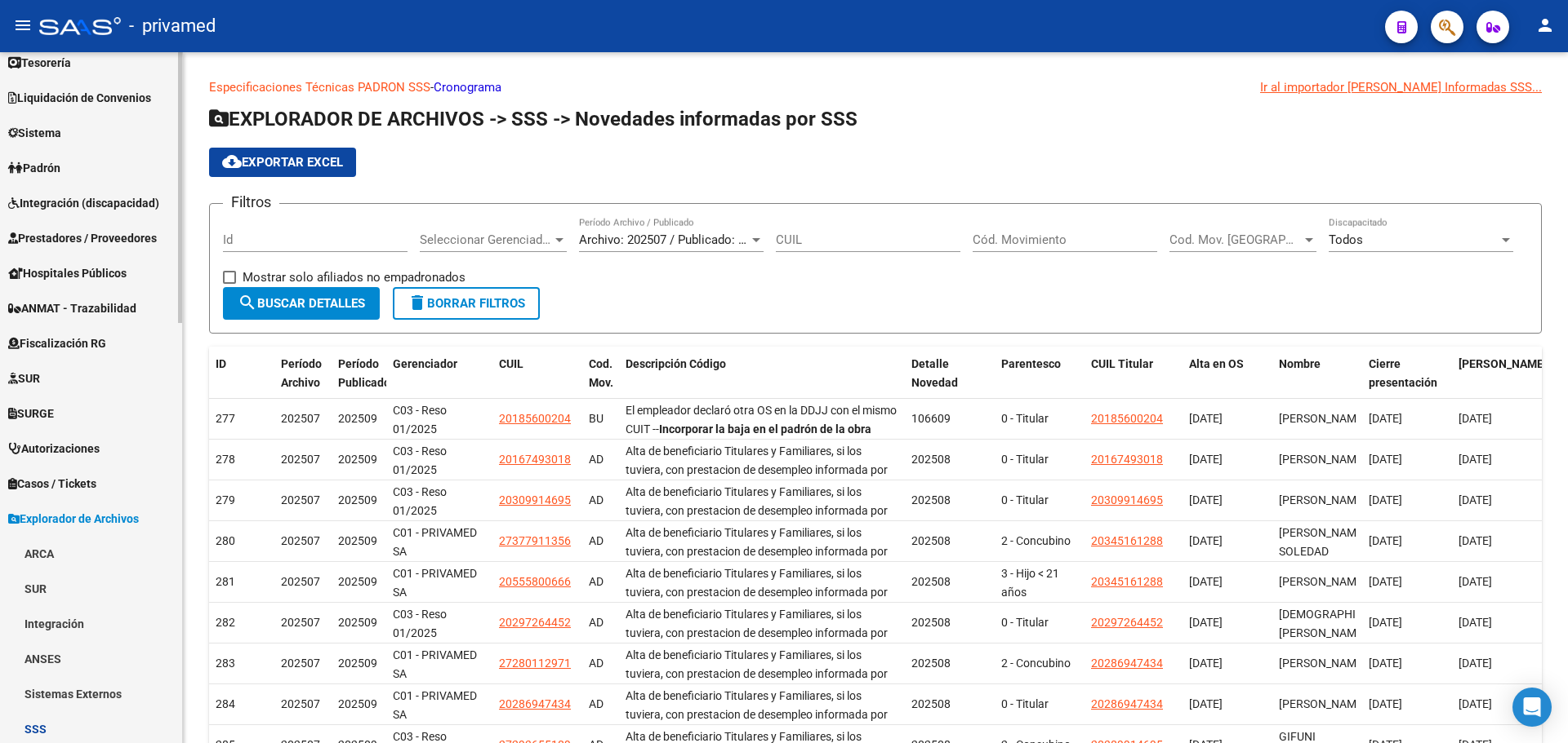
click at [59, 164] on span "Padrón" at bounding box center [34, 168] width 52 height 18
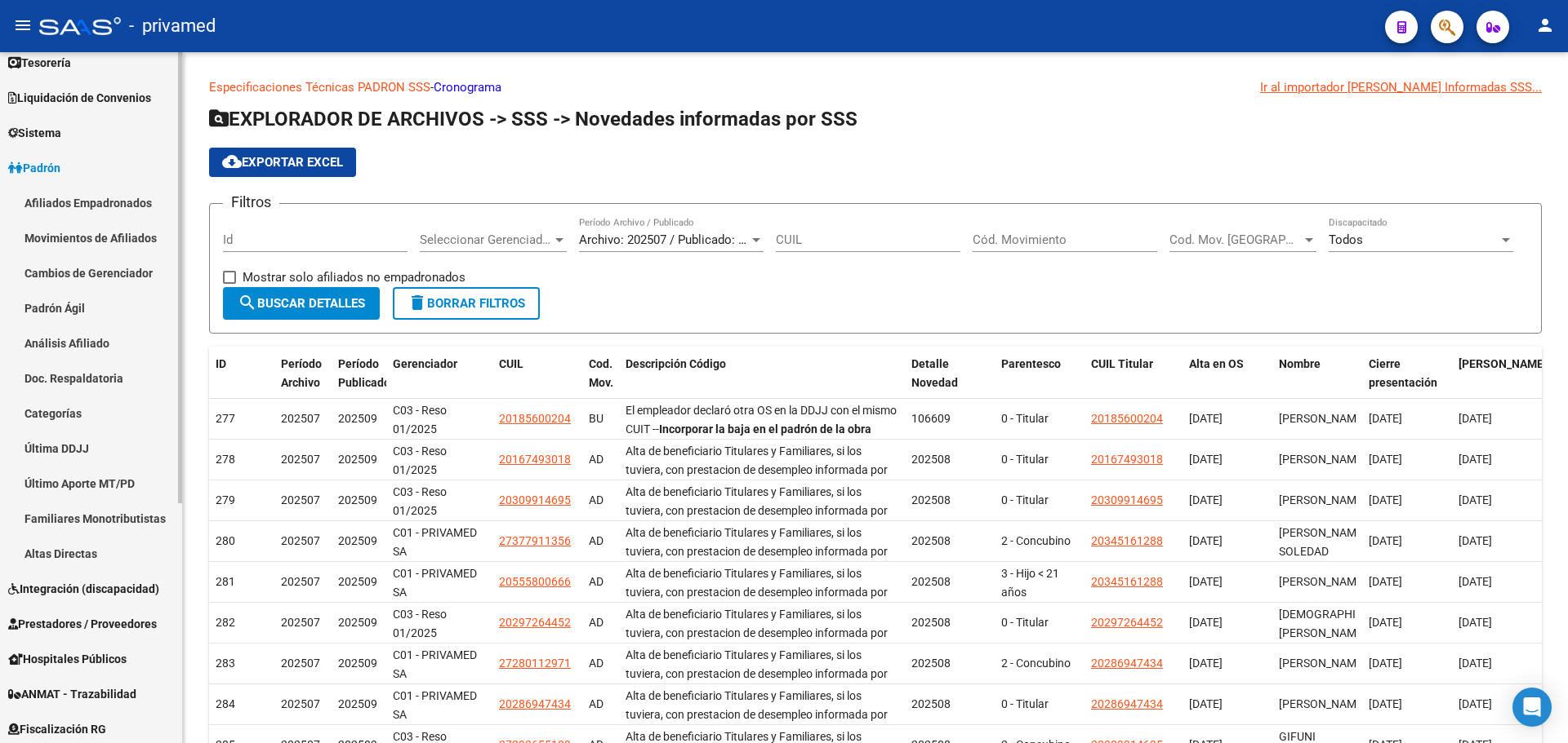
click at [82, 203] on link "Afiliados Empadronados" at bounding box center [91, 202] width 182 height 35
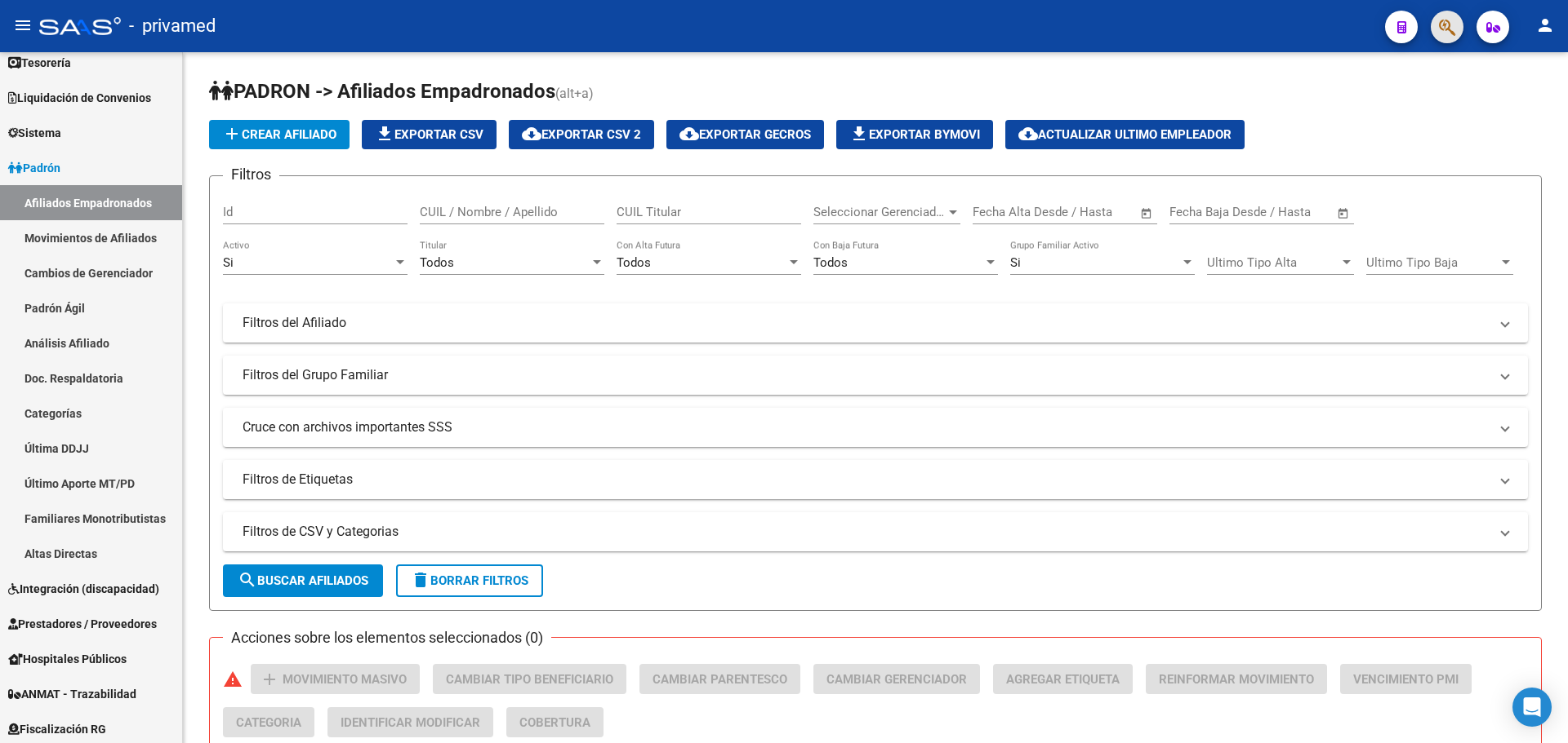
click at [1433, 25] on button "button" at bounding box center [1446, 26] width 33 height 33
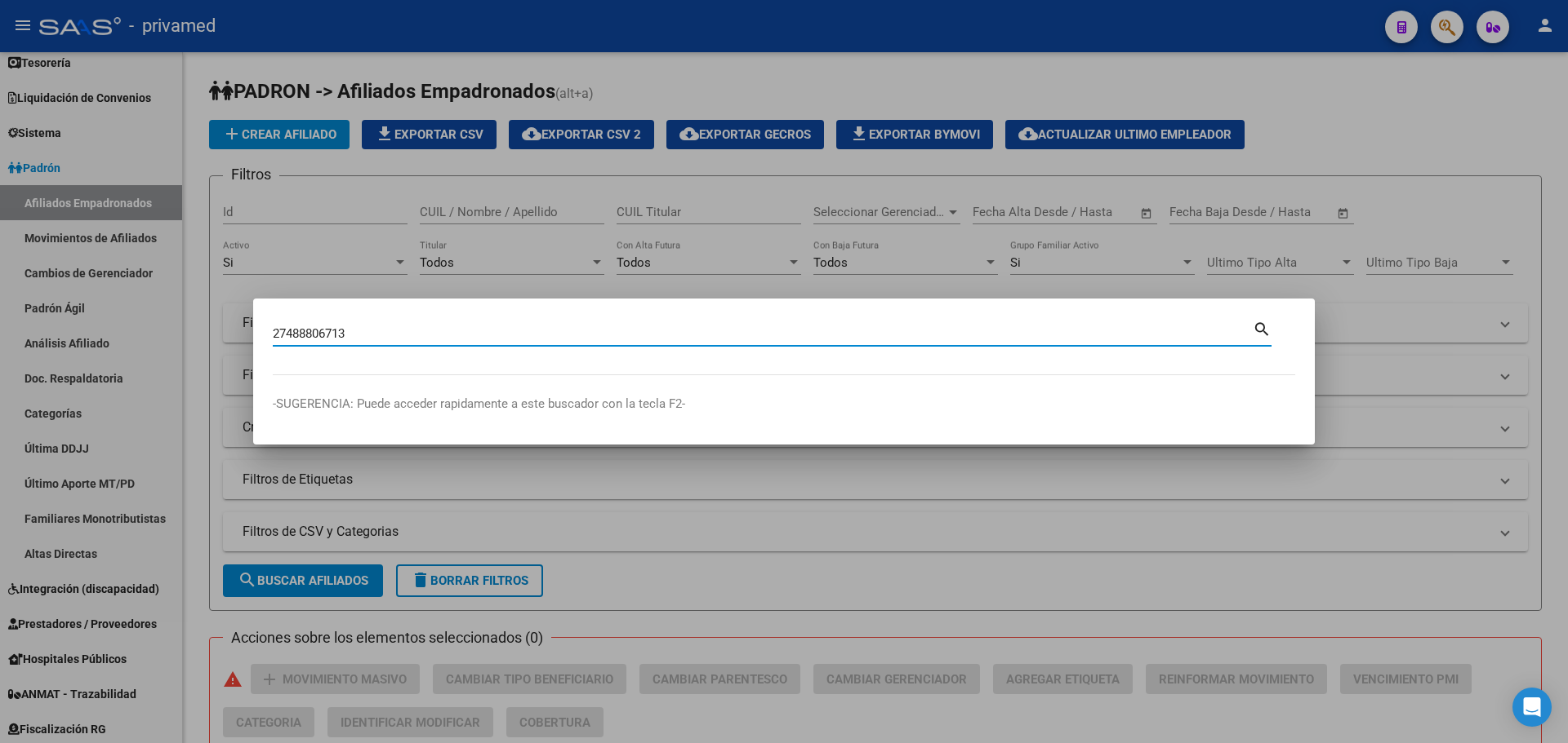
type input "27488806713"
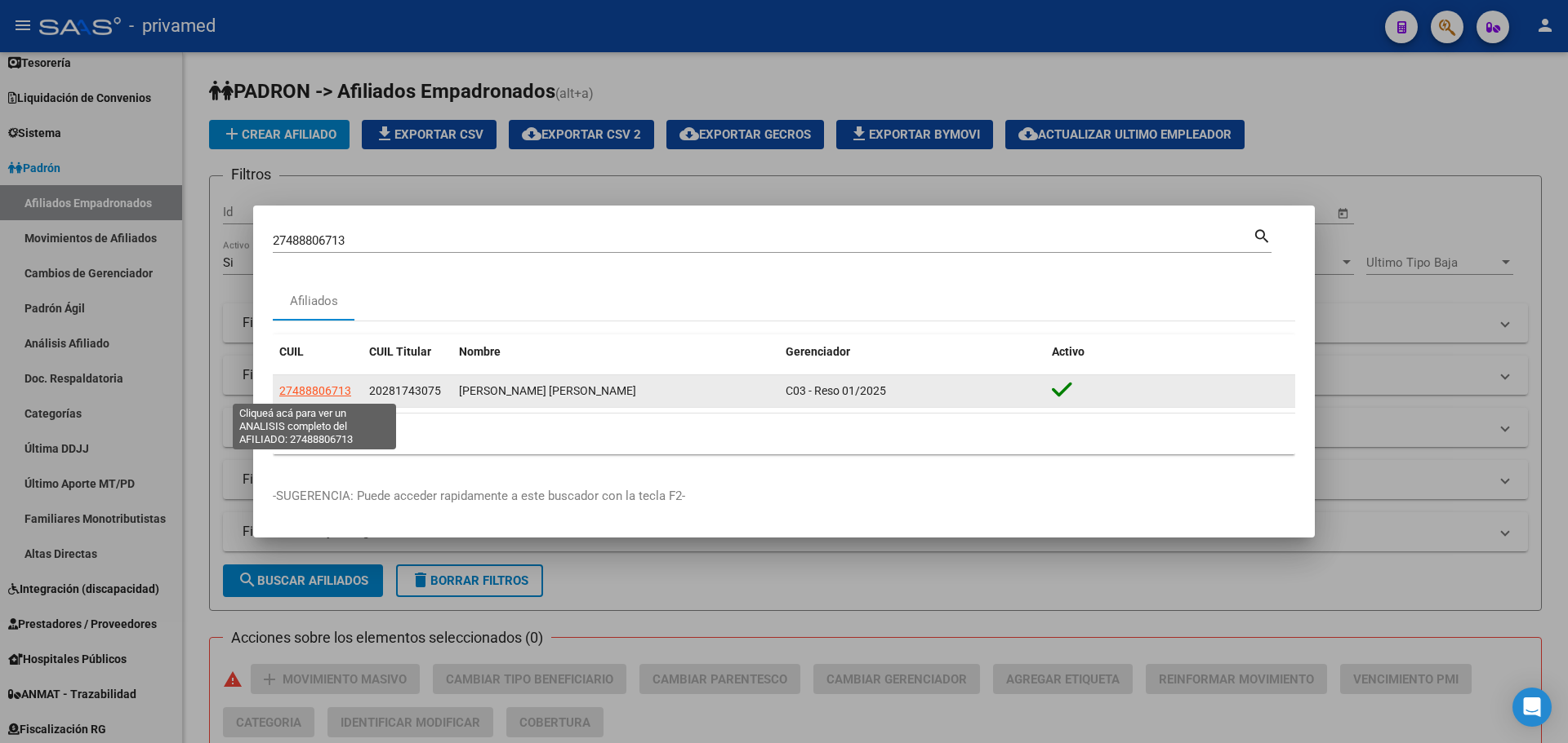
click at [323, 391] on span "27488806713" at bounding box center [315, 391] width 72 height 13
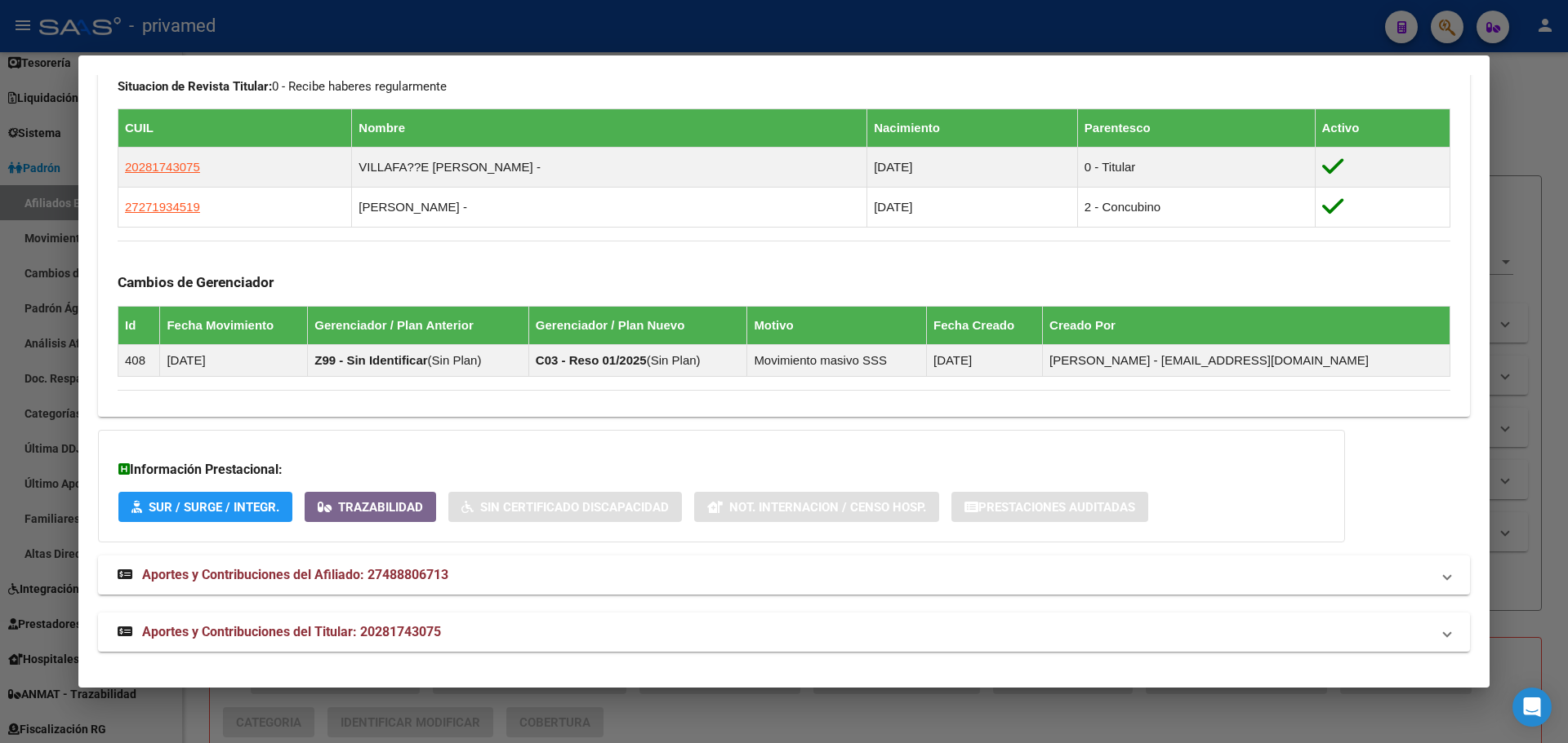
scroll to position [883, 0]
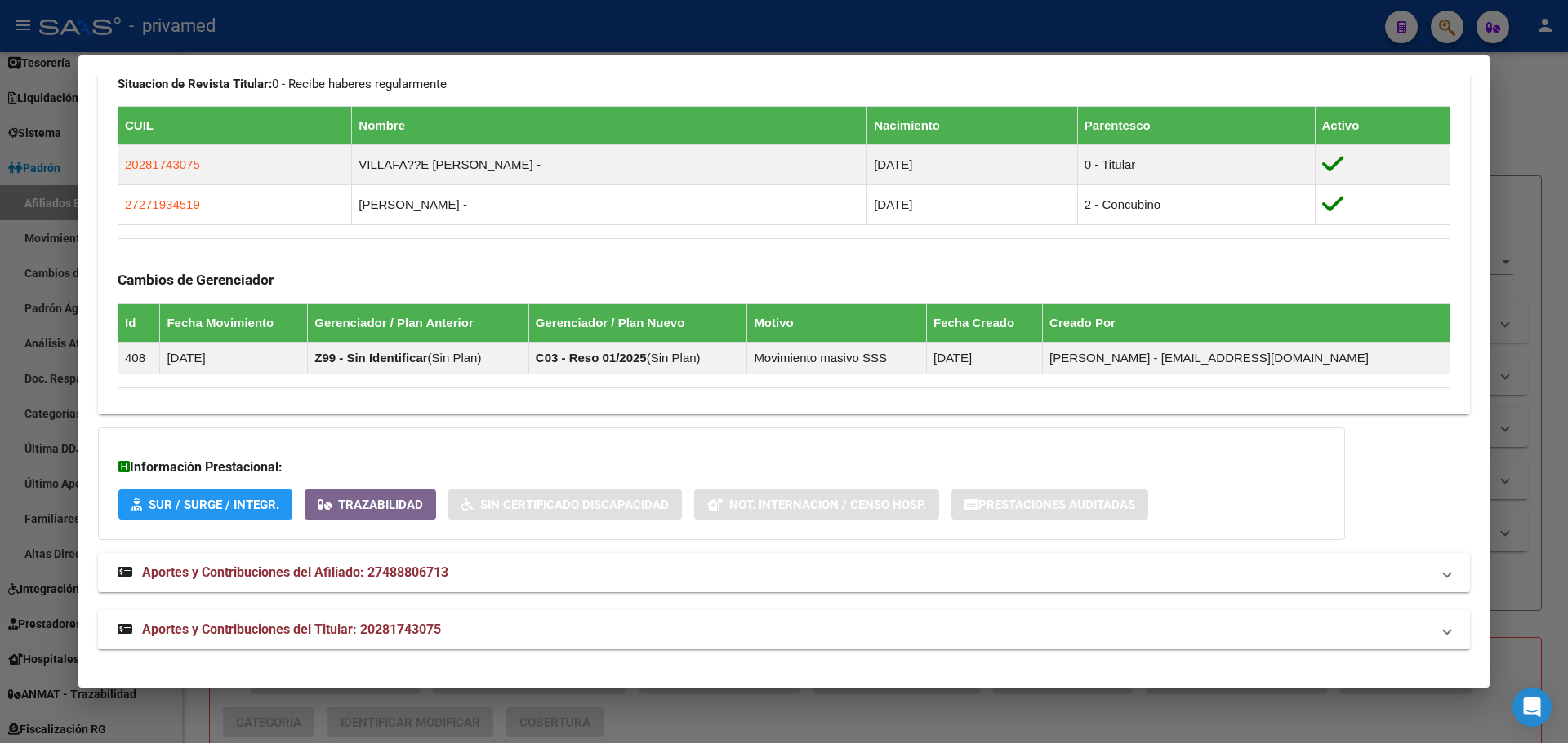
click at [307, 571] on span "Aportes y Contribuciones del Afiliado: 27488806713" at bounding box center [295, 572] width 307 height 15
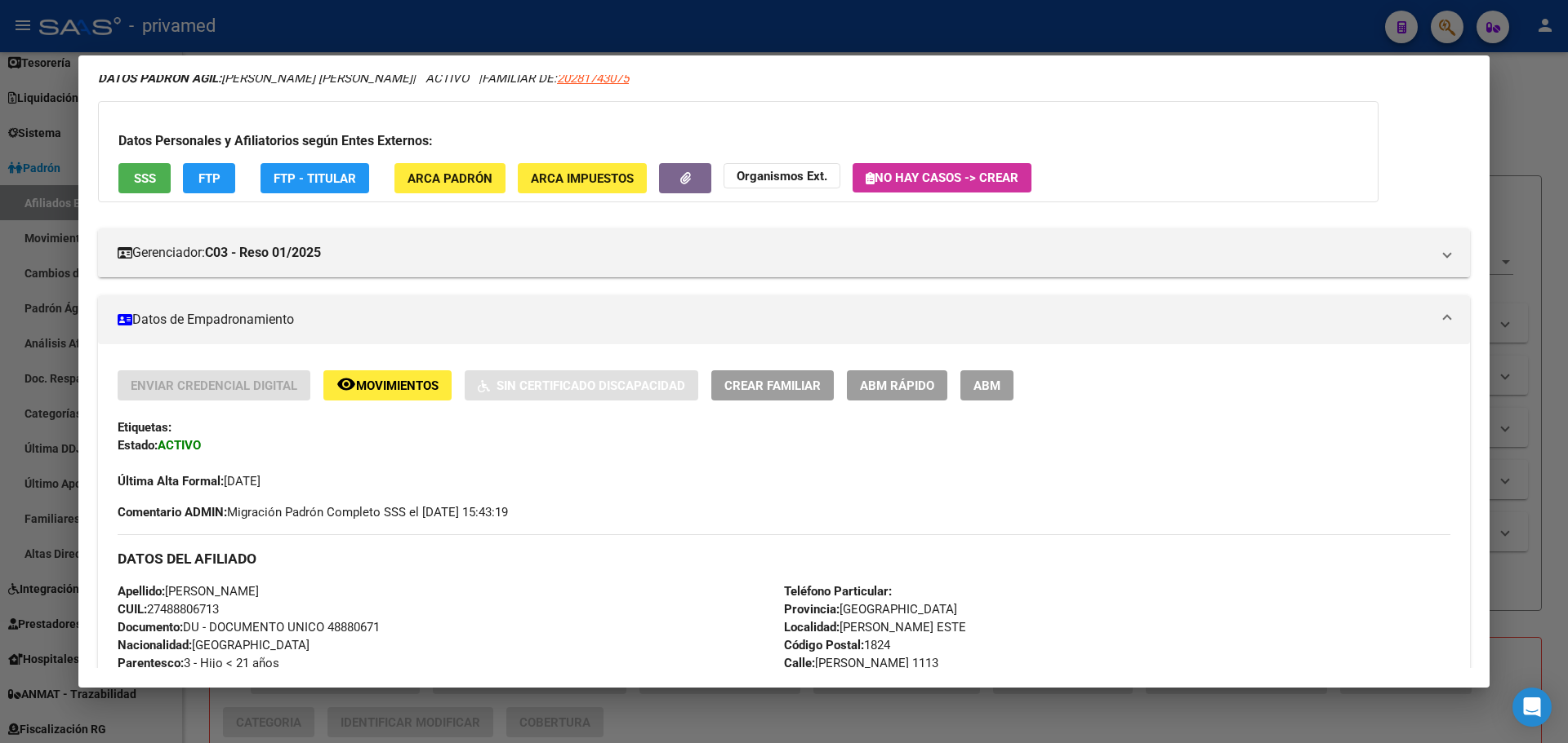
scroll to position [0, 0]
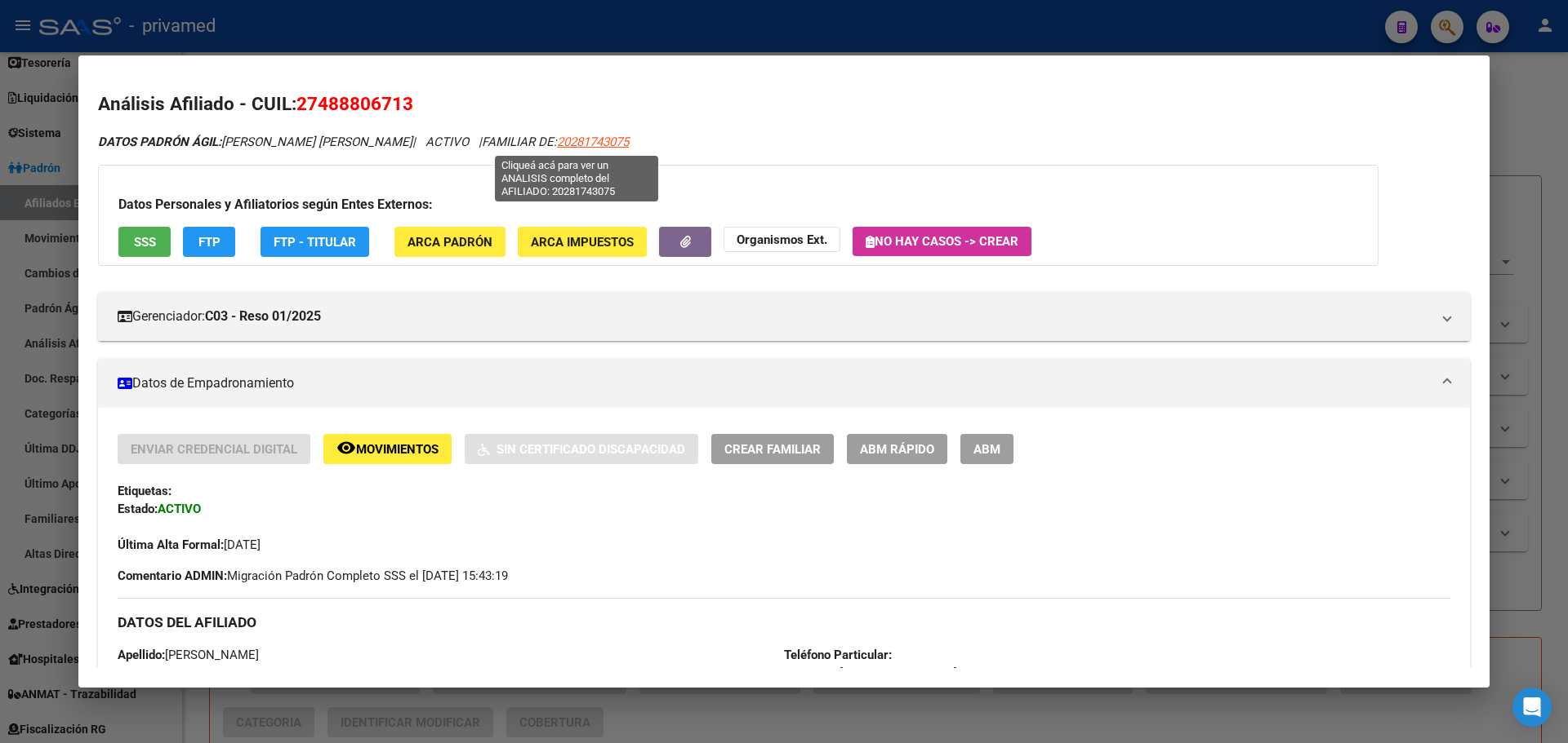
click at [557, 138] on span "20281743075" at bounding box center [592, 142] width 72 height 15
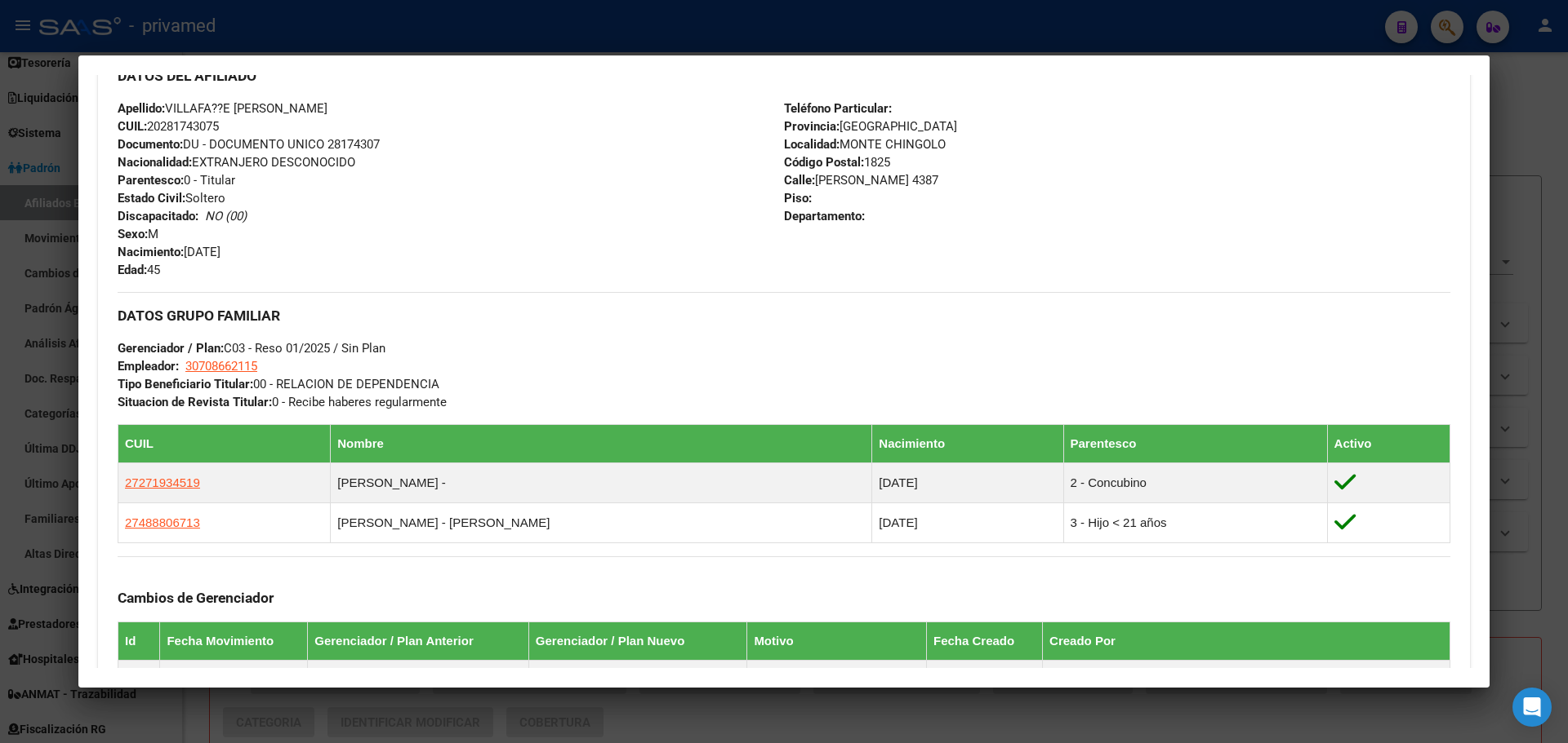
scroll to position [816, 0]
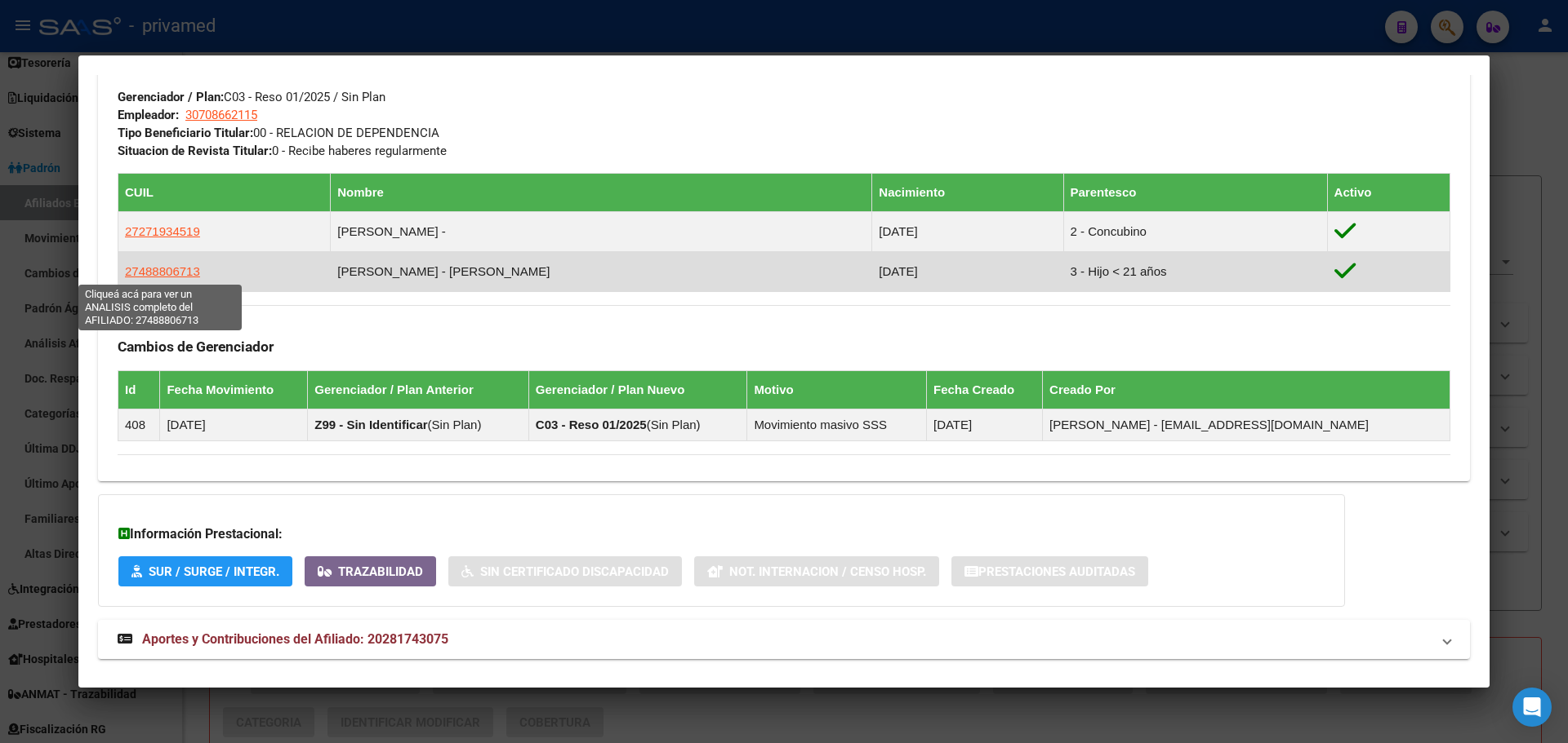
click at [175, 268] on span "27488806713" at bounding box center [162, 271] width 75 height 14
type textarea "27488806713"
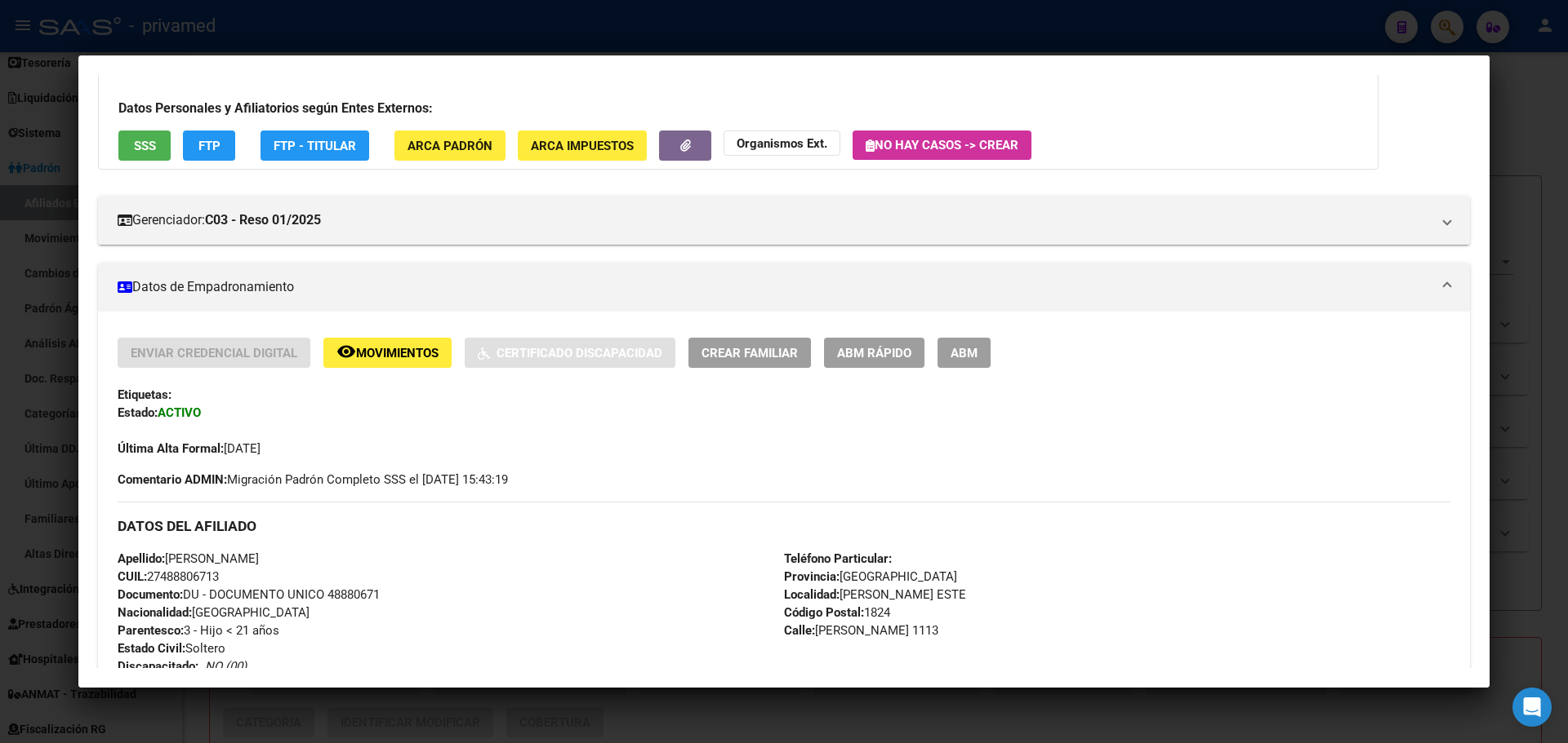
scroll to position [489, 0]
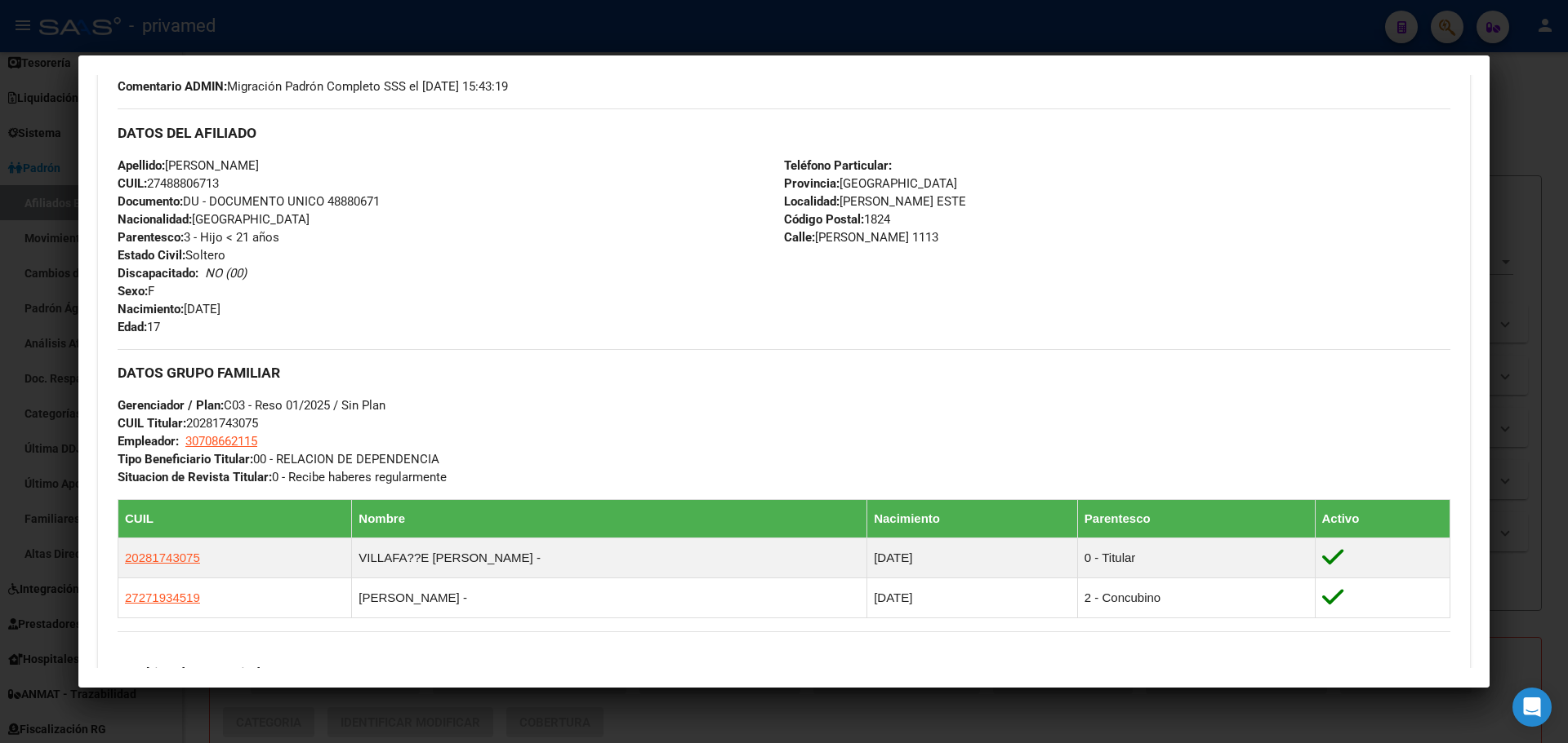
click at [1011, 58] on mat-dialog-container "Análisis Afiliado - CUIL: 27488806713 DATOS PADRÓN ÁGIL: VILLAFAÑE VICTORIA IRI…" at bounding box center [783, 372] width 1410 height 632
click at [1001, 33] on div at bounding box center [784, 372] width 1568 height 743
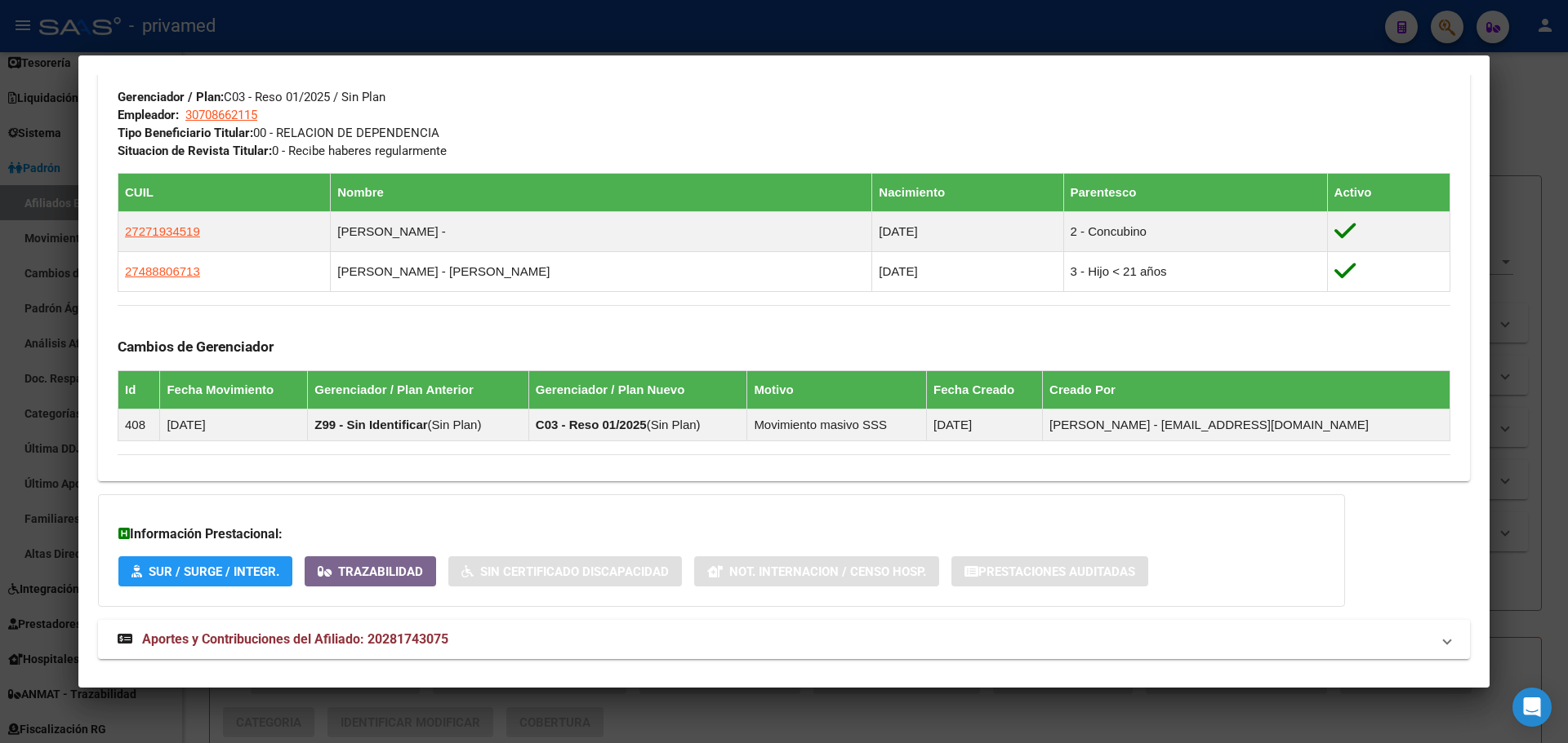
click at [839, 31] on div at bounding box center [784, 372] width 1568 height 743
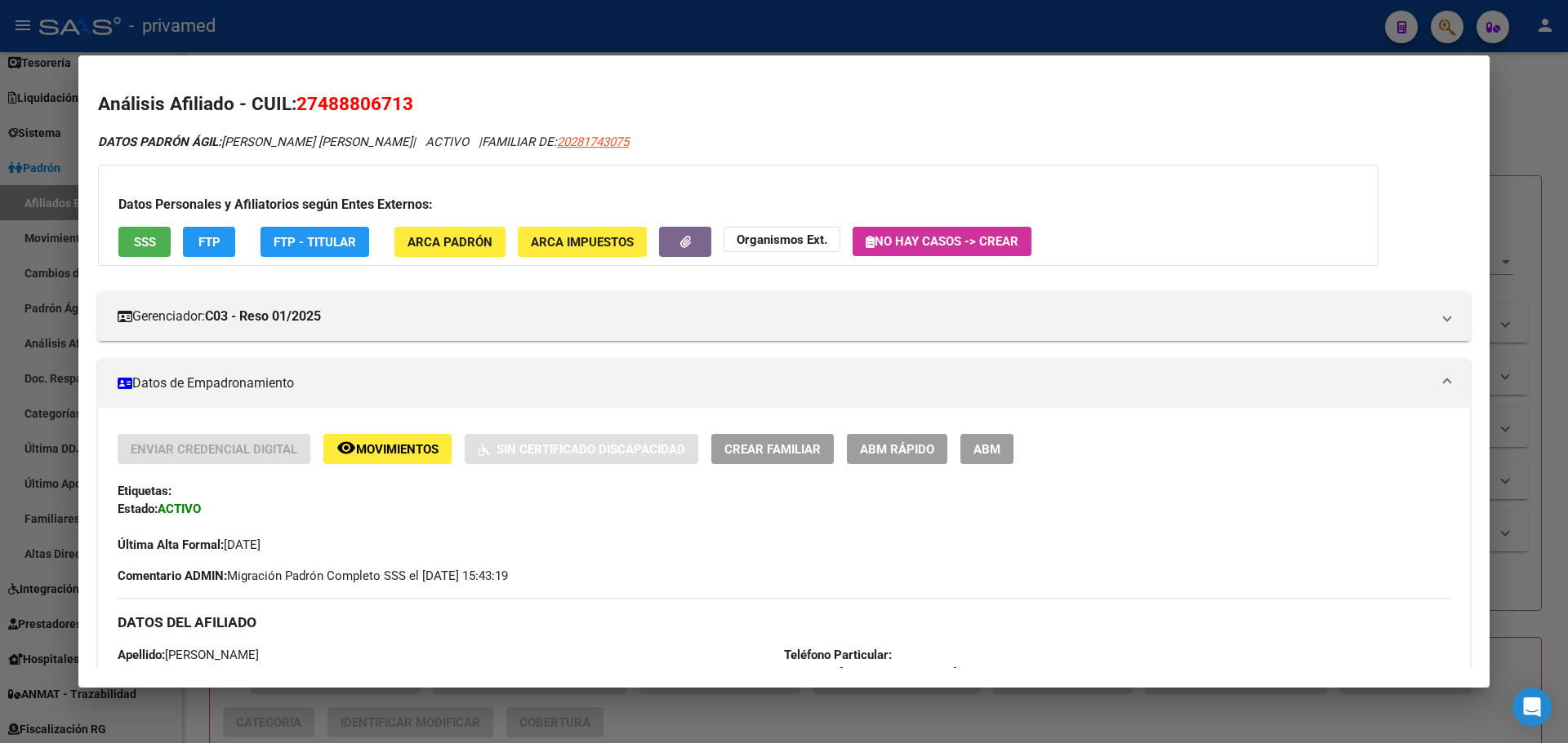
drag, startPoint x: 774, startPoint y: 15, endPoint x: 726, endPoint y: 44, distance: 56.1
click at [774, 16] on div at bounding box center [784, 372] width 1568 height 743
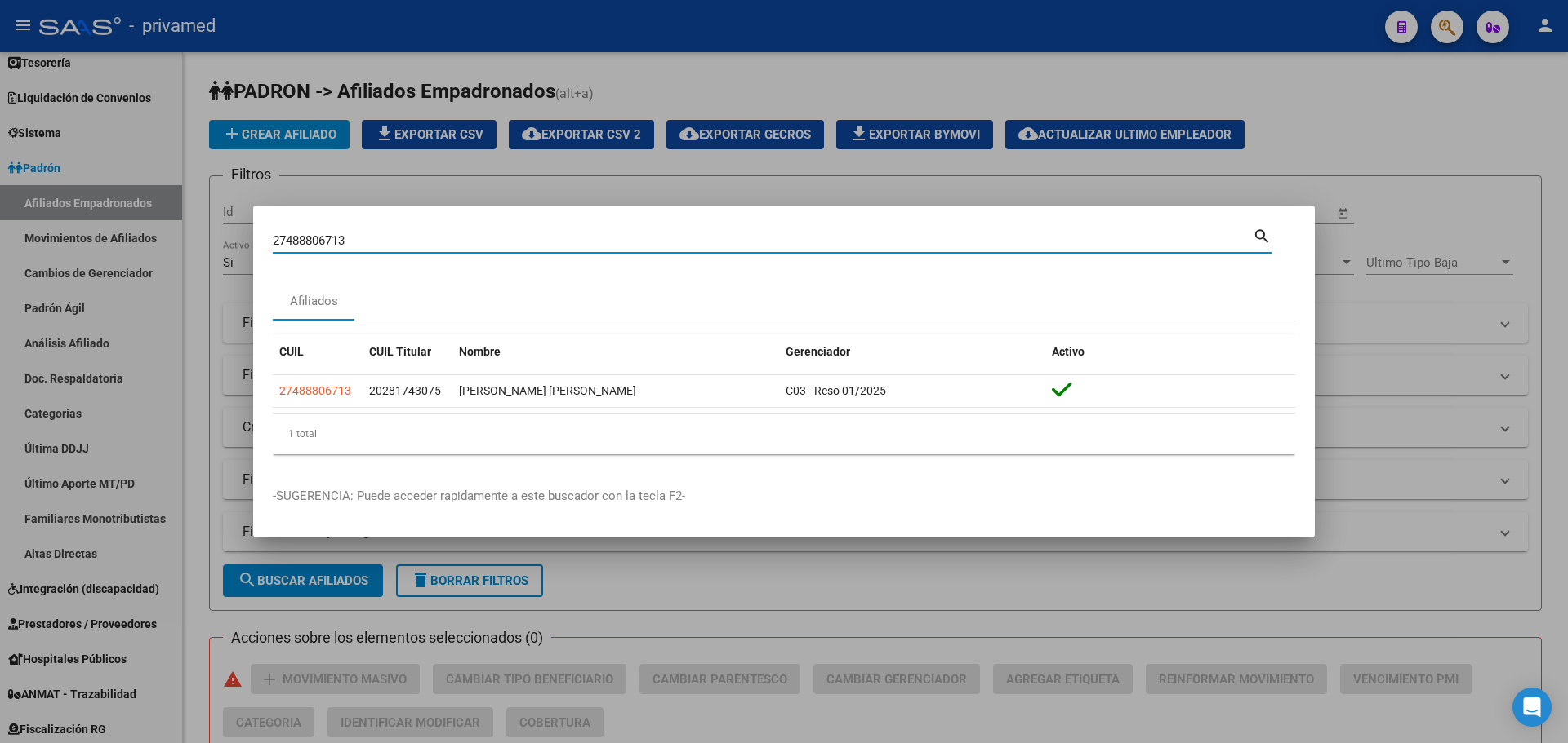
click at [429, 239] on input "27488806713" at bounding box center [762, 241] width 980 height 15
paste input "23662600"
type input "27236626003"
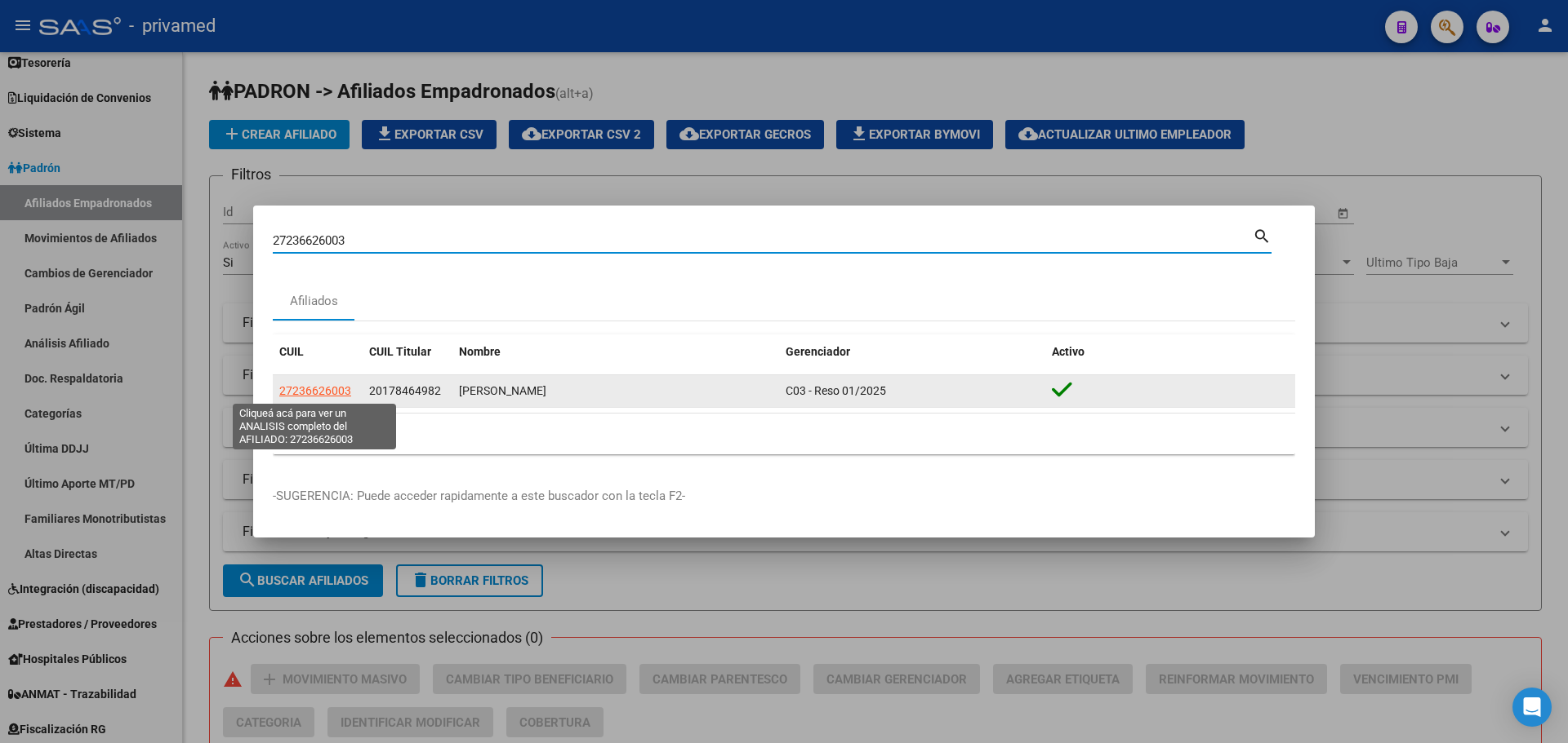
click at [323, 389] on span "27236626003" at bounding box center [315, 391] width 72 height 13
type textarea "27236626003"
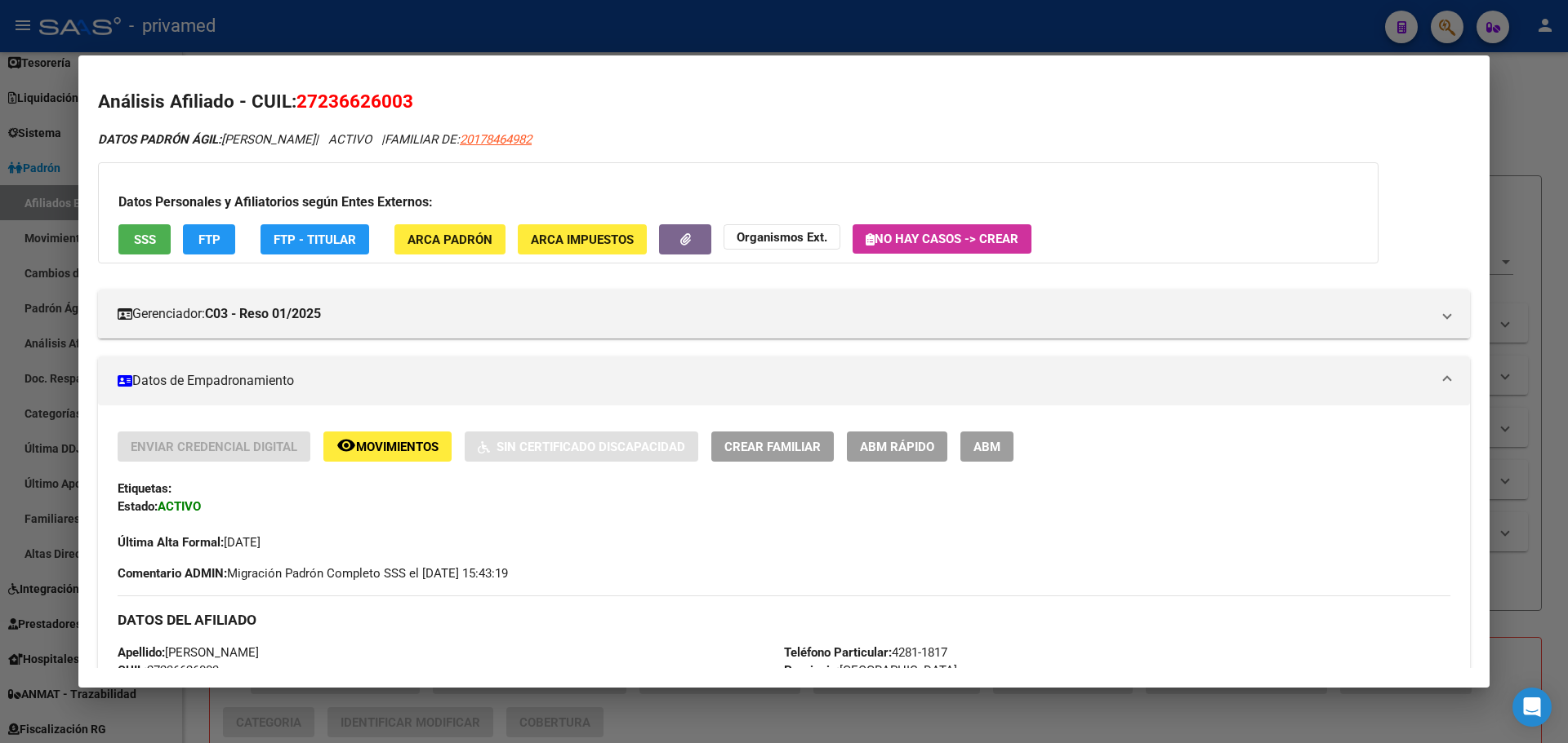
scroll to position [0, 0]
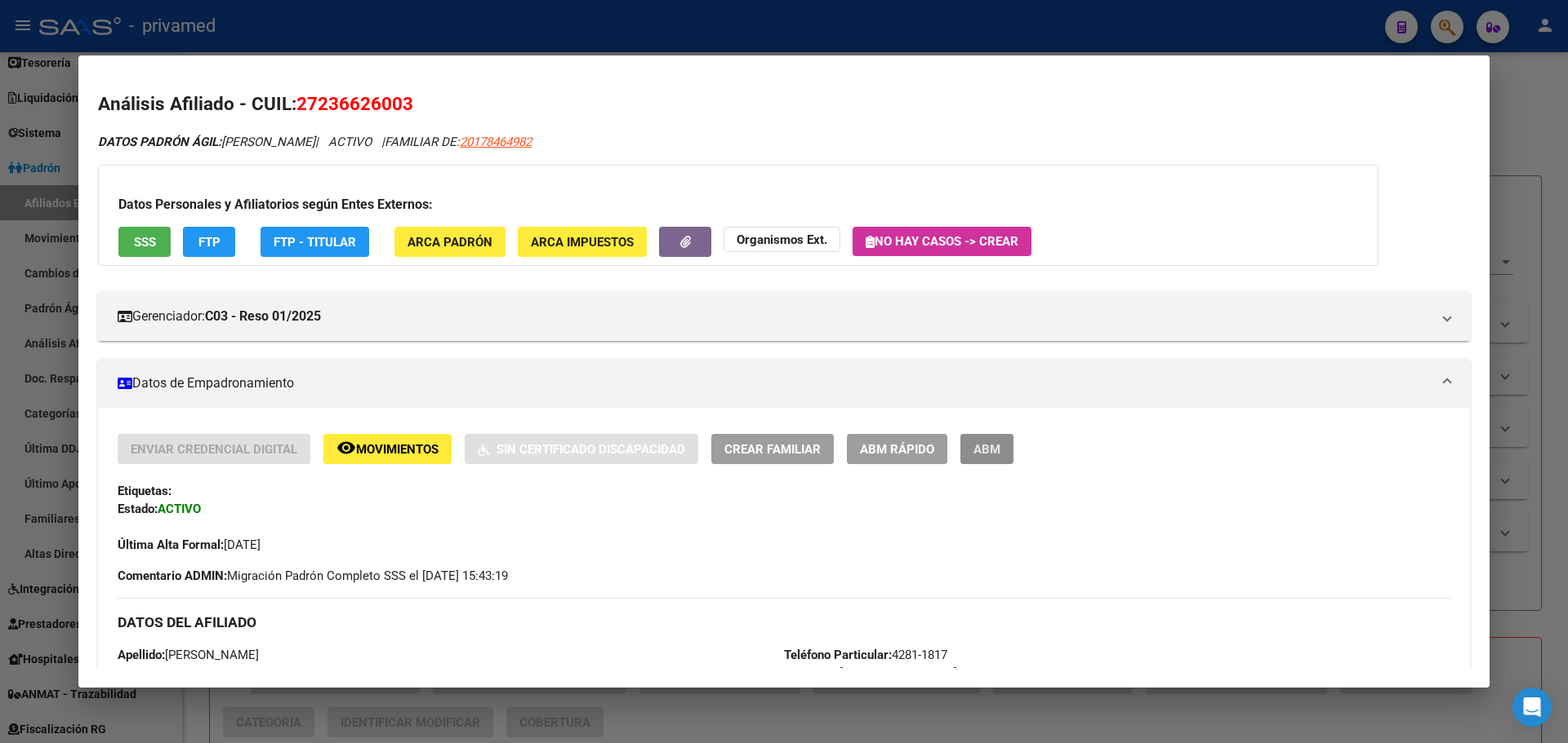
click at [992, 452] on span "ABM" at bounding box center [987, 450] width 27 height 15
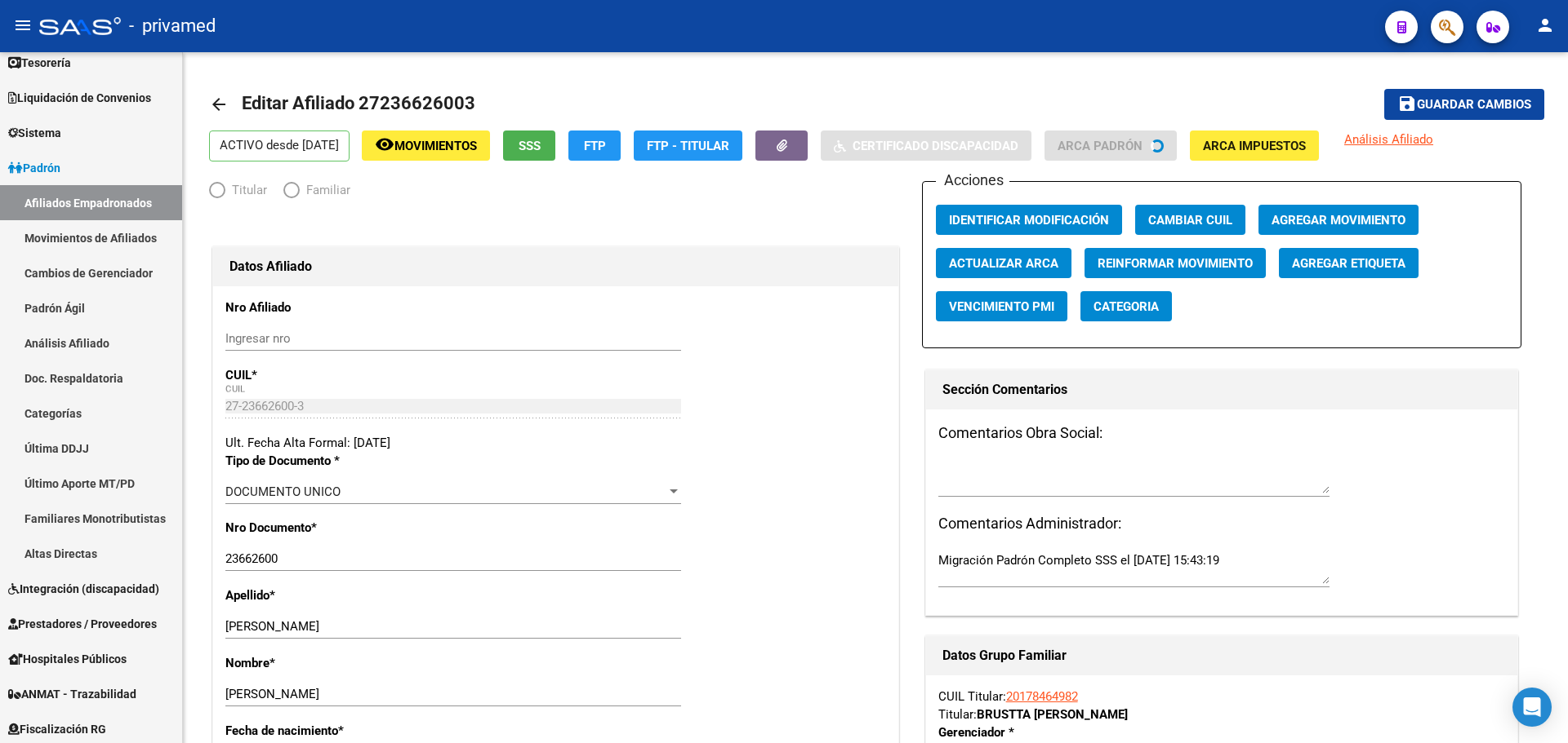
radio input "true"
type input "30-71068177-1"
click at [217, 106] on mat-icon "arrow_back" at bounding box center [219, 104] width 20 height 20
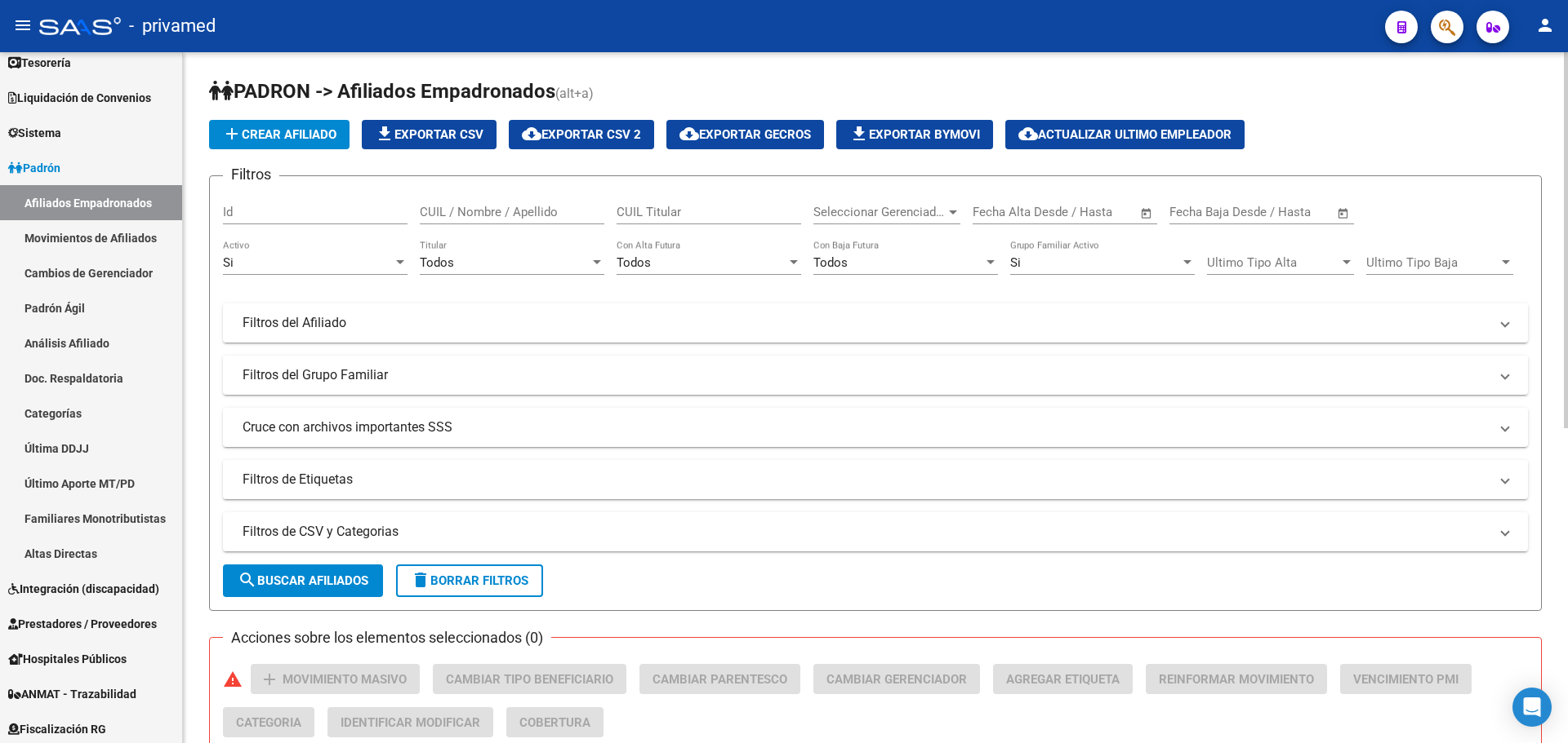
click at [1438, 28] on button "button" at bounding box center [1446, 26] width 33 height 33
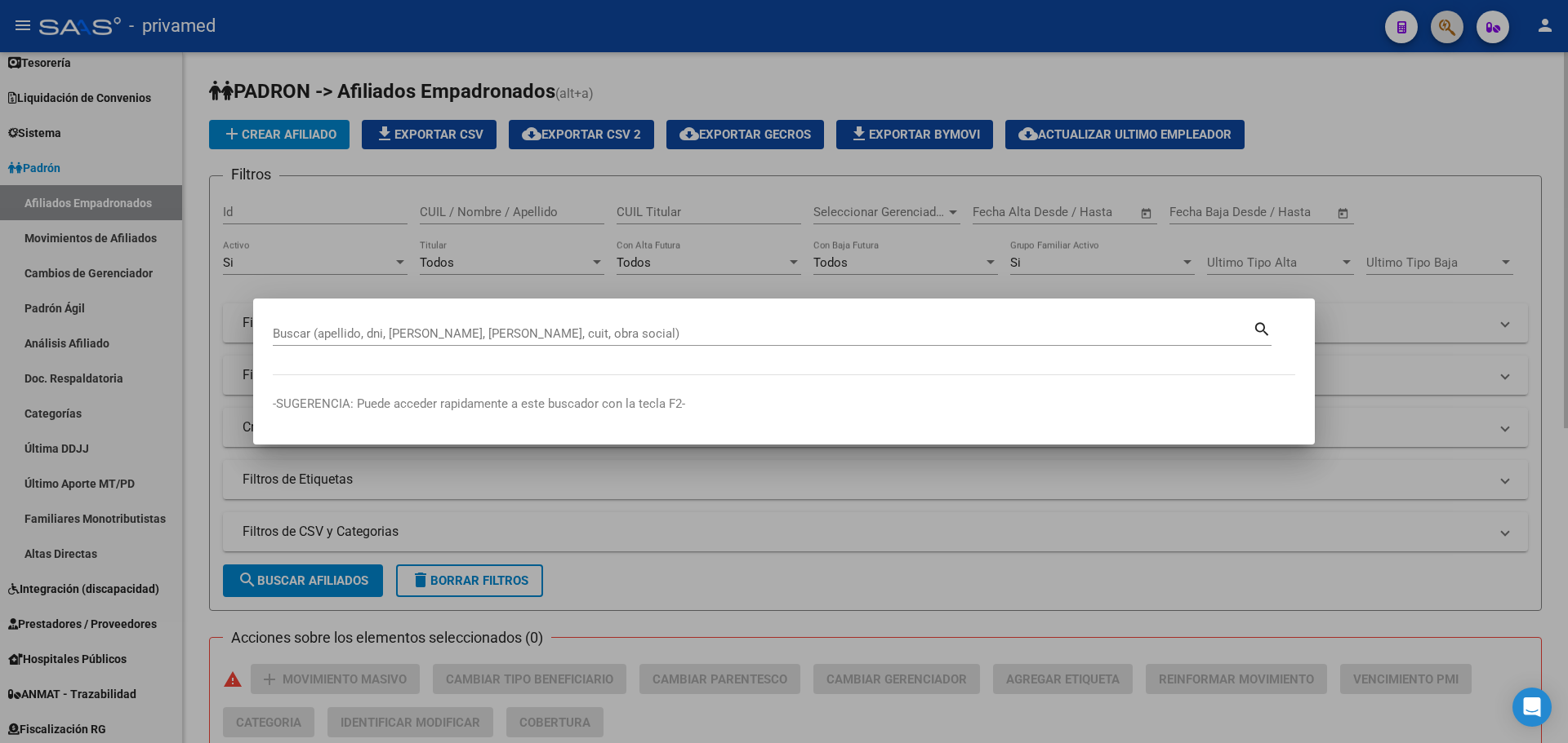
paste input "27236624981"
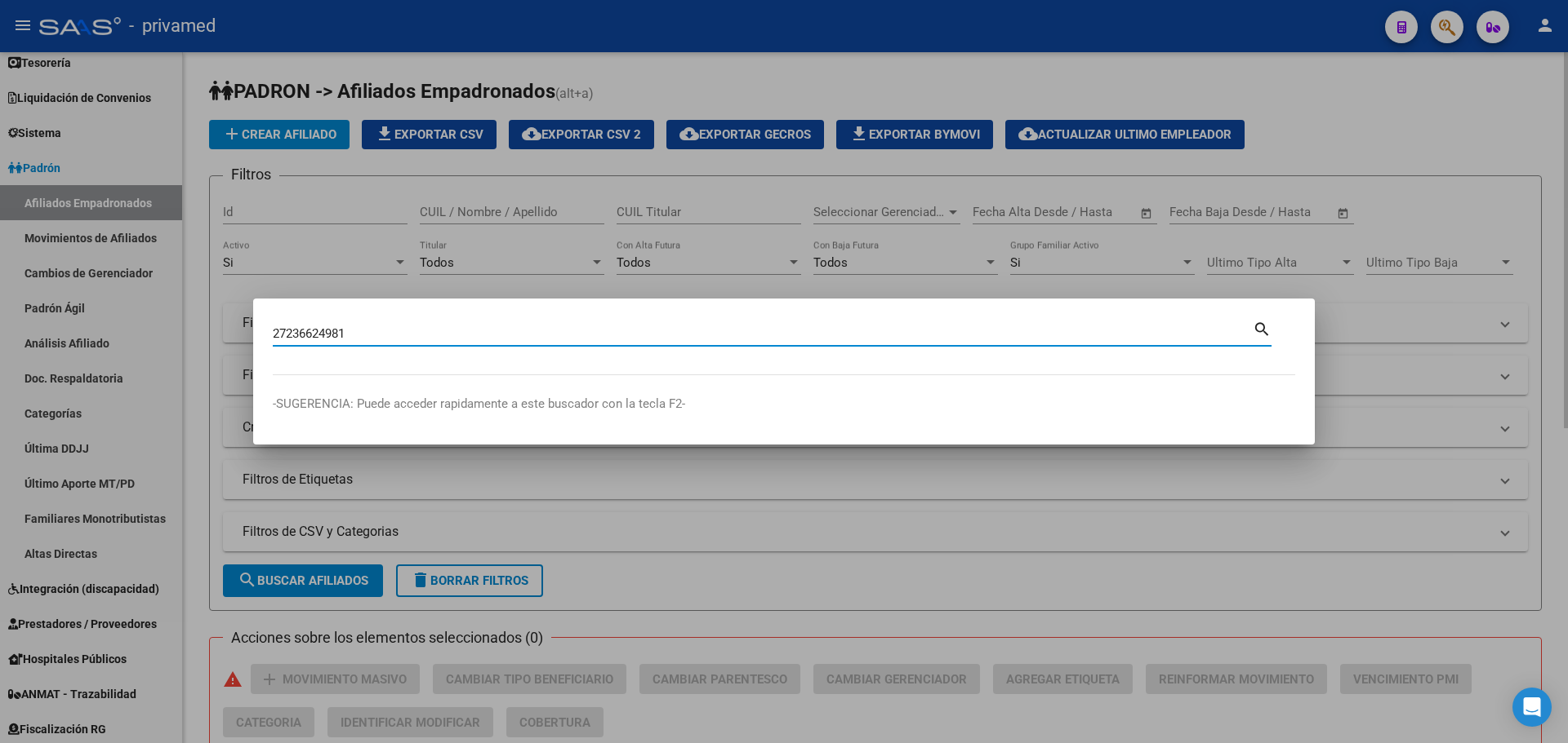
type input "27236624981"
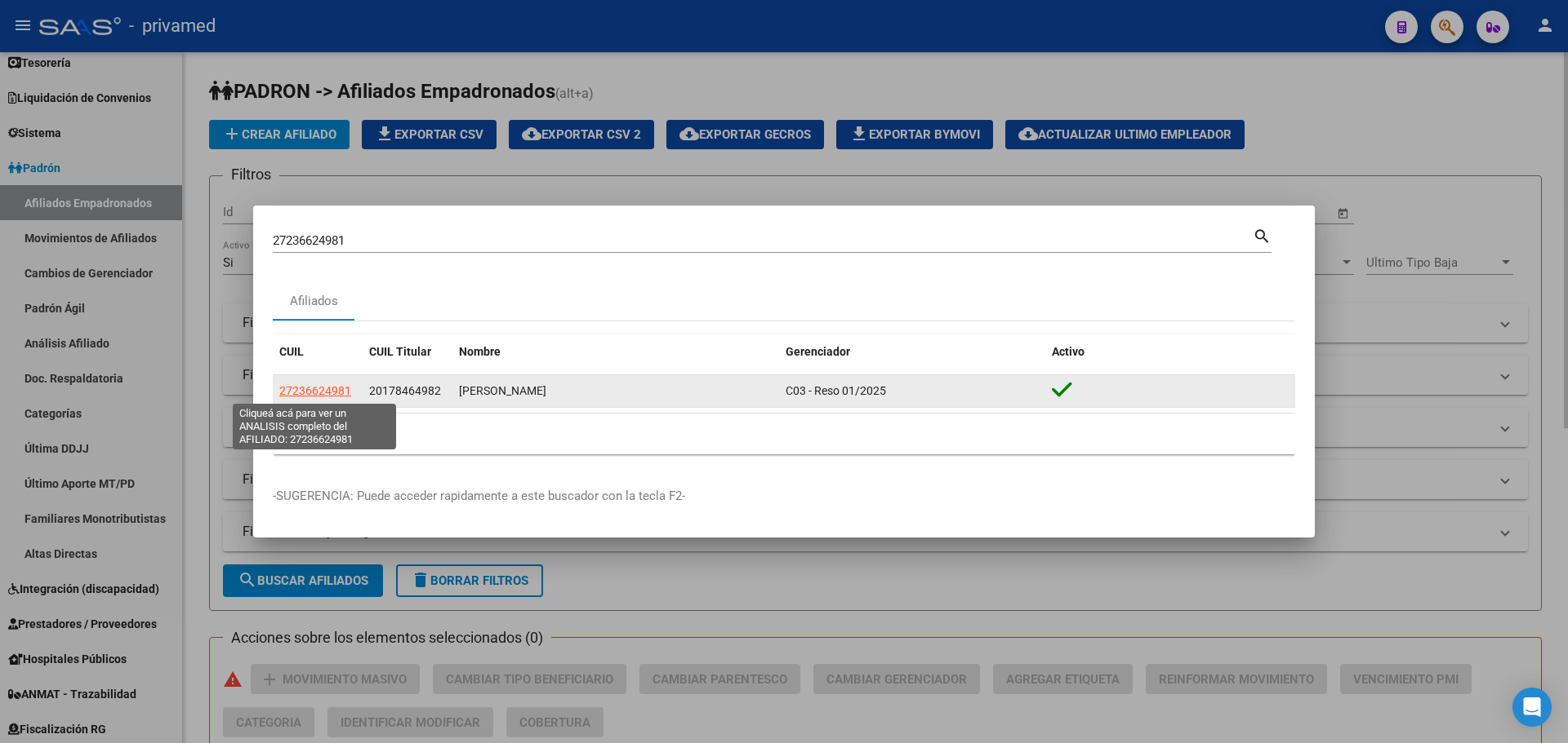
click at [327, 388] on span "27236624981" at bounding box center [315, 391] width 72 height 13
type textarea "27236624981"
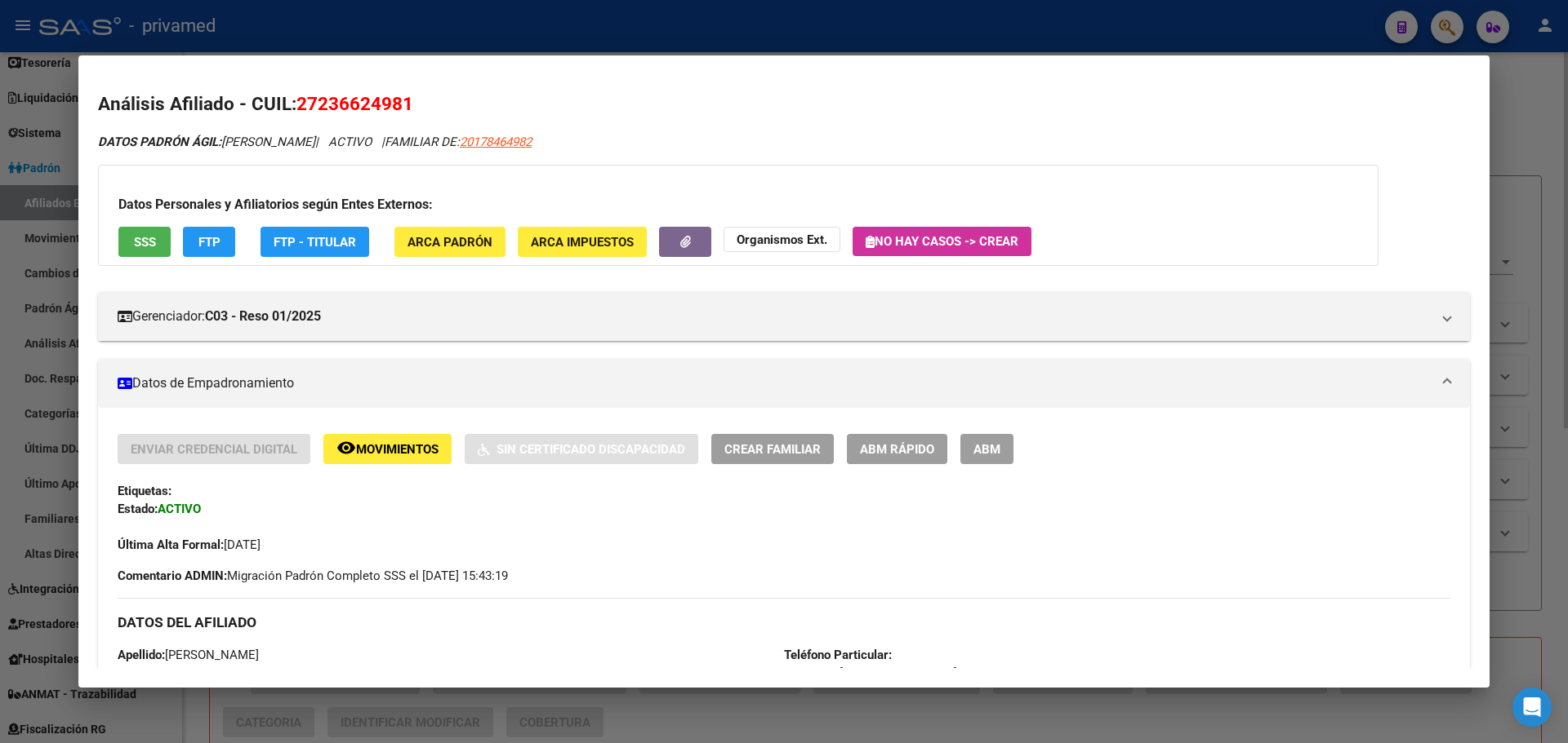
click at [553, 33] on div at bounding box center [784, 372] width 1568 height 743
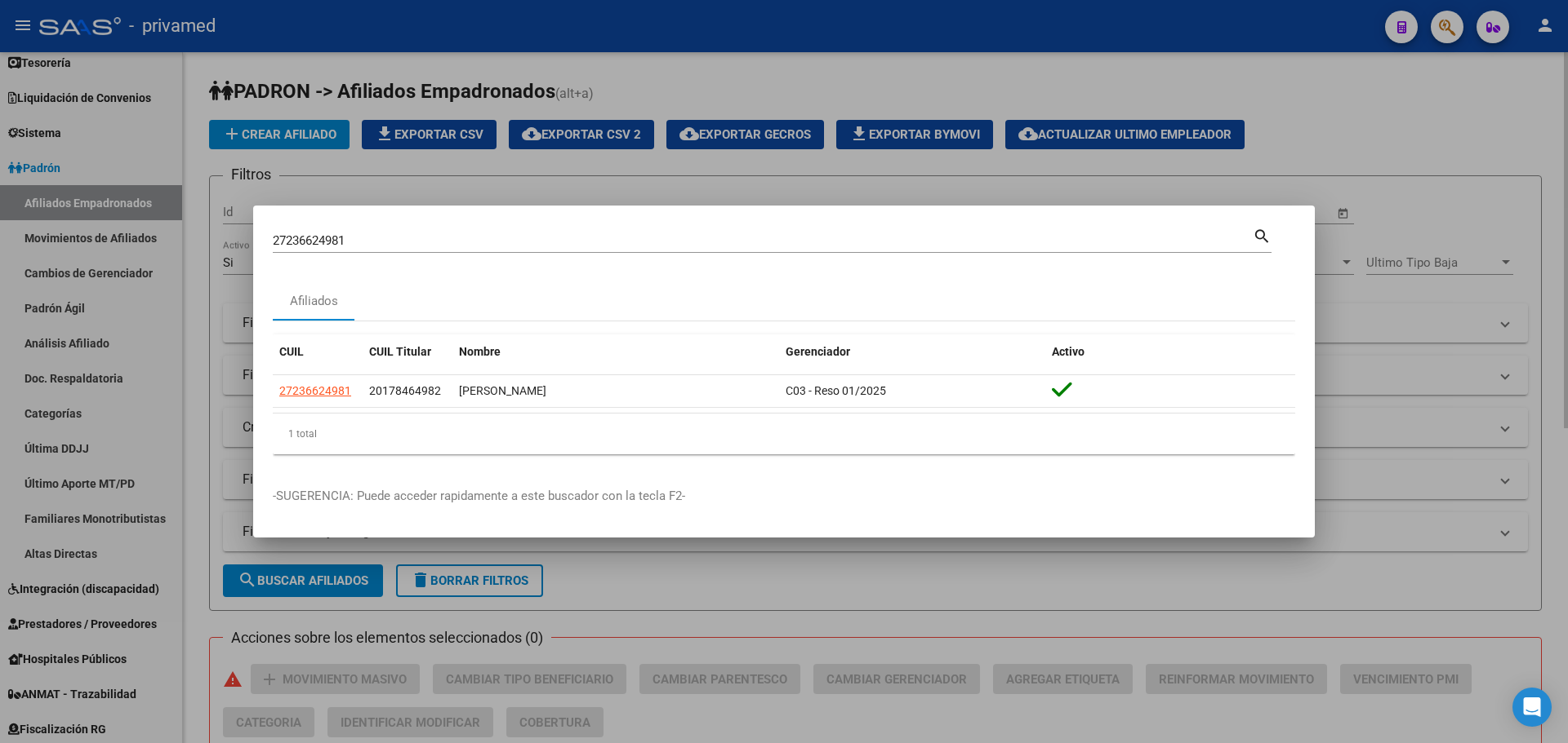
click at [407, 242] on input "27236624981" at bounding box center [762, 241] width 980 height 15
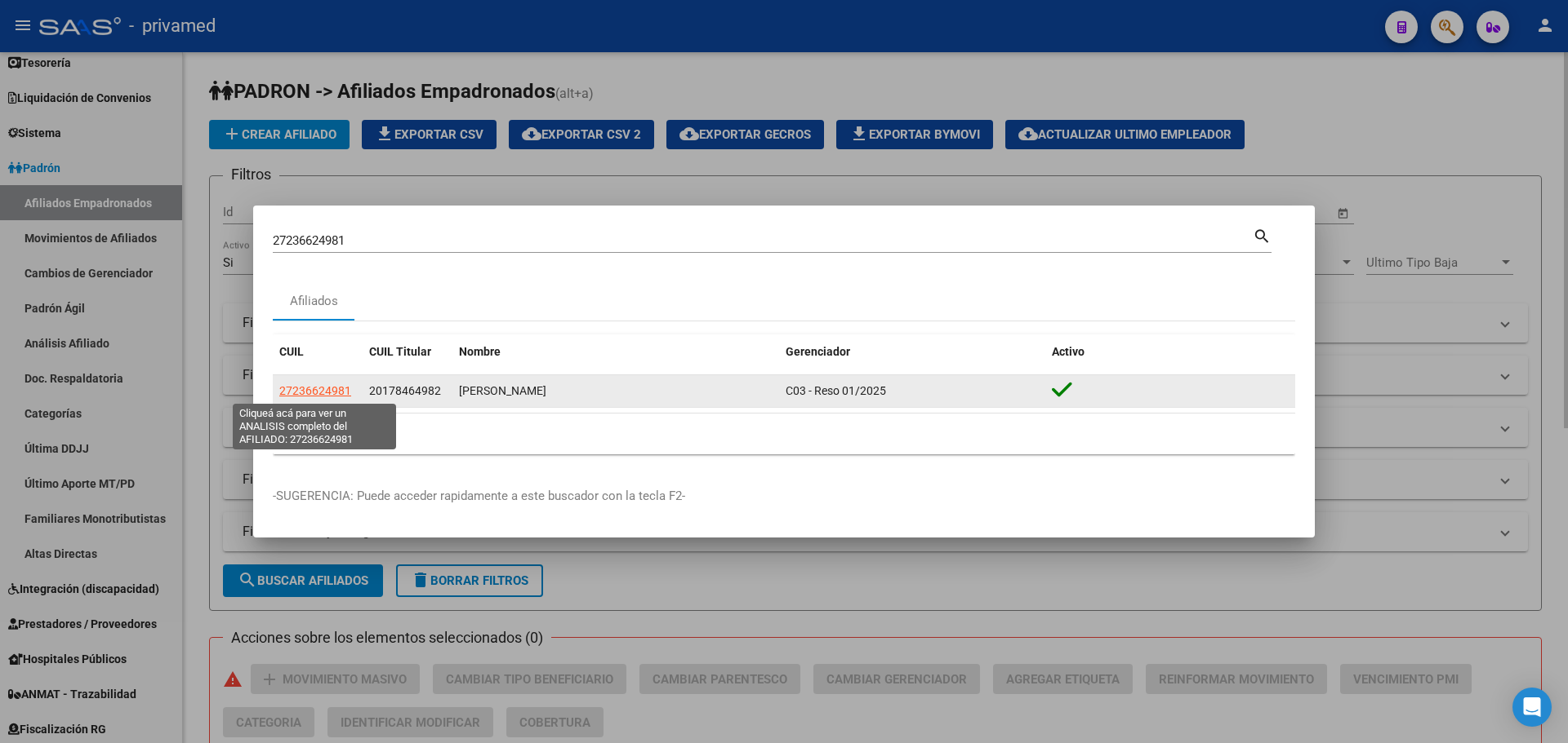
click at [332, 390] on span "27236624981" at bounding box center [315, 391] width 72 height 13
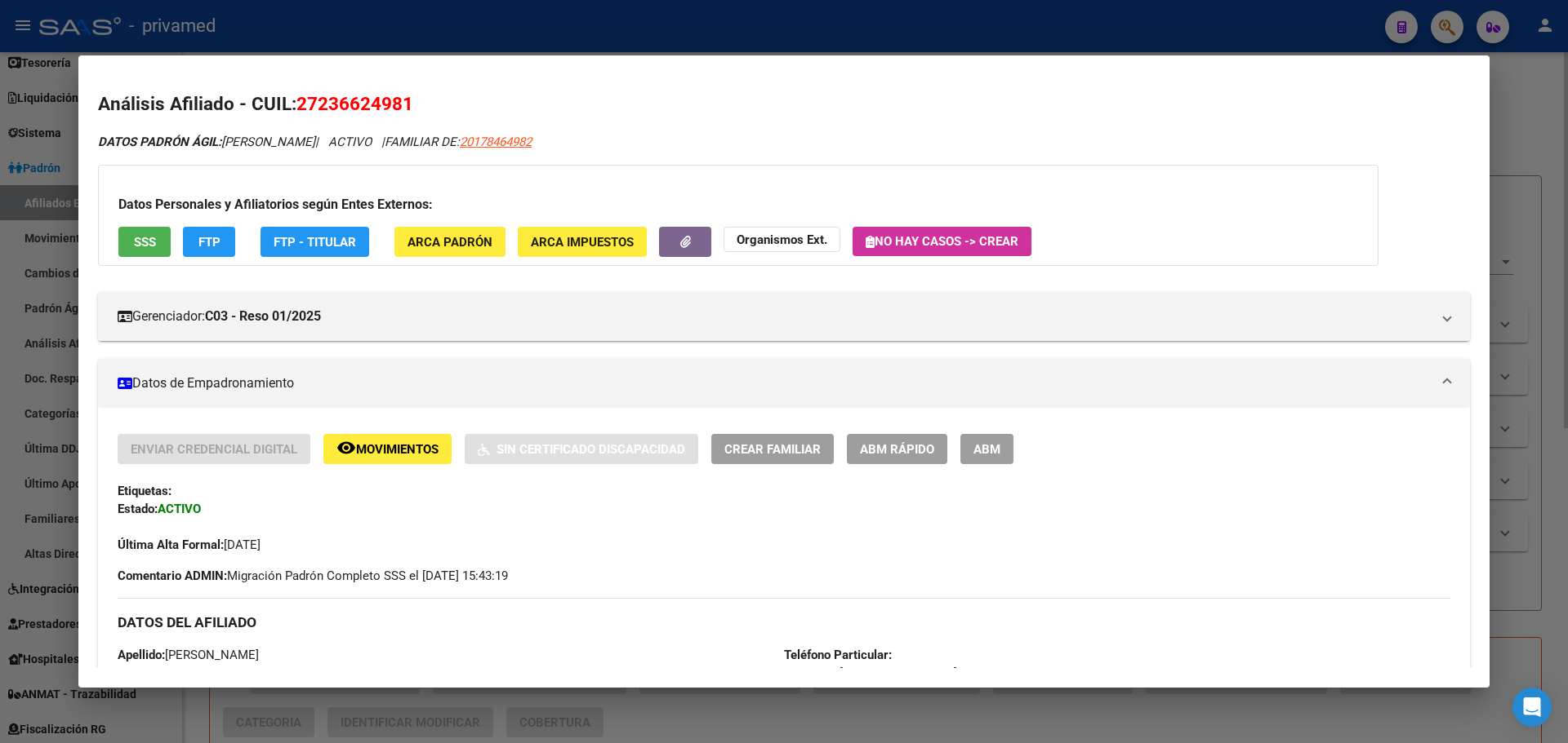
click at [1006, 456] on button "ABM" at bounding box center [987, 449] width 53 height 30
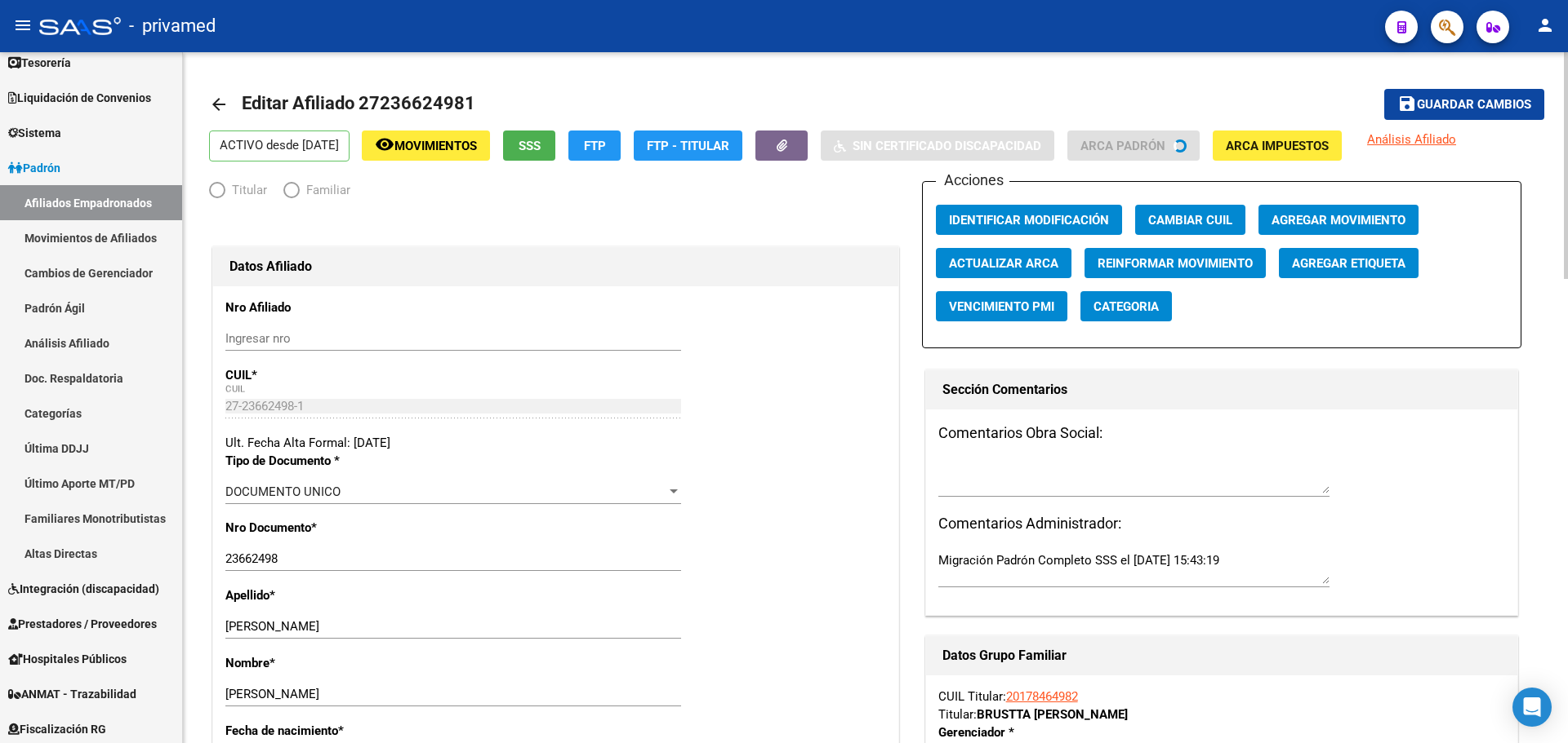
radio input "true"
type input "30-71068177-1"
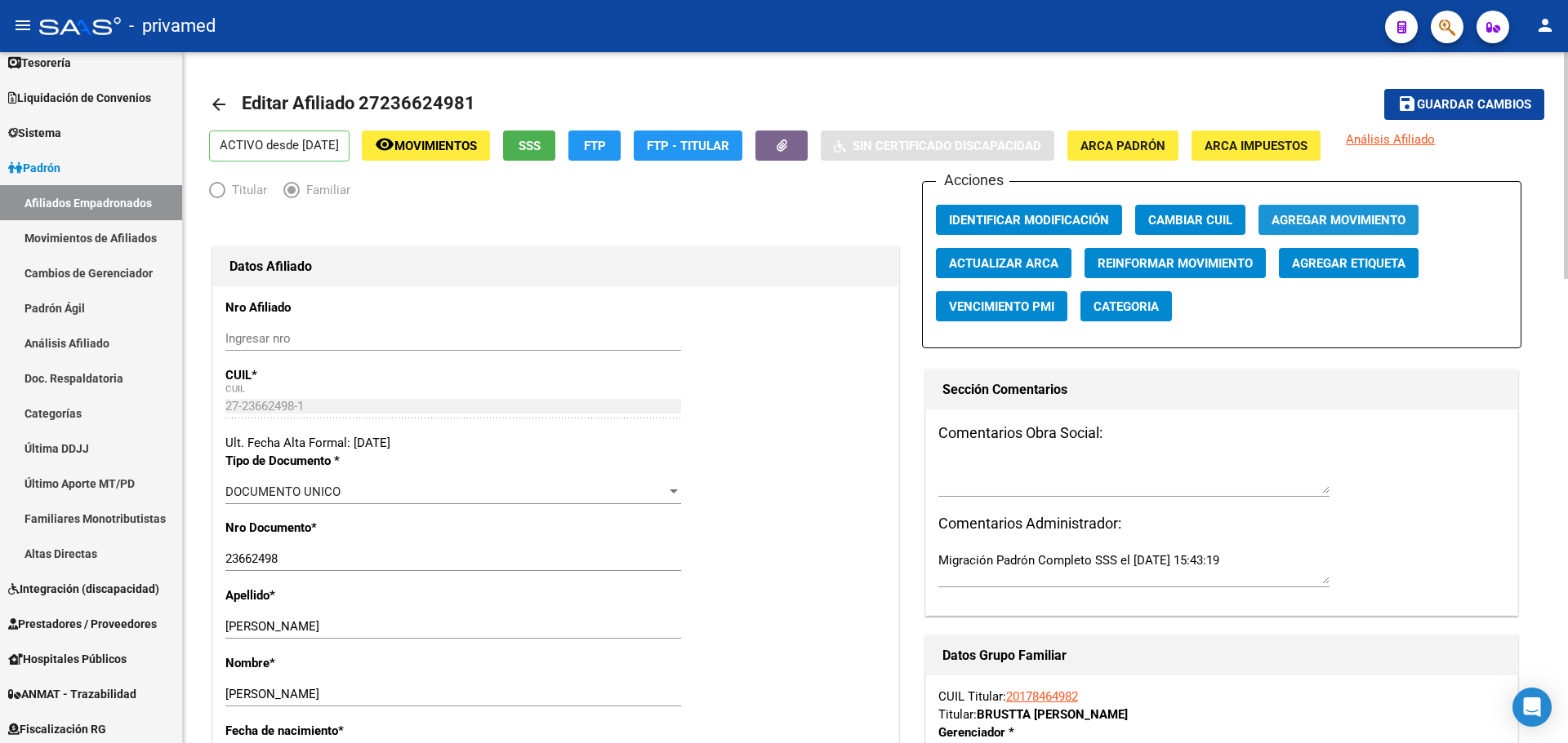
click at [1345, 217] on span "Agregar Movimiento" at bounding box center [1338, 221] width 134 height 15
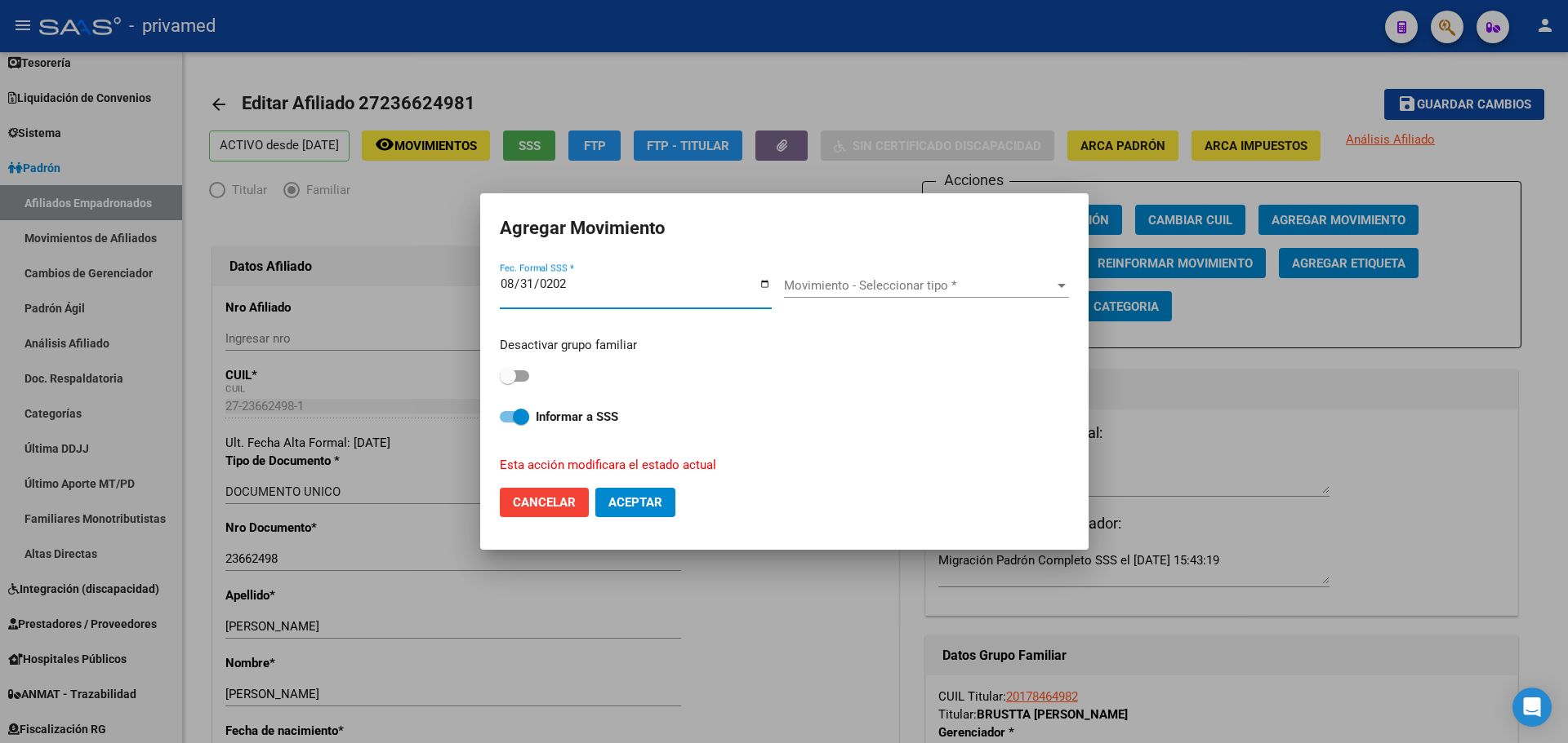
type input "2025-08-31"
click at [816, 276] on div "Movimiento - Seleccionar tipo * Movimiento - Seleccionar tipo *" at bounding box center [926, 286] width 285 height 25
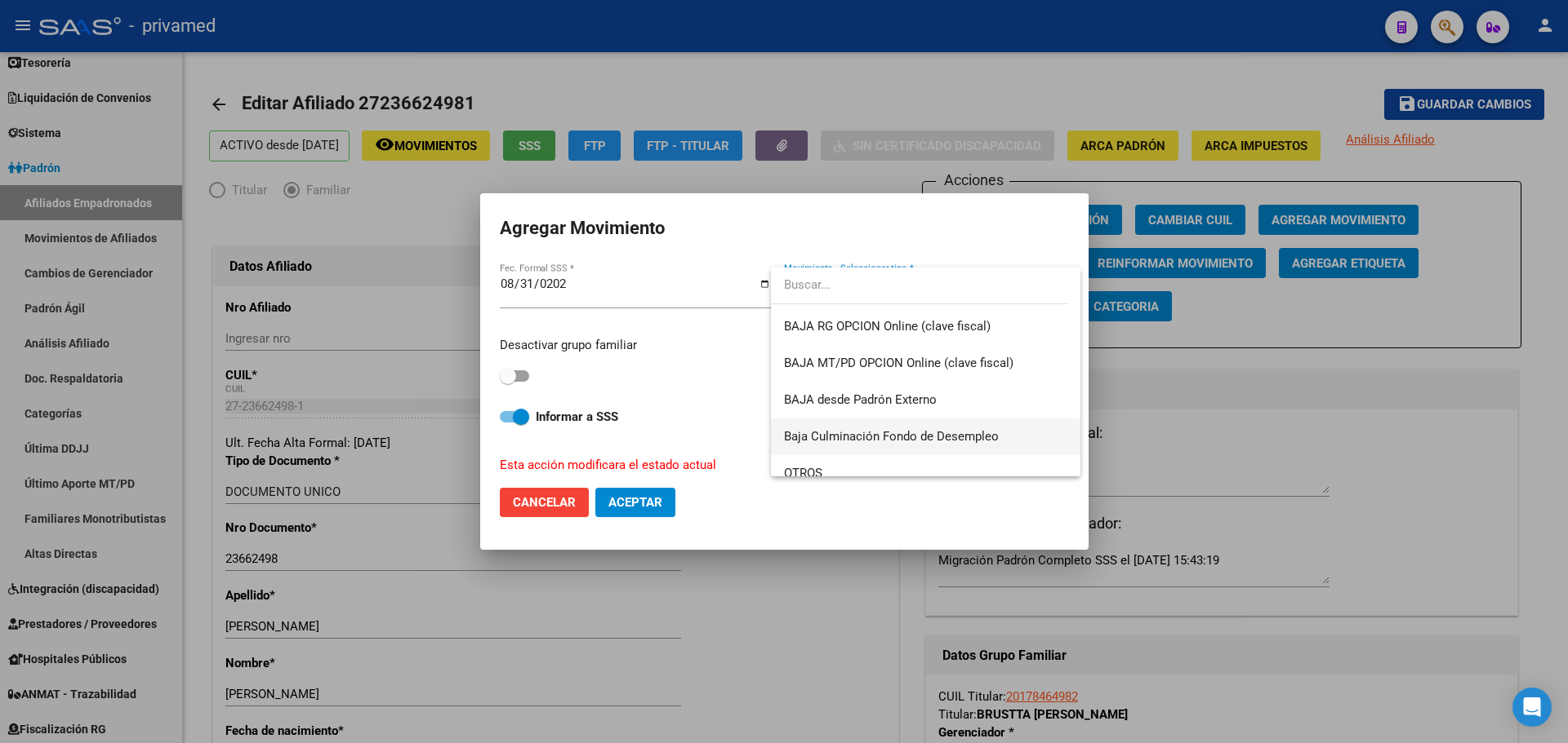
scroll to position [1143, 0]
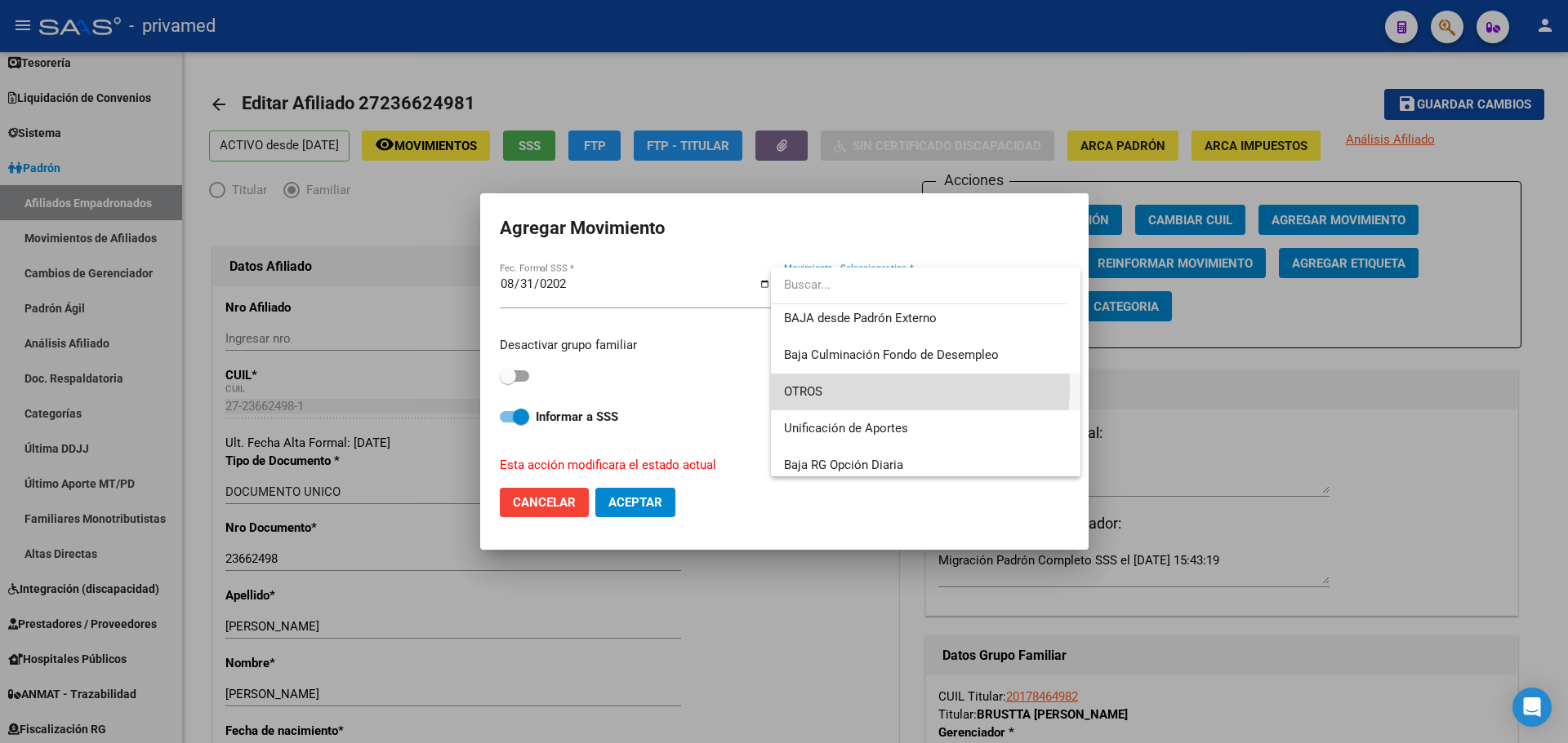
click at [843, 386] on span "OTROS" at bounding box center [926, 391] width 283 height 37
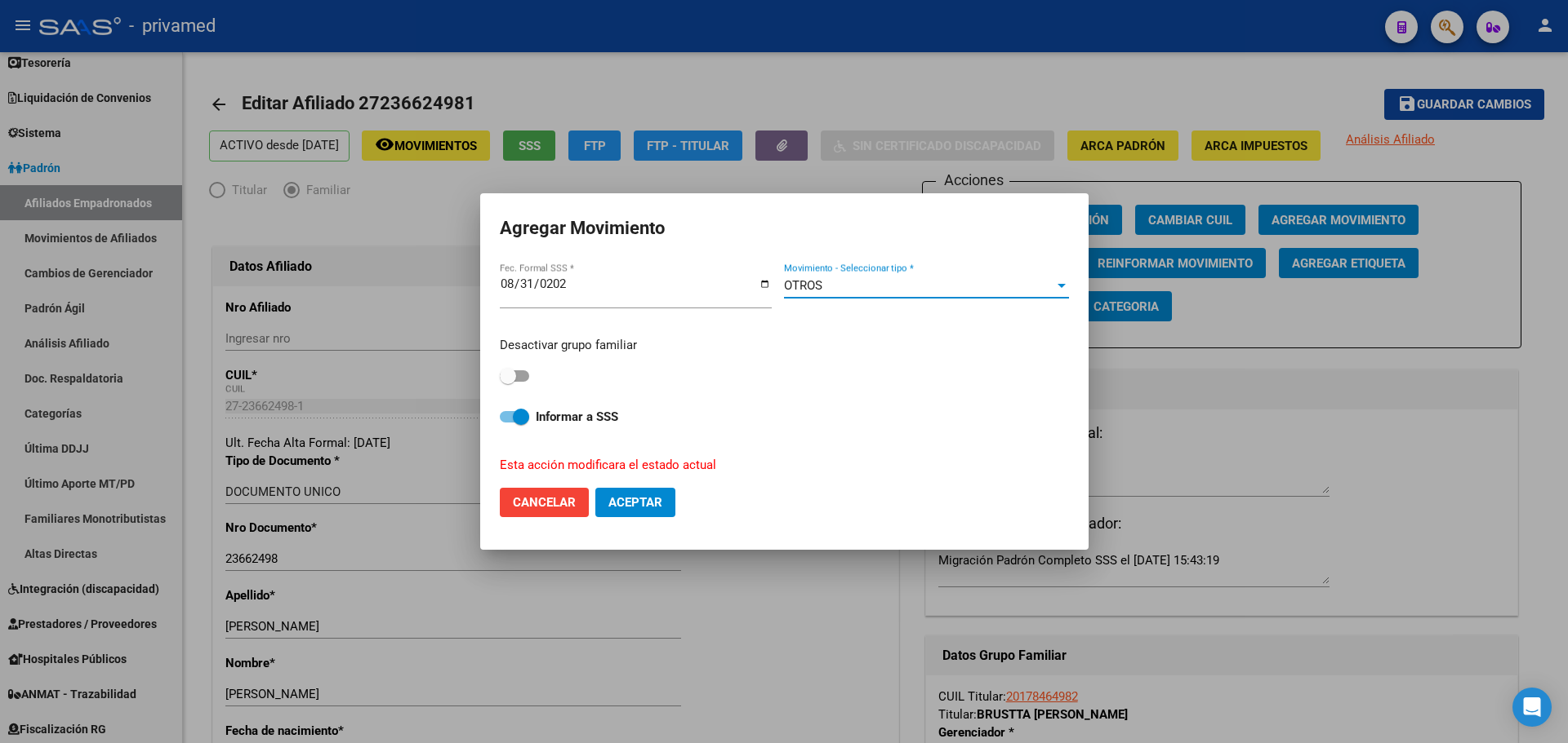
click at [524, 367] on label at bounding box center [514, 376] width 29 height 20
click at [508, 382] on input "checkbox" at bounding box center [507, 382] width 1 height 1
checkbox input "true"
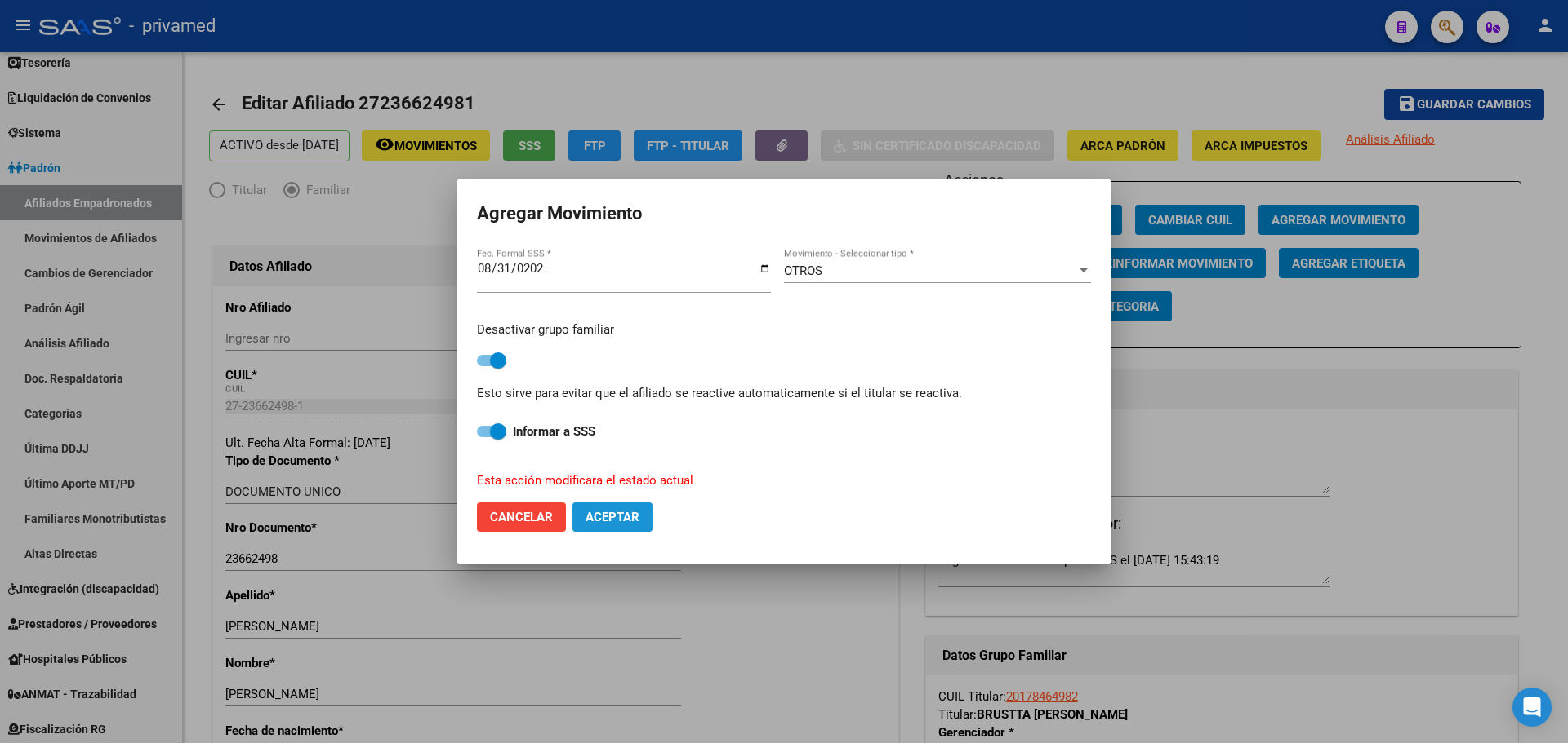
click at [635, 525] on button "Aceptar" at bounding box center [612, 517] width 80 height 29
checkbox input "false"
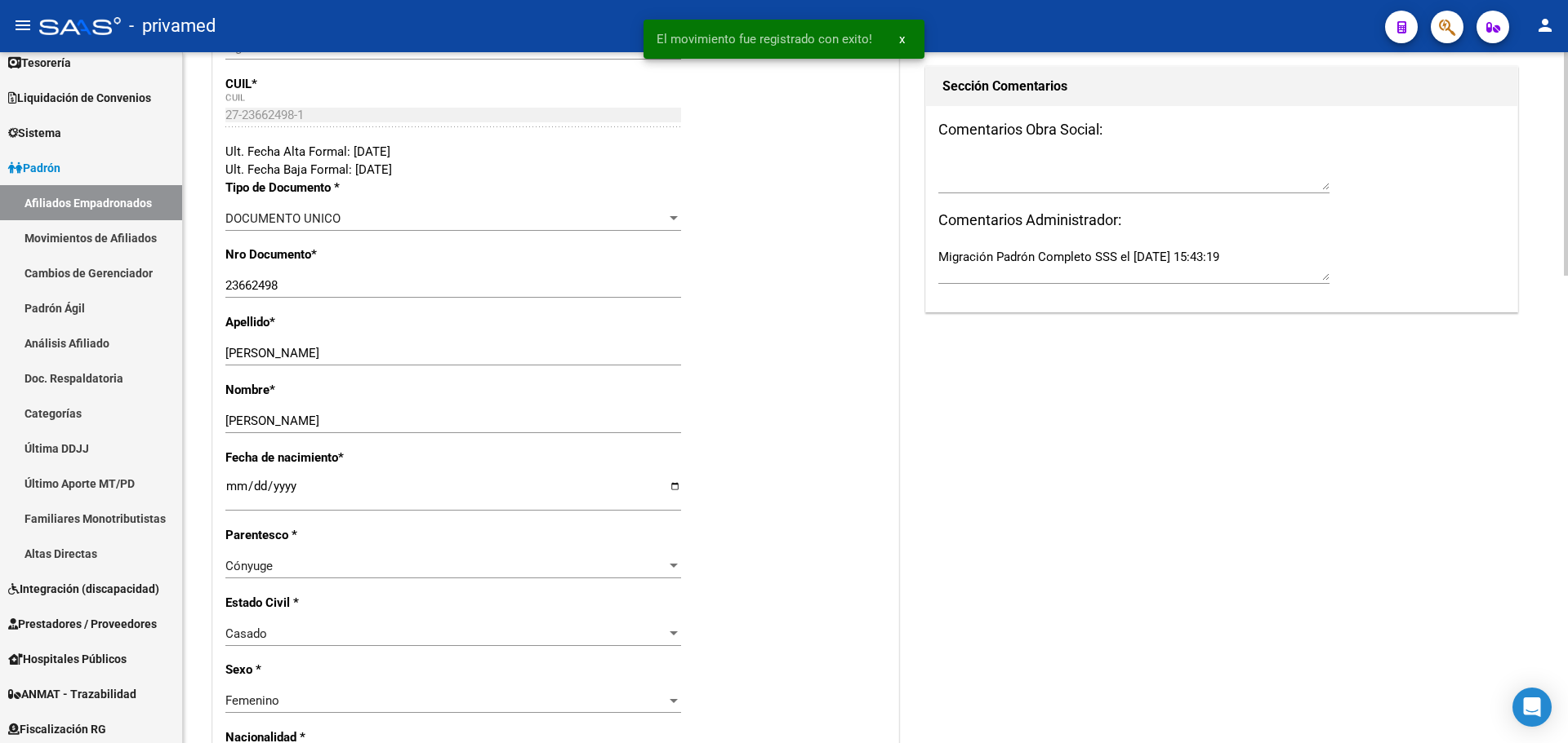
scroll to position [0, 0]
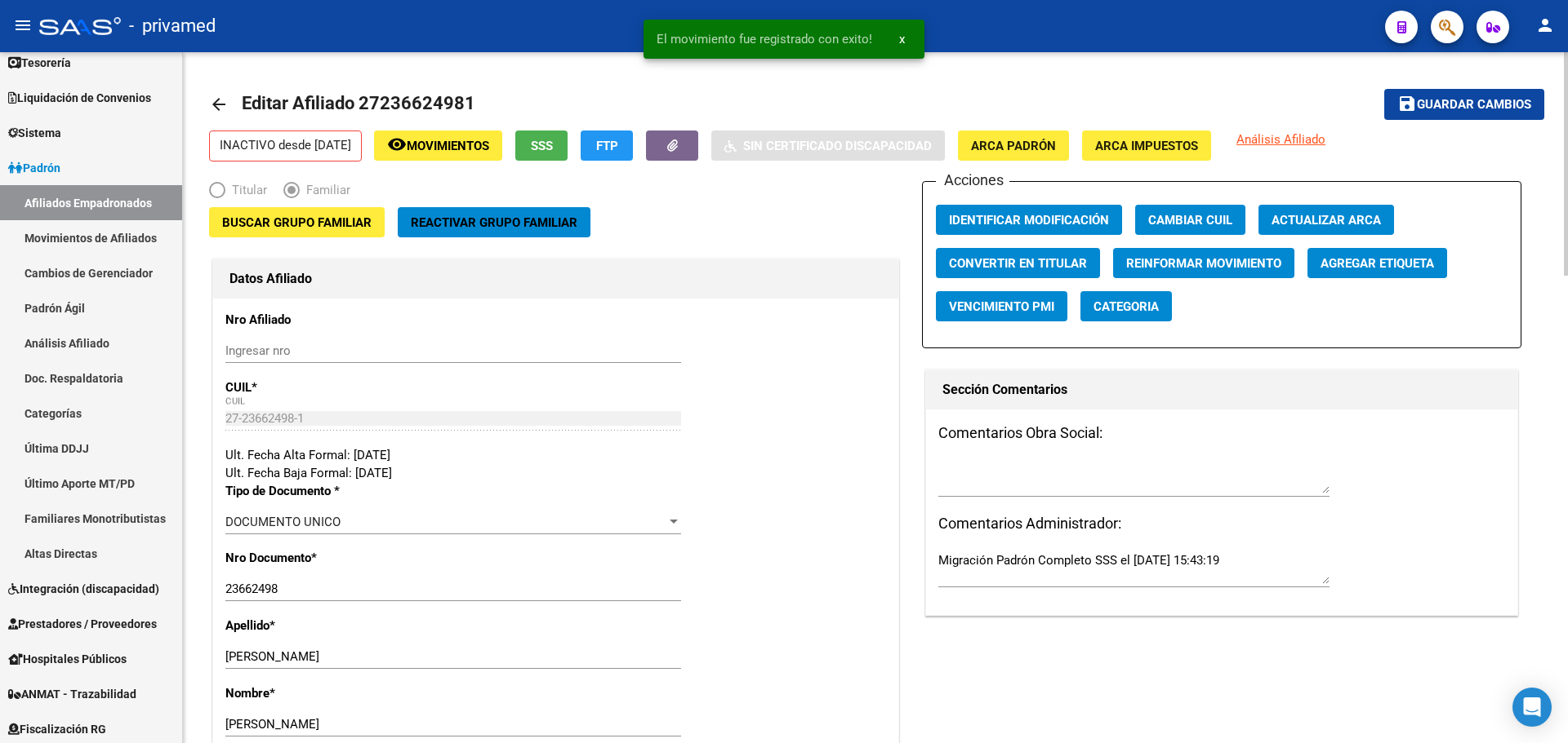
click at [215, 98] on mat-icon "arrow_back" at bounding box center [219, 104] width 20 height 20
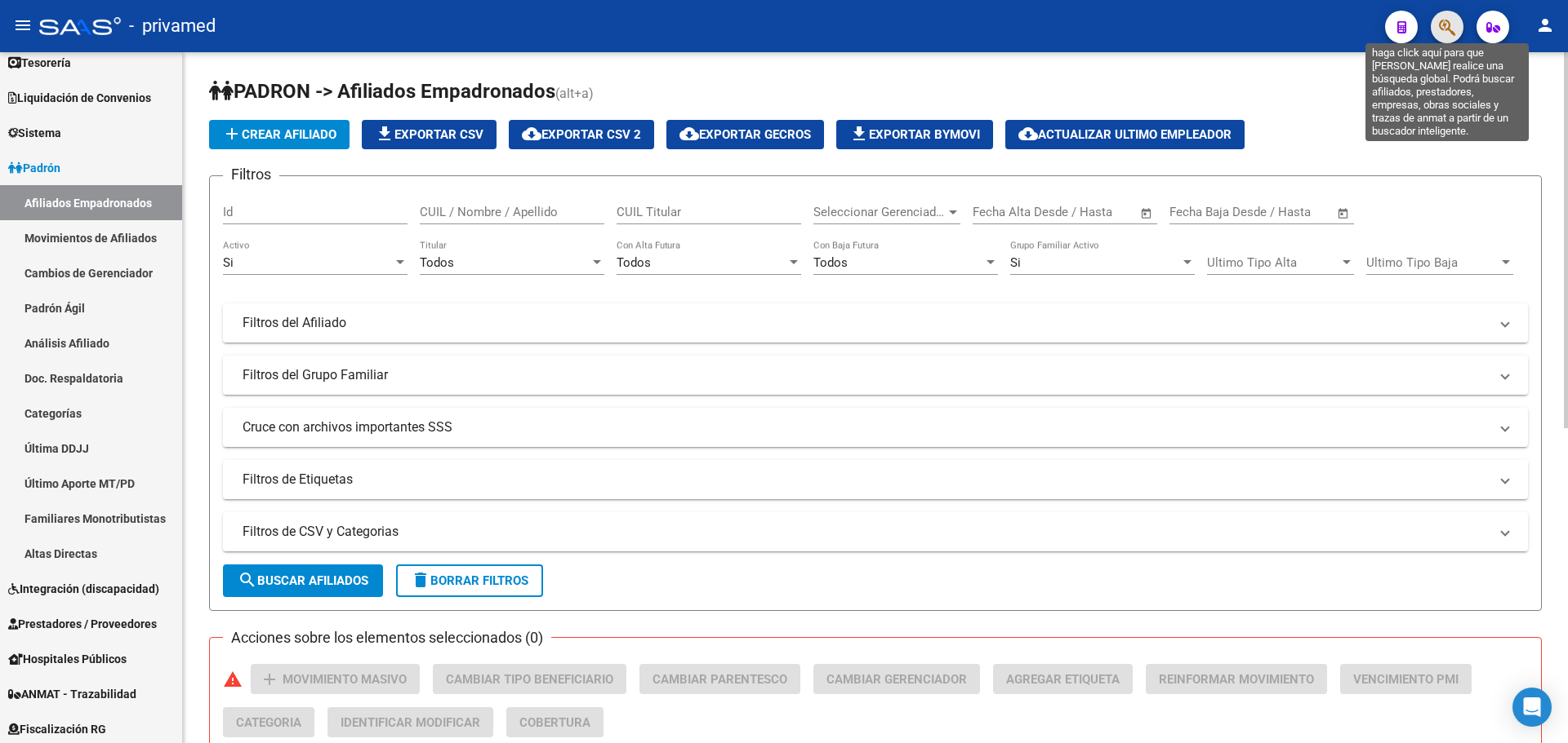
click at [1448, 22] on icon "button" at bounding box center [1446, 27] width 16 height 19
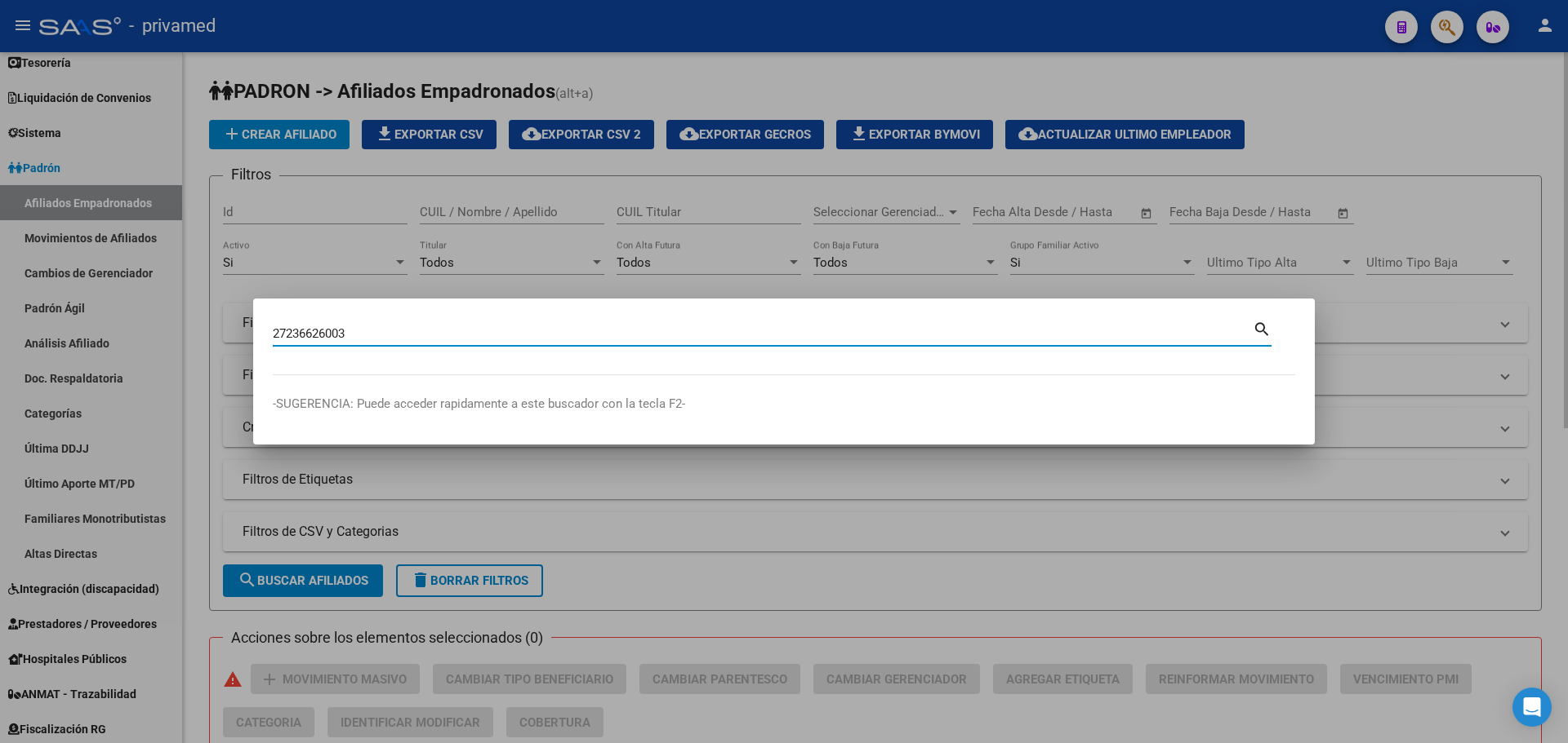
type input "27236626003"
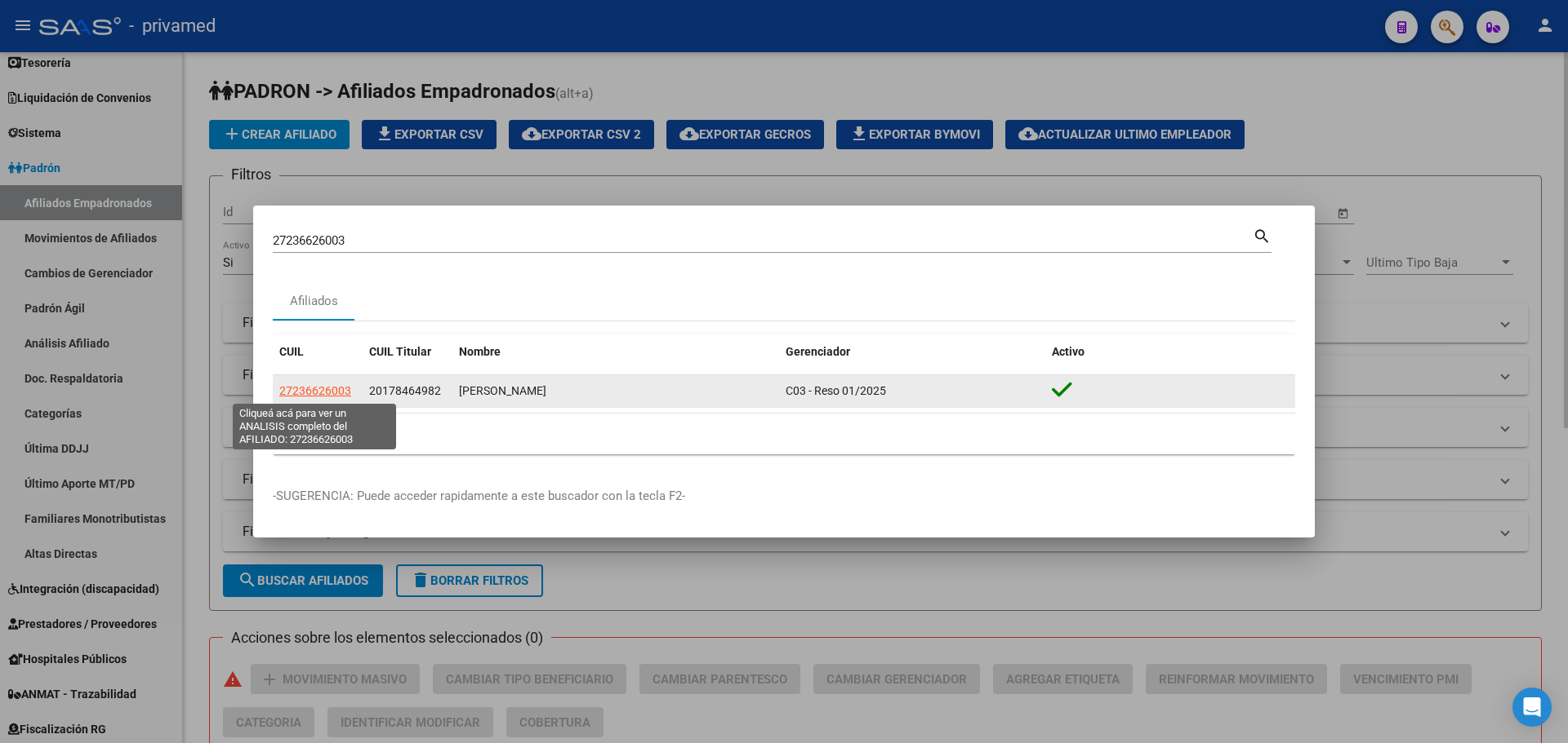
click at [303, 389] on span "27236626003" at bounding box center [315, 391] width 72 height 13
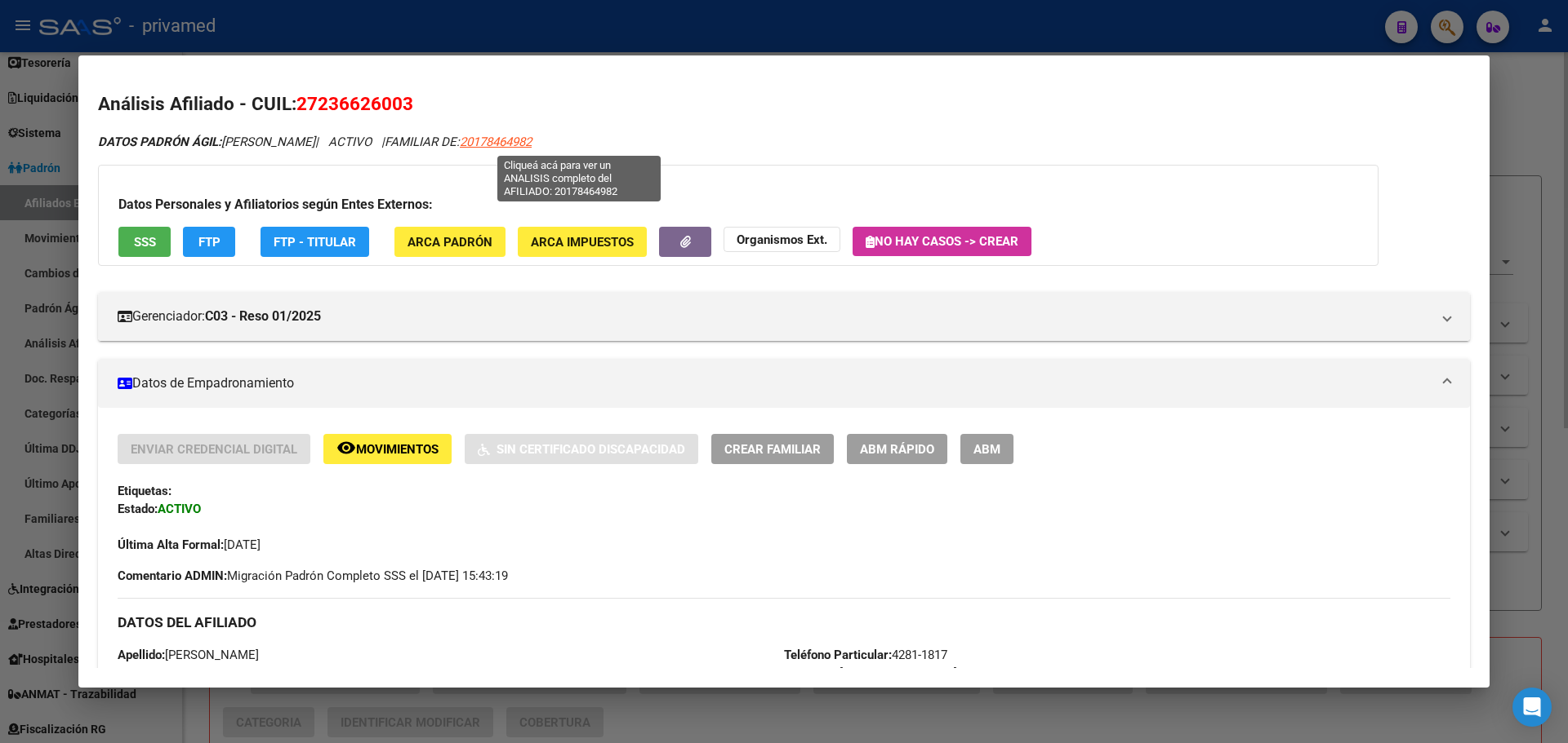
click at [531, 136] on span "20178464982" at bounding box center [495, 142] width 72 height 15
type textarea "20178464982"
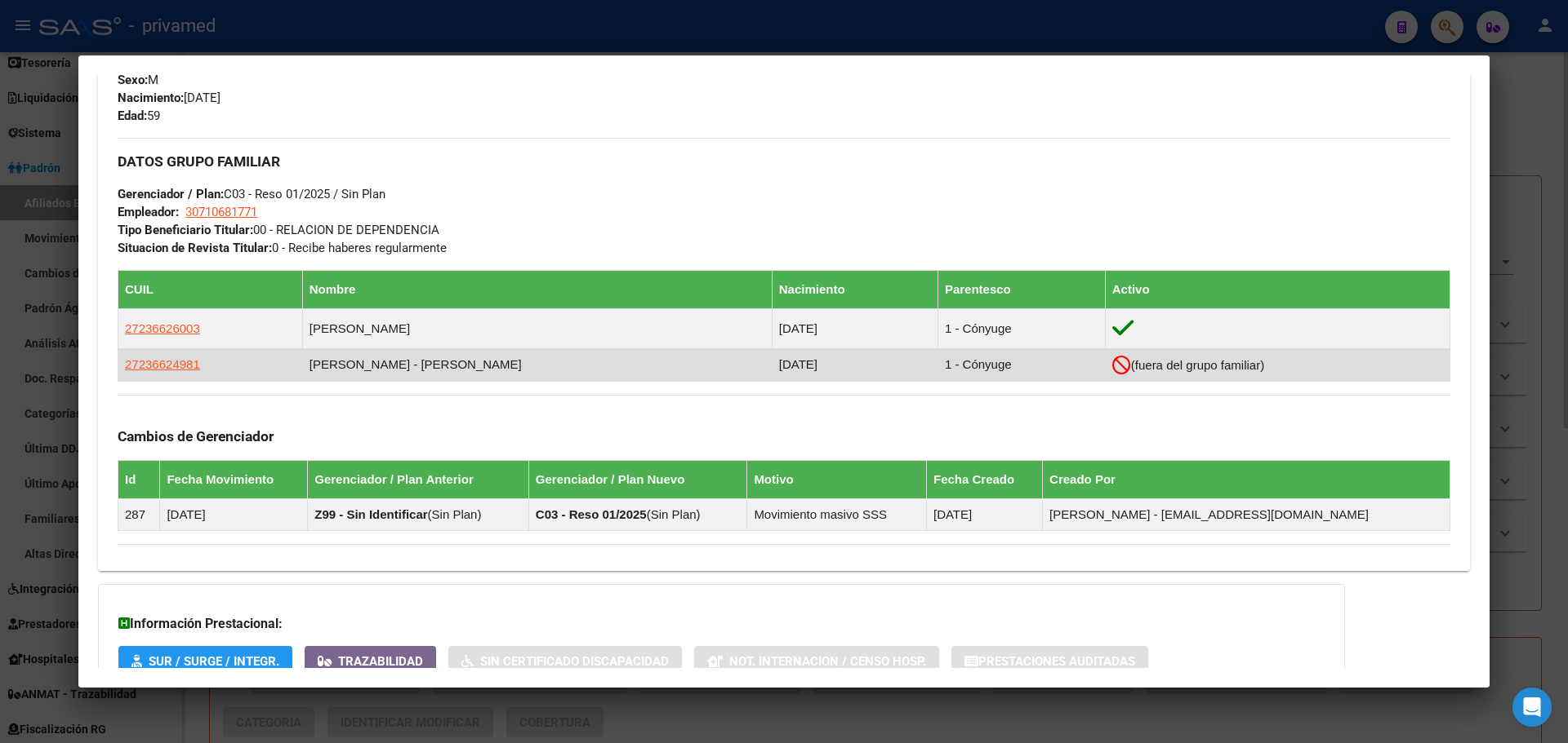
scroll to position [836, 0]
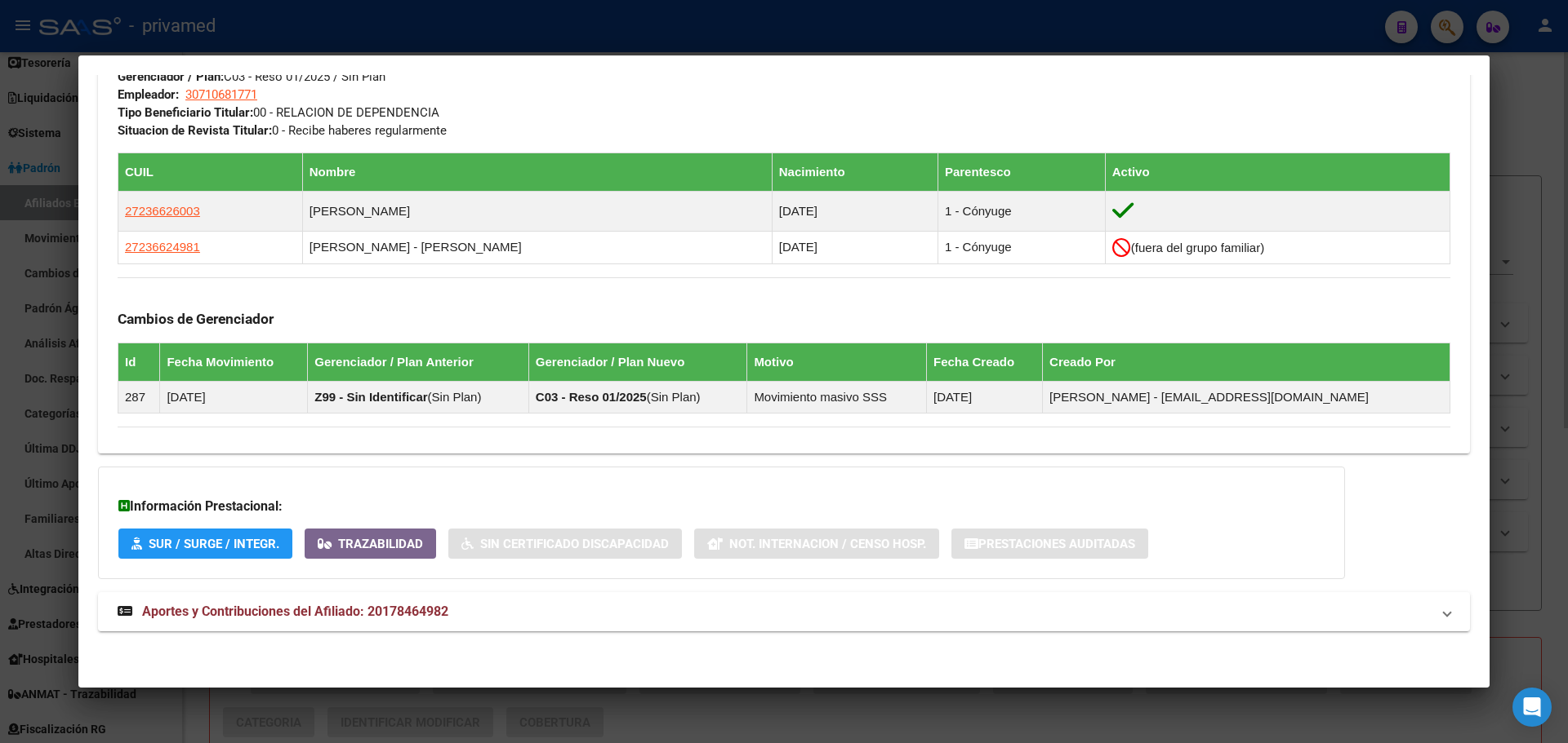
click at [403, 37] on div at bounding box center [784, 372] width 1568 height 743
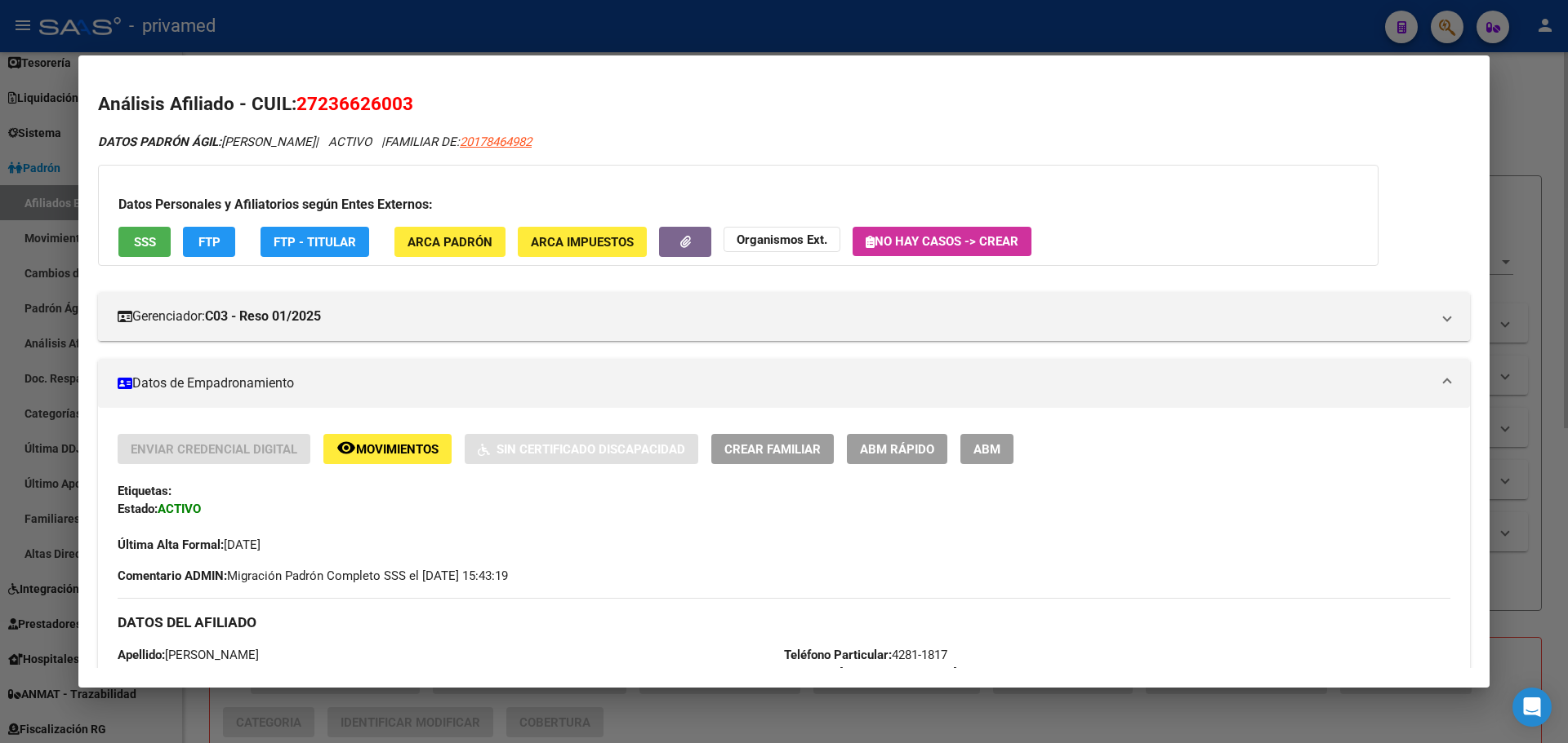
click at [747, 26] on div at bounding box center [784, 372] width 1568 height 743
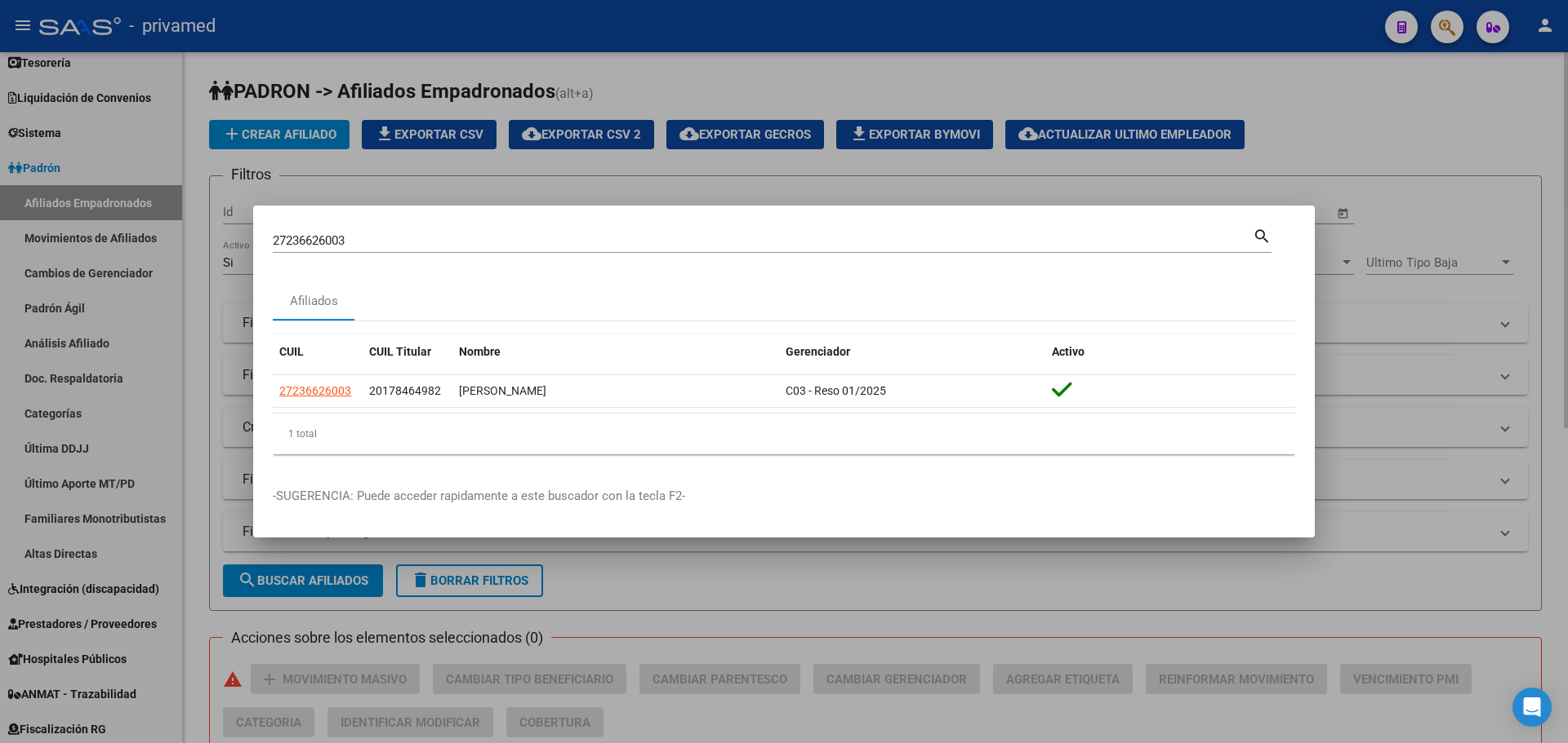
click at [516, 240] on input "27236626003" at bounding box center [762, 241] width 980 height 15
paste input "0248242958"
type input "20248242958"
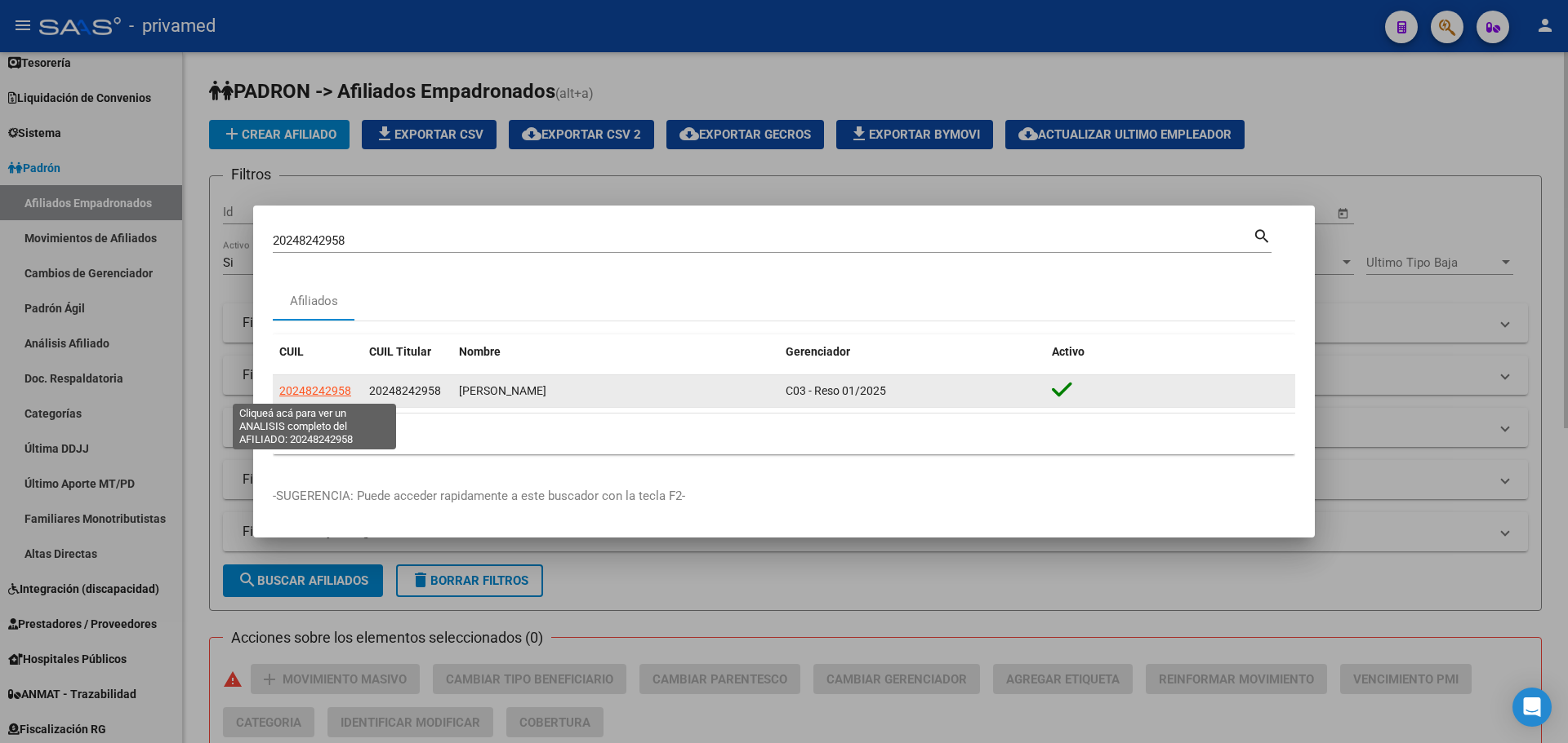
click at [331, 388] on span "20248242958" at bounding box center [315, 391] width 72 height 13
type textarea "20248242958"
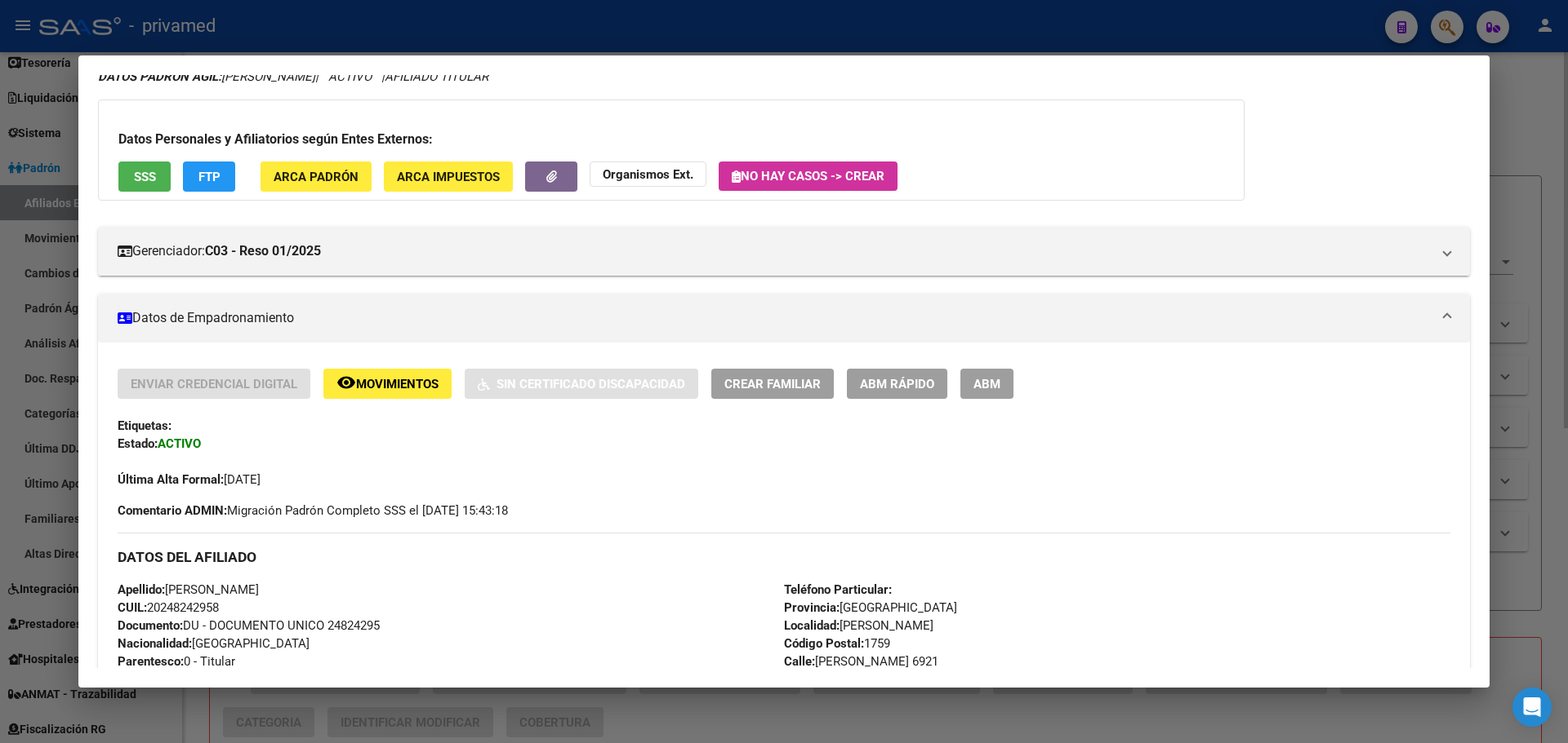
scroll to position [82, 0]
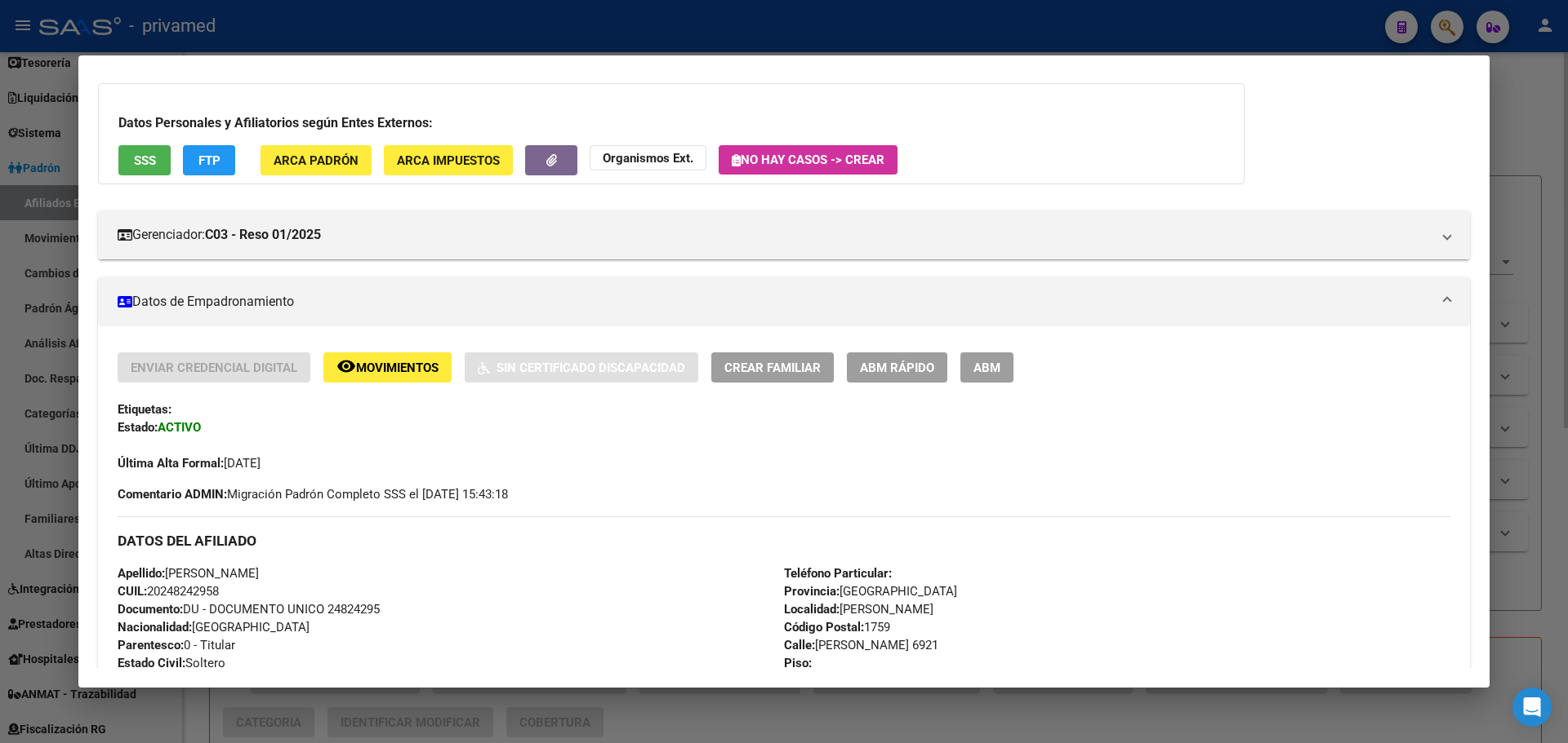
click at [981, 366] on span "ABM" at bounding box center [987, 369] width 27 height 15
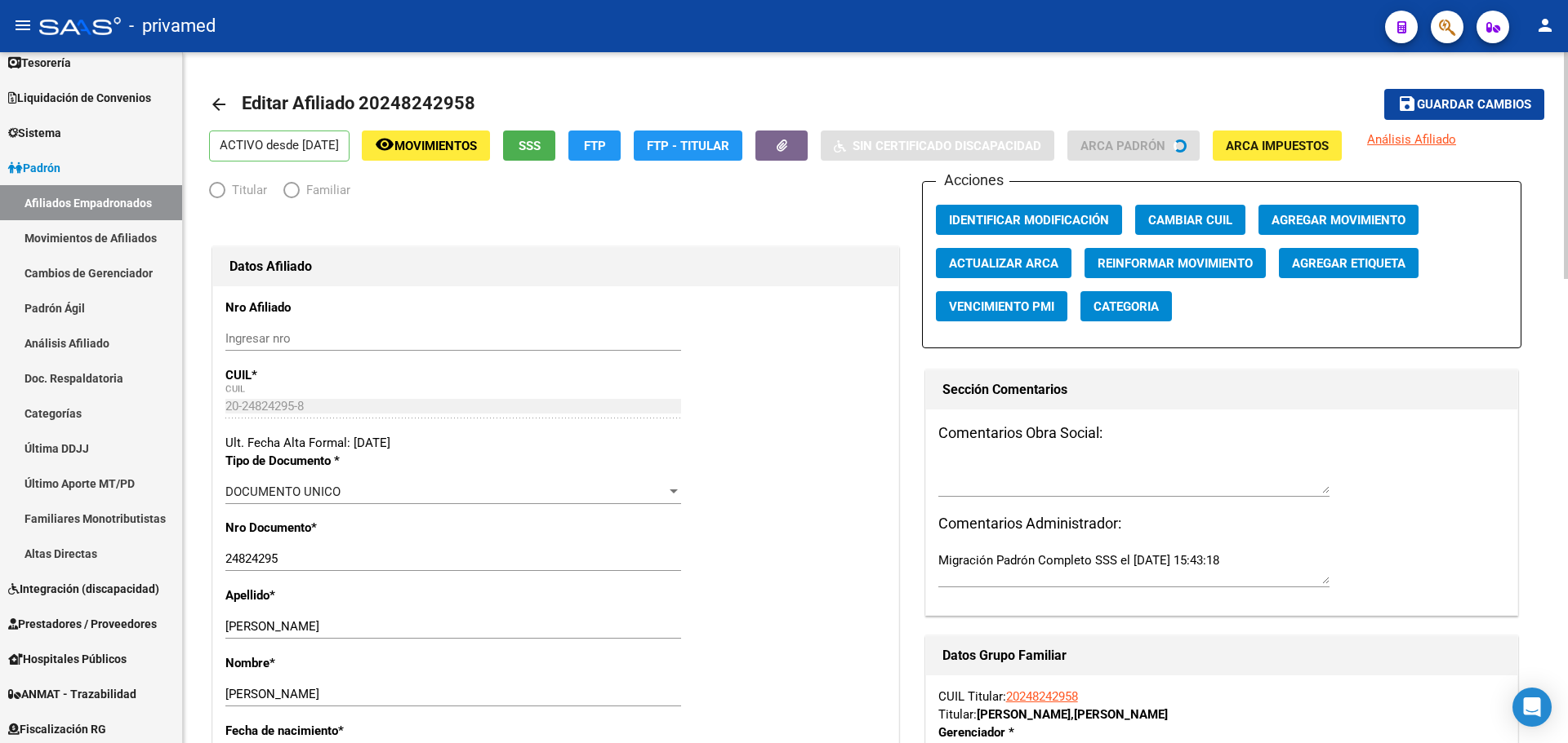
radio input "true"
type input "30-68728814-5"
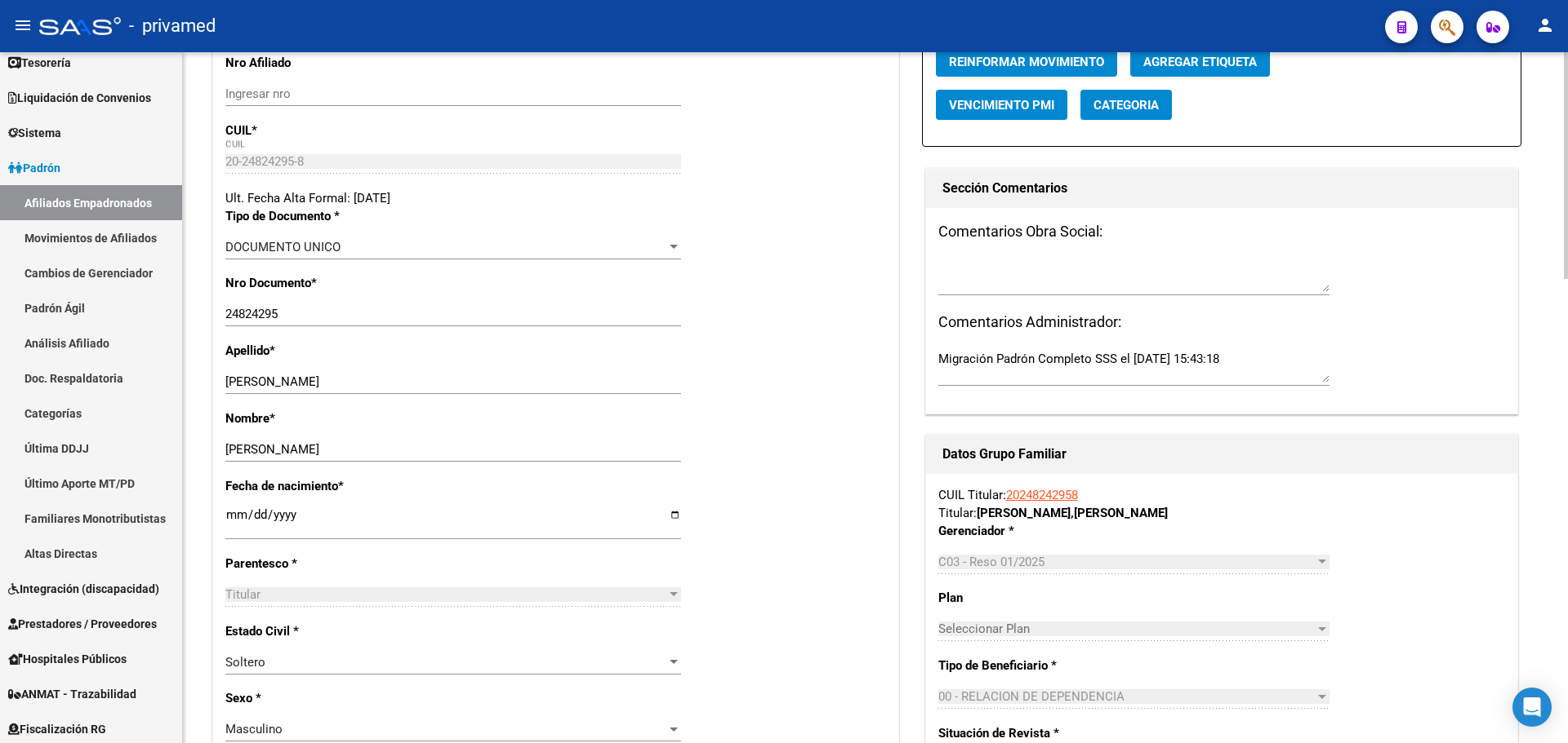
scroll to position [326, 0]
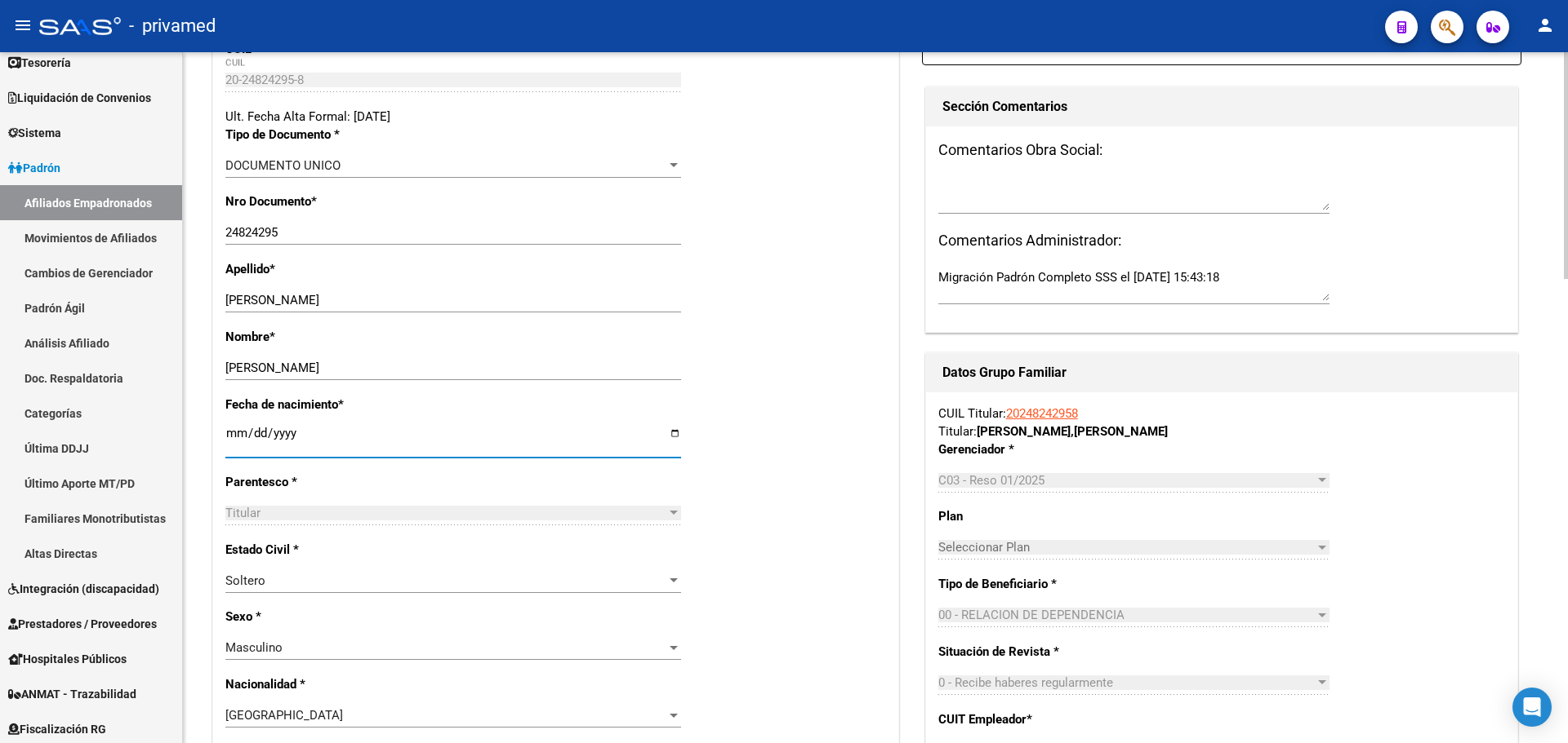
click at [309, 432] on input "1976-10-23" at bounding box center [453, 440] width 456 height 26
click at [300, 431] on input "1976-10-23" at bounding box center [453, 440] width 456 height 26
click at [270, 434] on input "1976-10-23" at bounding box center [453, 440] width 456 height 26
type input "1975-10-23"
click at [732, 267] on div "Apellido * SAUCEDO Ingresar apellido" at bounding box center [556, 294] width 660 height 68
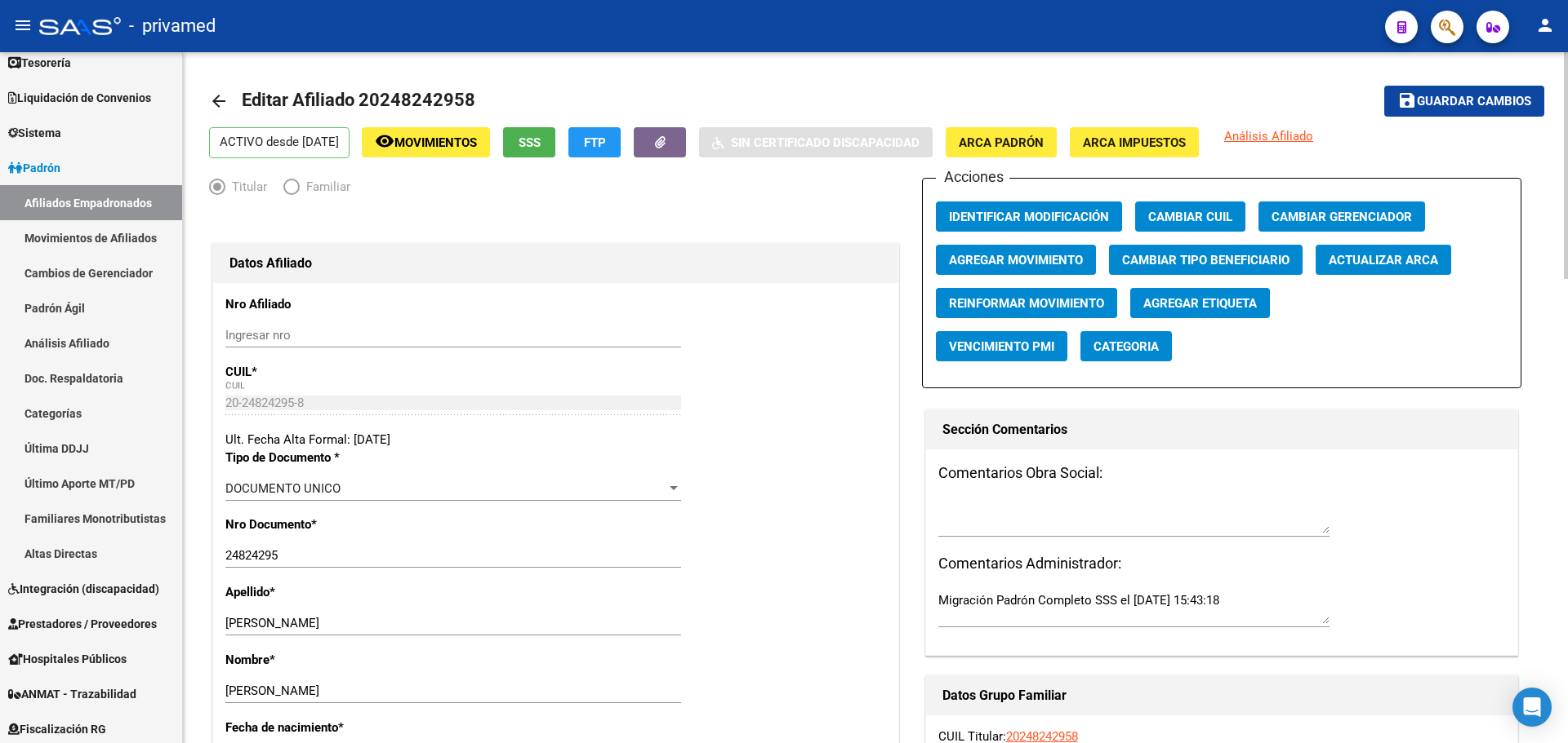
scroll to position [0, 0]
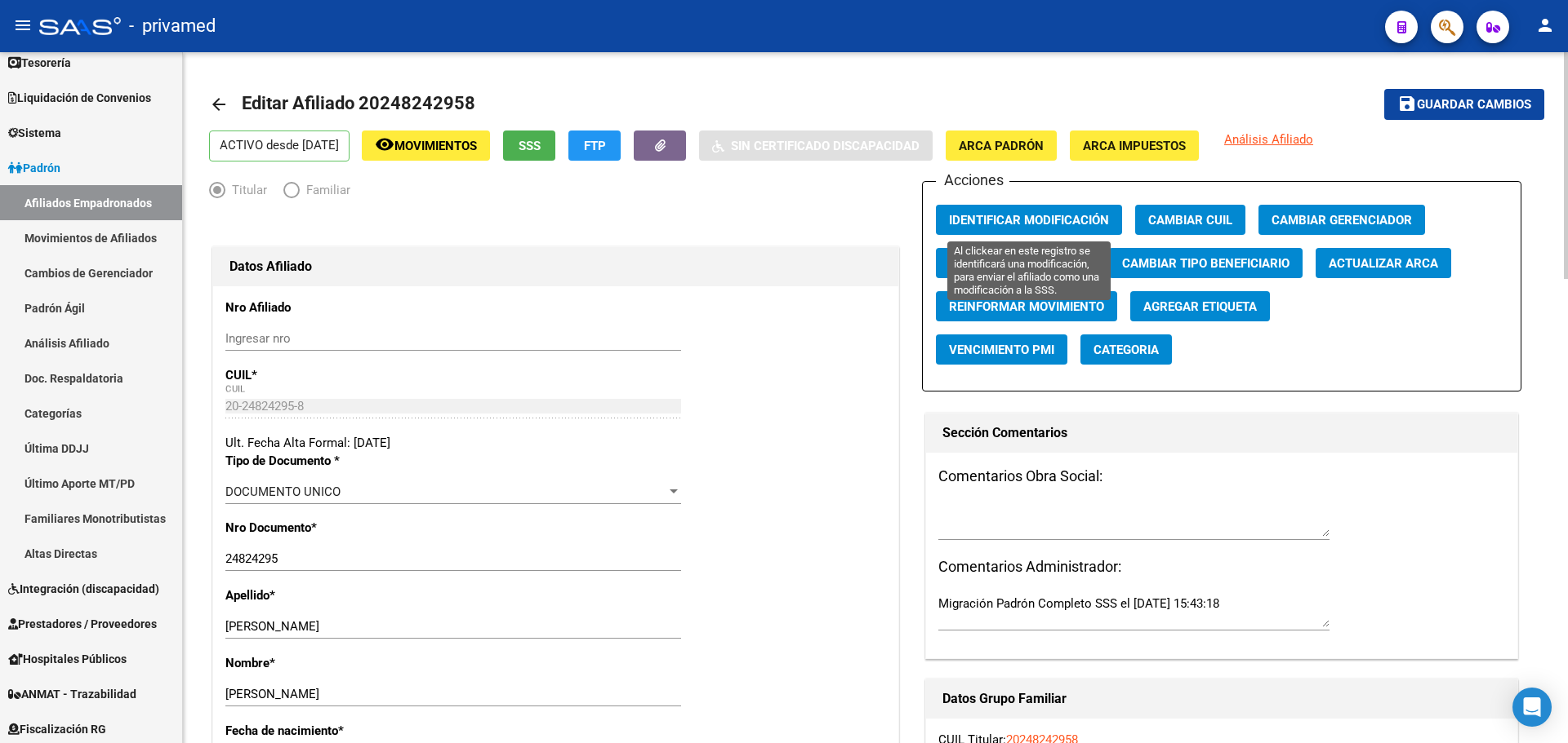
click at [1063, 222] on span "Identificar Modificación" at bounding box center [1029, 221] width 160 height 15
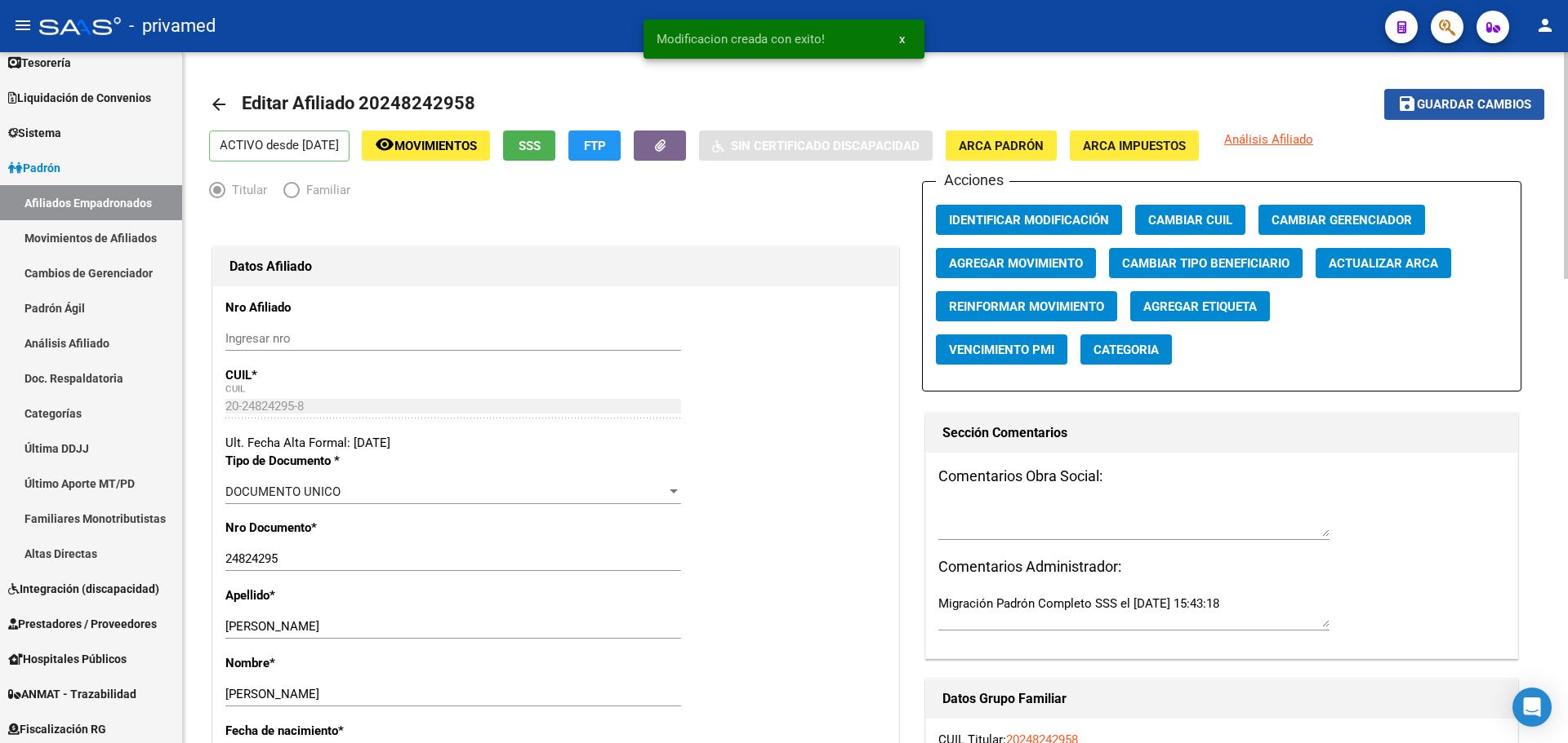
click at [1476, 104] on span "Guardar cambios" at bounding box center [1474, 106] width 114 height 15
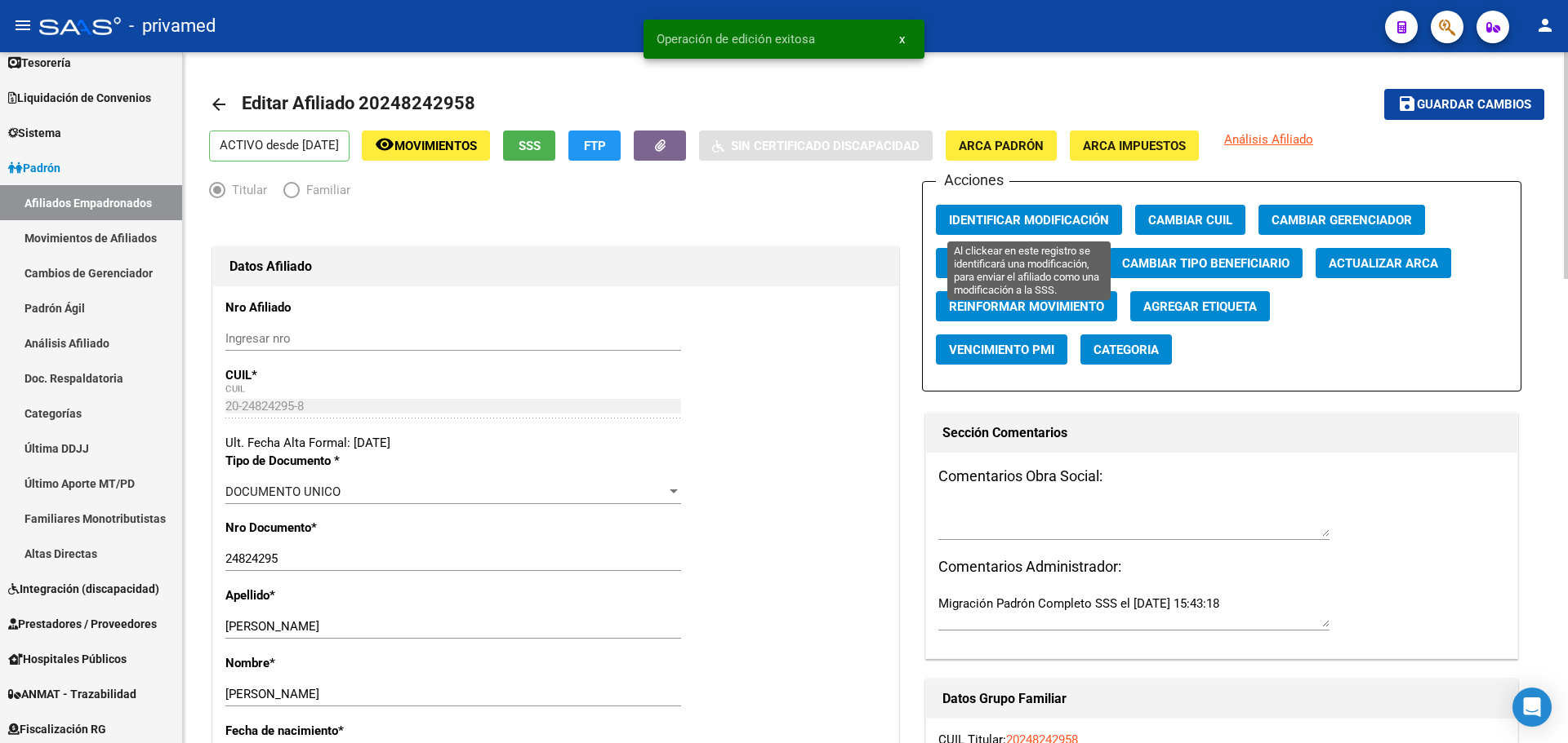
click at [1011, 215] on span "Identificar Modificación" at bounding box center [1029, 221] width 160 height 15
click at [219, 107] on mat-icon "arrow_back" at bounding box center [219, 104] width 20 height 20
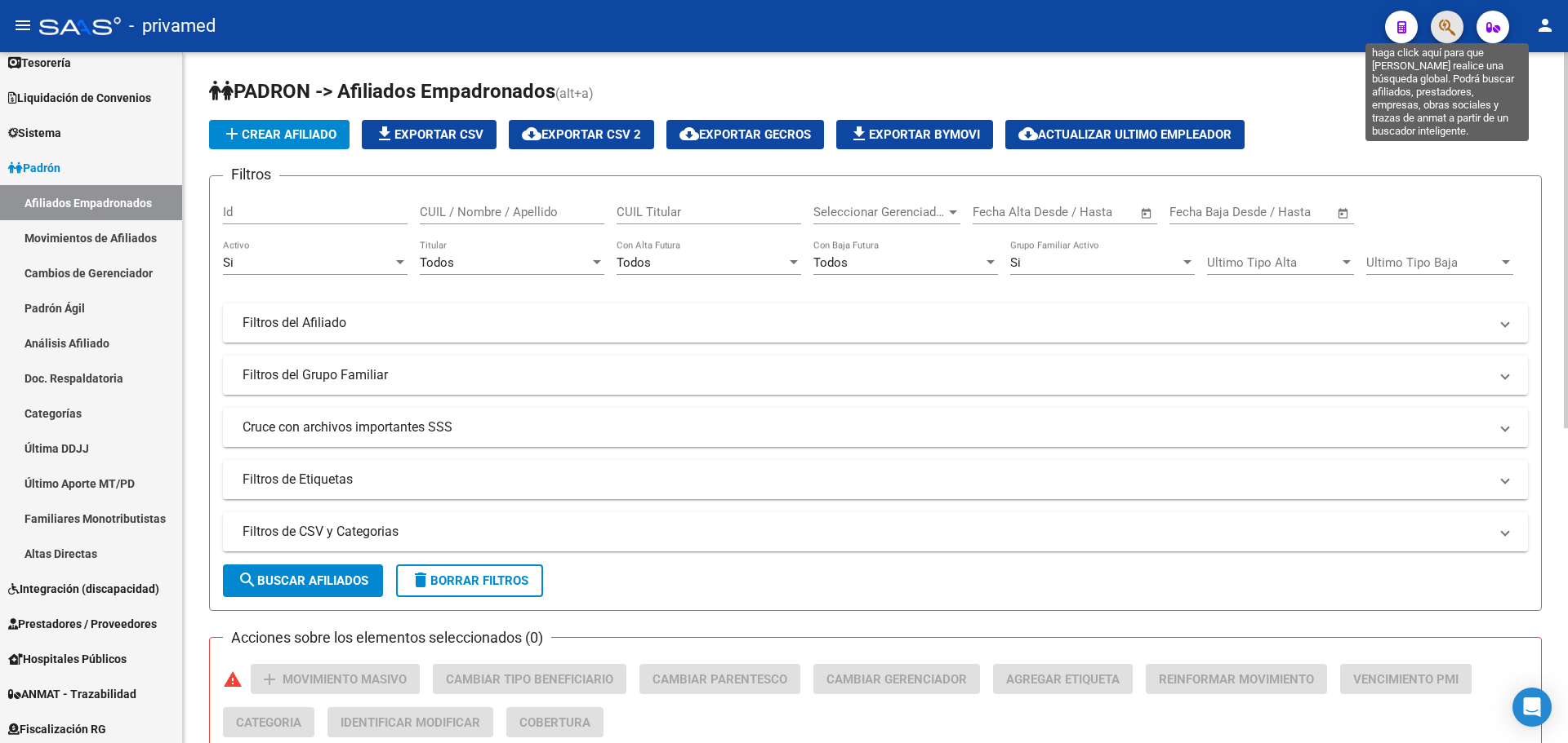
click at [1442, 25] on icon "button" at bounding box center [1446, 27] width 16 height 19
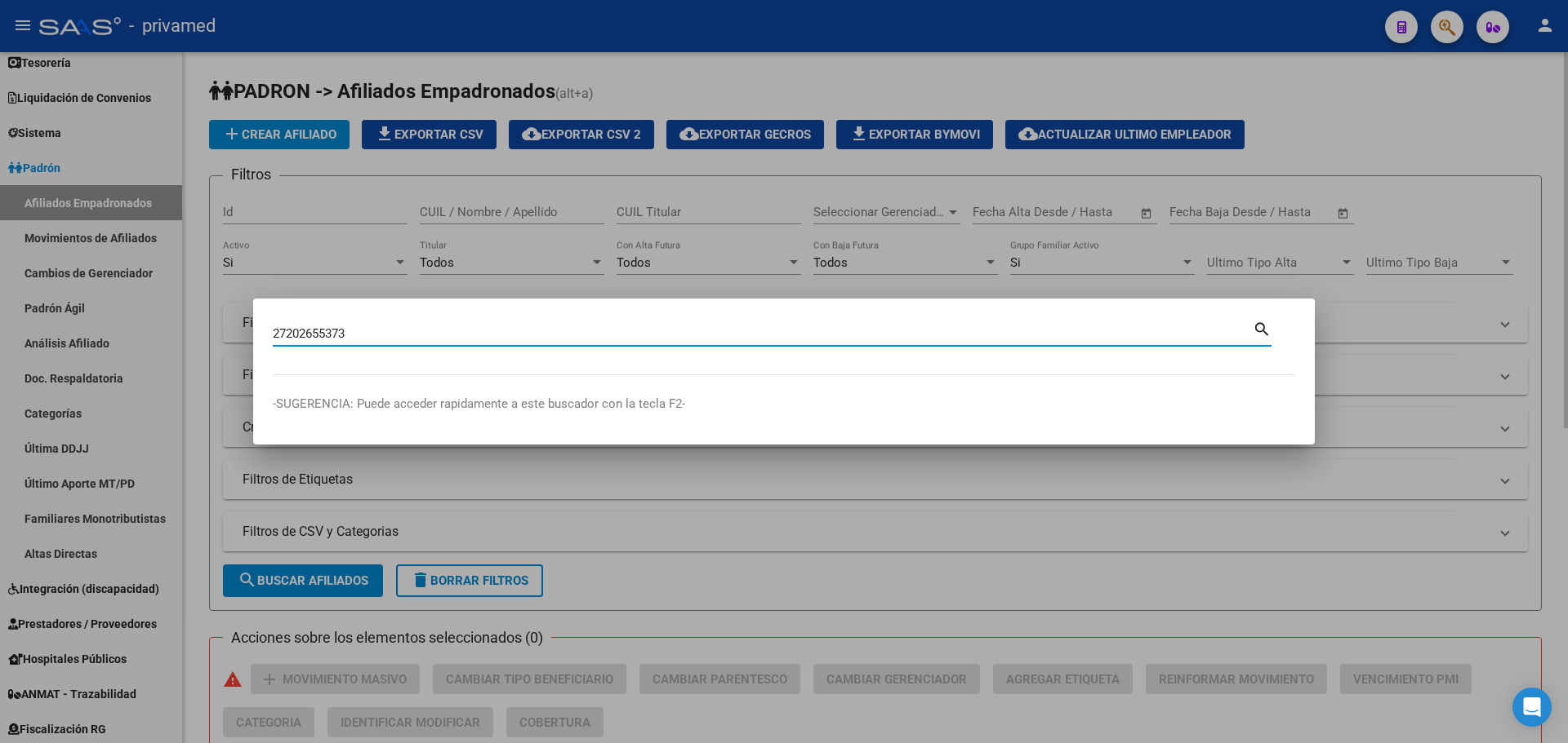
type input "27202655373"
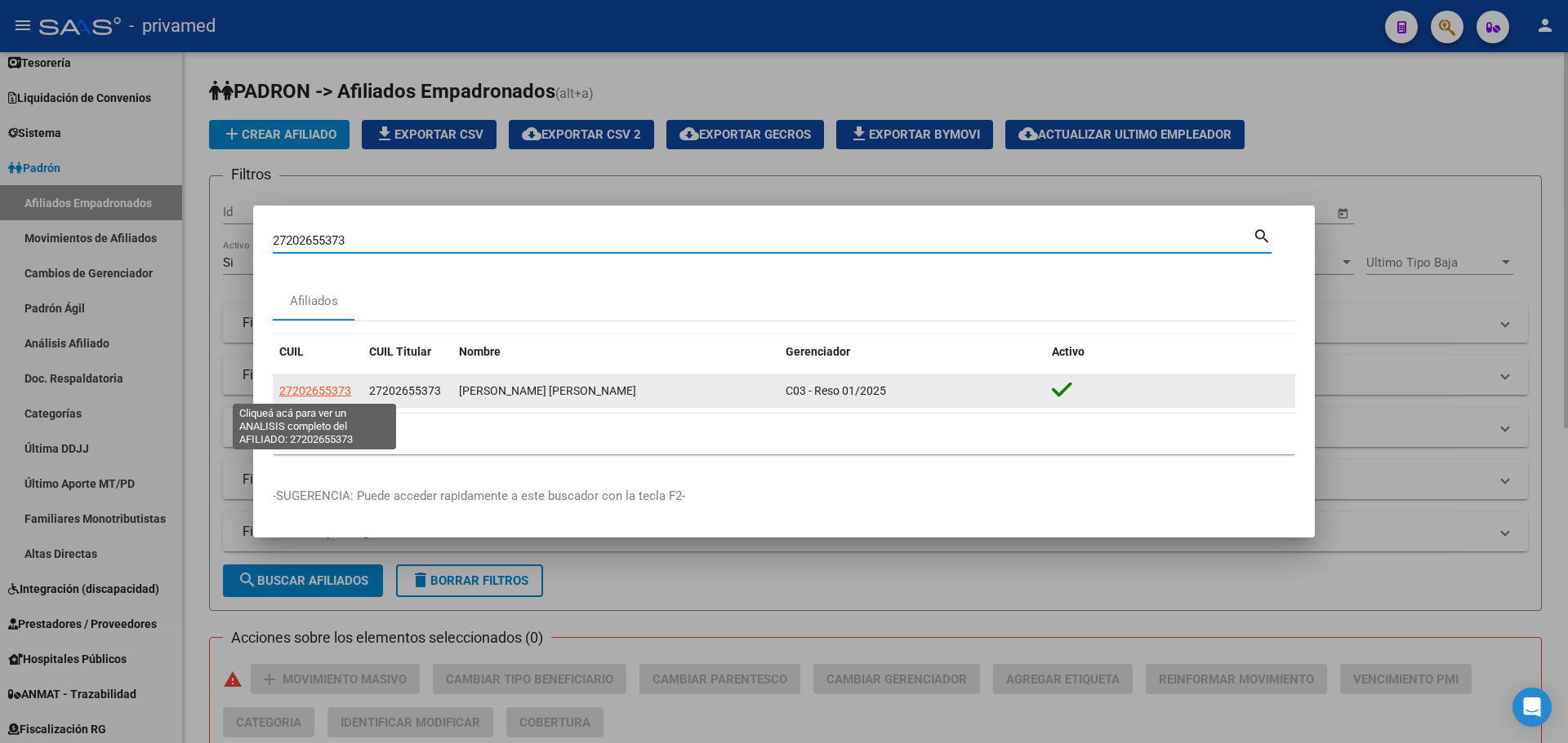
click at [285, 385] on span "27202655373" at bounding box center [315, 391] width 72 height 13
type textarea "27202655373"
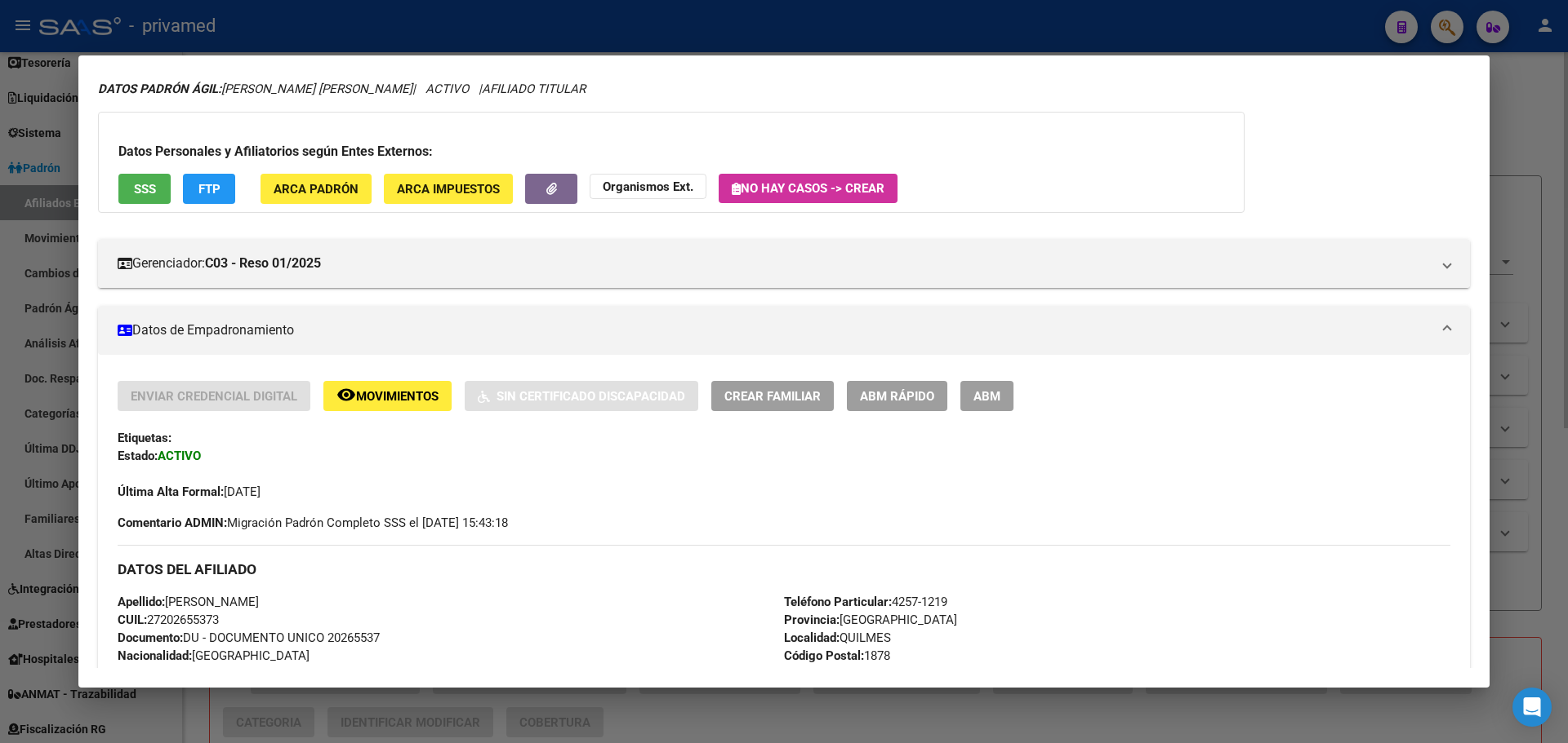
scroll to position [245, 0]
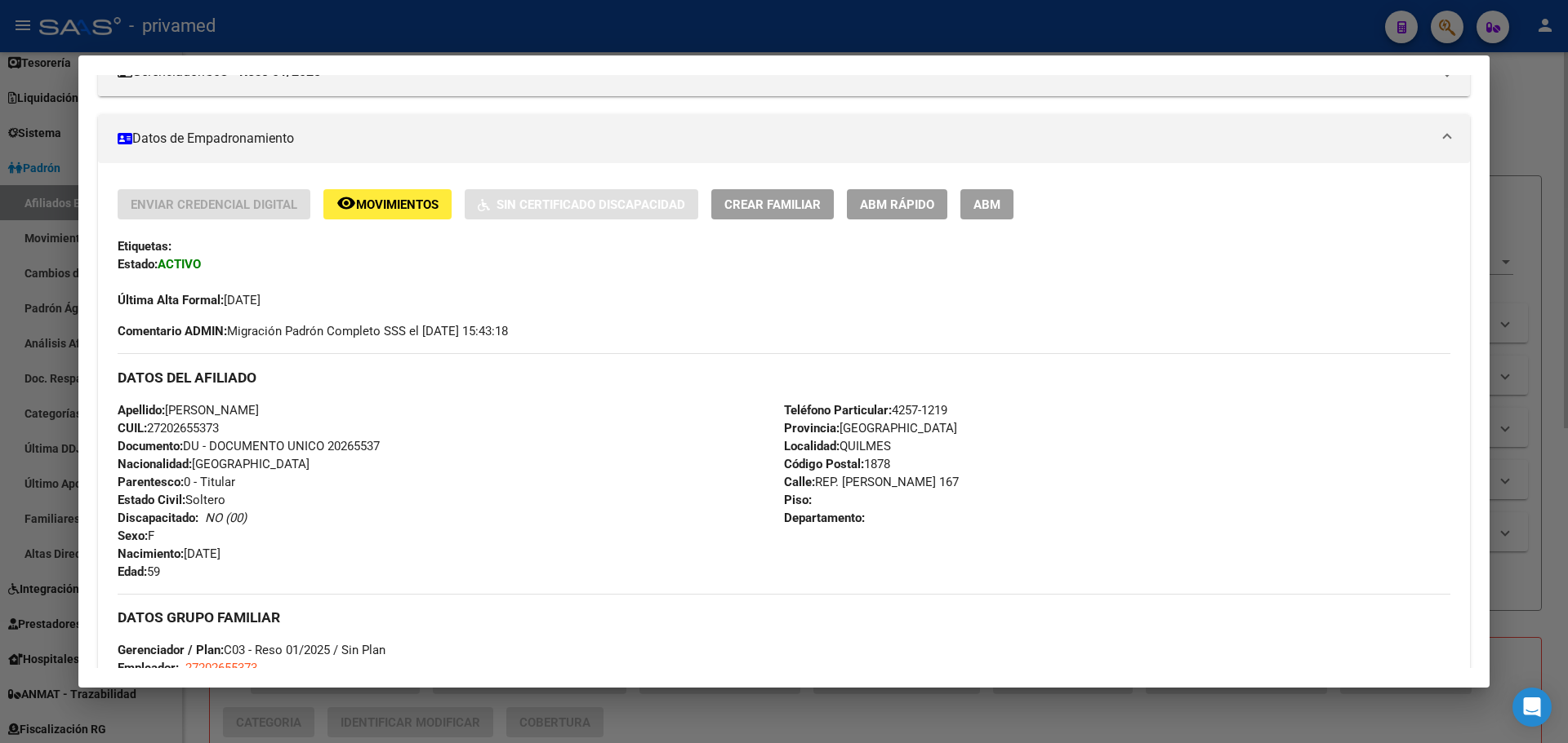
click at [984, 208] on span "ABM" at bounding box center [987, 205] width 27 height 15
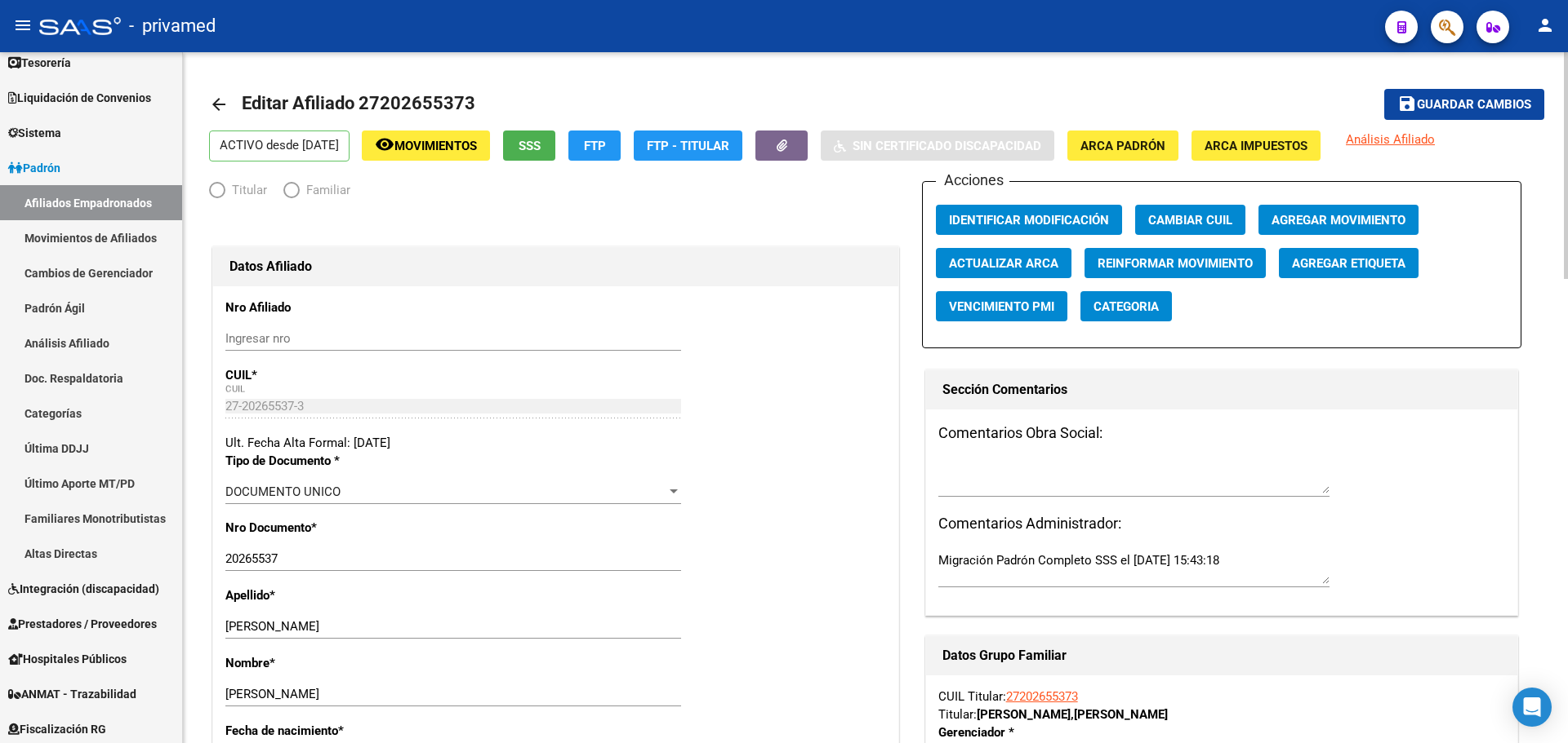
radio input "true"
type input "27-20265537-3"
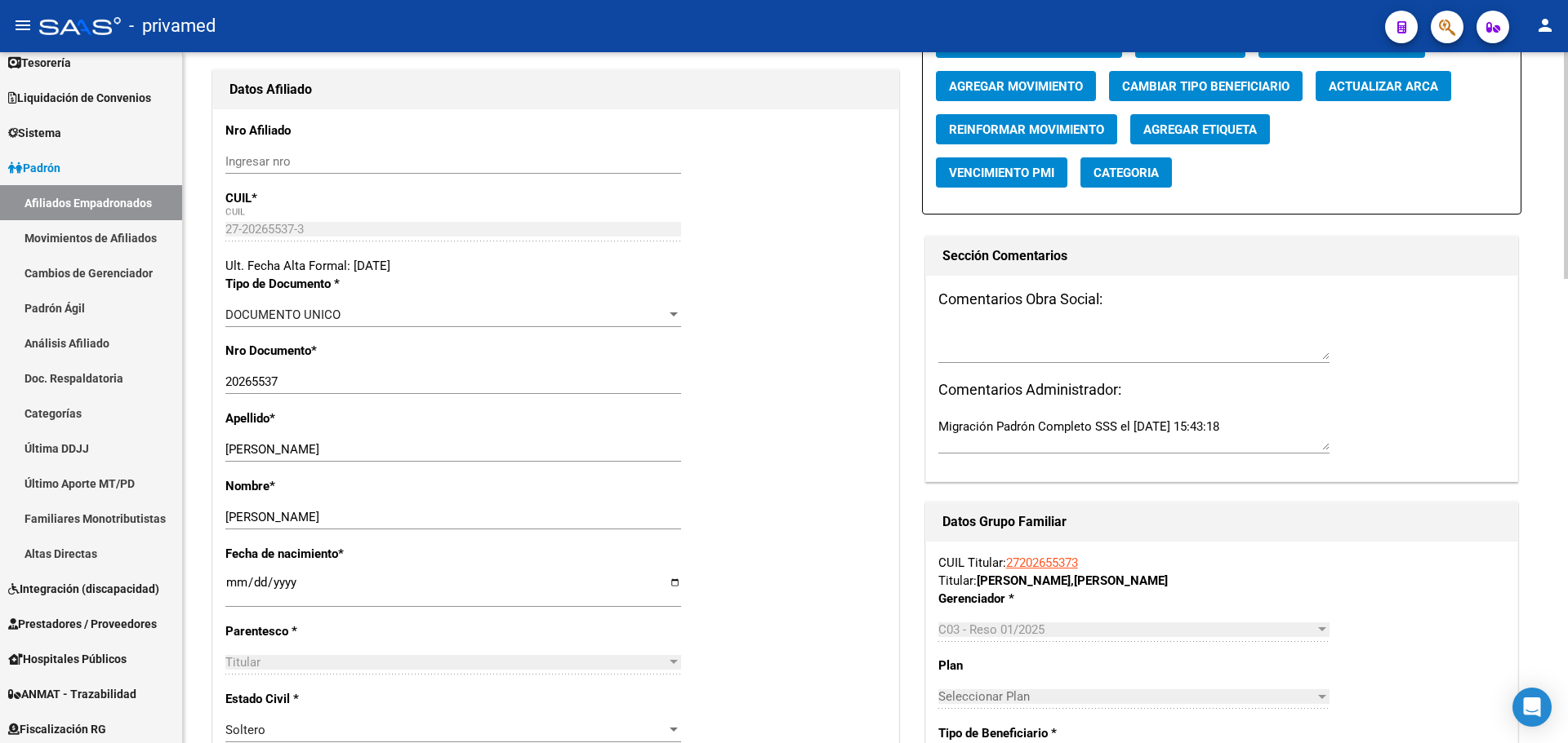
scroll to position [245, 0]
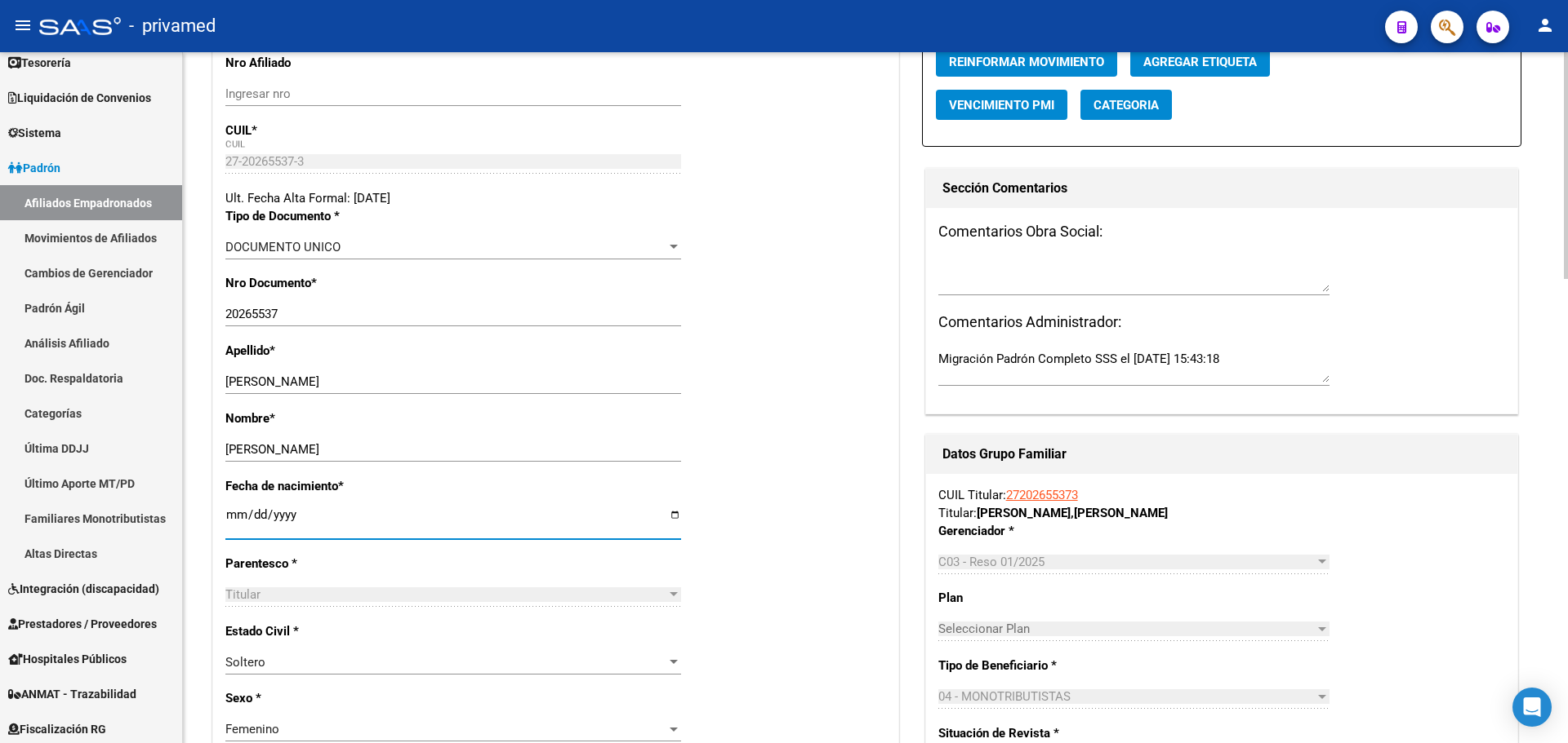
click at [339, 518] on input "1966-03-02" at bounding box center [453, 521] width 456 height 26
click at [307, 510] on input "1966-03-02" at bounding box center [453, 521] width 456 height 26
type input "1968-03-02"
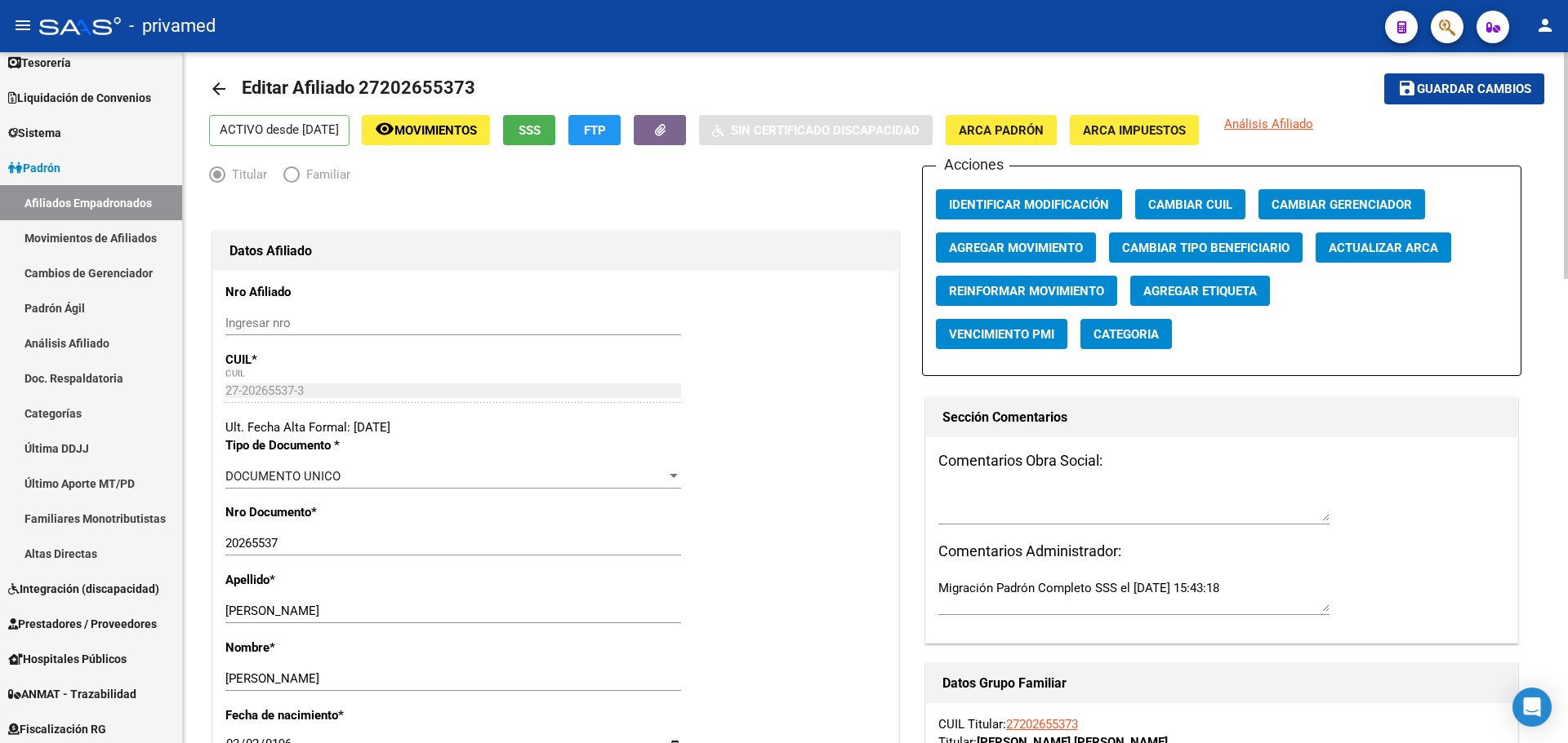
scroll to position [0, 0]
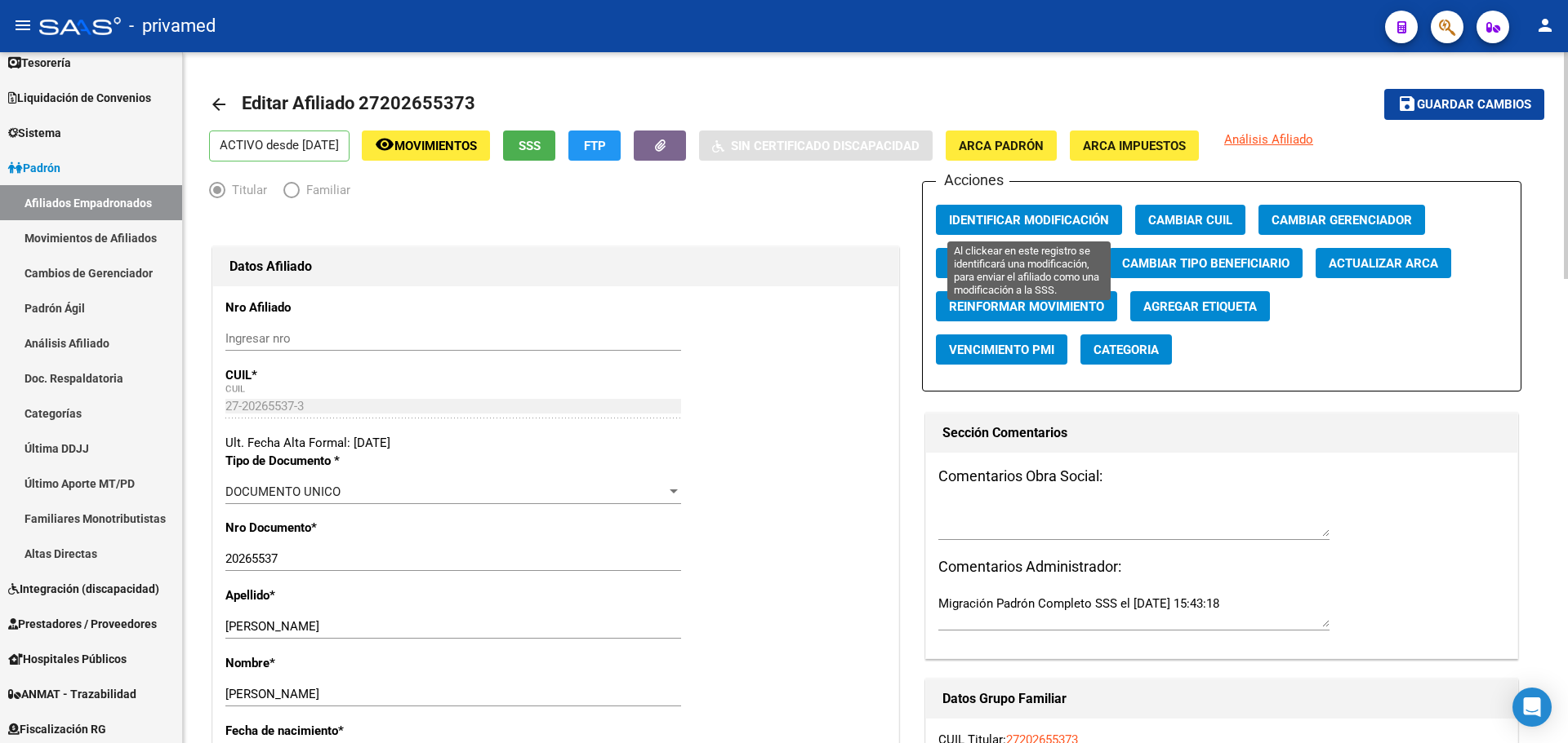
click at [1066, 209] on button "Identificar Modificación" at bounding box center [1028, 220] width 186 height 30
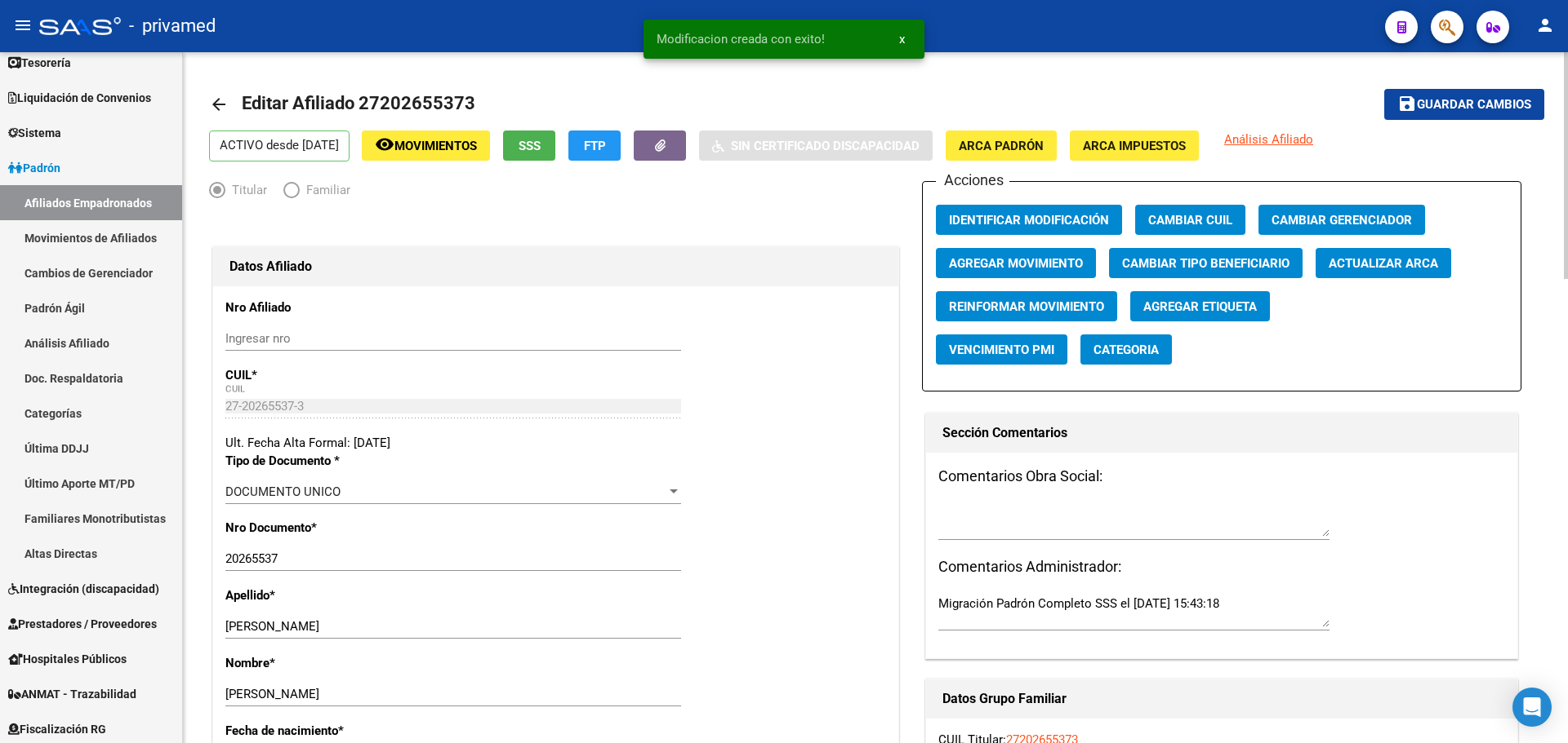
click at [1460, 102] on span "Guardar cambios" at bounding box center [1474, 106] width 114 height 15
click at [1059, 216] on span "Identificar Modificación" at bounding box center [1029, 221] width 160 height 15
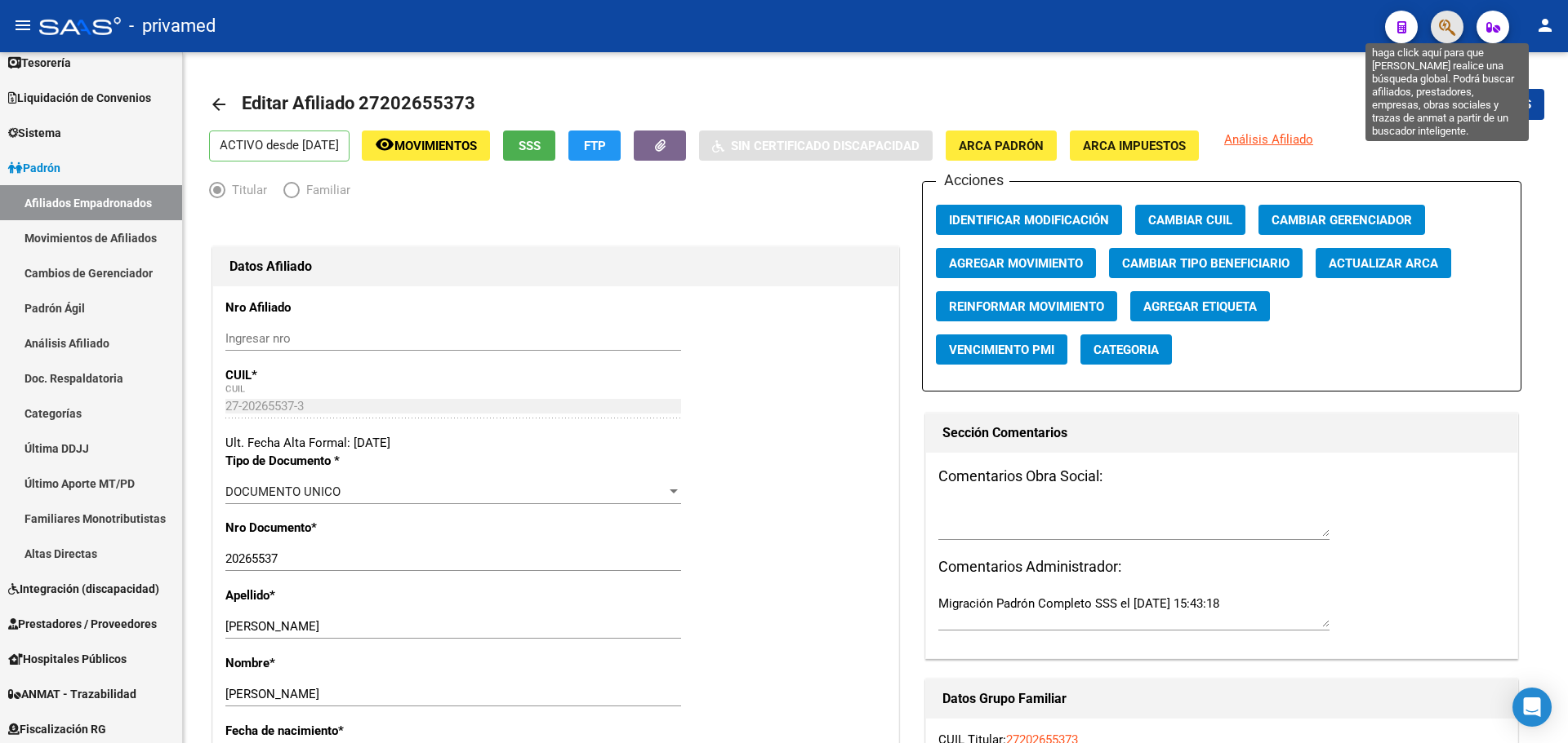
click at [1441, 27] on icon "button" at bounding box center [1446, 27] width 16 height 19
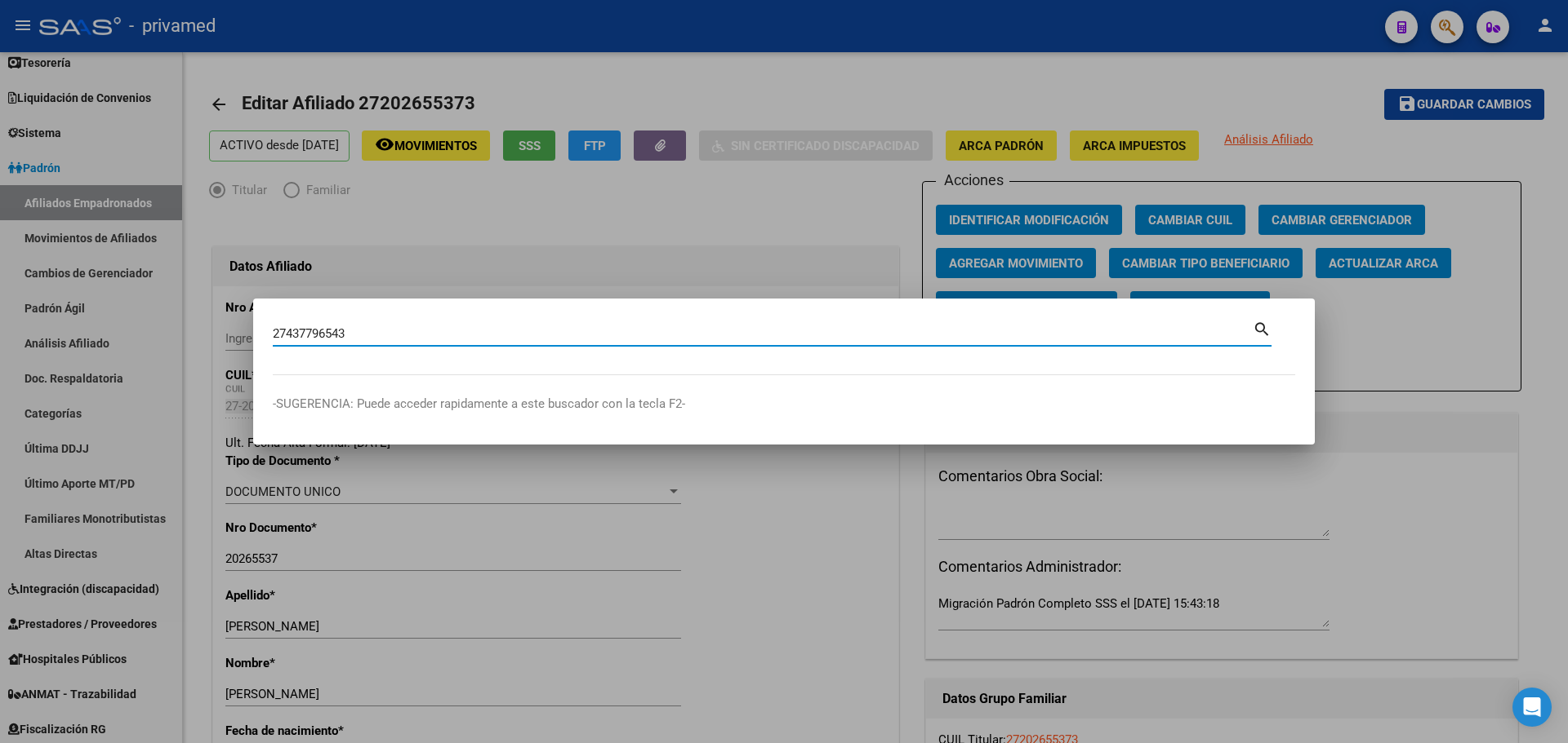
type input "27437796543"
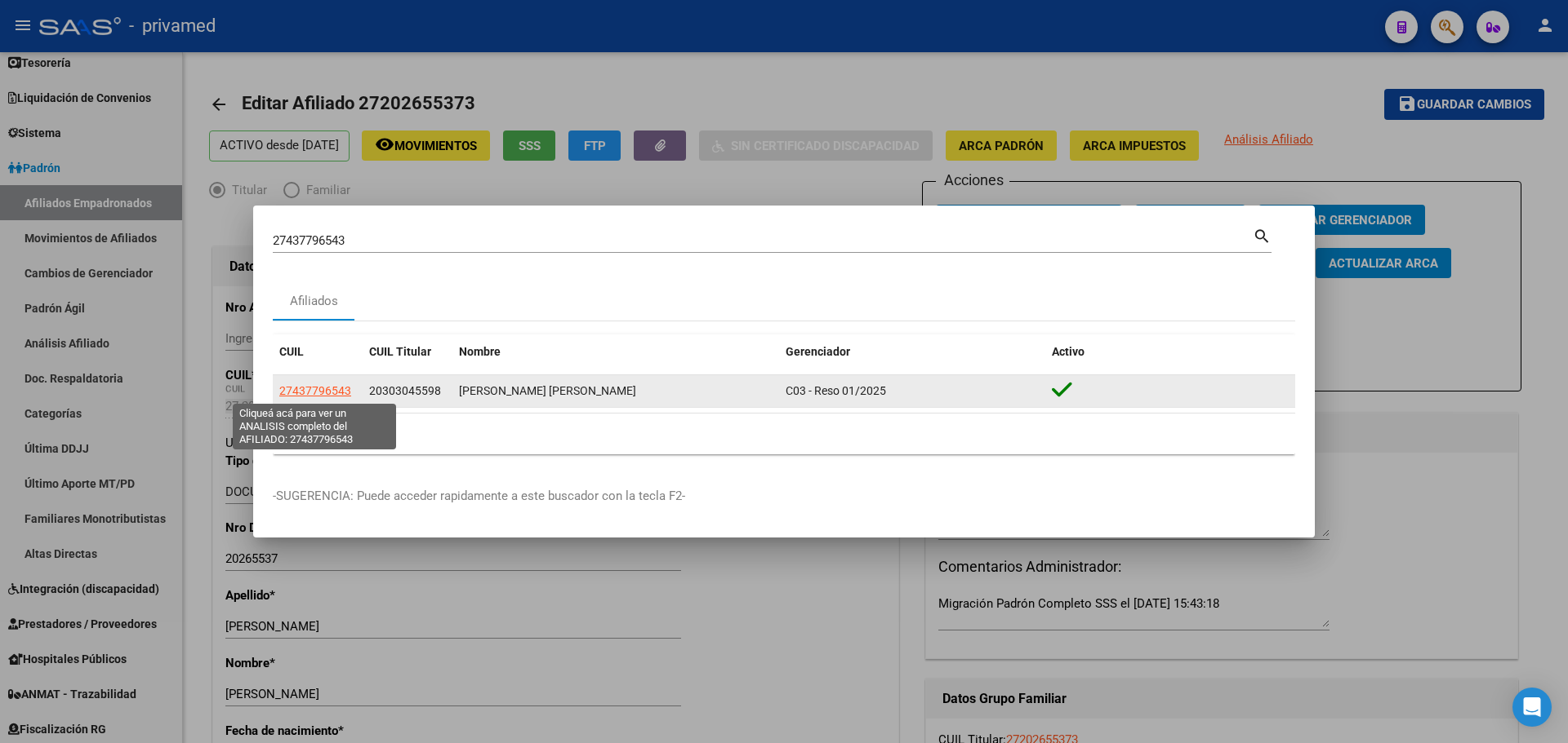
click at [311, 388] on span "27437796543" at bounding box center [315, 391] width 72 height 13
type textarea "27437796543"
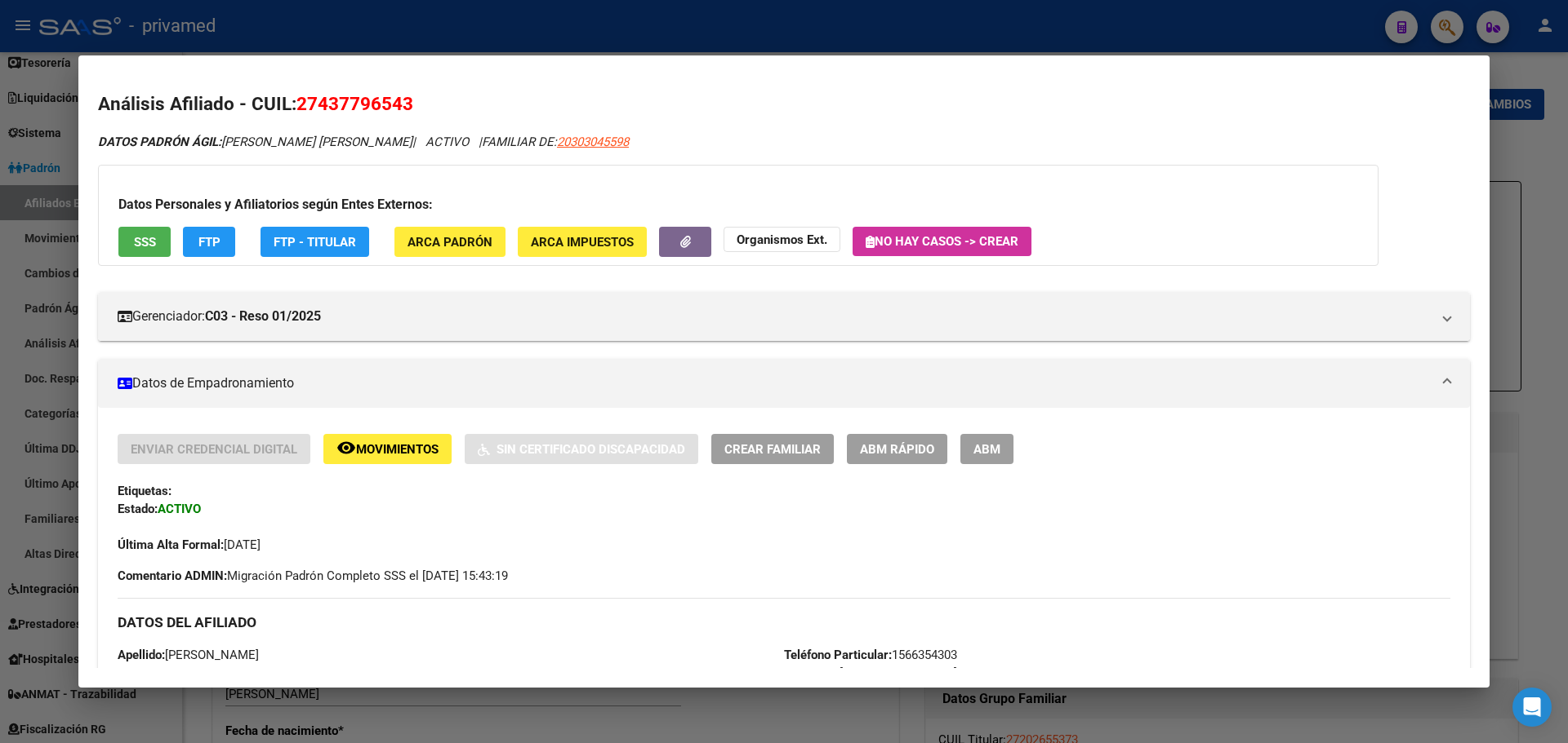
click at [981, 446] on span "ABM" at bounding box center [987, 450] width 27 height 15
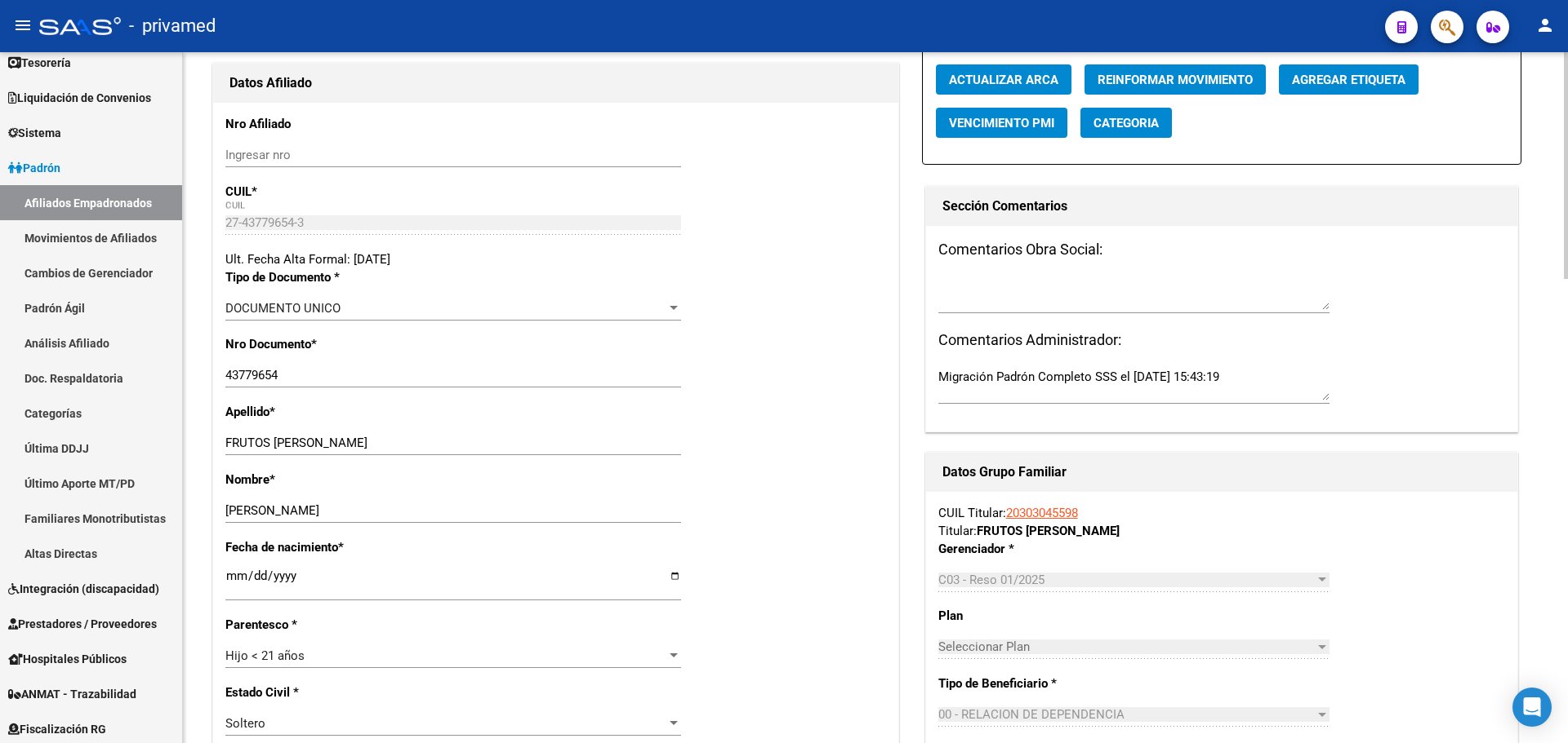
scroll to position [245, 0]
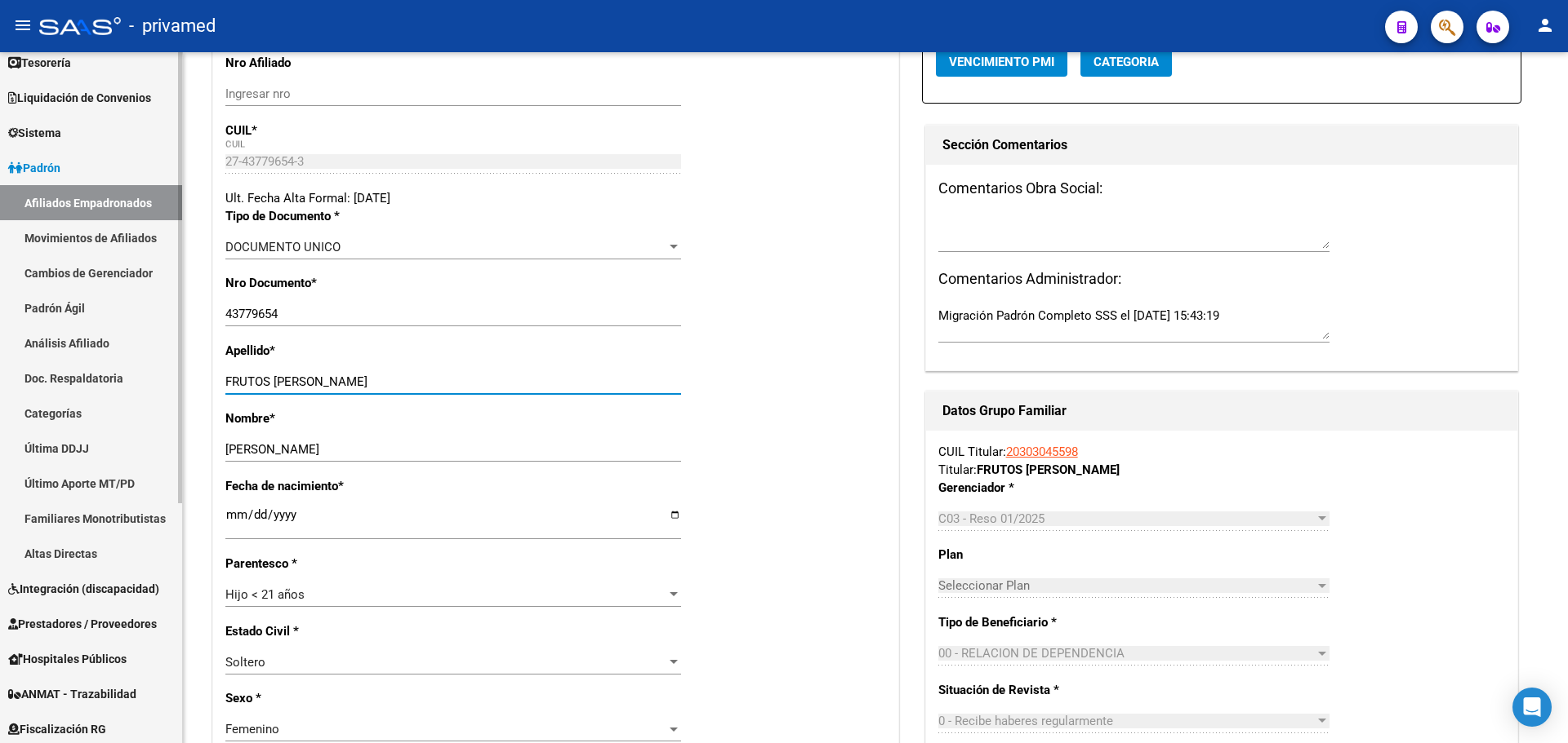
drag, startPoint x: 341, startPoint y: 379, endPoint x: 151, endPoint y: 378, distance: 190.0
click at [151, 378] on mat-sidenav-container "Firma Express Inicio Instructivos Contacto OS Reportes Tablero de Control Ingre…" at bounding box center [784, 397] width 1568 height 691
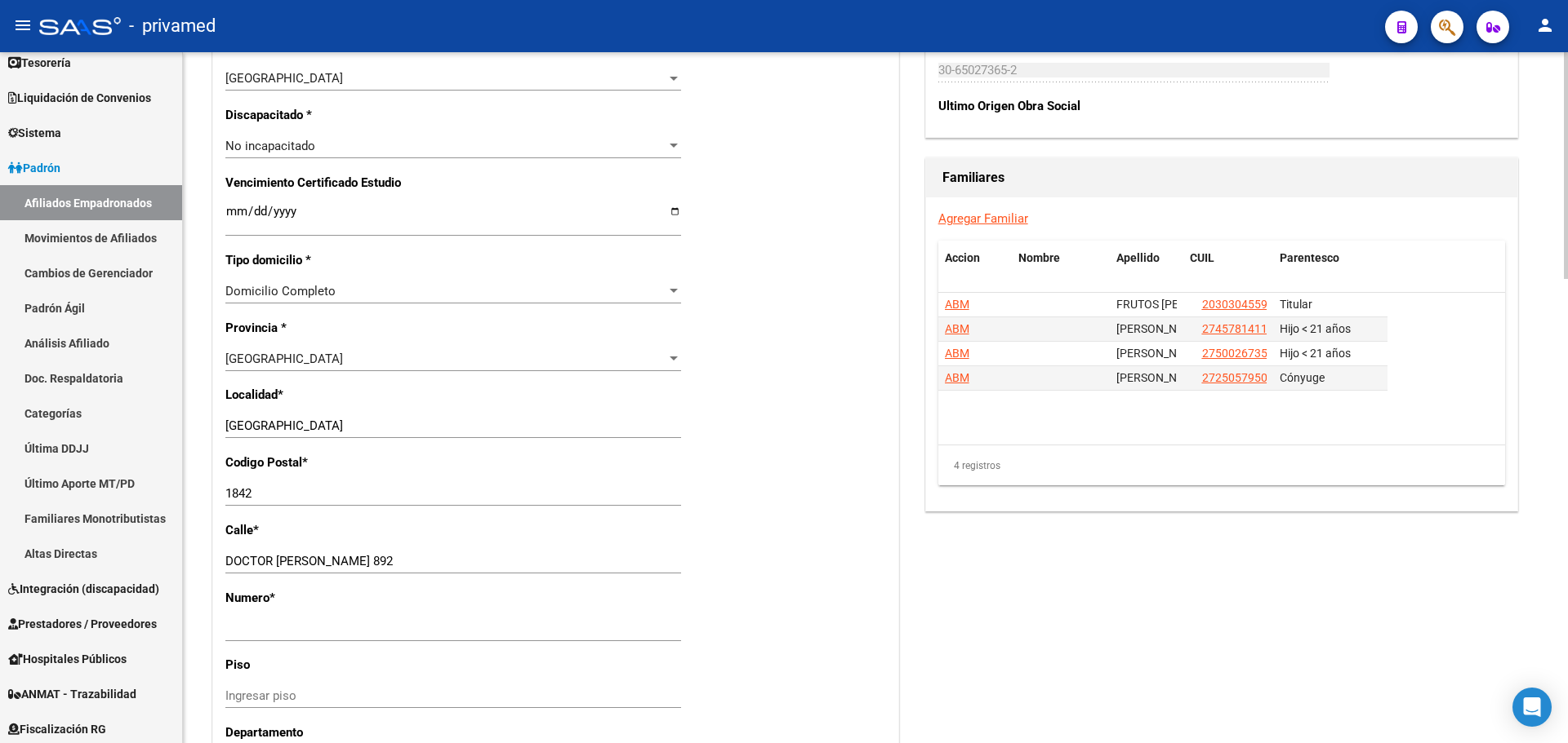
scroll to position [980, 0]
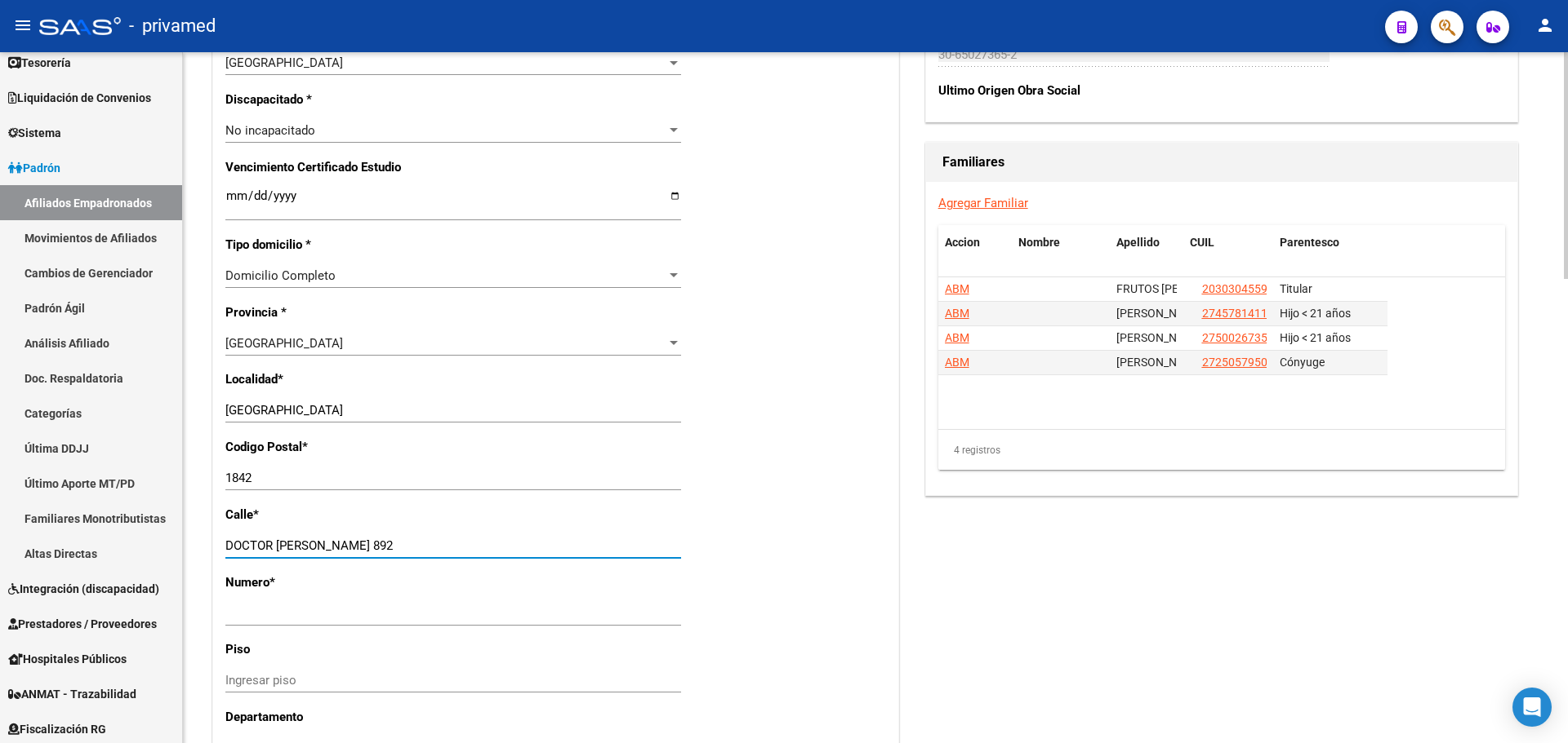
drag, startPoint x: 320, startPoint y: 539, endPoint x: 367, endPoint y: 544, distance: 47.3
click at [367, 544] on input "DOCTOR MEDEL 892" at bounding box center [453, 546] width 456 height 15
type input "DOCTOR MEDEL"
click at [260, 612] on input "Ingresar nro" at bounding box center [453, 614] width 456 height 15
paste input "892"
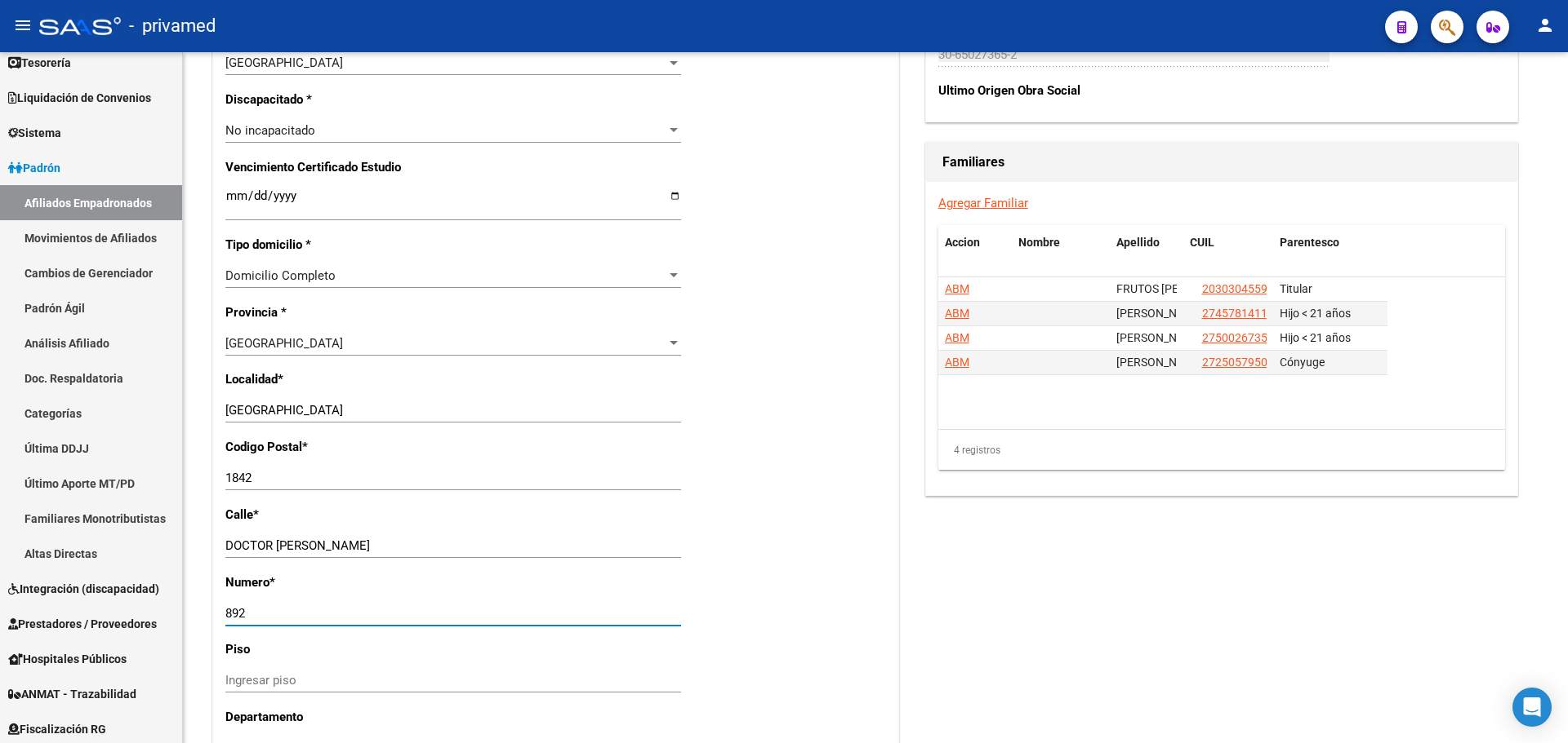
type input "892"
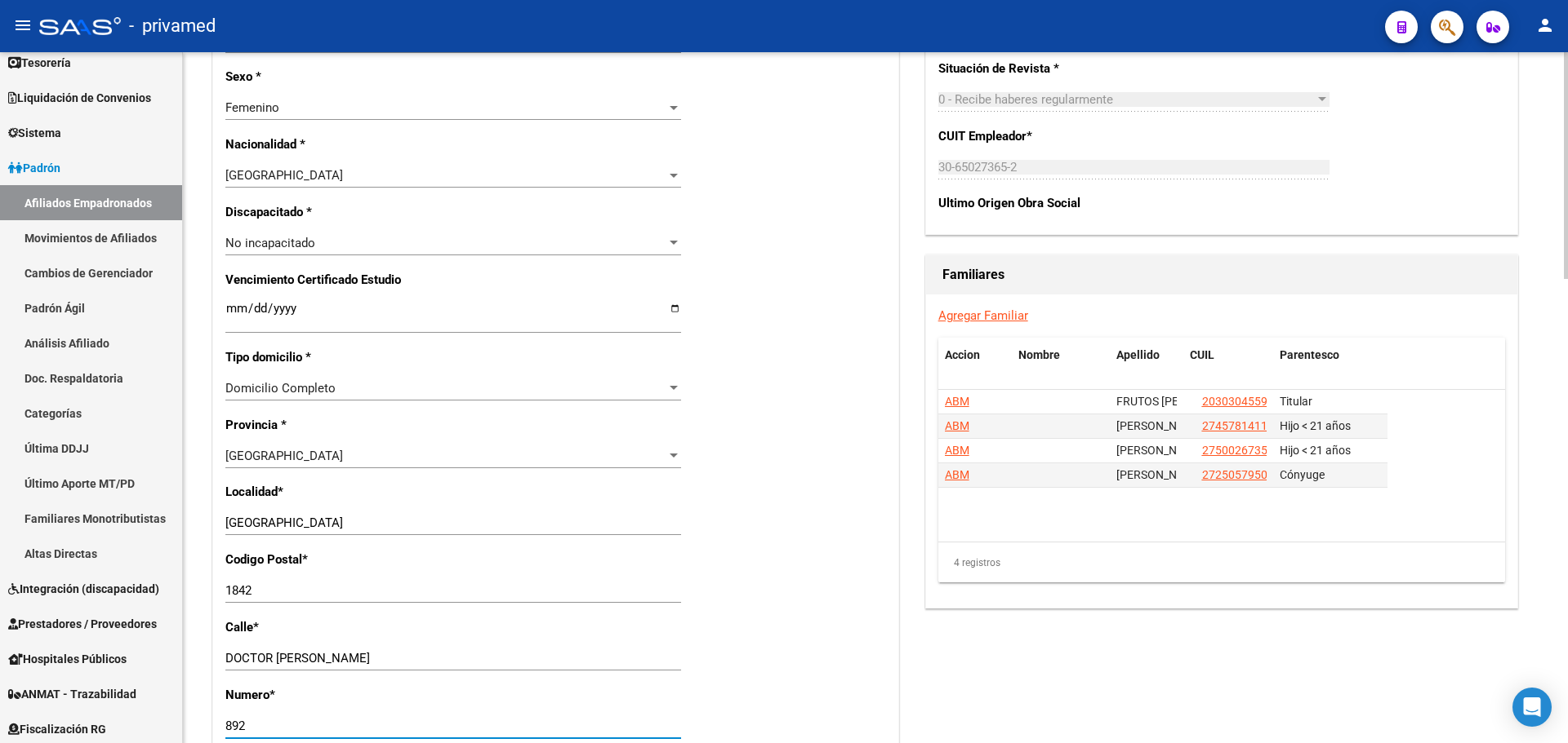
scroll to position [489, 0]
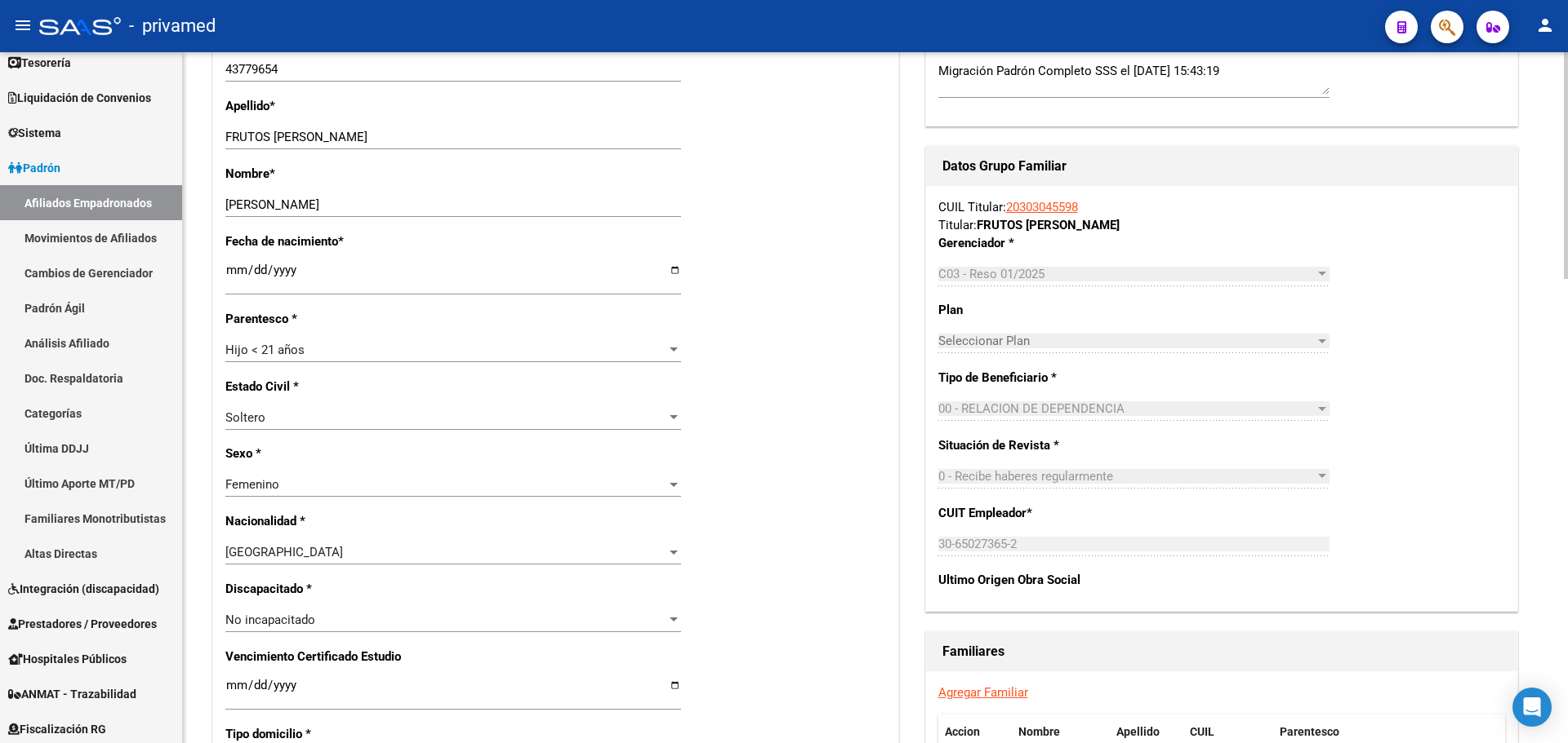
click at [901, 122] on div "Datos Afiliado Nro Afiliado Ingresar nro CUIL * 27-43779654-3 CUIL ARCA Padrón …" at bounding box center [556, 634] width 693 height 1831
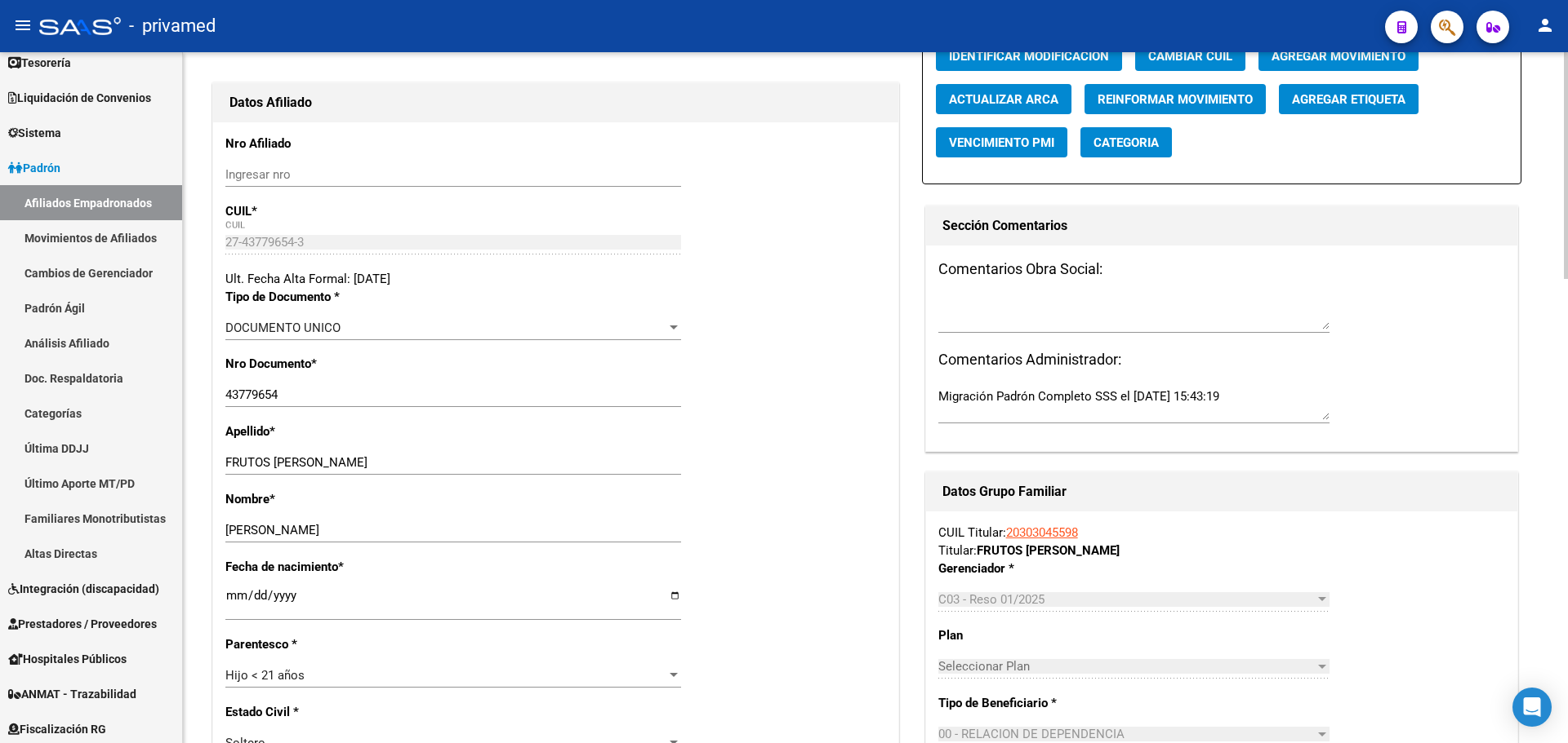
scroll to position [163, 0]
drag, startPoint x: 288, startPoint y: 393, endPoint x: 168, endPoint y: 386, distance: 120.2
click at [168, 386] on mat-sidenav-container "Firma Express Inicio Instructivos Contacto OS Reportes Tablero de Control Ingre…" at bounding box center [784, 397] width 1568 height 691
drag, startPoint x: 1124, startPoint y: 308, endPoint x: 1113, endPoint y: 308, distance: 11.0
click at [1124, 308] on textarea at bounding box center [1133, 314] width 392 height 33
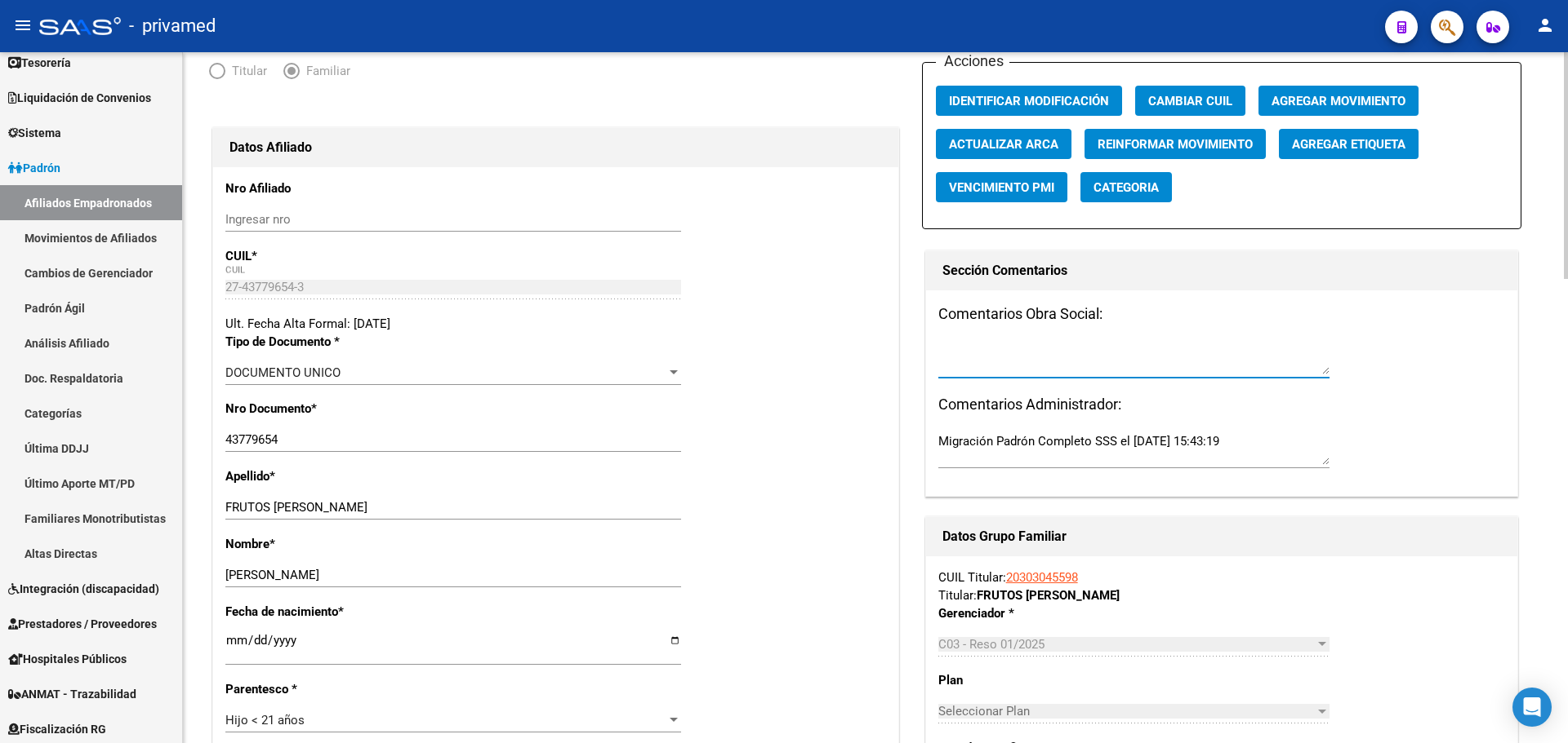
scroll to position [245, 0]
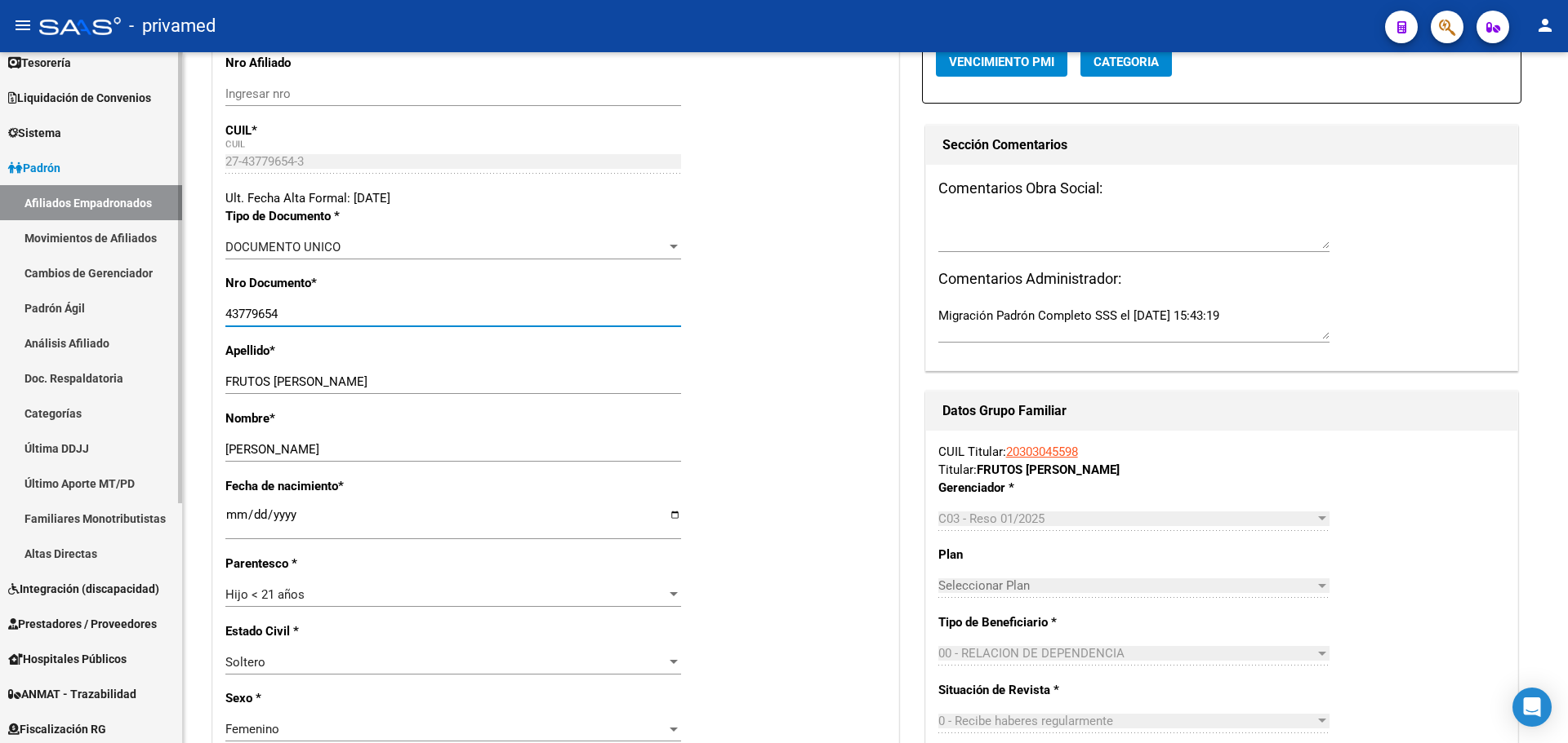
drag, startPoint x: 292, startPoint y: 311, endPoint x: 177, endPoint y: 300, distance: 115.5
click at [177, 300] on mat-sidenav-container "Firma Express Inicio Instructivos Contacto OS Reportes Tablero de Control Ingre…" at bounding box center [784, 397] width 1568 height 691
paste input "5781411"
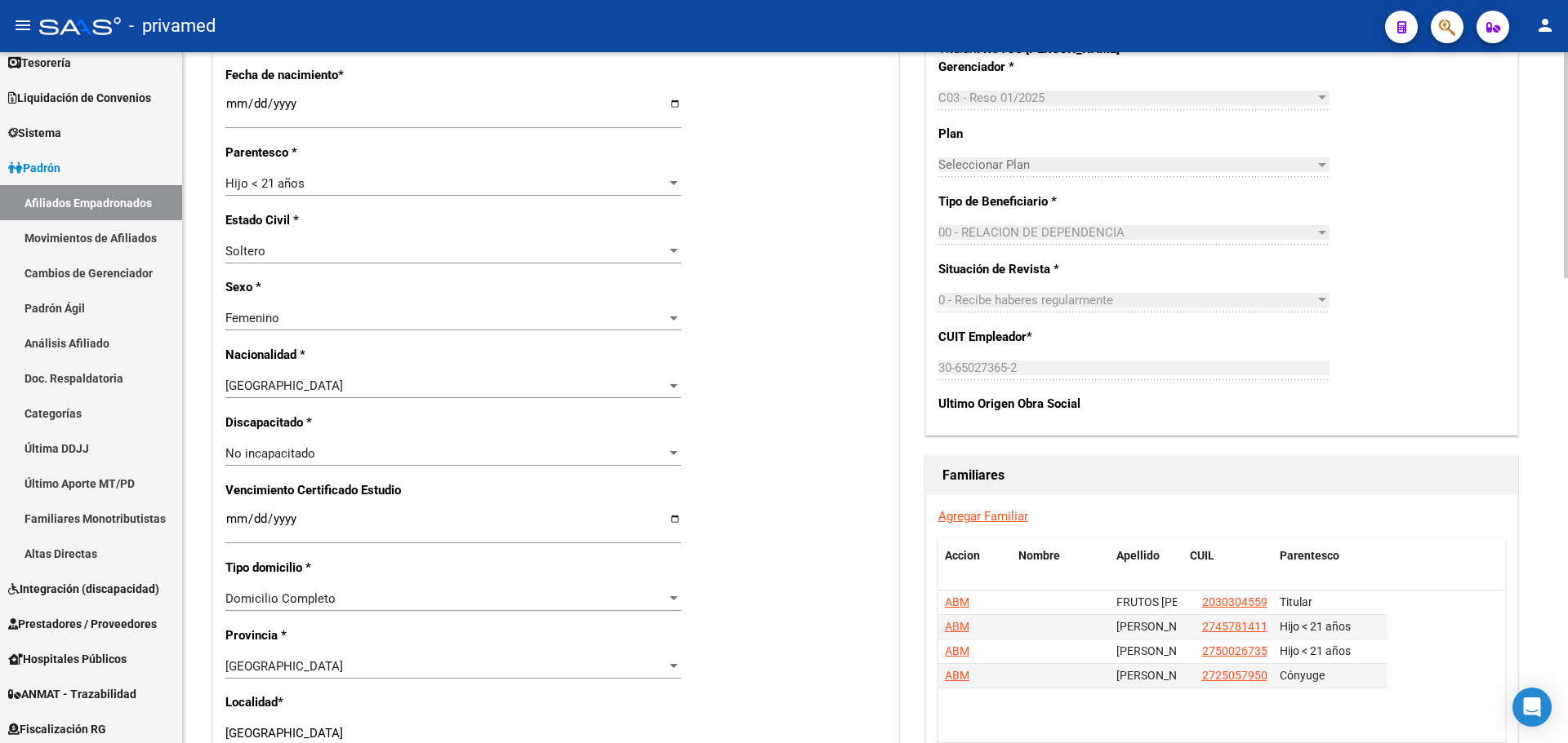
scroll to position [735, 0]
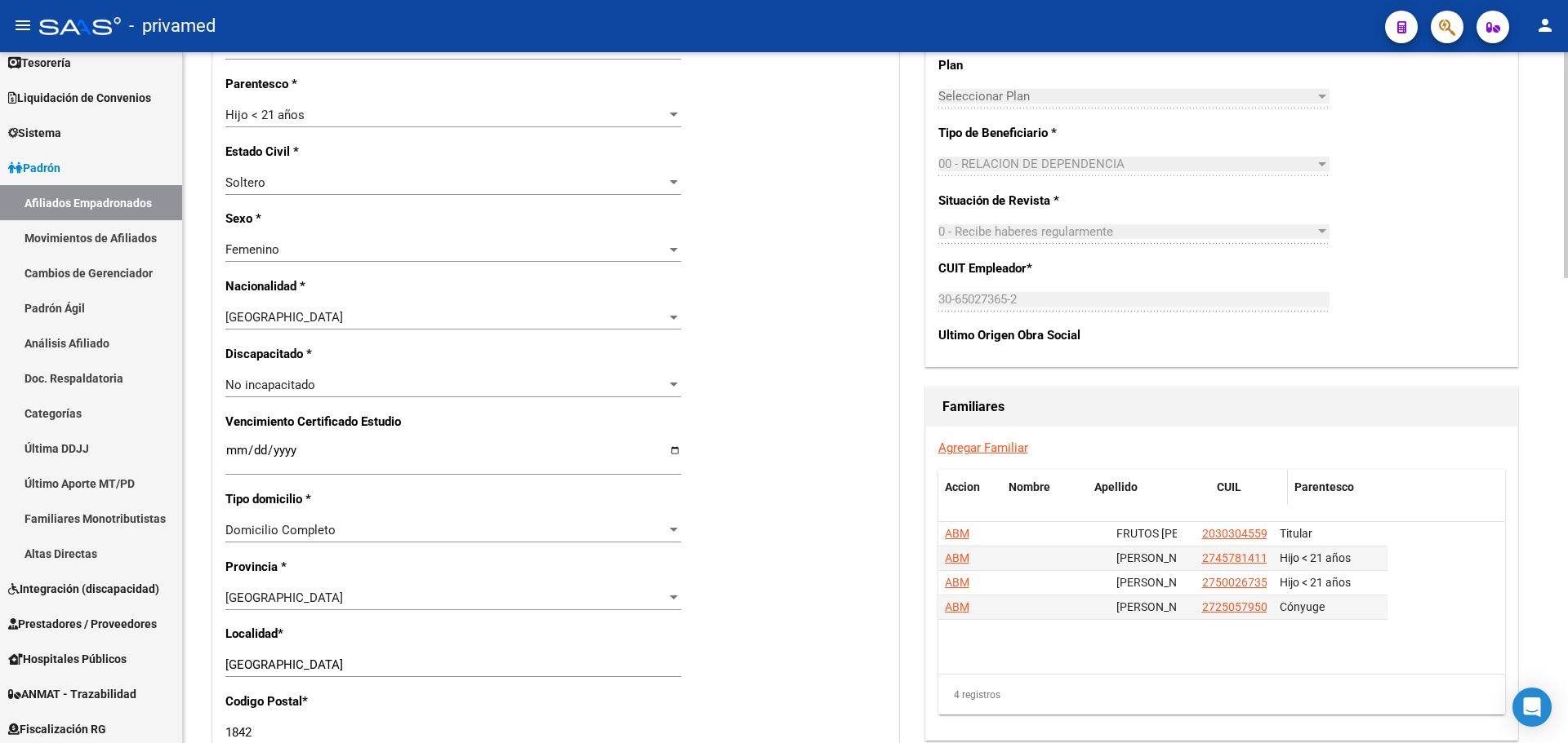
drag, startPoint x: 1180, startPoint y: 484, endPoint x: 1247, endPoint y: 486, distance: 67.0
click at [1247, 486] on div "Accion Nombre Apellido CUIL Parentesco" at bounding box center [1162, 487] width 449 height 35
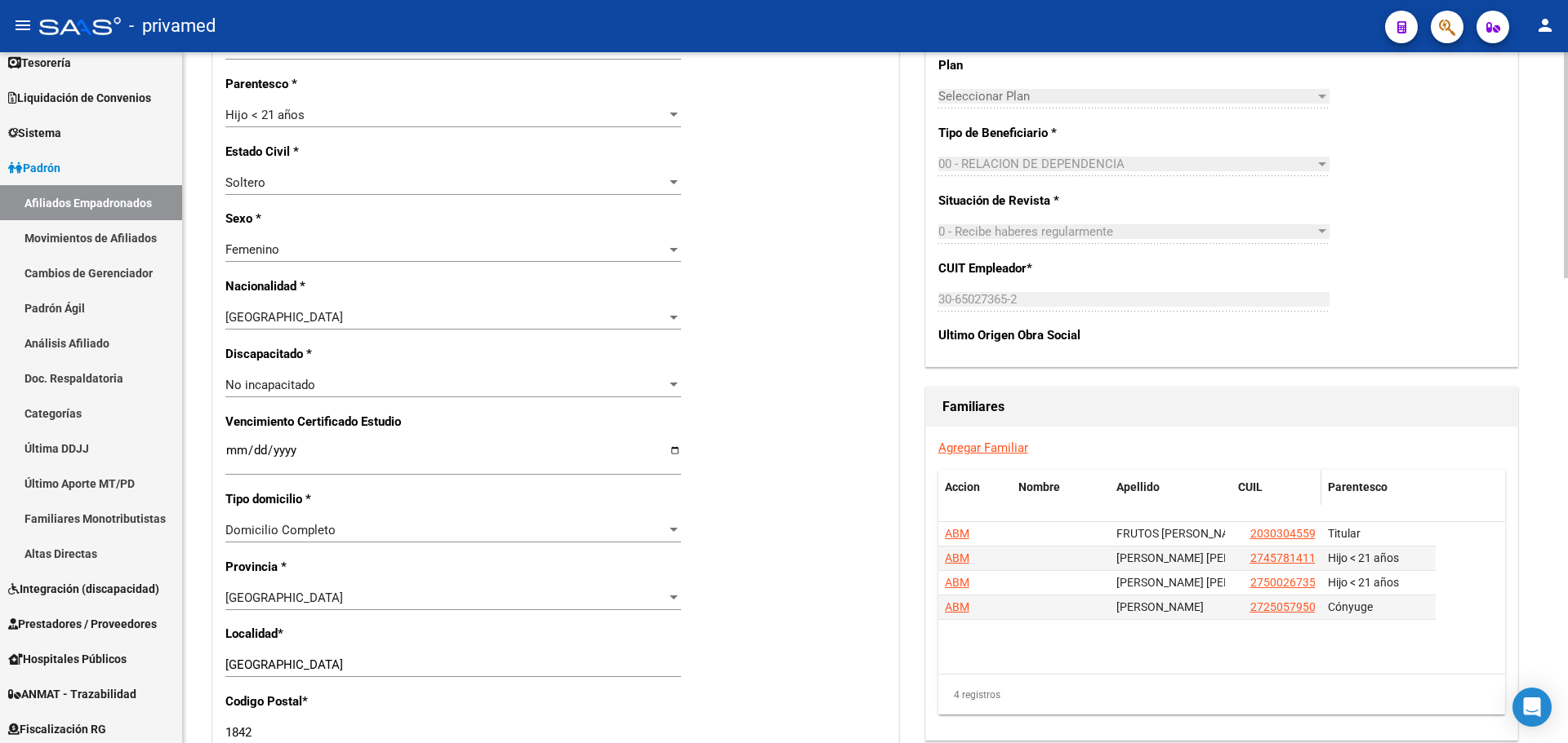
click at [1245, 473] on datatable-header-cell "CUIL" at bounding box center [1276, 487] width 90 height 35
drag, startPoint x: 1229, startPoint y: 499, endPoint x: 1404, endPoint y: 488, distance: 175.3
click at [1404, 488] on div "Accion Nombre Apellido CUIL Parentesco" at bounding box center [1186, 487] width 497 height 35
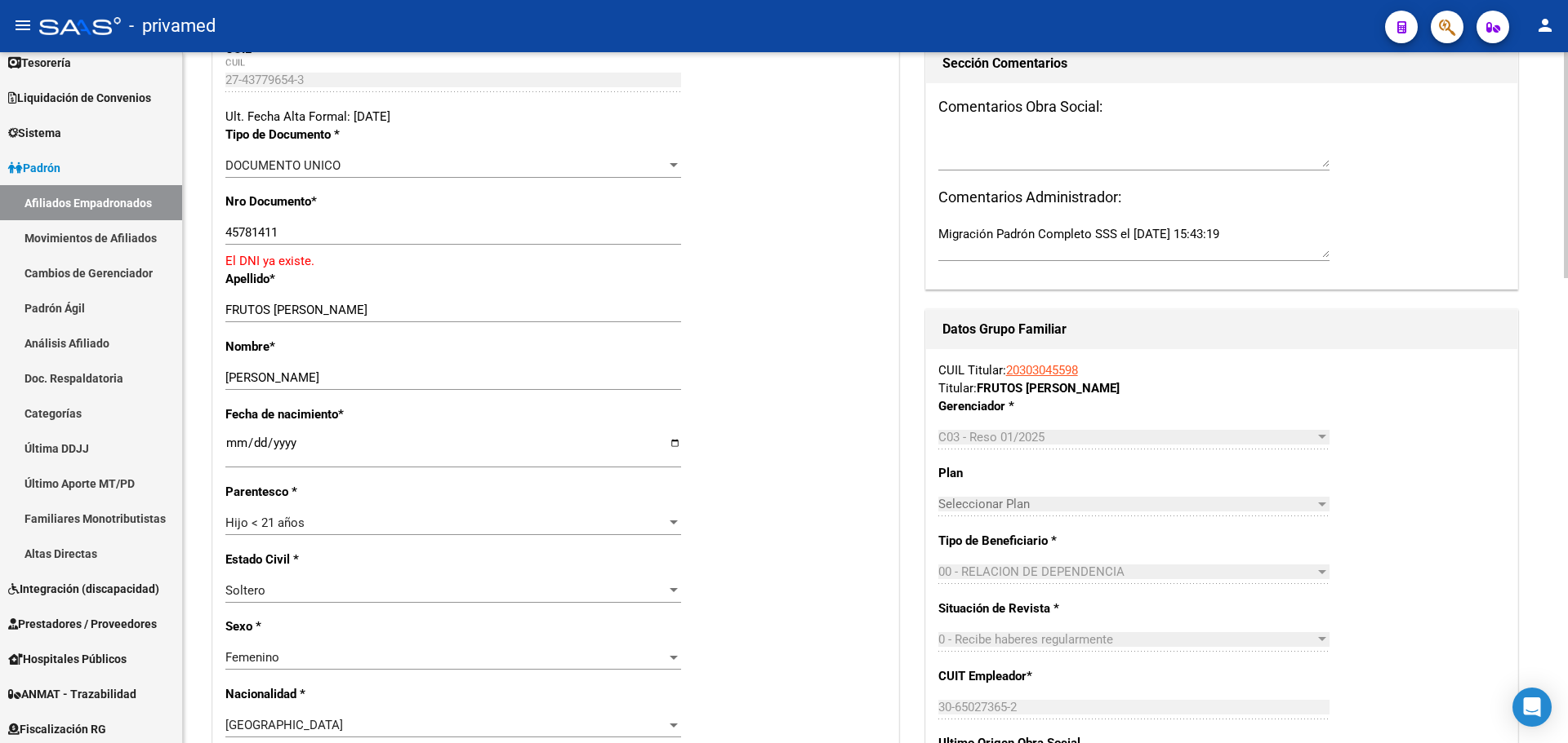
scroll to position [0, 0]
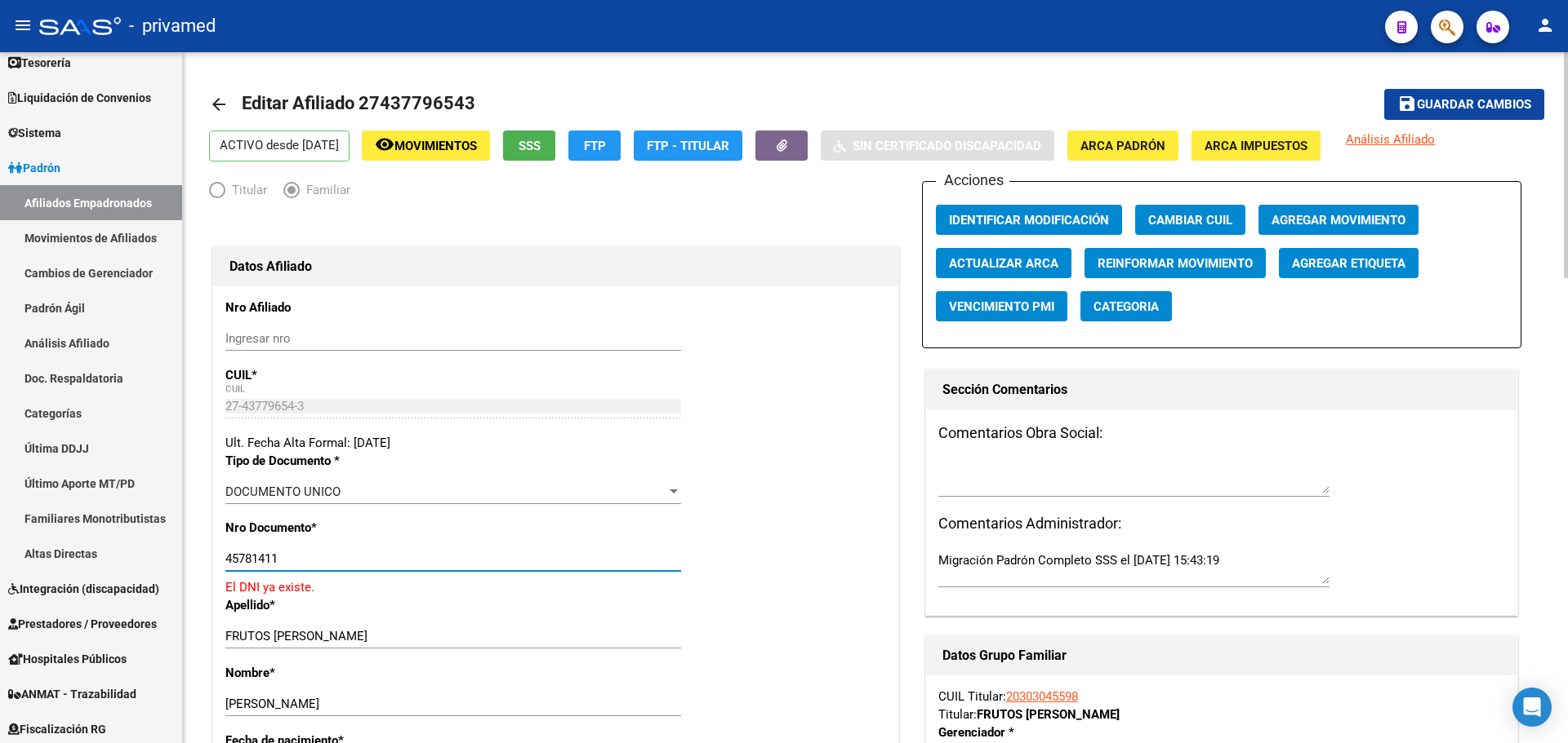
click at [349, 554] on input "45781411" at bounding box center [453, 559] width 456 height 15
type input "43779654"
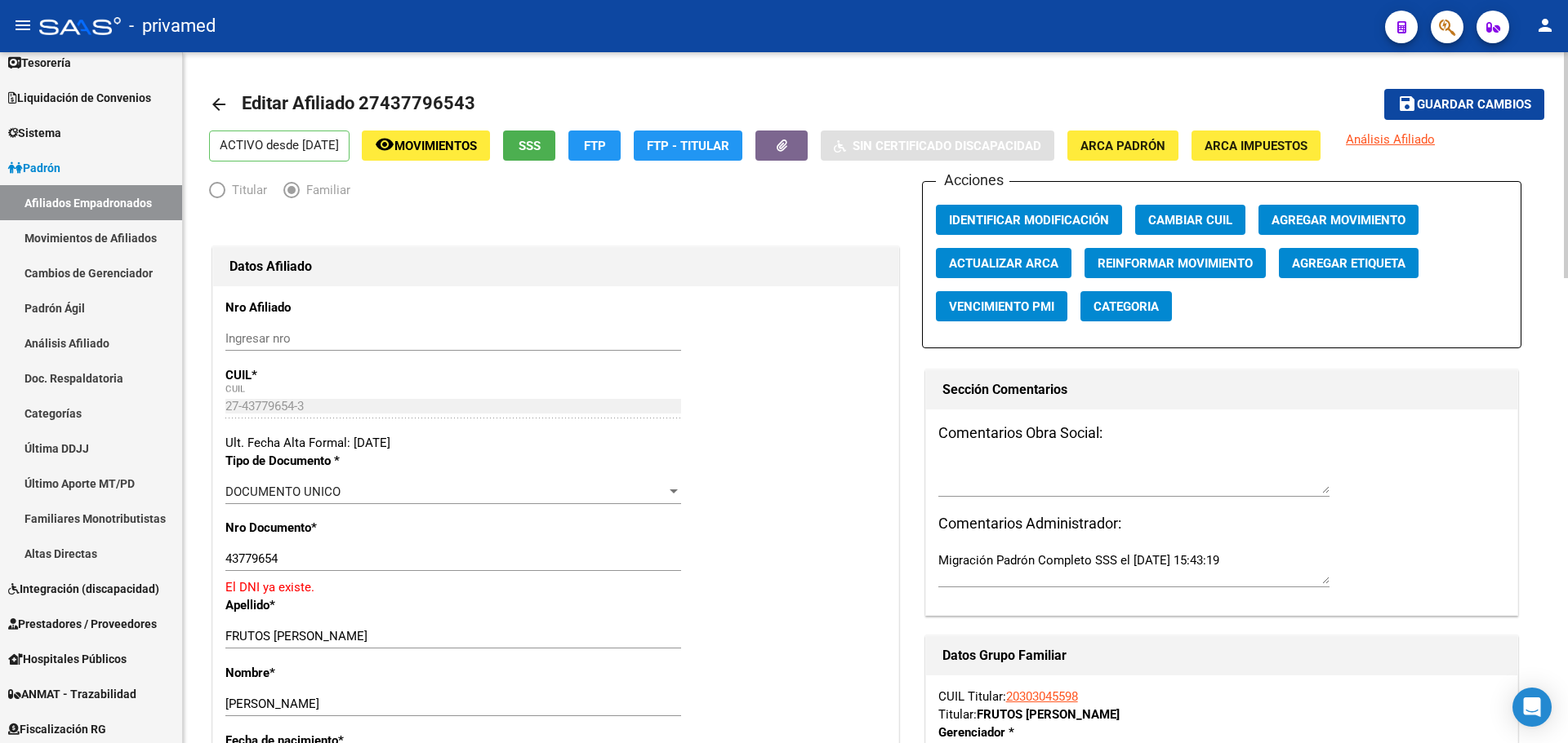
click at [1340, 224] on span "Agregar Movimiento" at bounding box center [1338, 221] width 134 height 15
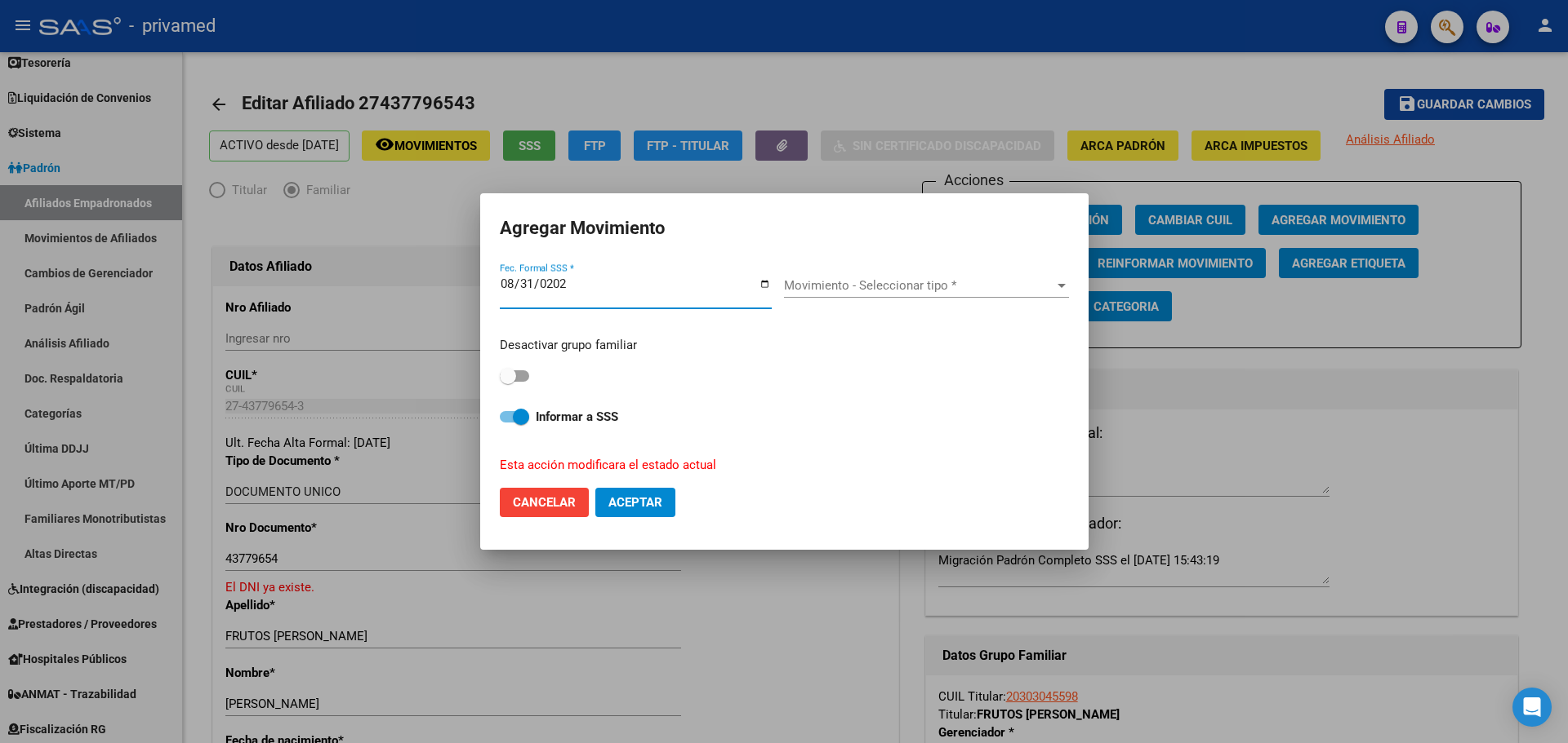
type input "2025-08-31"
click at [906, 286] on span "Movimiento - Seleccionar tipo *" at bounding box center [919, 286] width 270 height 15
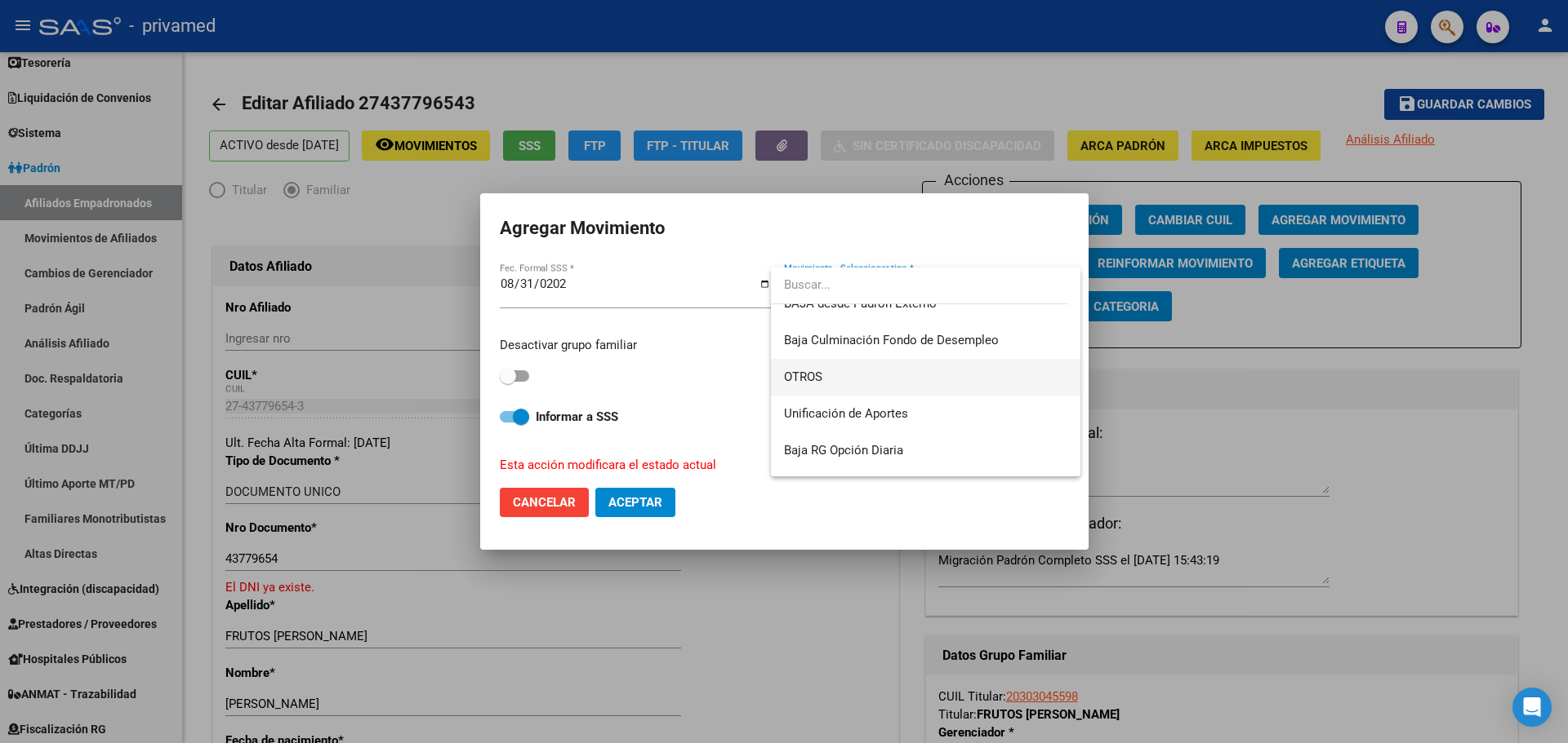
scroll to position [1186, 0]
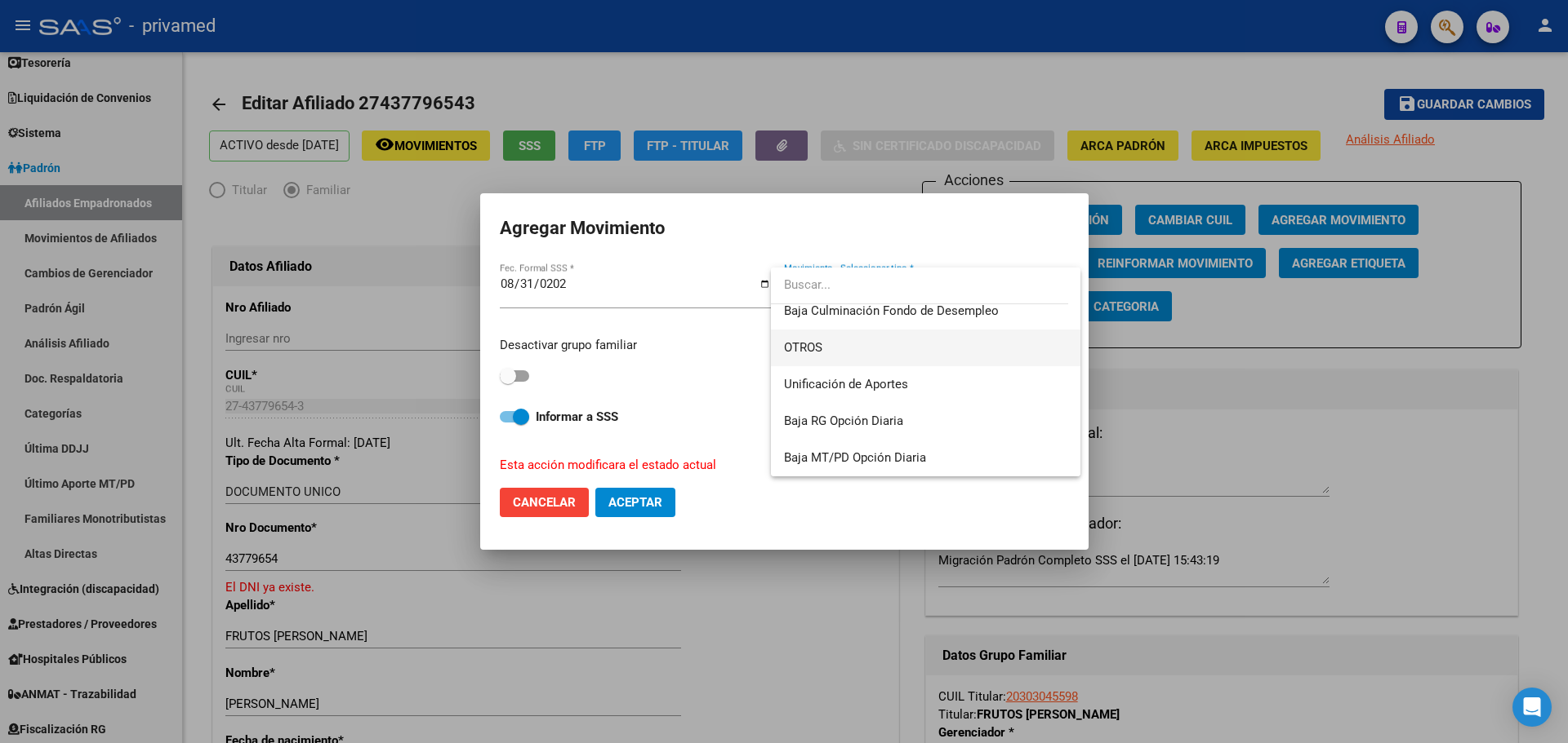
click at [834, 343] on span "OTROS" at bounding box center [926, 348] width 283 height 37
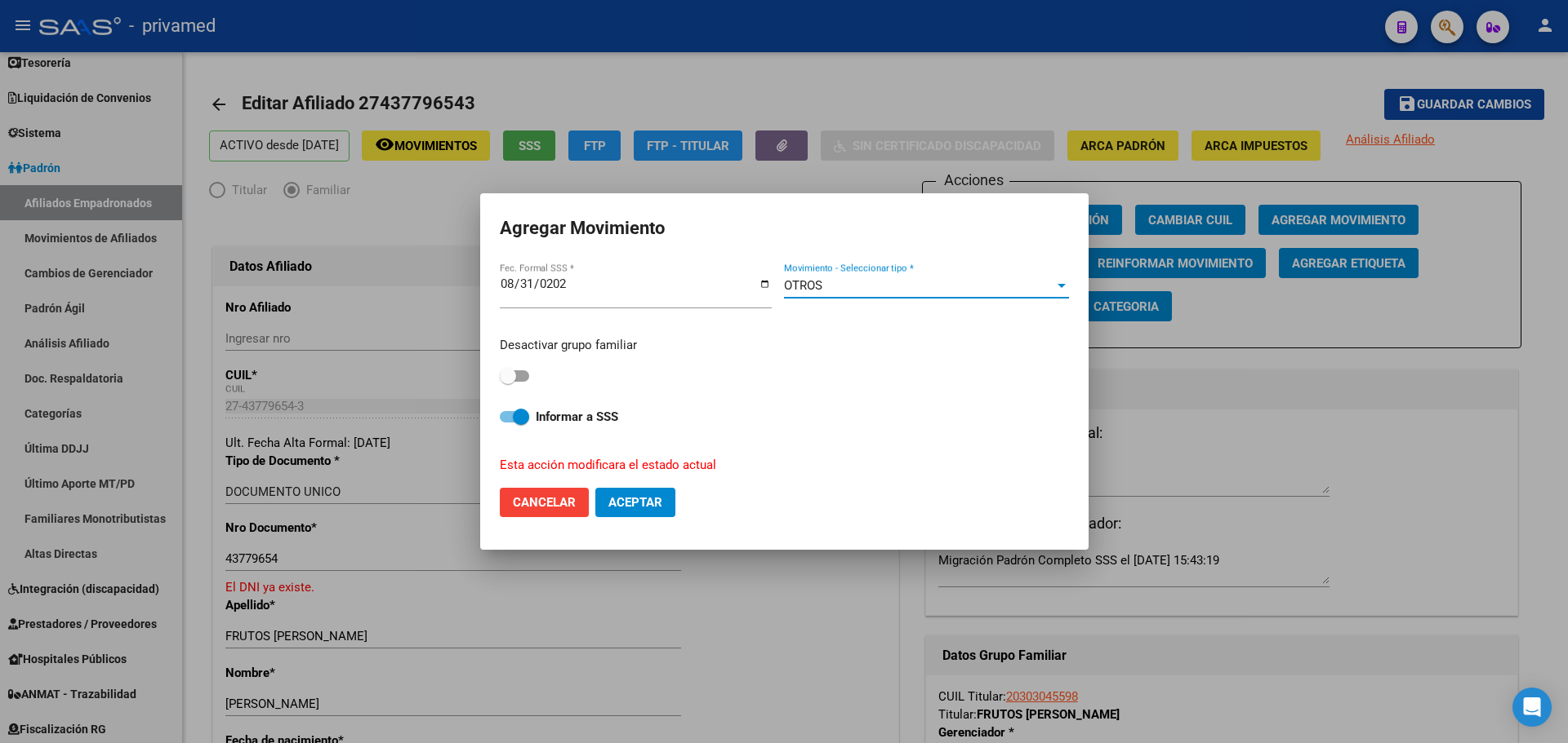
click at [541, 373] on div "Desactivar grupo familiar" at bounding box center [784, 362] width 569 height 52
click at [523, 372] on span at bounding box center [514, 376] width 29 height 11
click at [508, 382] on input "checkbox" at bounding box center [507, 382] width 1 height 1
checkbox input "true"
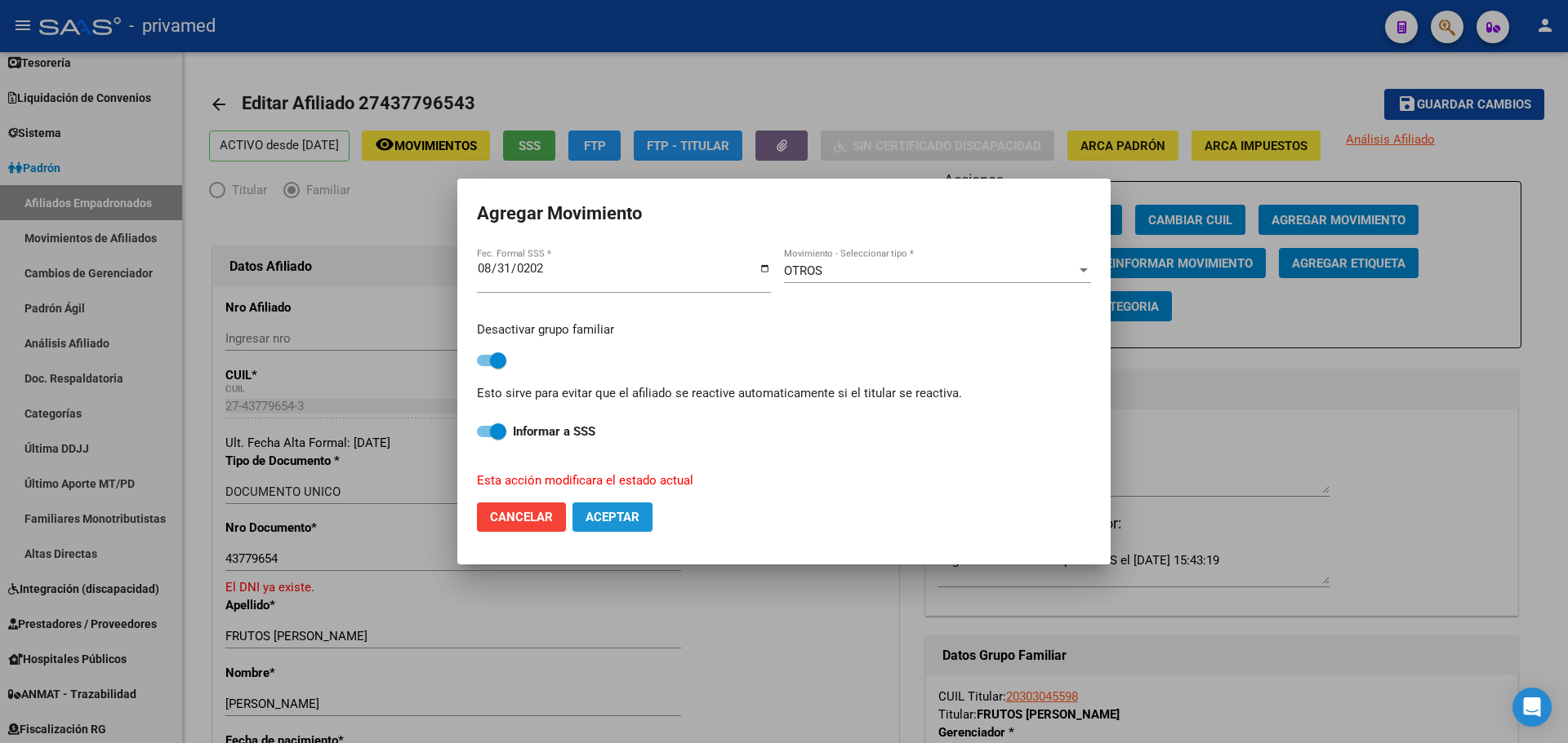
click at [624, 516] on span "Aceptar" at bounding box center [612, 518] width 54 height 15
checkbox input "false"
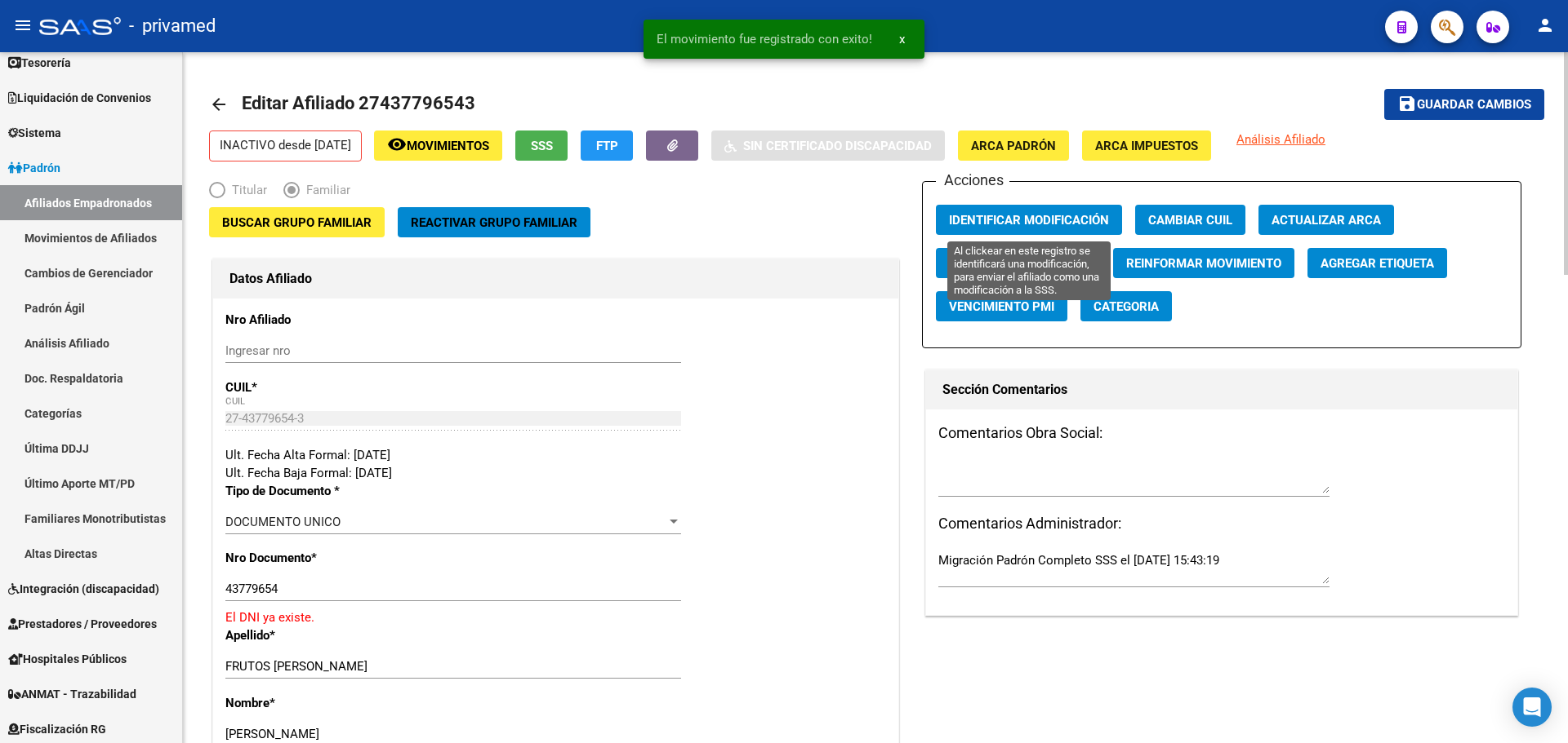
click at [1031, 222] on span "Identificar Modificación" at bounding box center [1029, 221] width 160 height 15
click at [1444, 108] on span "Guardar cambios" at bounding box center [1474, 106] width 114 height 15
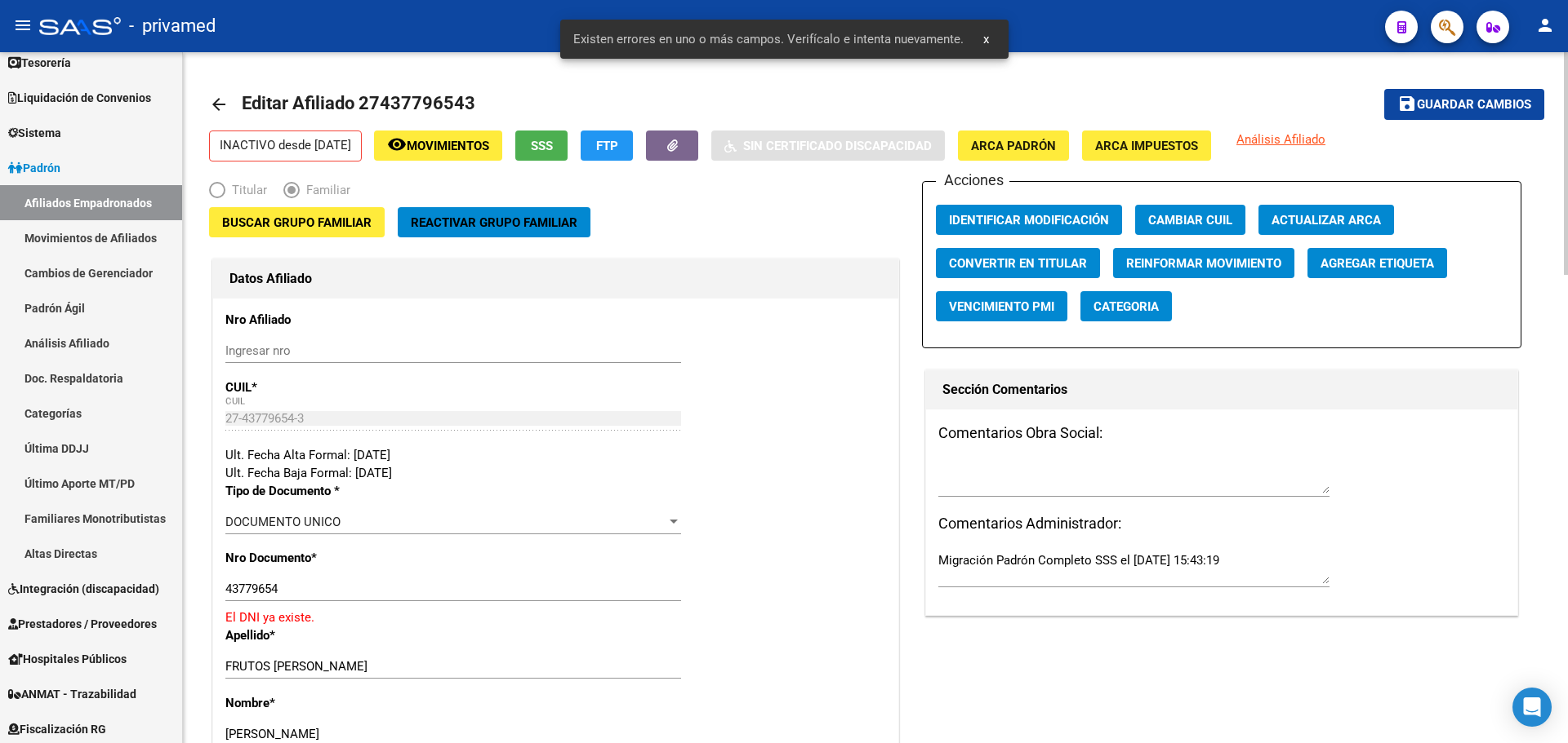
click at [217, 97] on mat-icon "arrow_back" at bounding box center [219, 104] width 20 height 20
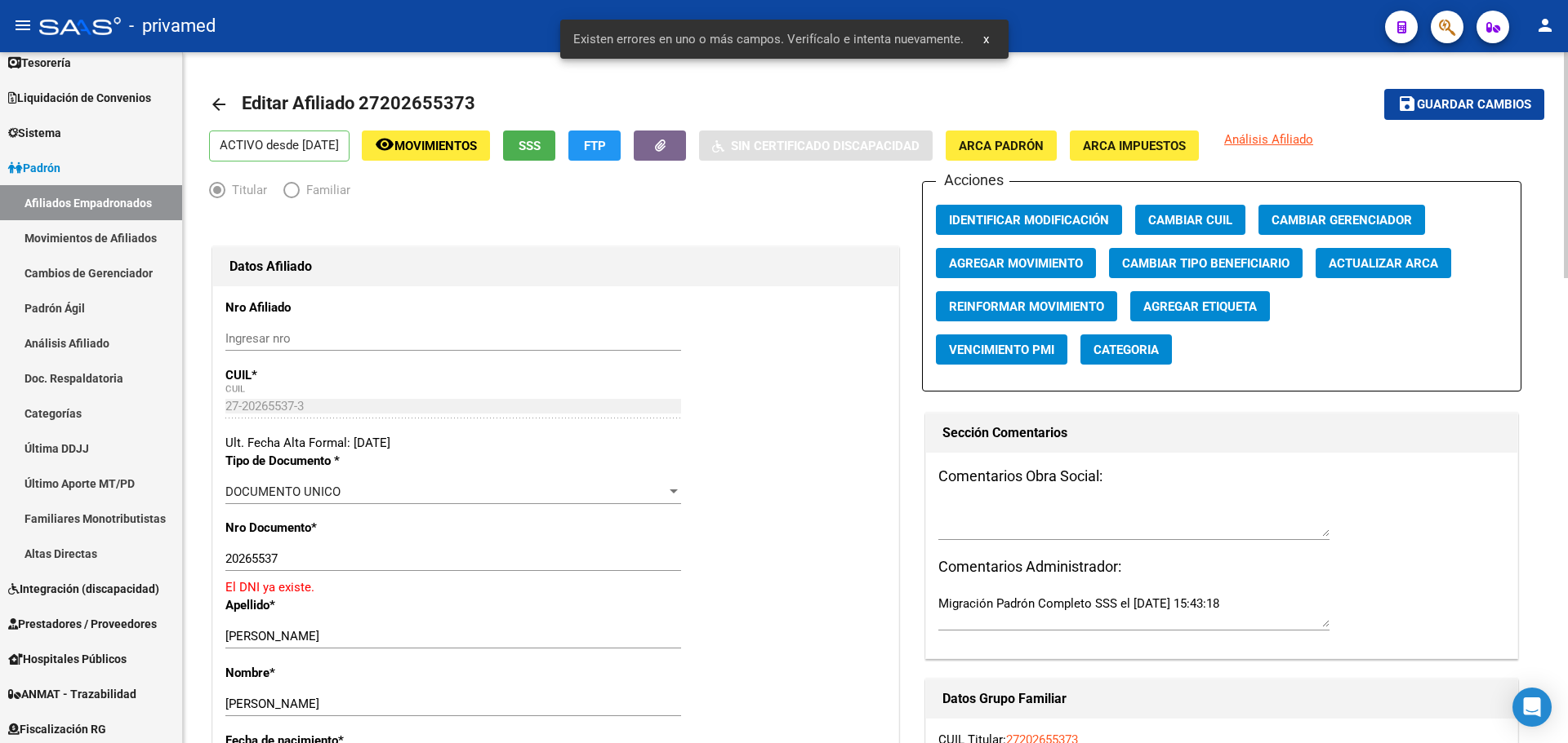
click at [217, 101] on mat-icon "arrow_back" at bounding box center [219, 104] width 20 height 20
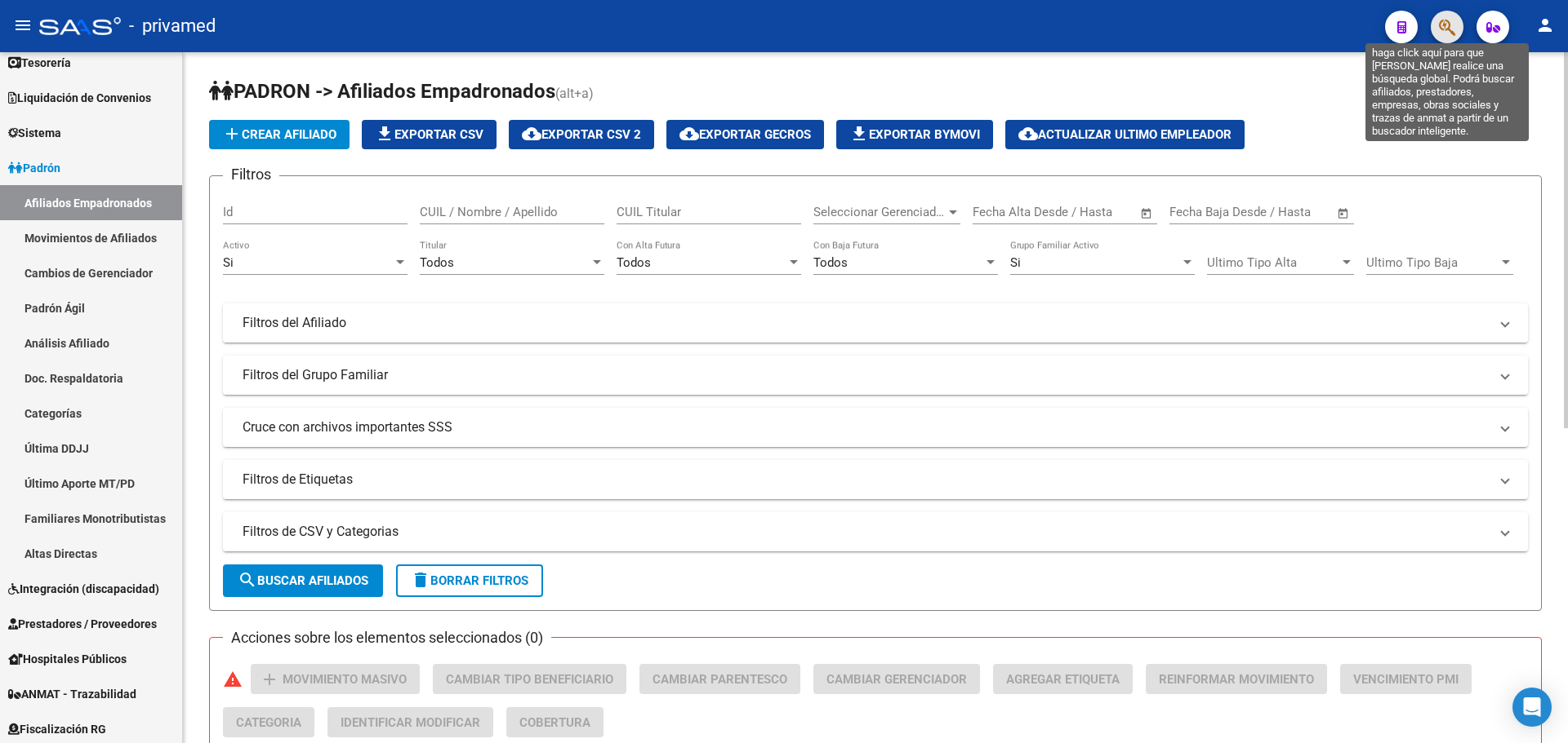
click at [1441, 29] on icon "button" at bounding box center [1446, 27] width 16 height 19
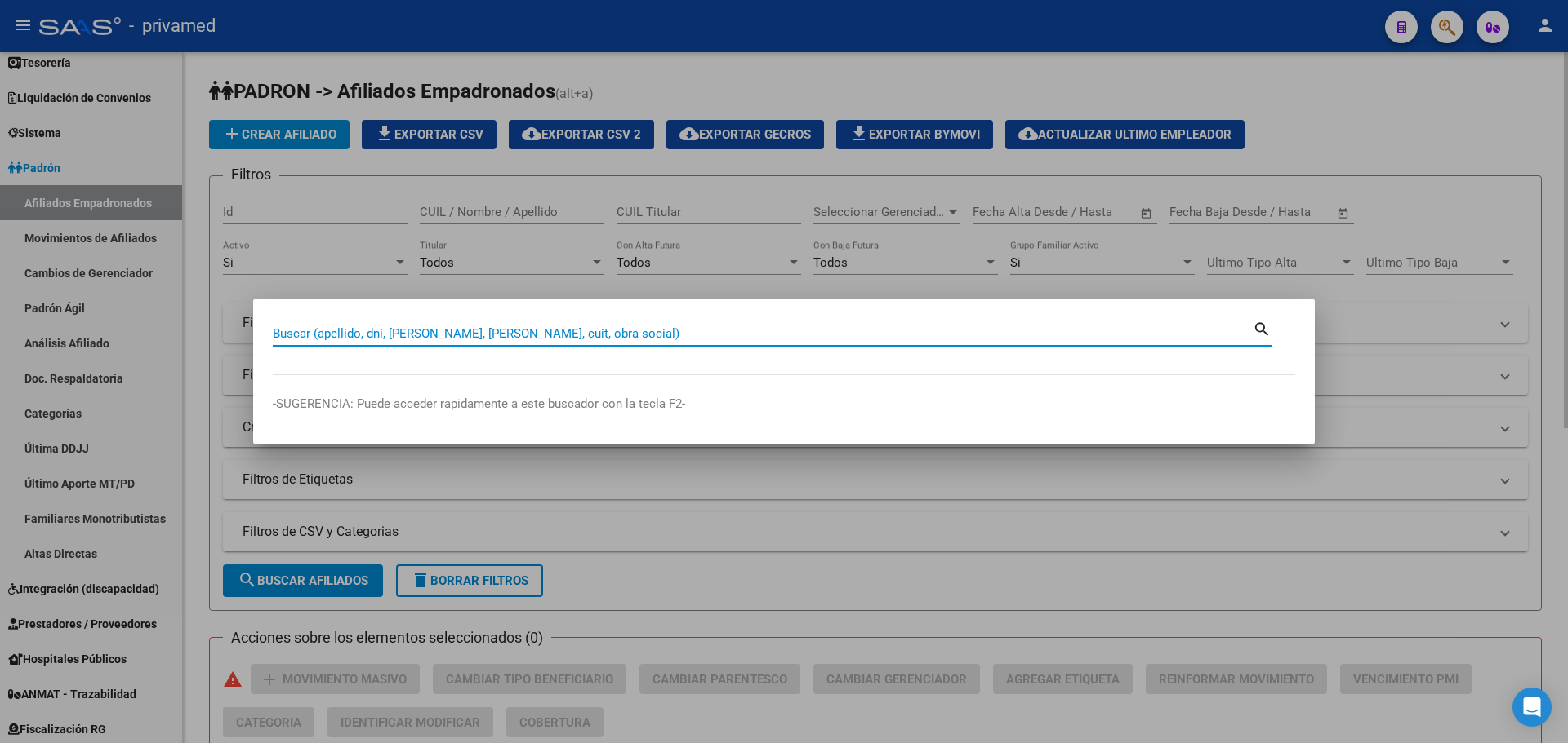
paste input "20303045598"
type input "20303045598"
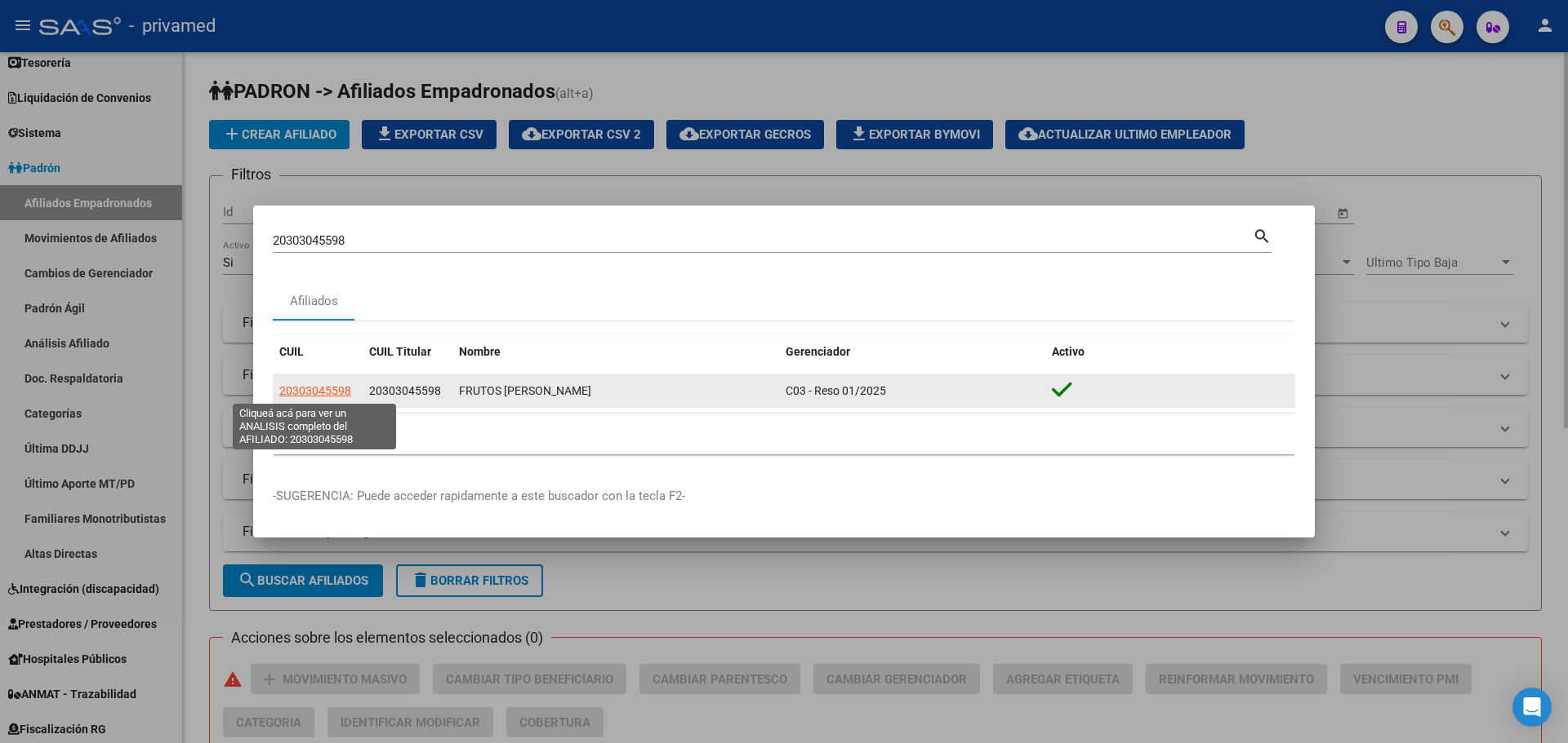
click at [297, 386] on span "20303045598" at bounding box center [315, 391] width 72 height 13
type textarea "20303045598"
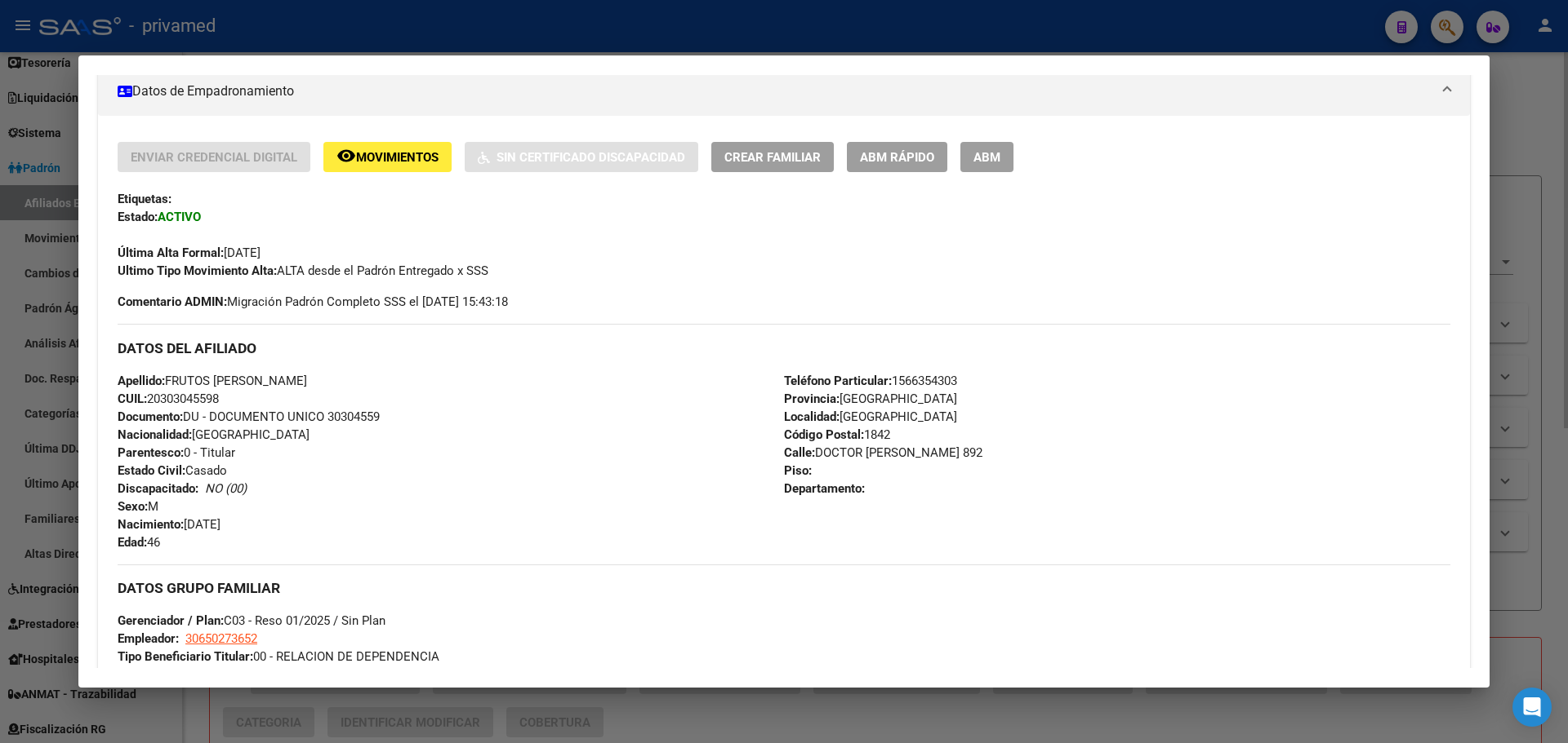
scroll to position [652, 0]
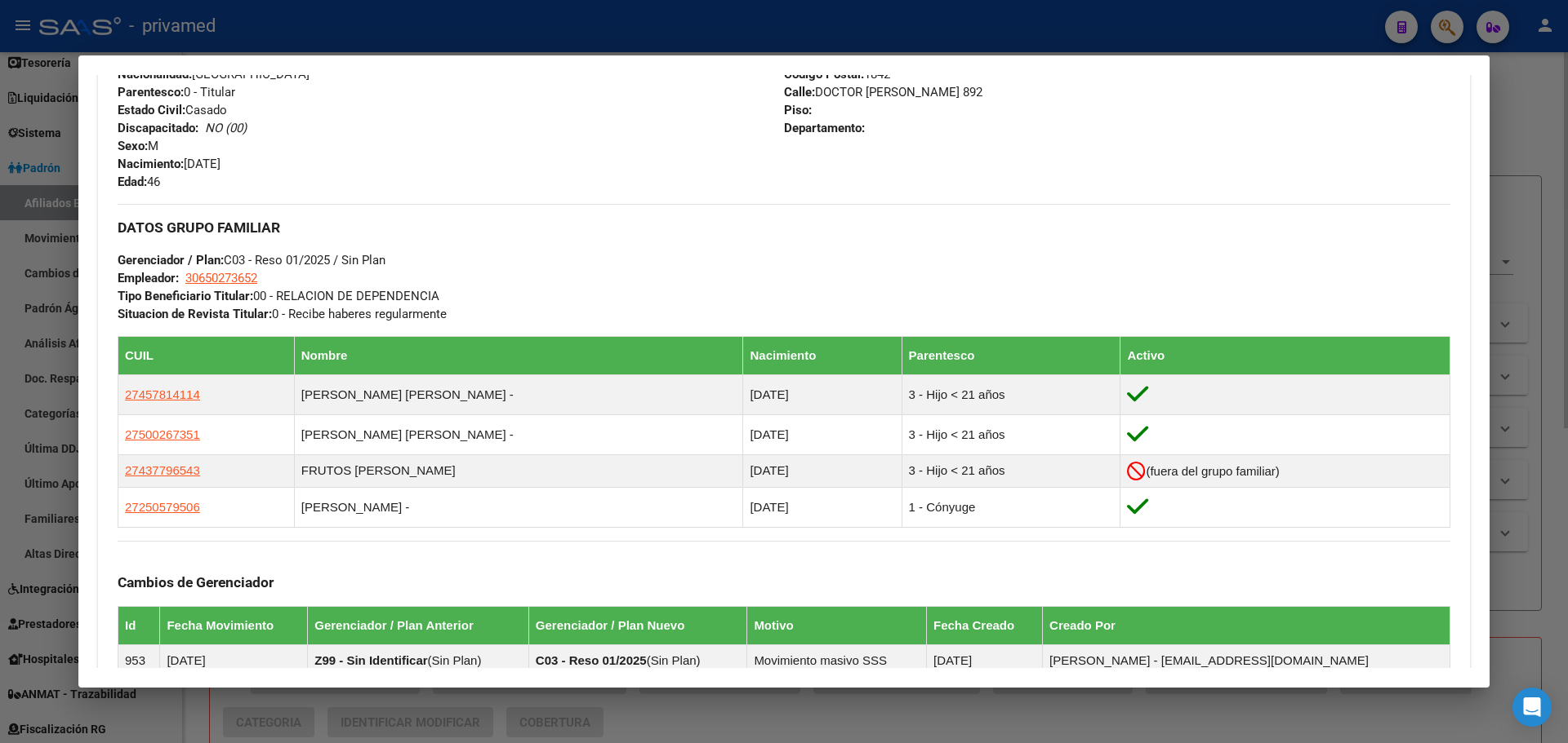
click at [1297, 25] on div at bounding box center [784, 372] width 1568 height 743
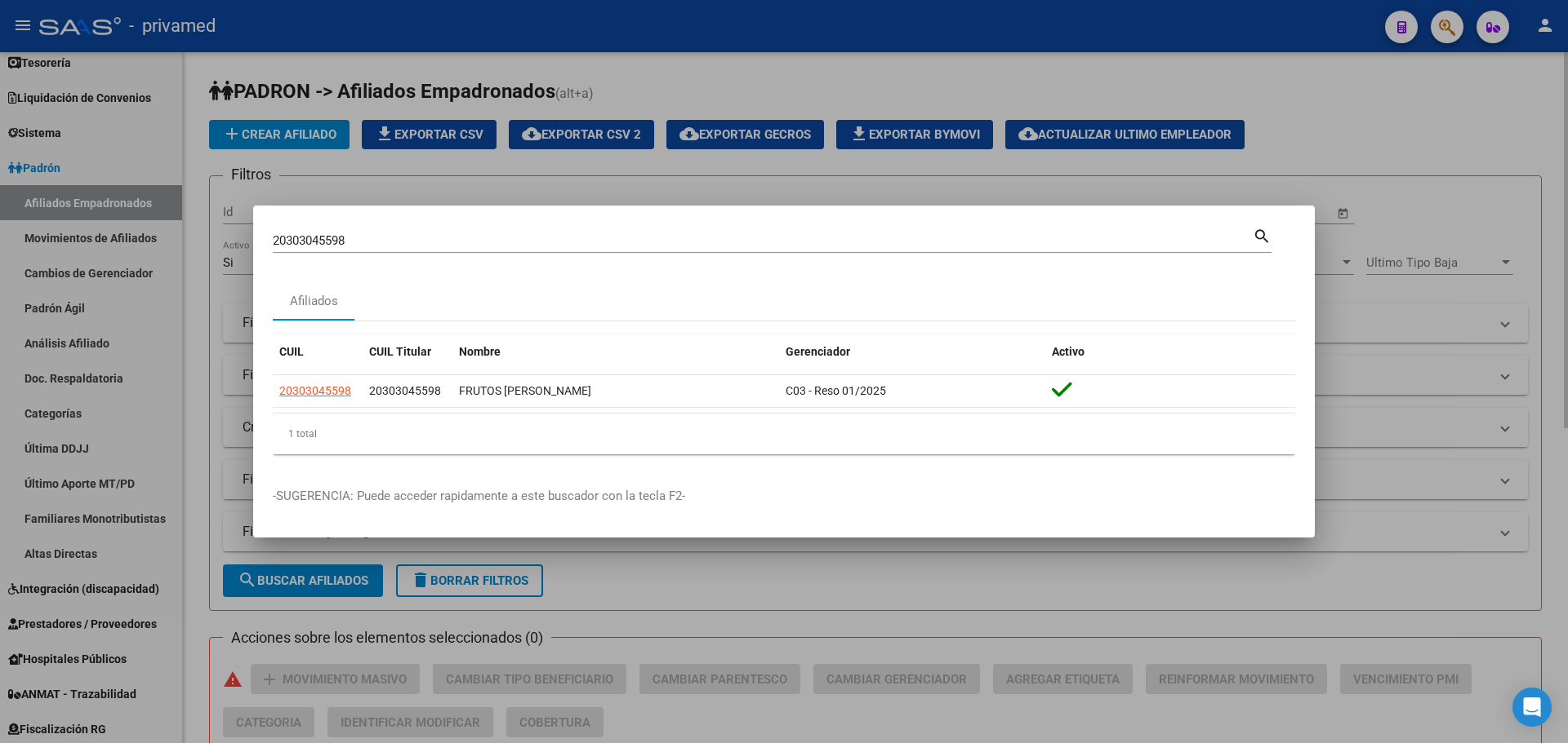
click at [553, 234] on input "20303045598" at bounding box center [762, 241] width 980 height 15
paste input "3496015029"
type input "23496015029"
